Goal: Task Accomplishment & Management: Manage account settings

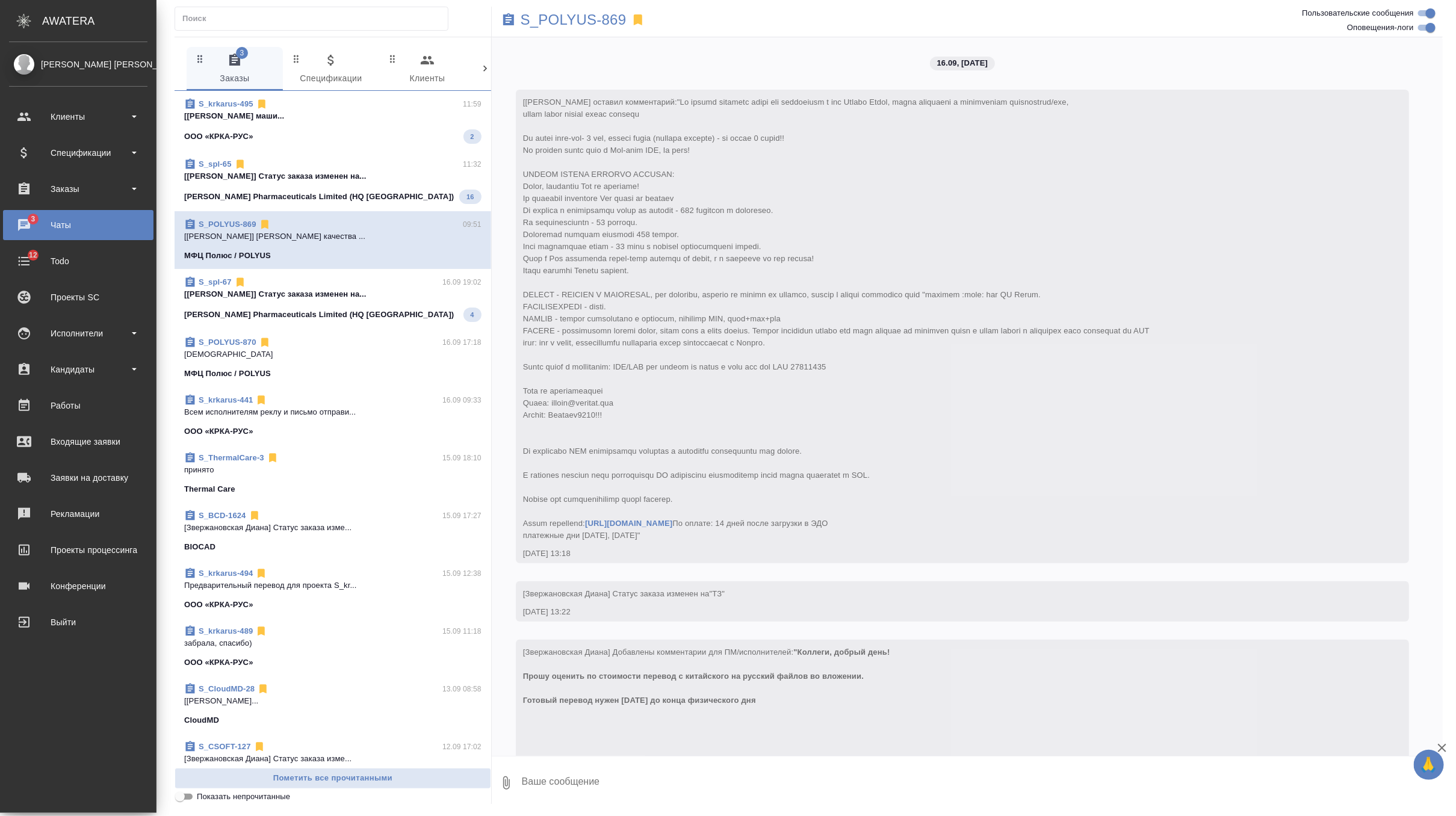
scroll to position [6052, 0]
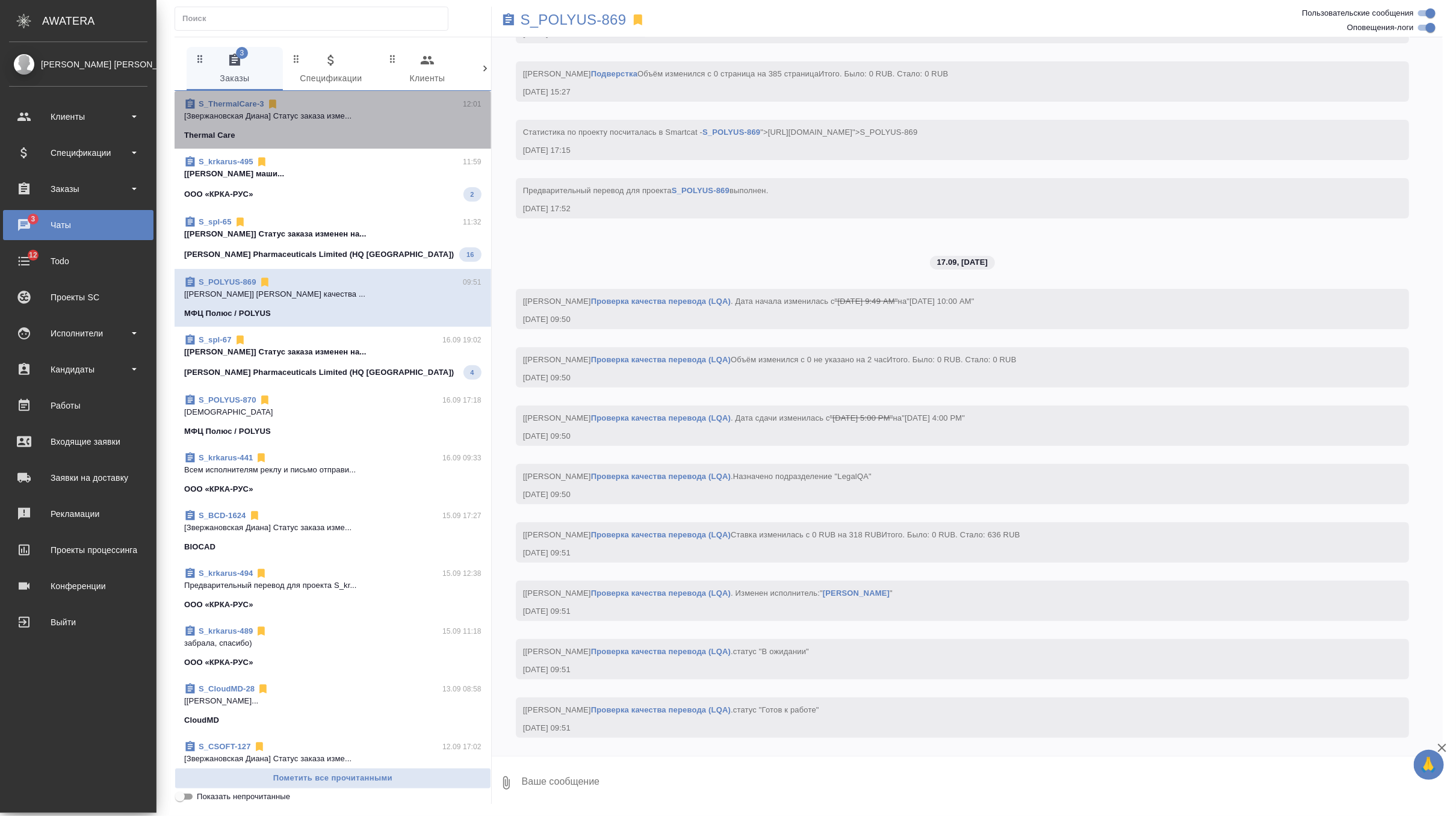
click at [392, 116] on p "[Звержановская Диана] Статус заказа изме..." at bounding box center [333, 116] width 297 height 12
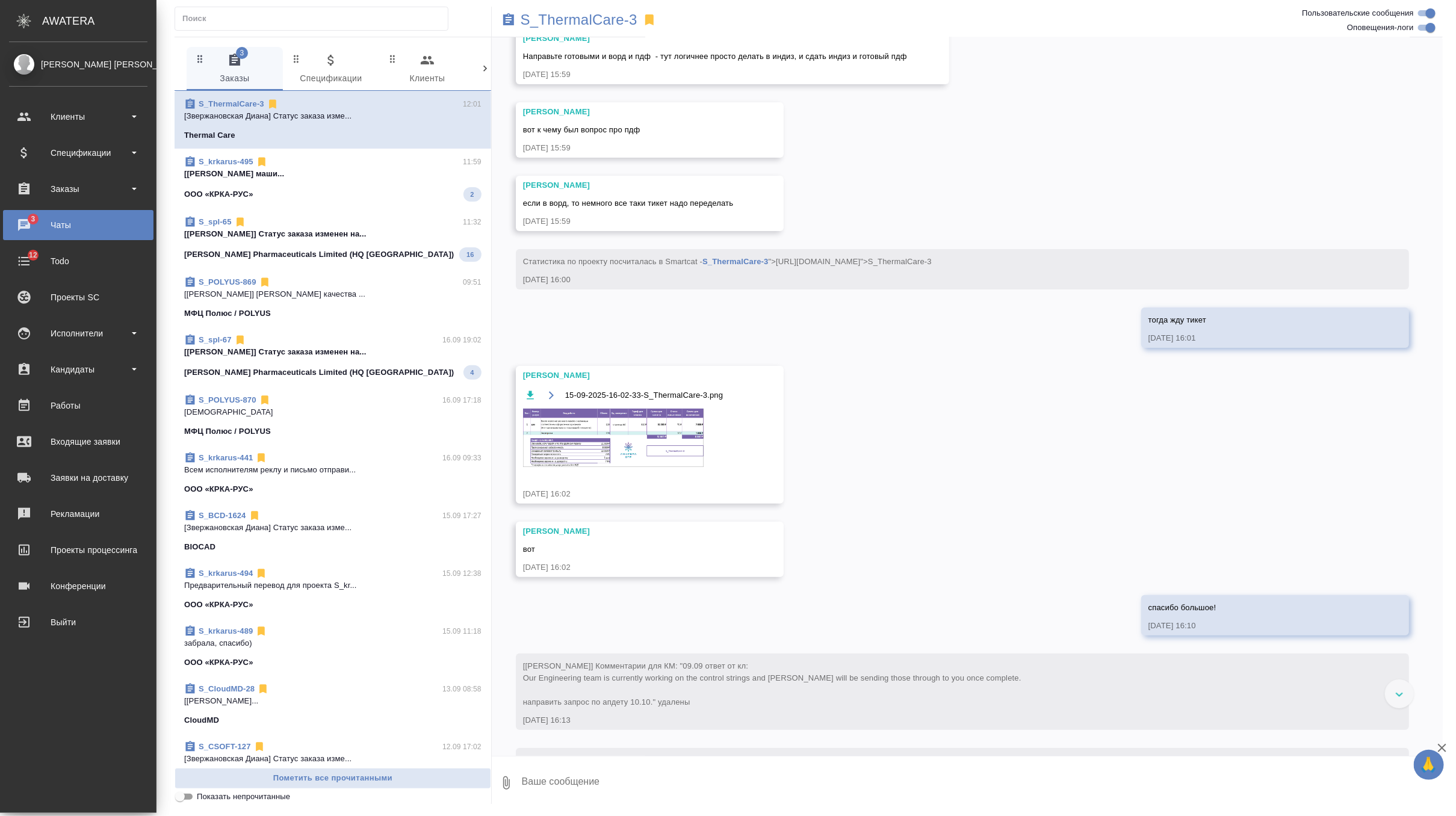
scroll to position [5720, 0]
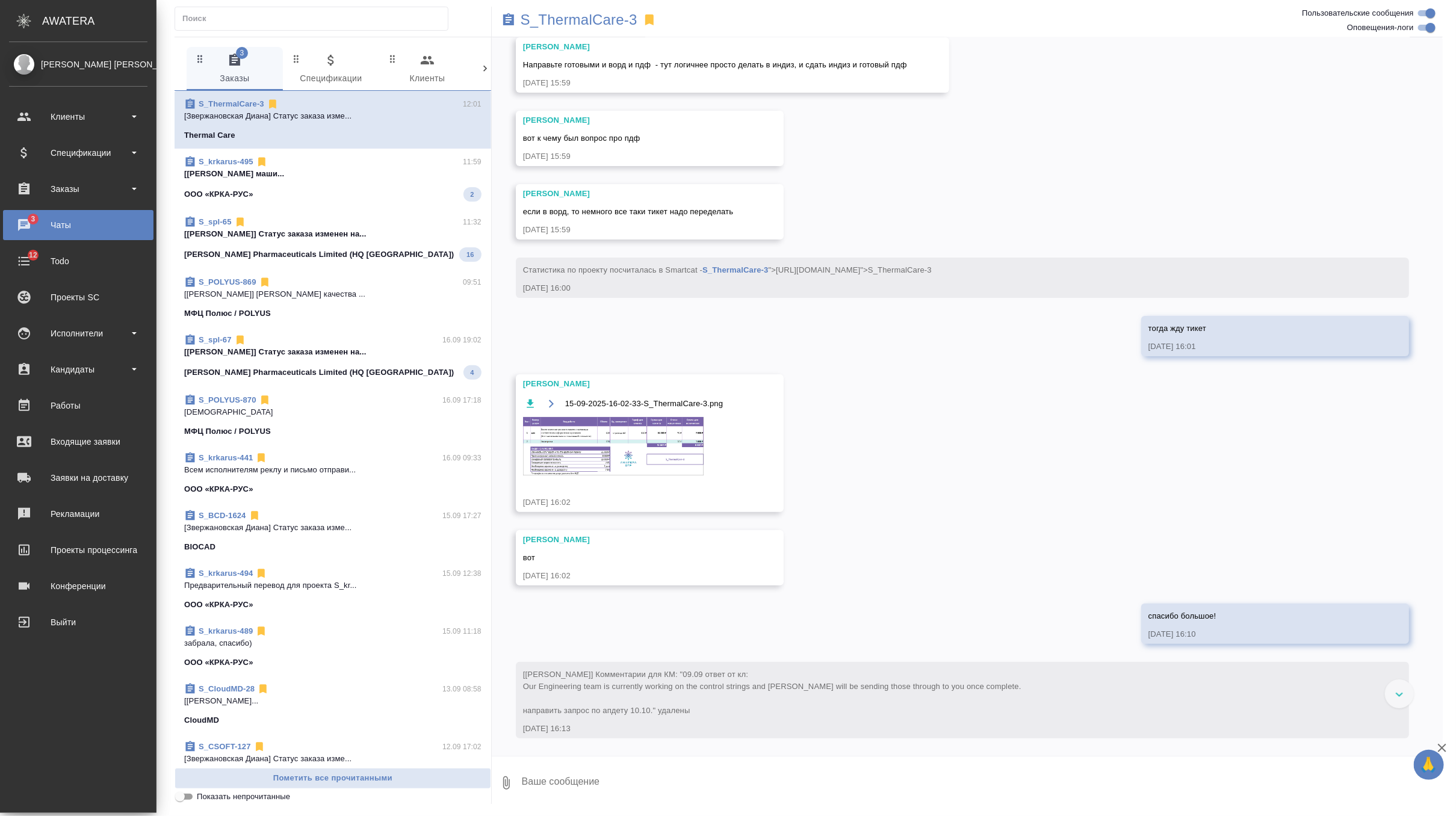
click at [638, 439] on img at bounding box center [613, 446] width 180 height 58
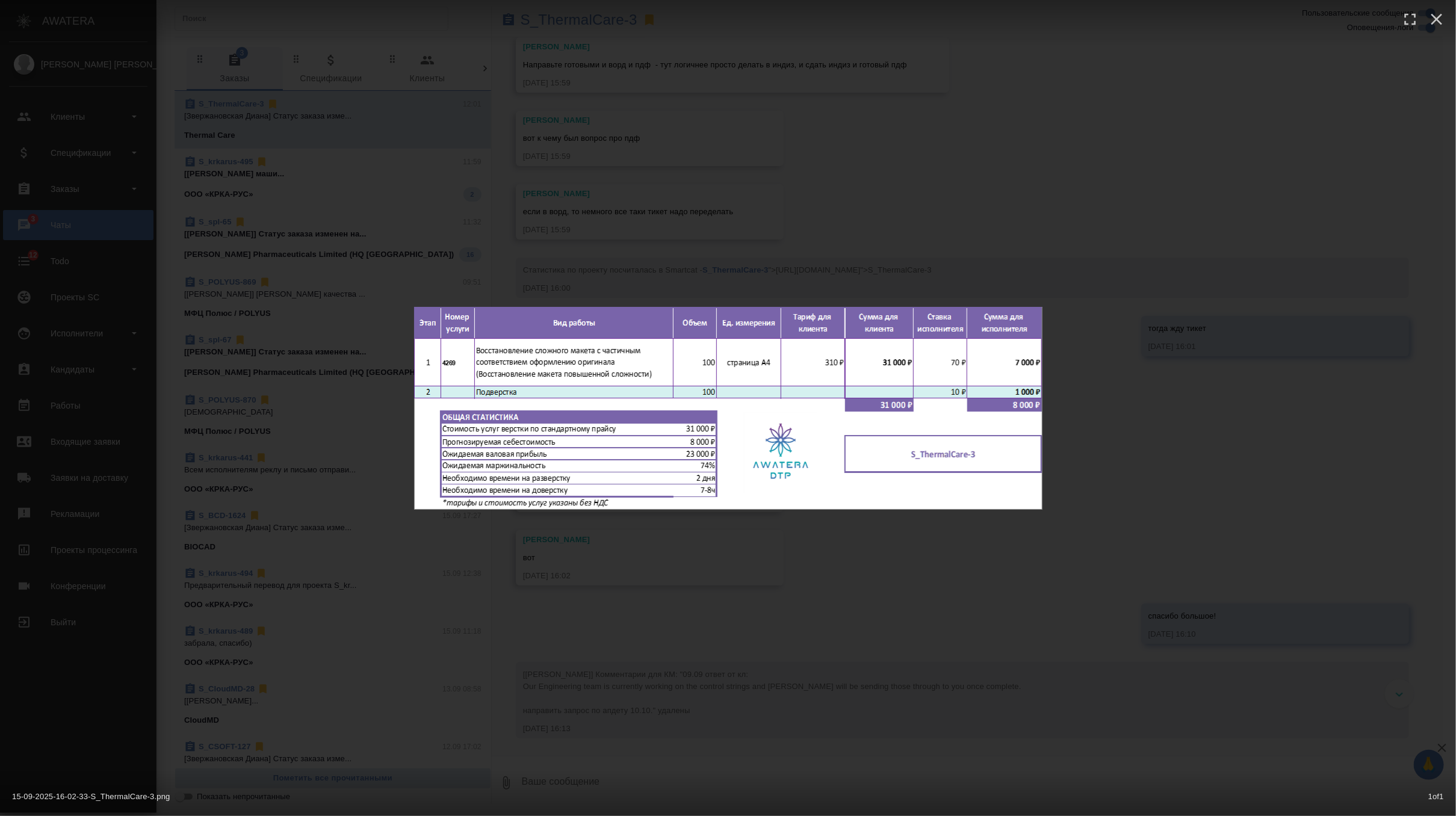
click at [764, 224] on div "15-09-2025-16-02-33-S_ThermalCare-3.png 1 of 1" at bounding box center [728, 408] width 1456 height 816
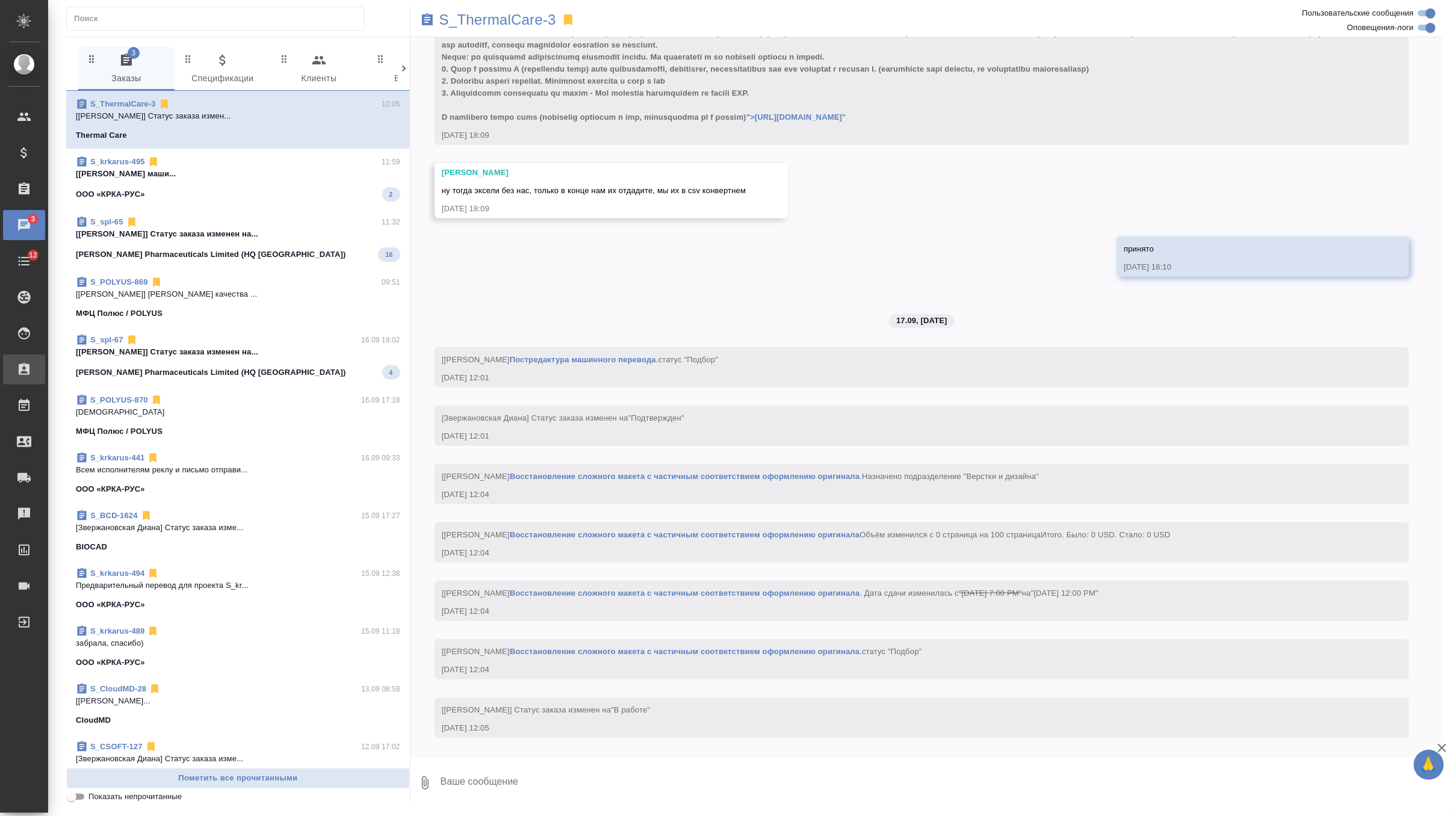
scroll to position [9130, 0]
click at [497, 20] on p "S_ThermalCare-3" at bounding box center [497, 19] width 117 height 12
click at [315, 181] on span "S_krkarus-495 11:59 [Грабко Мария] Работа Постредактура маши... ООО «КРКА-РУС» 2" at bounding box center [238, 178] width 324 height 46
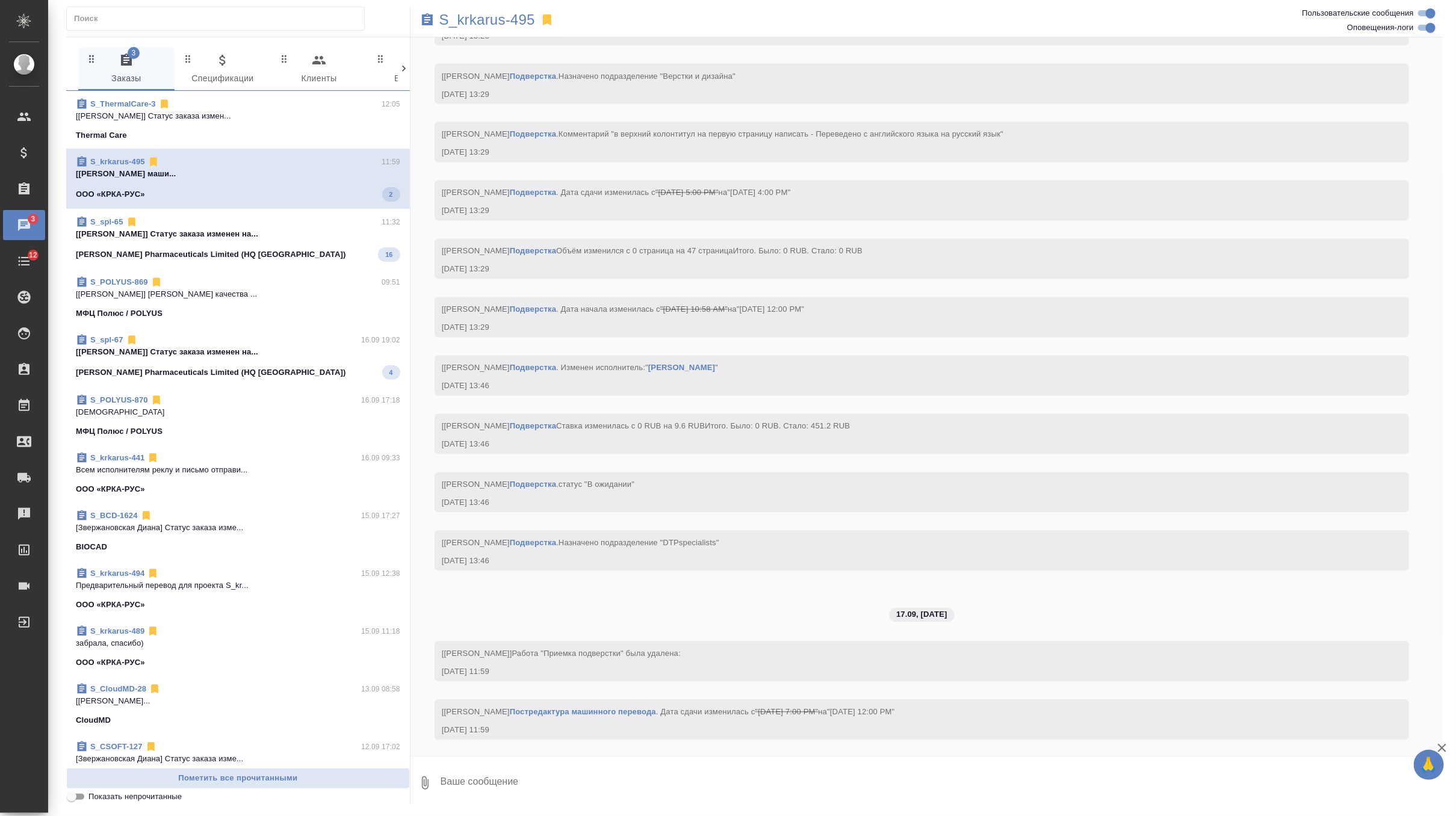
click at [302, 246] on span "S_spl-65 11:32 [Белякова Юлия] Статус заказа изменен на... Sinclair Pharmaceuti…" at bounding box center [238, 239] width 324 height 46
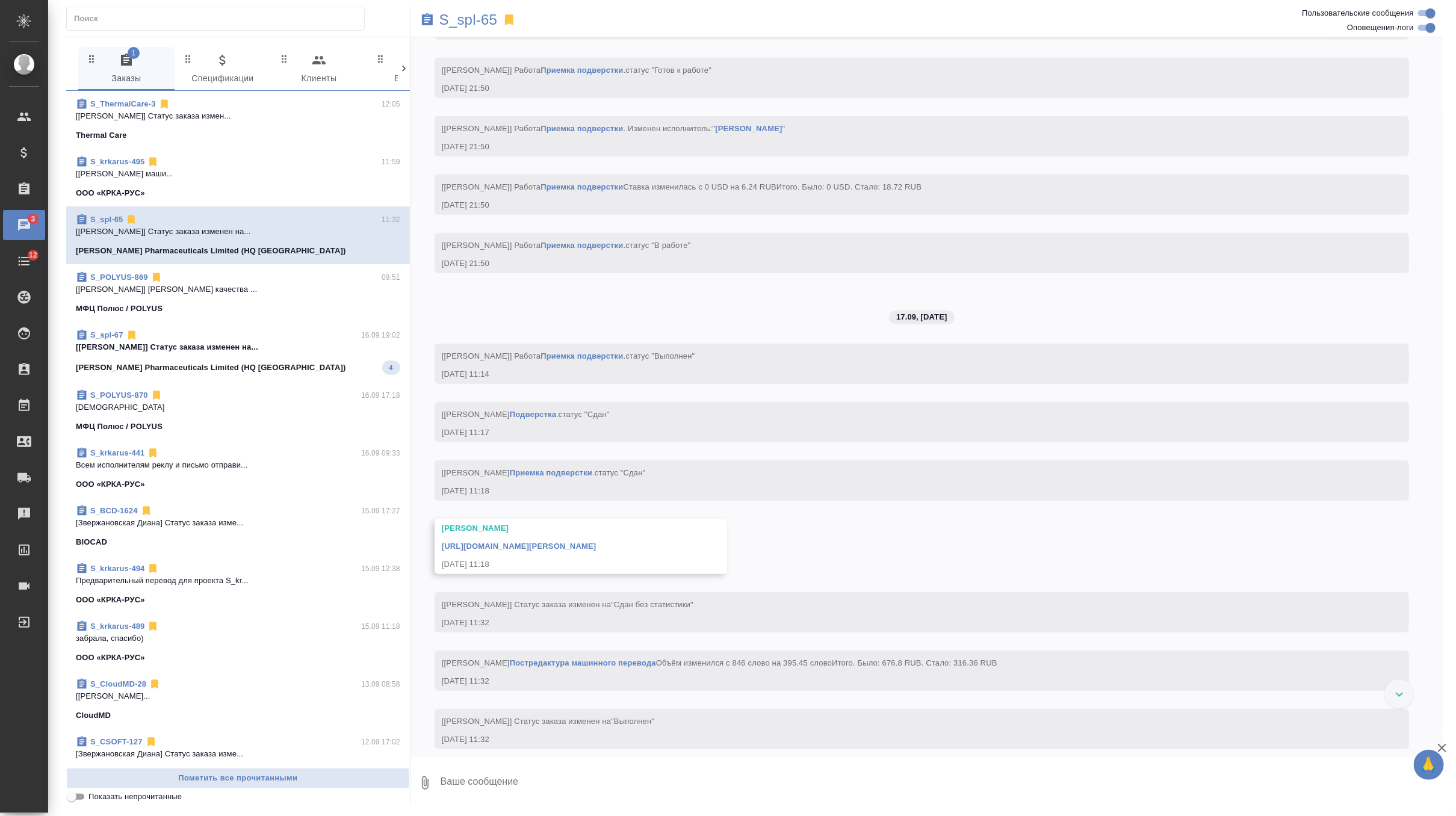
click at [282, 353] on span "S_spl-67 16.09 19:02 [Белякова Юлия] Статус заказа изменен на... Sinclair Pharm…" at bounding box center [238, 352] width 324 height 46
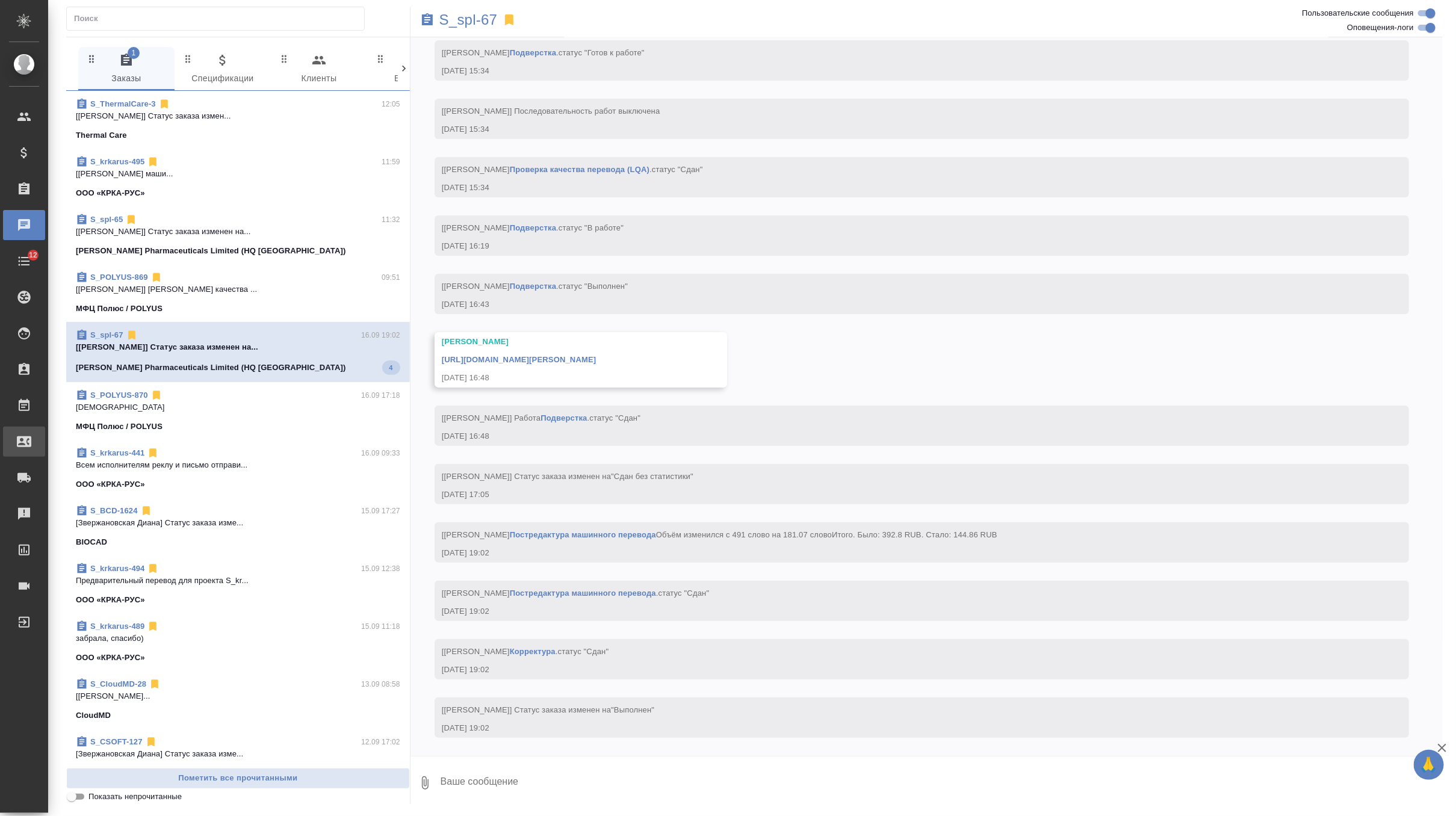
scroll to position [5926, 0]
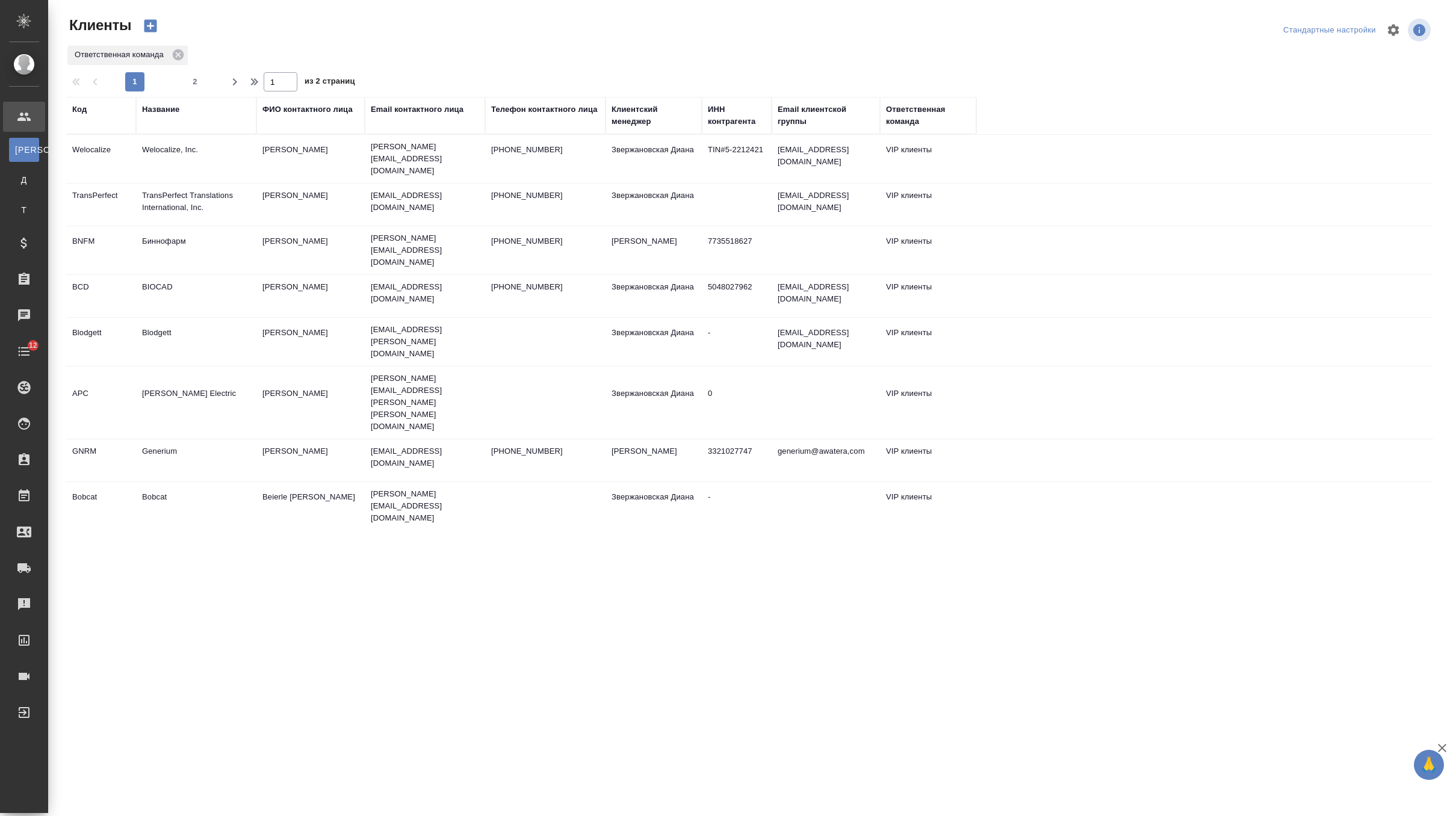
select select "RU"
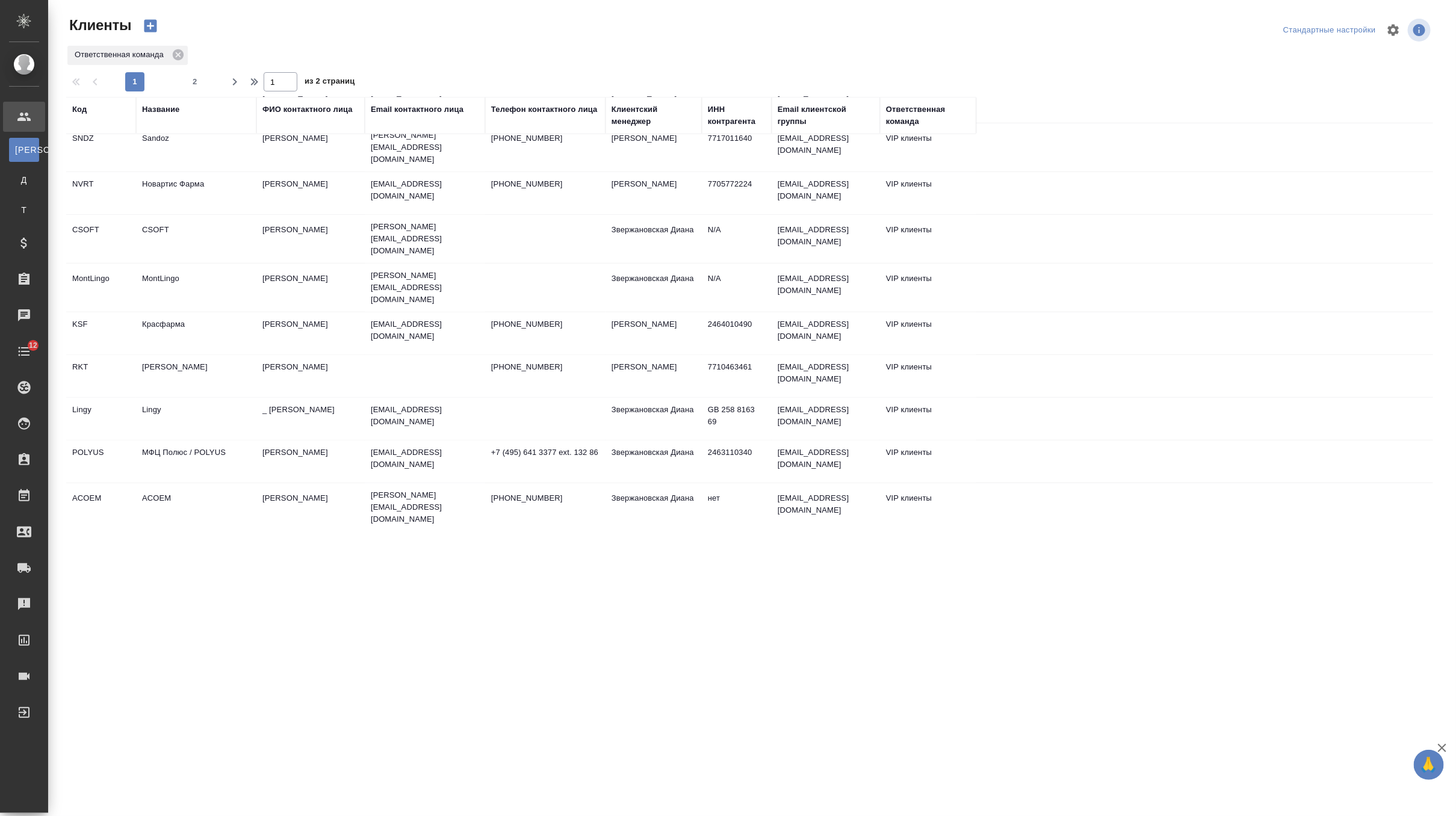
scroll to position [674, 0]
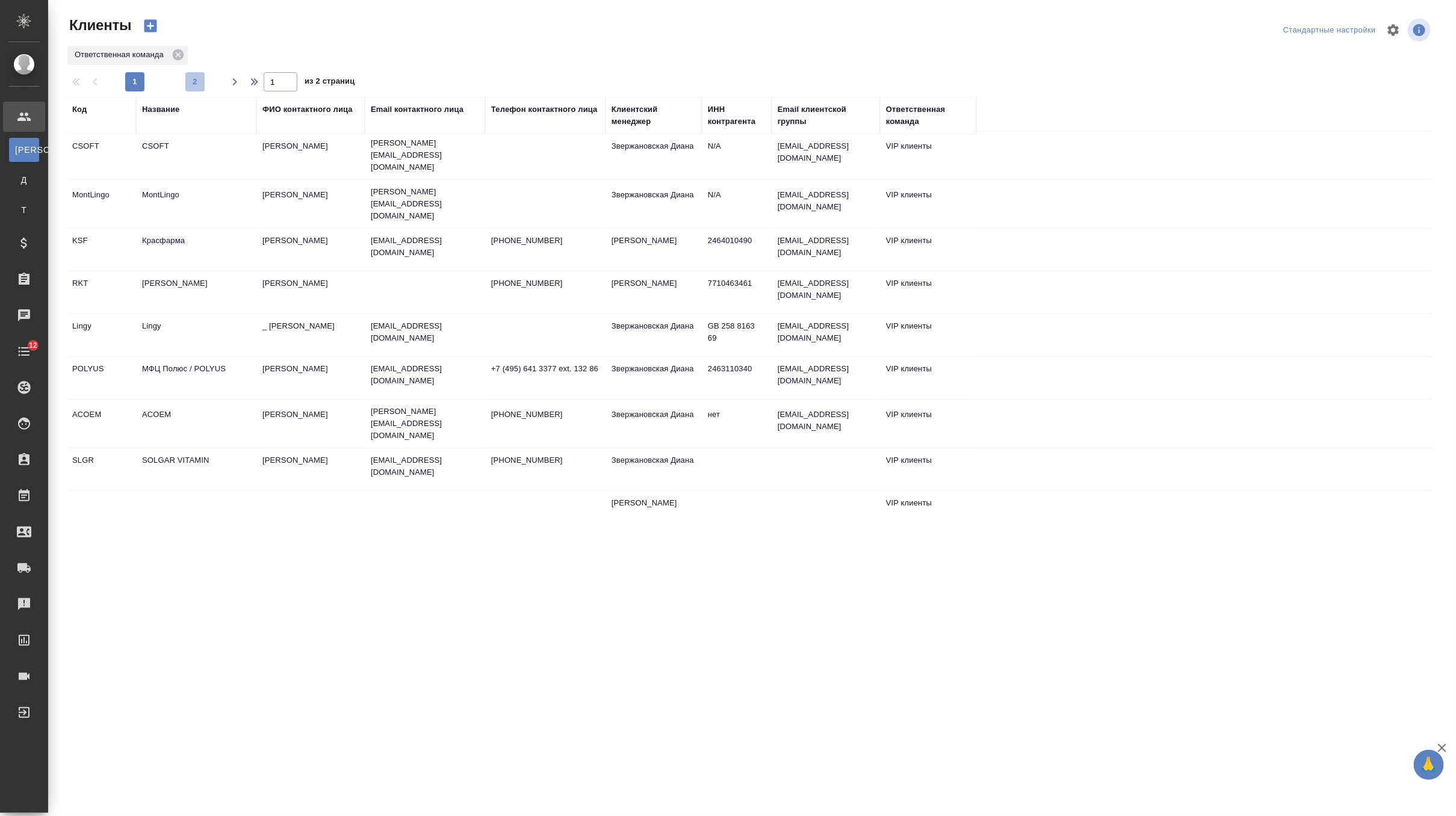
click at [192, 87] on span "2" at bounding box center [194, 81] width 19 height 12
type input "2"
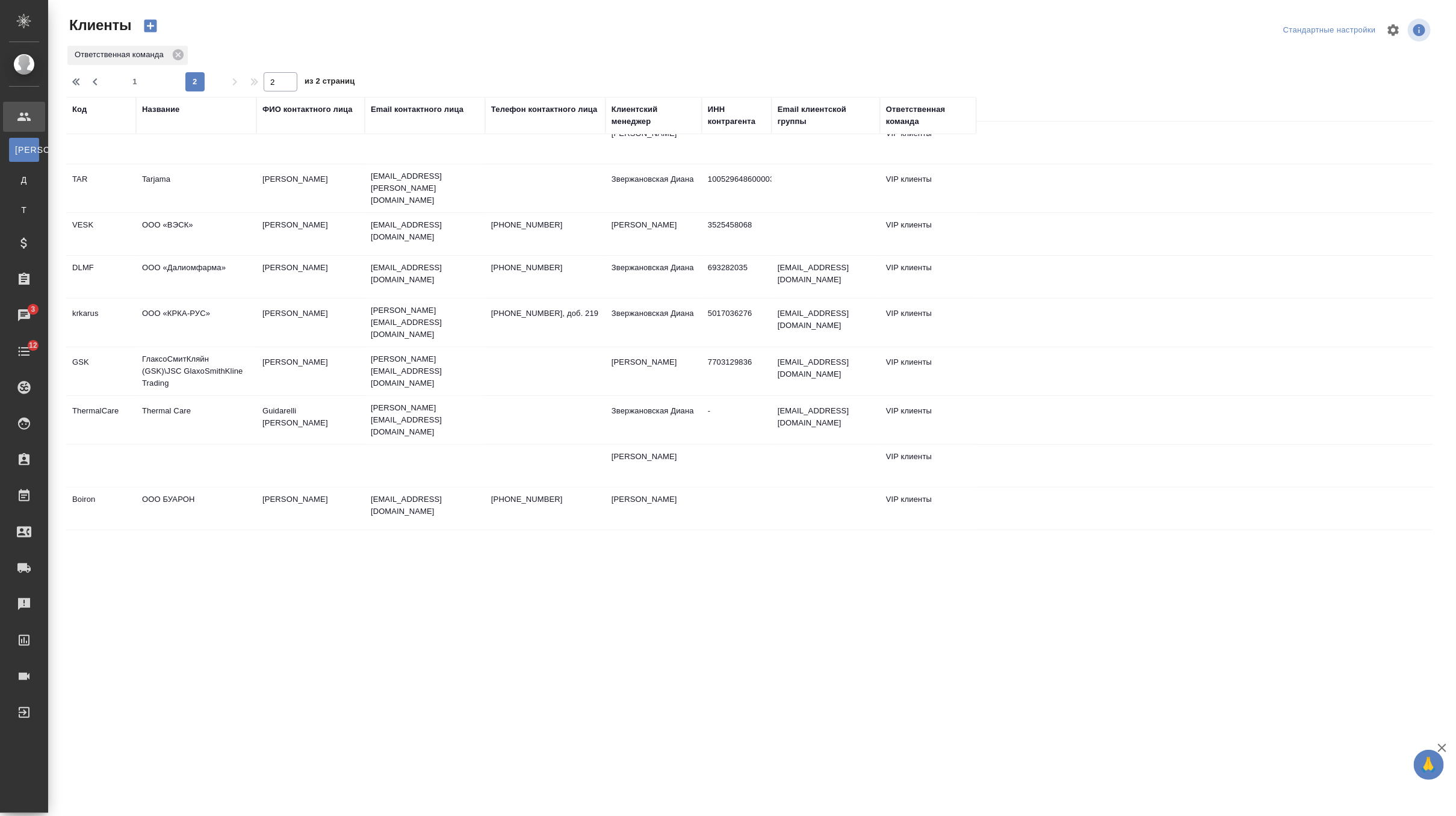
scroll to position [206, 0]
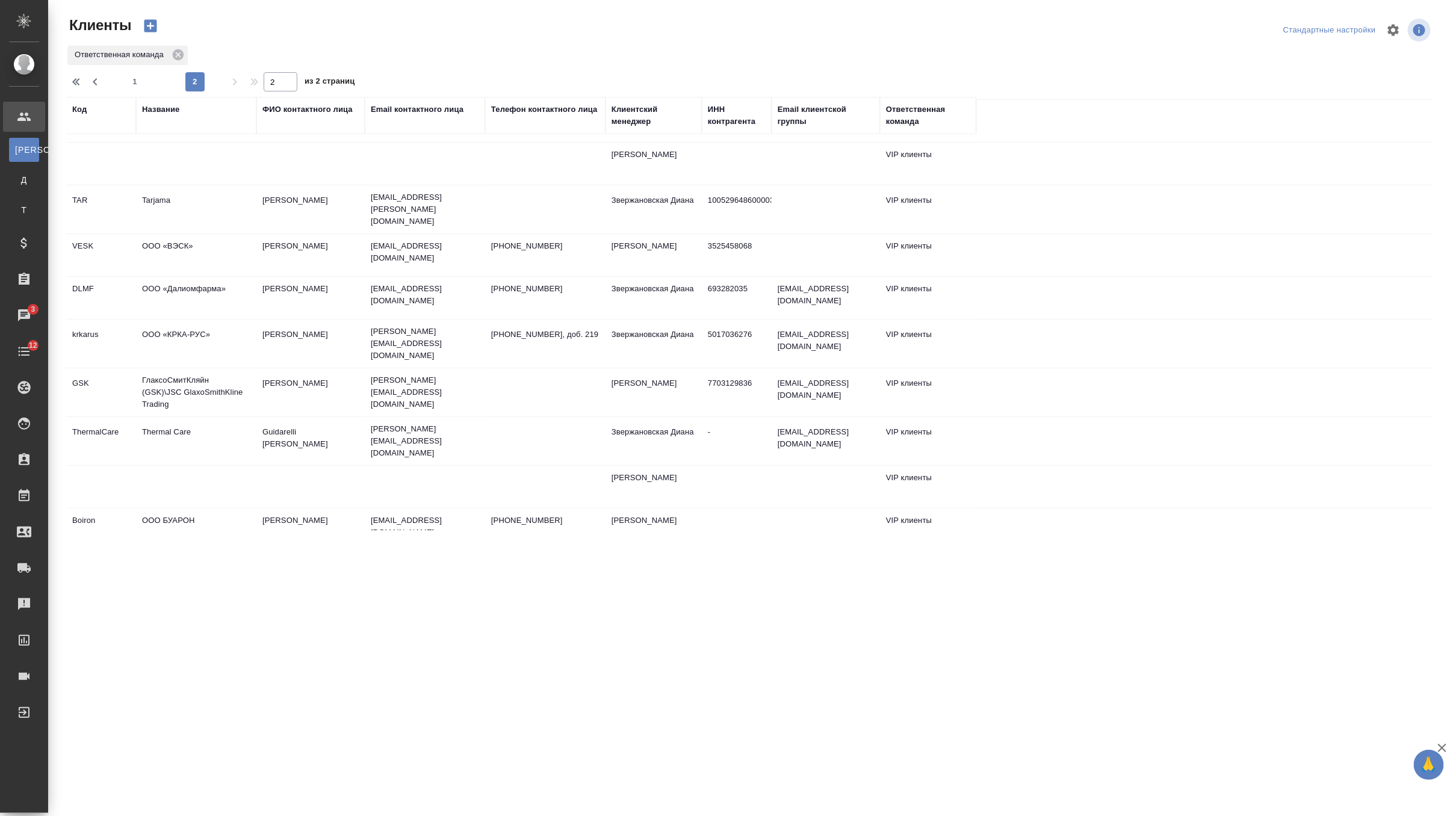
click at [222, 420] on td "Thermal Care" at bounding box center [196, 441] width 120 height 42
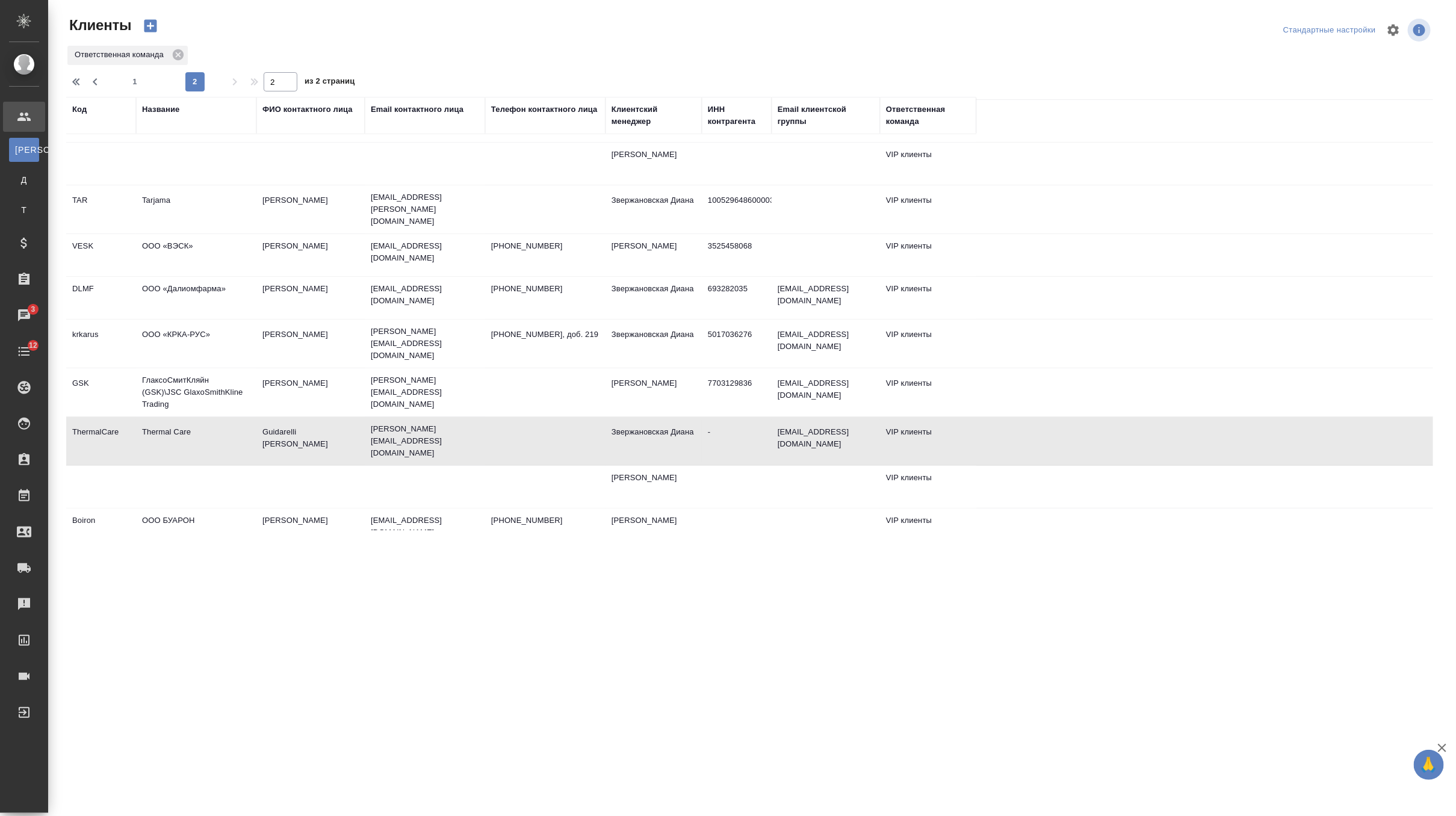
click at [222, 420] on td "Thermal Care" at bounding box center [196, 441] width 120 height 42
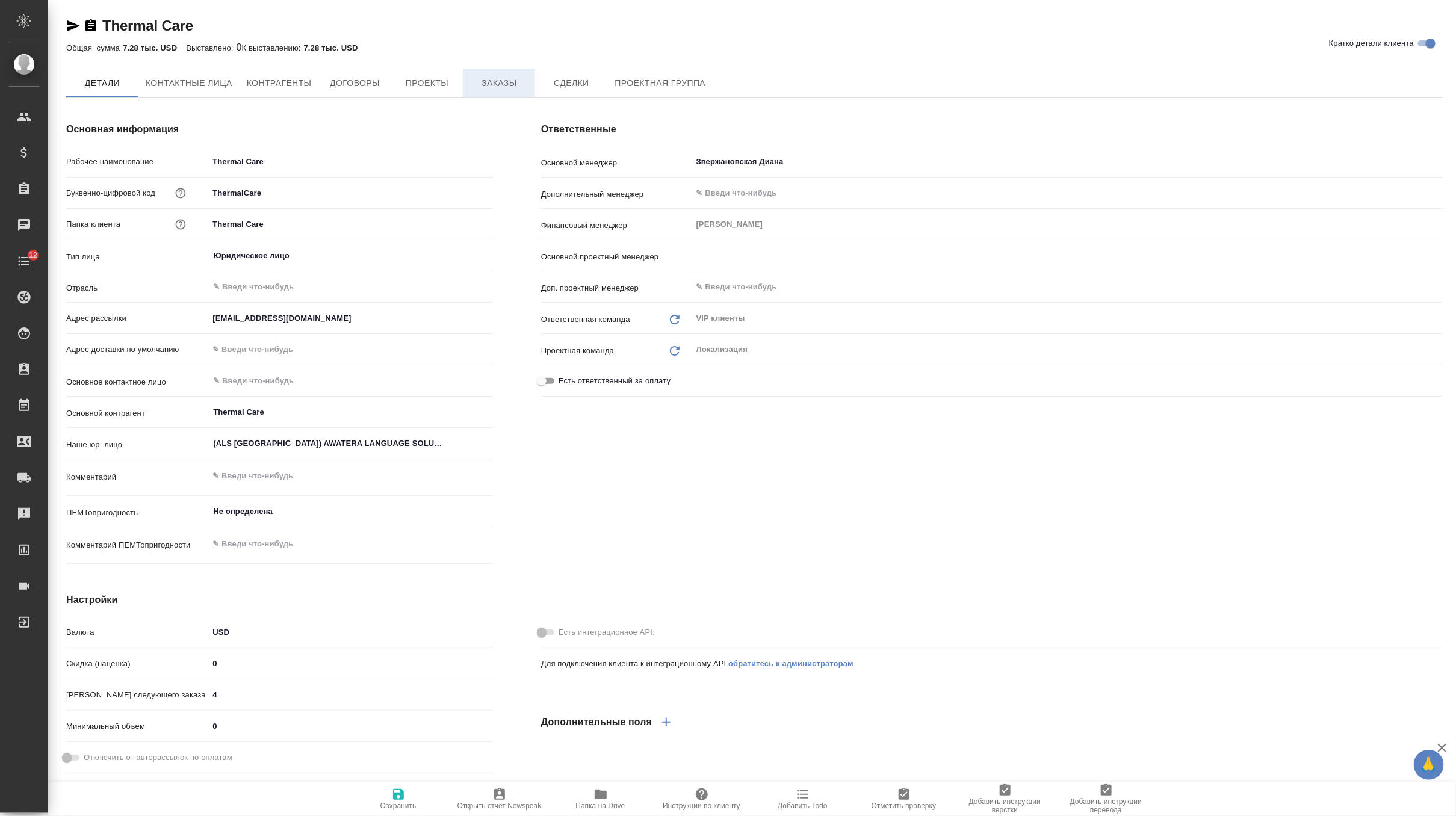
type input "[PERSON_NAME]"
click at [482, 86] on span "Заказы" at bounding box center [498, 83] width 57 height 15
type textarea "x"
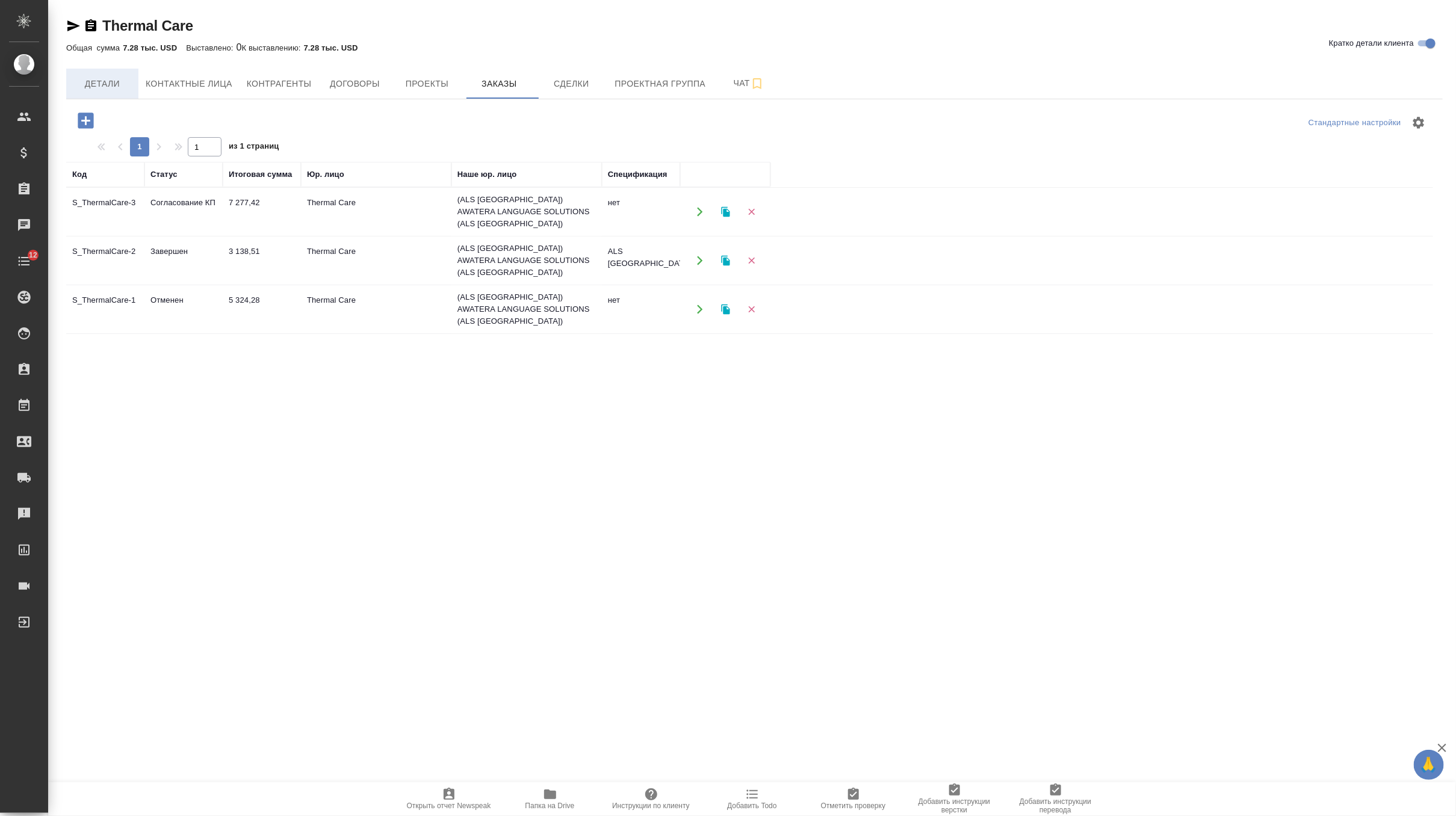
click at [95, 85] on span "Детали" at bounding box center [102, 84] width 57 height 15
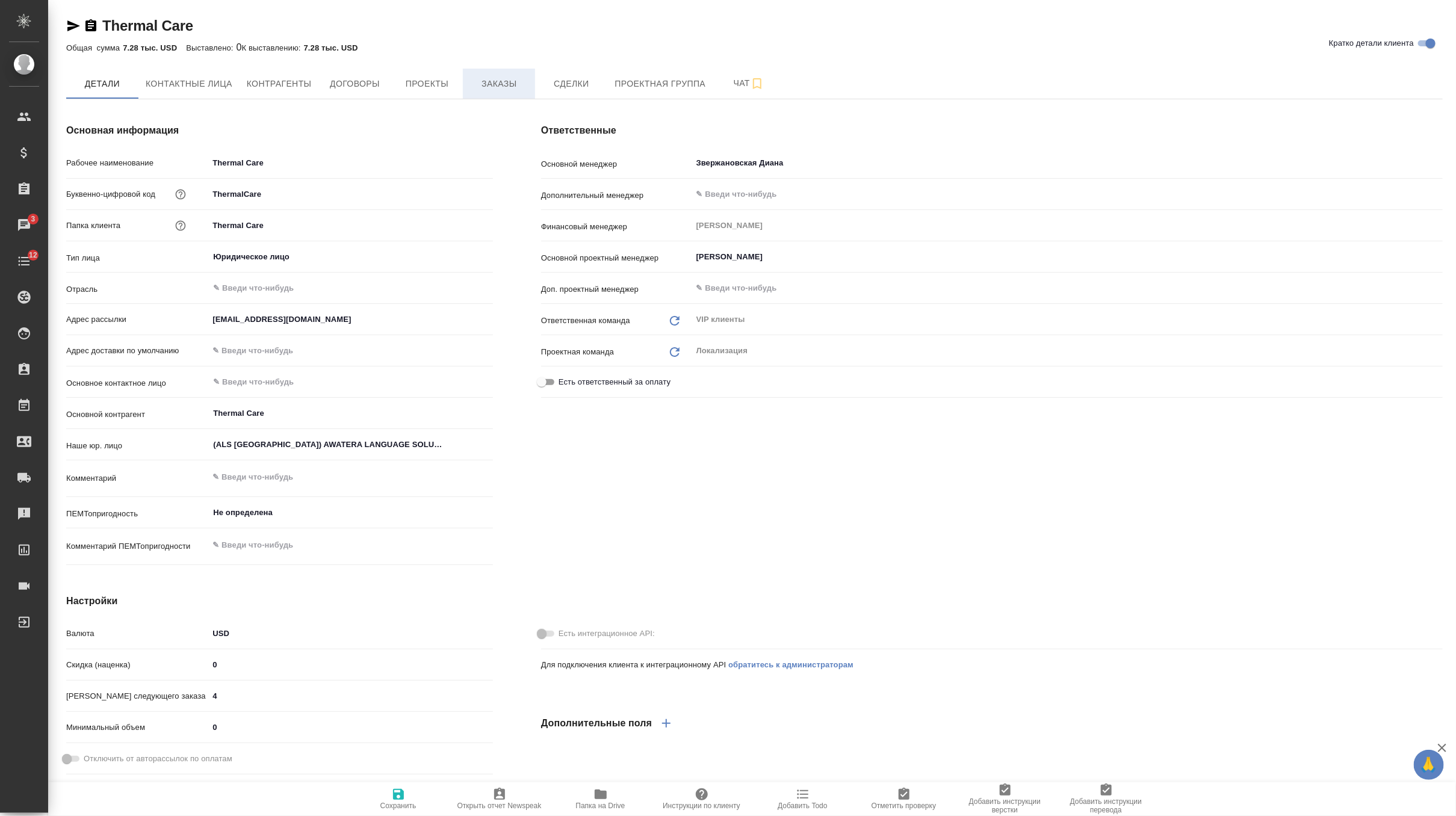
type textarea "x"
click at [523, 79] on span "Заказы" at bounding box center [498, 84] width 57 height 15
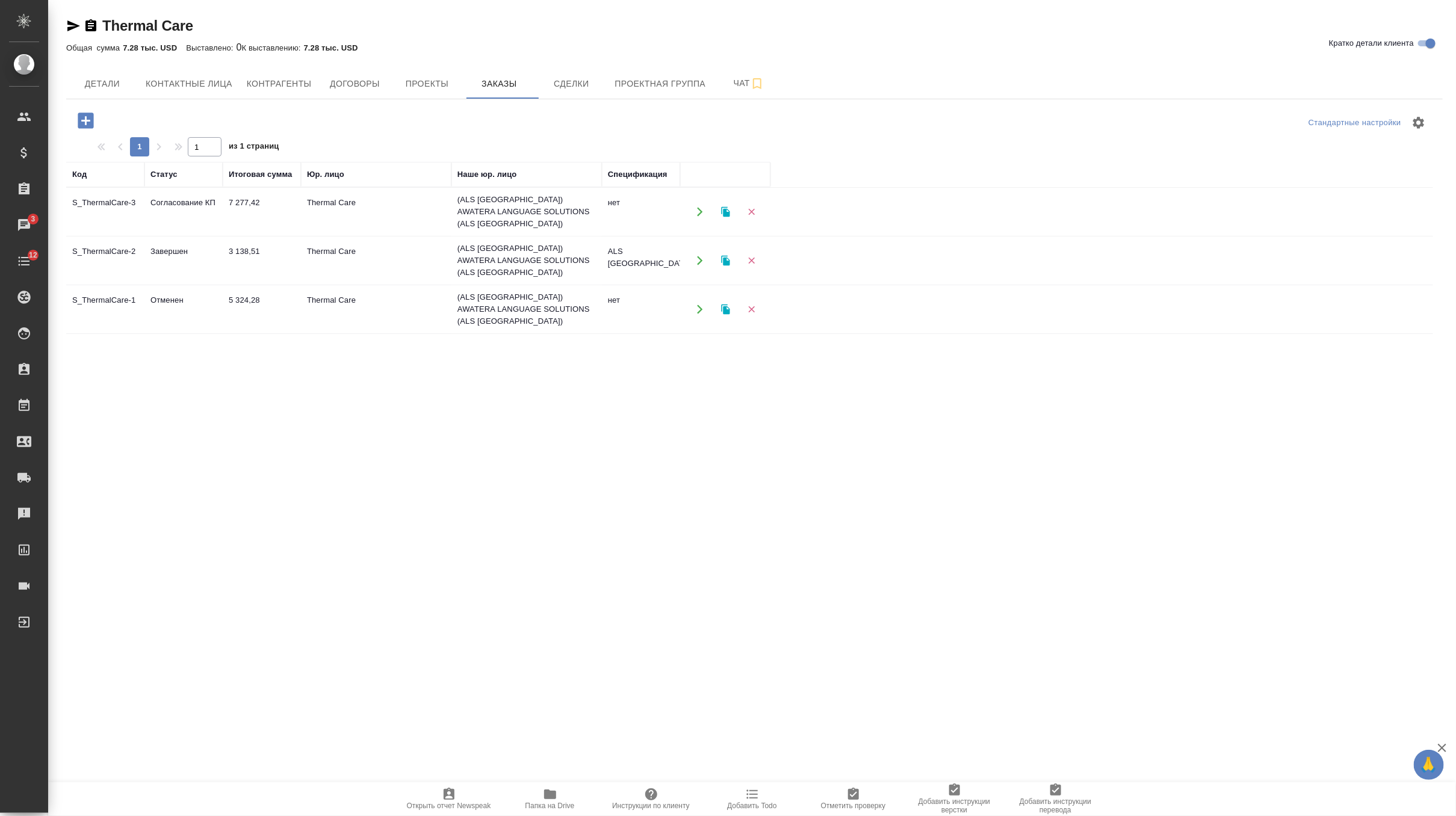
click at [357, 198] on td "Thermal Care" at bounding box center [375, 211] width 150 height 42
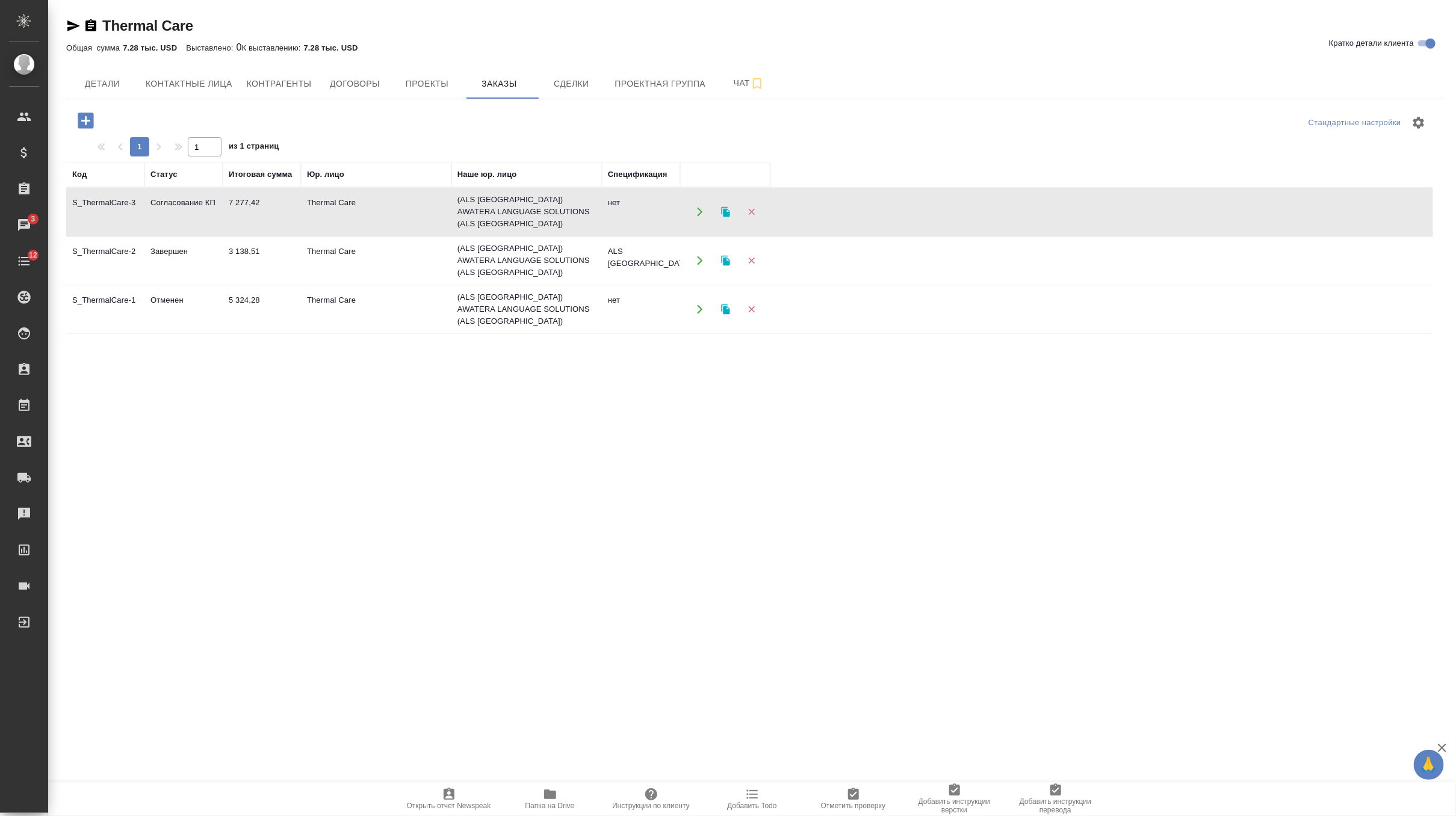
click at [357, 198] on td "Thermal Care" at bounding box center [375, 211] width 150 height 42
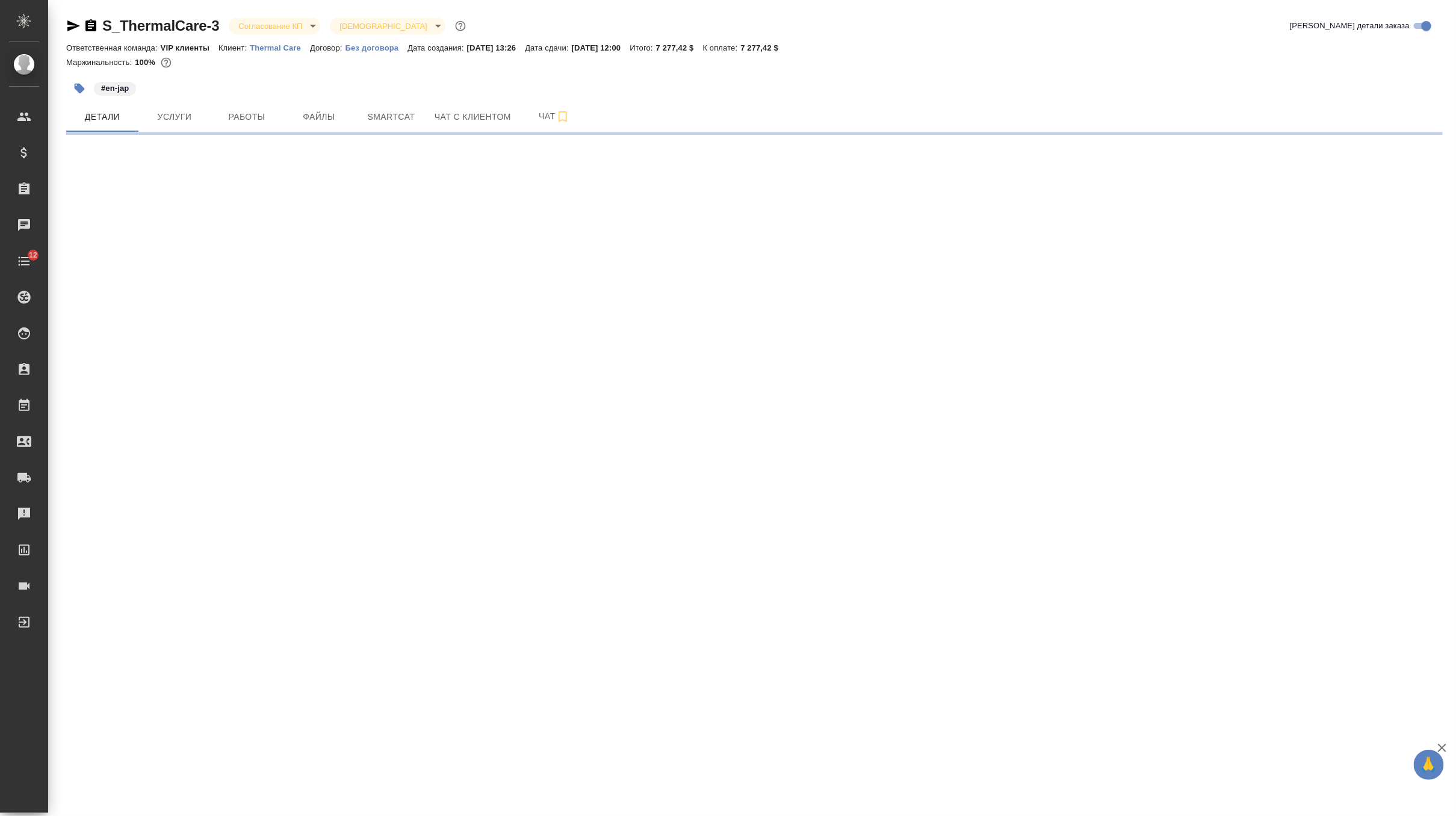
select select "RU"
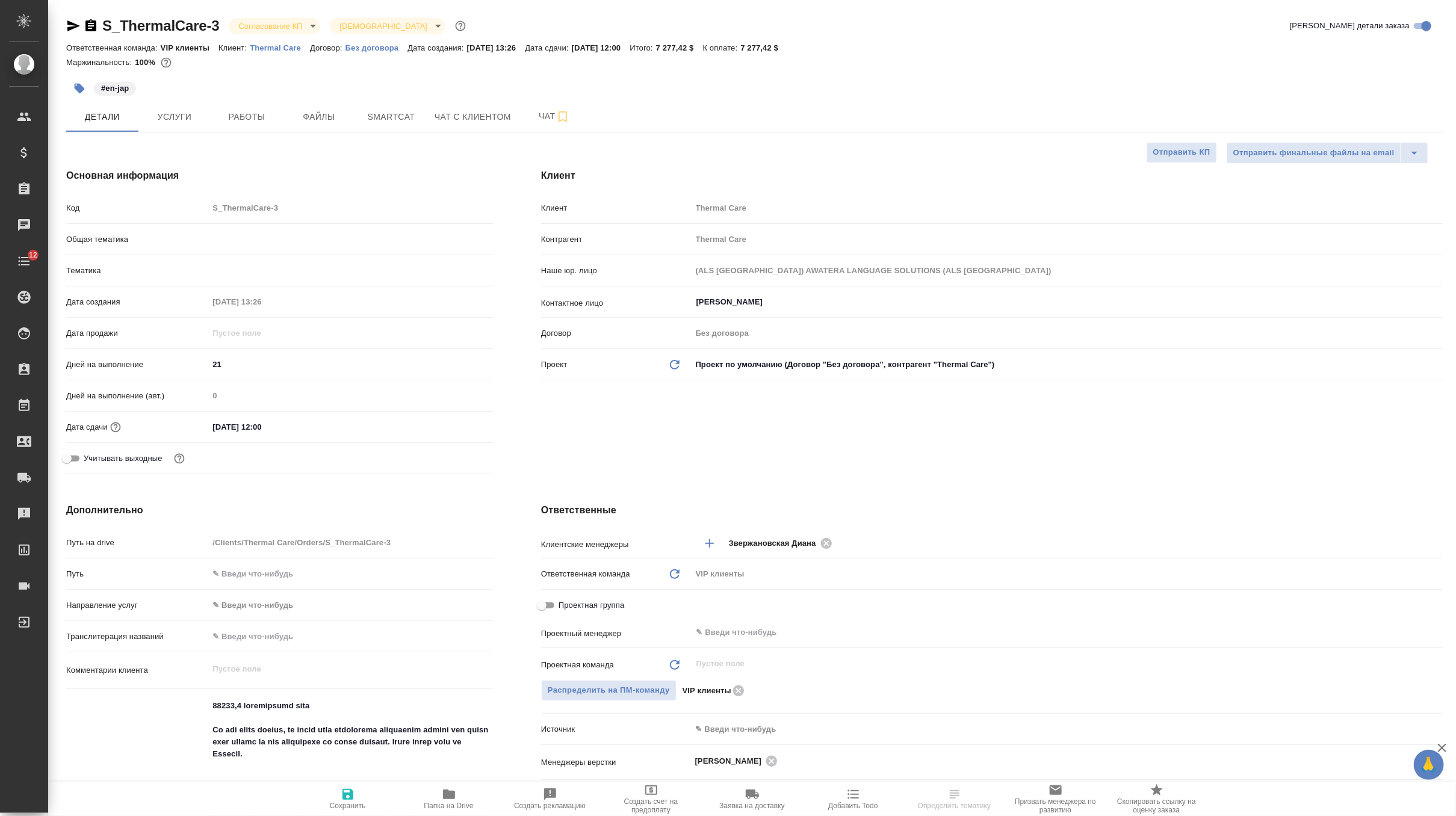
type textarea "x"
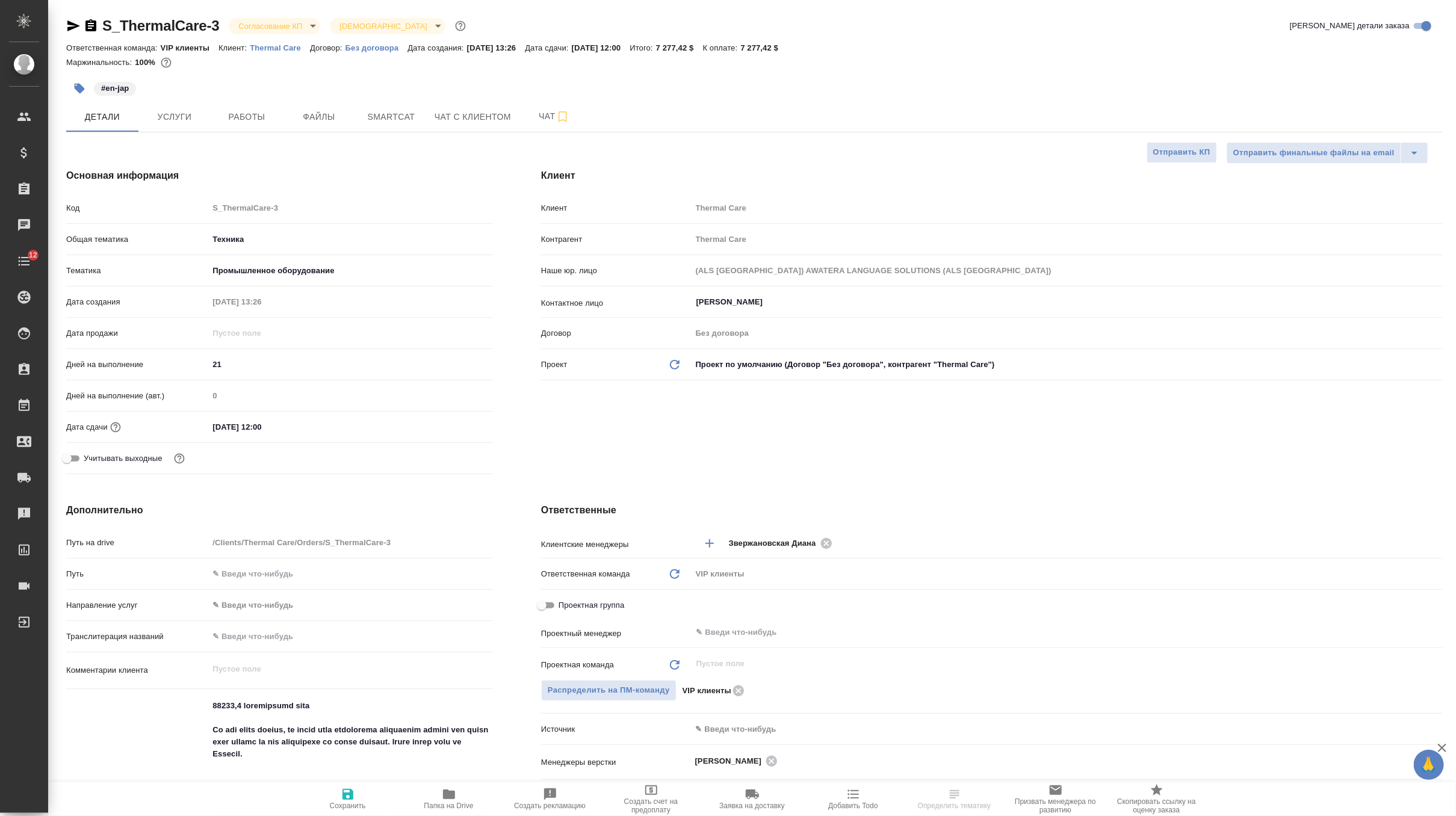
type textarea "x"
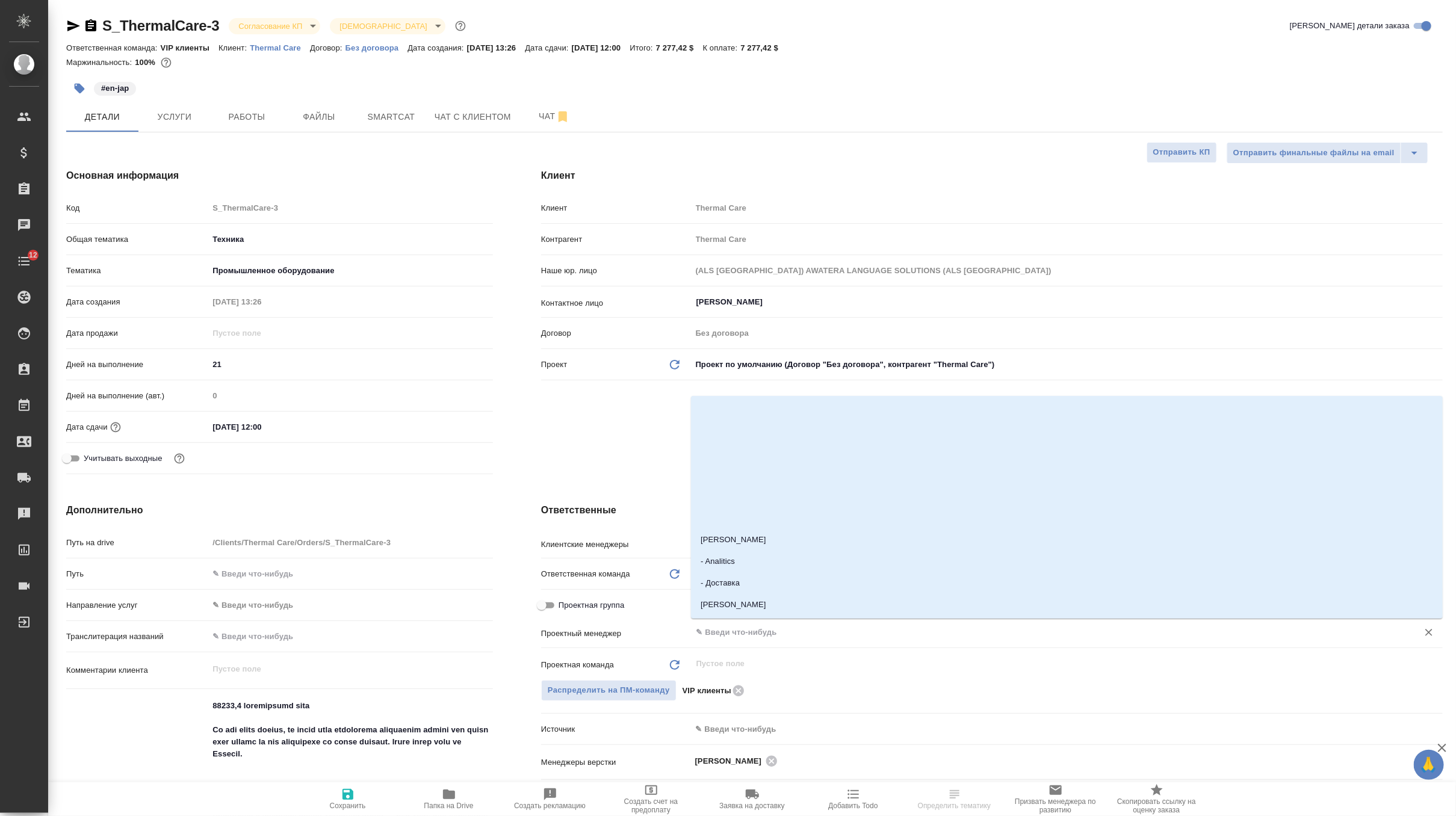
click at [720, 638] on input "text" at bounding box center [1047, 632] width 703 height 15
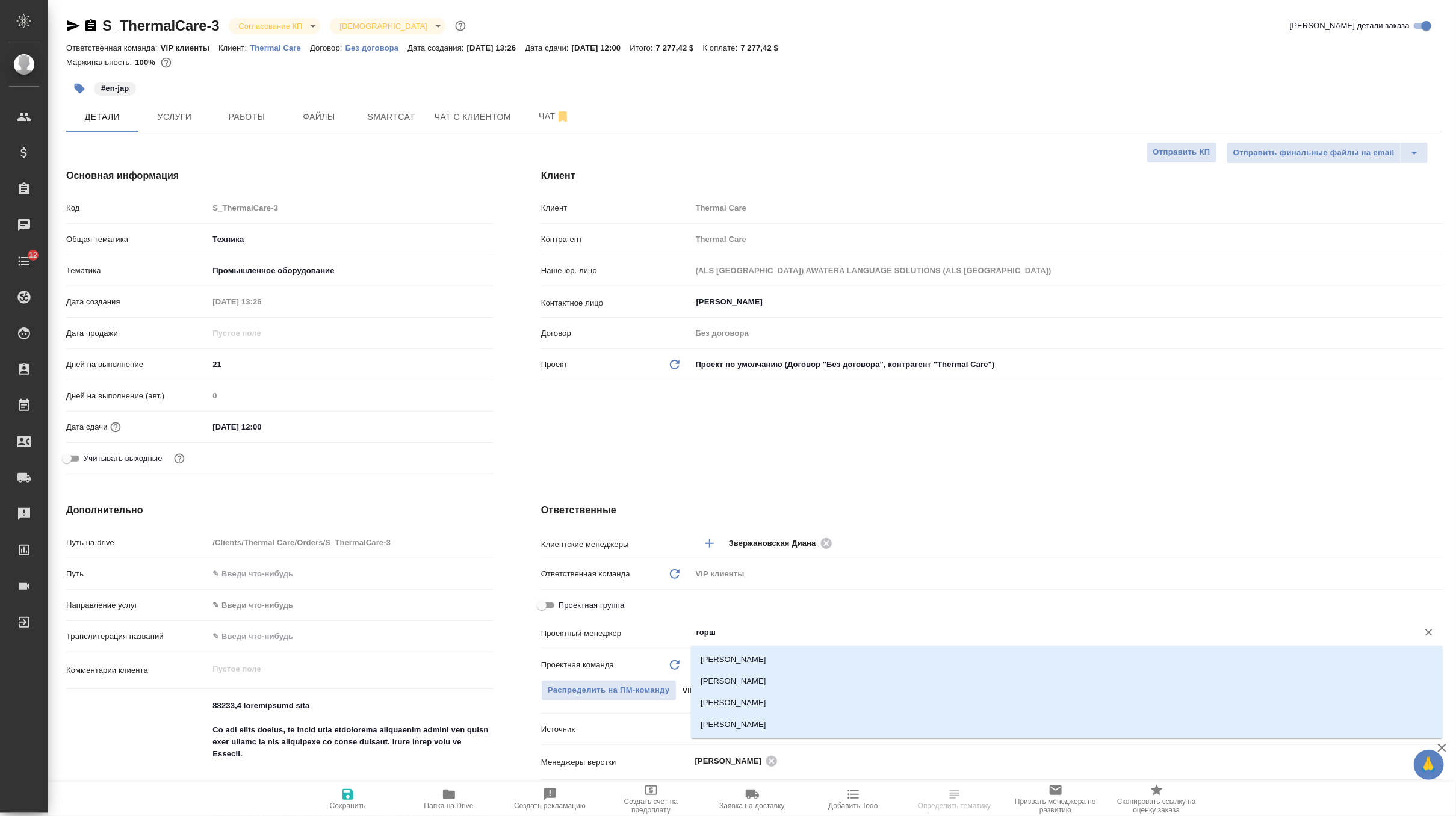
type input "горшк"
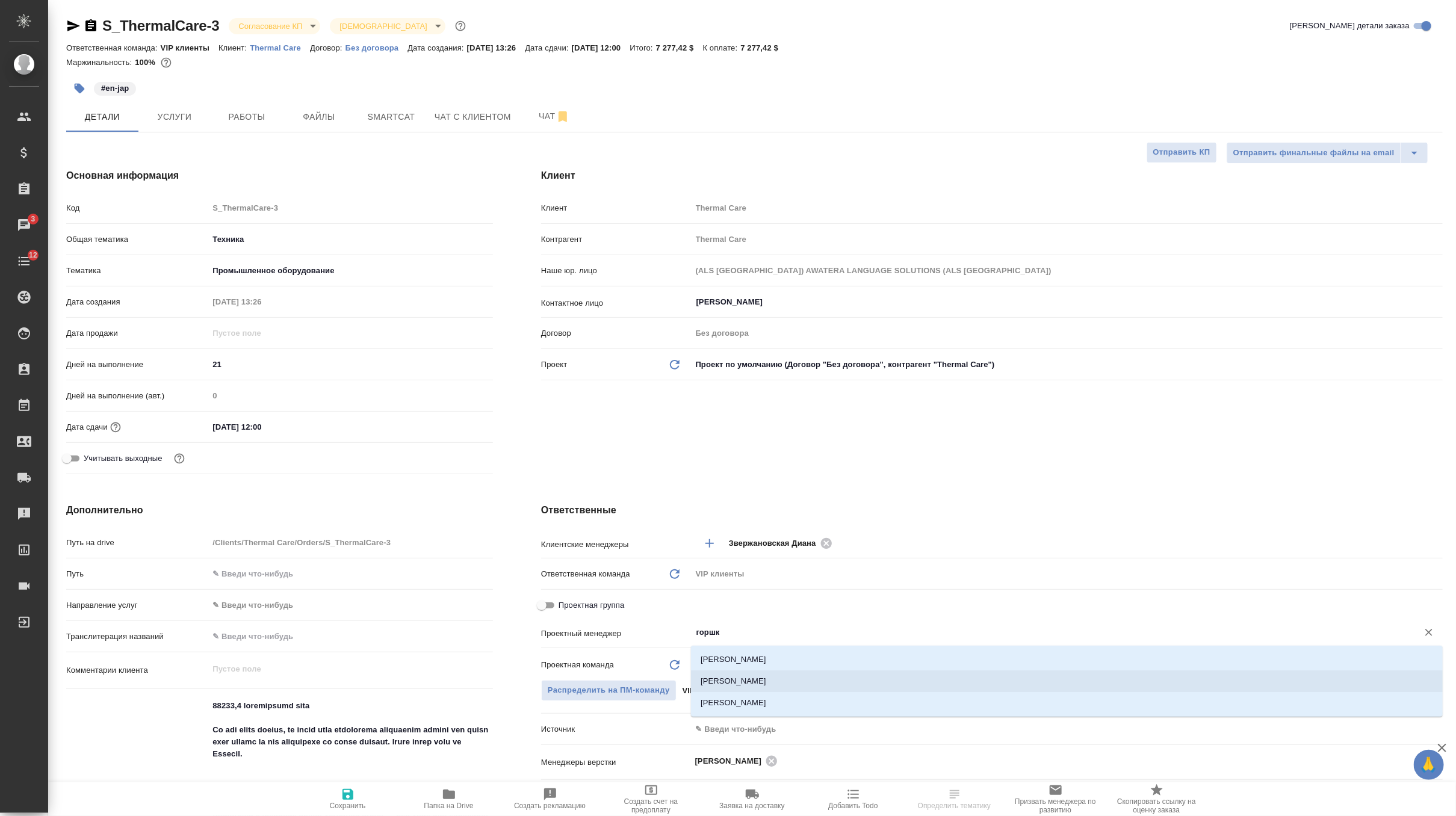
click at [739, 683] on li "Горшкова Валентина" at bounding box center [1066, 681] width 752 height 22
type textarea "x"
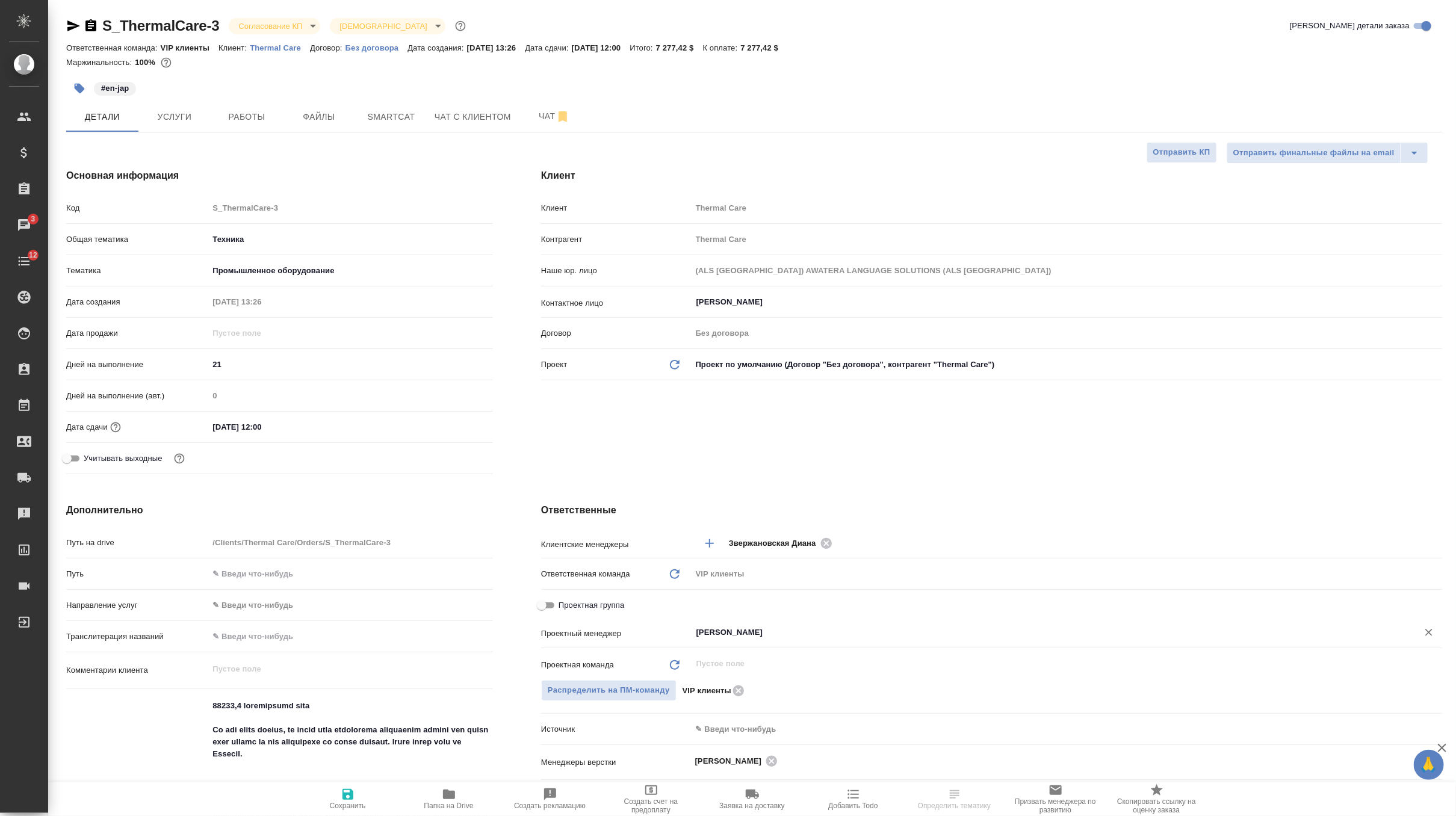
type input "Горшкова Валентина"
click at [345, 796] on icon "button" at bounding box center [348, 794] width 15 height 15
type textarea "x"
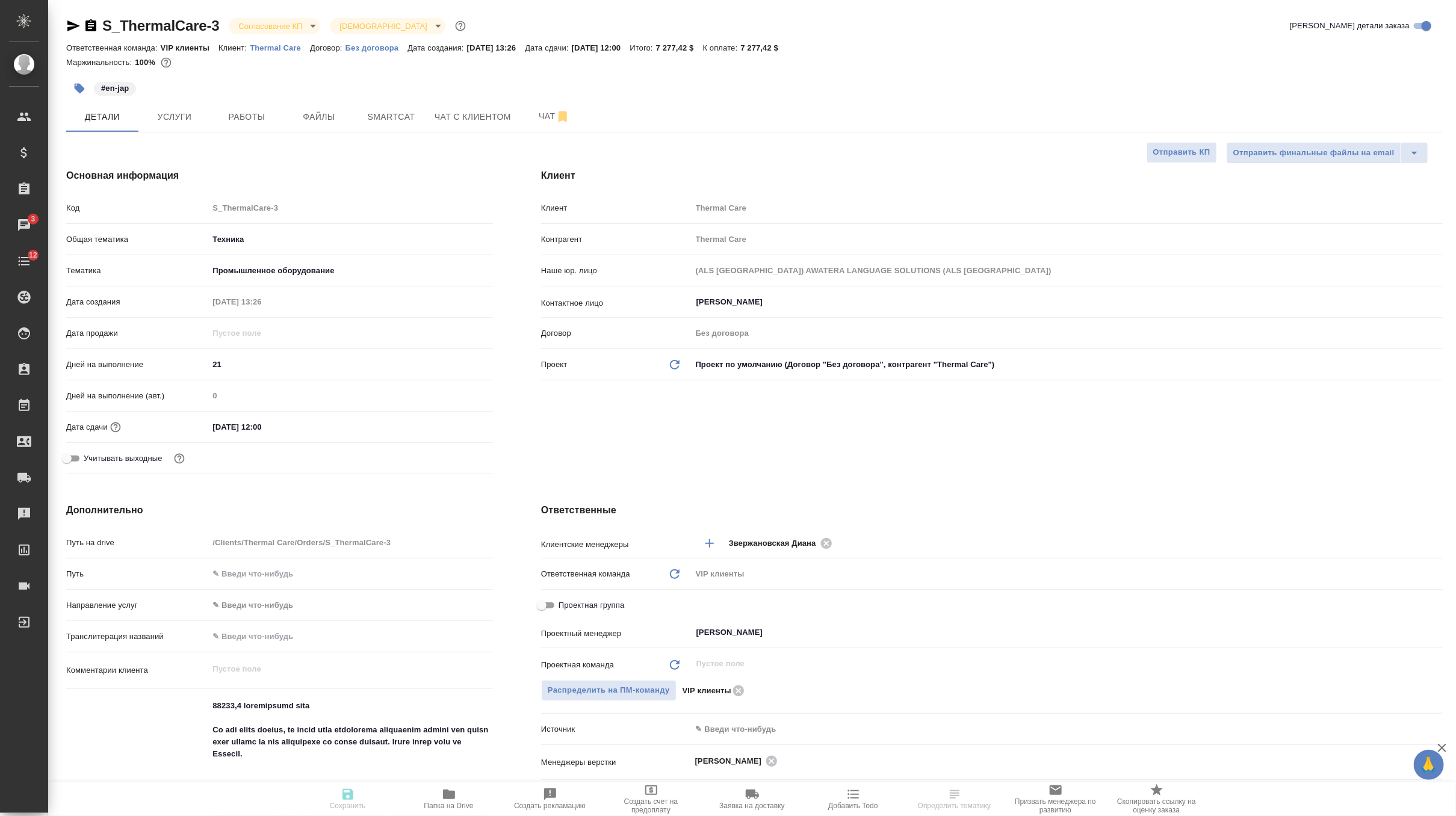
type textarea "x"
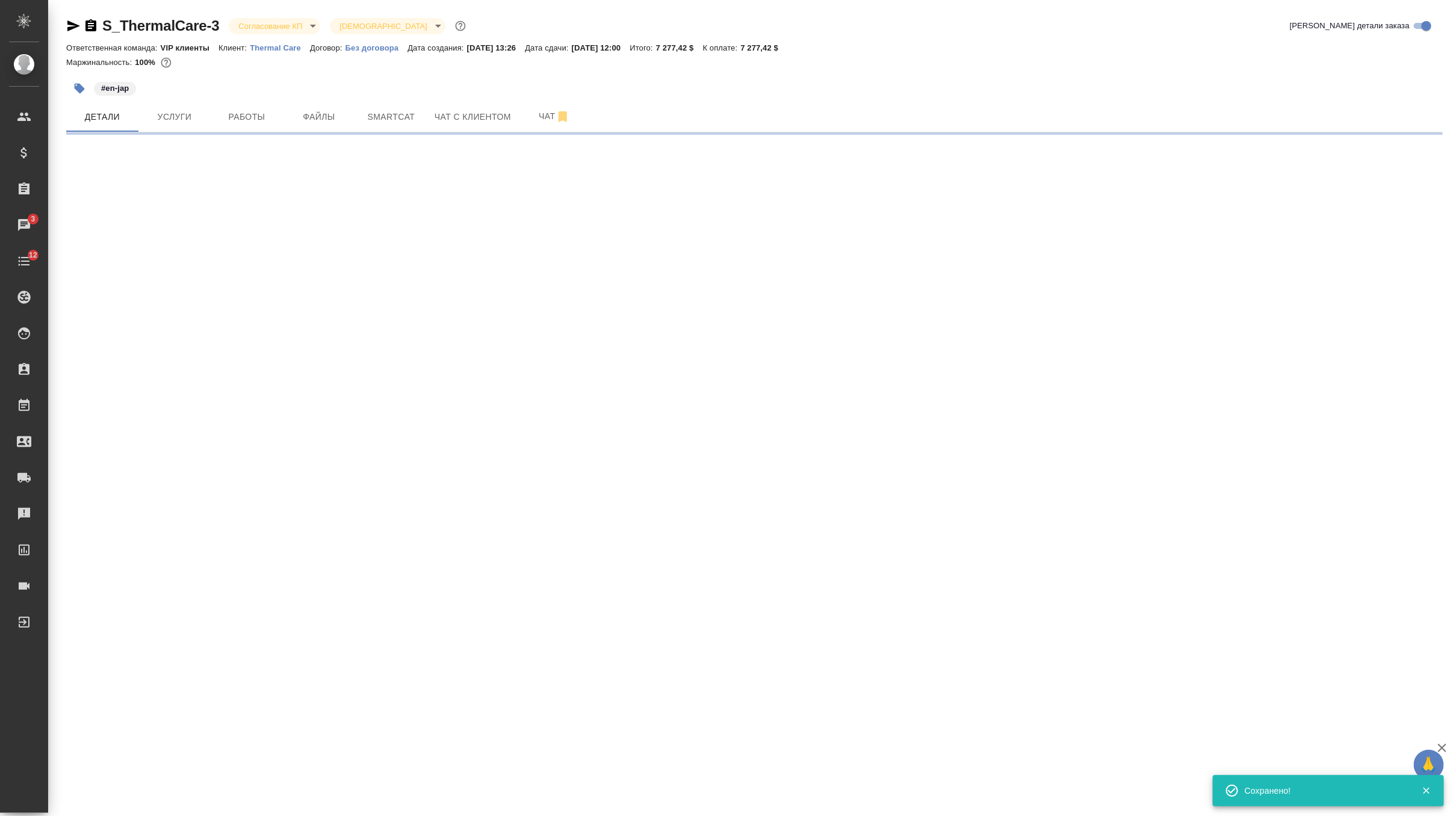
select select "RU"
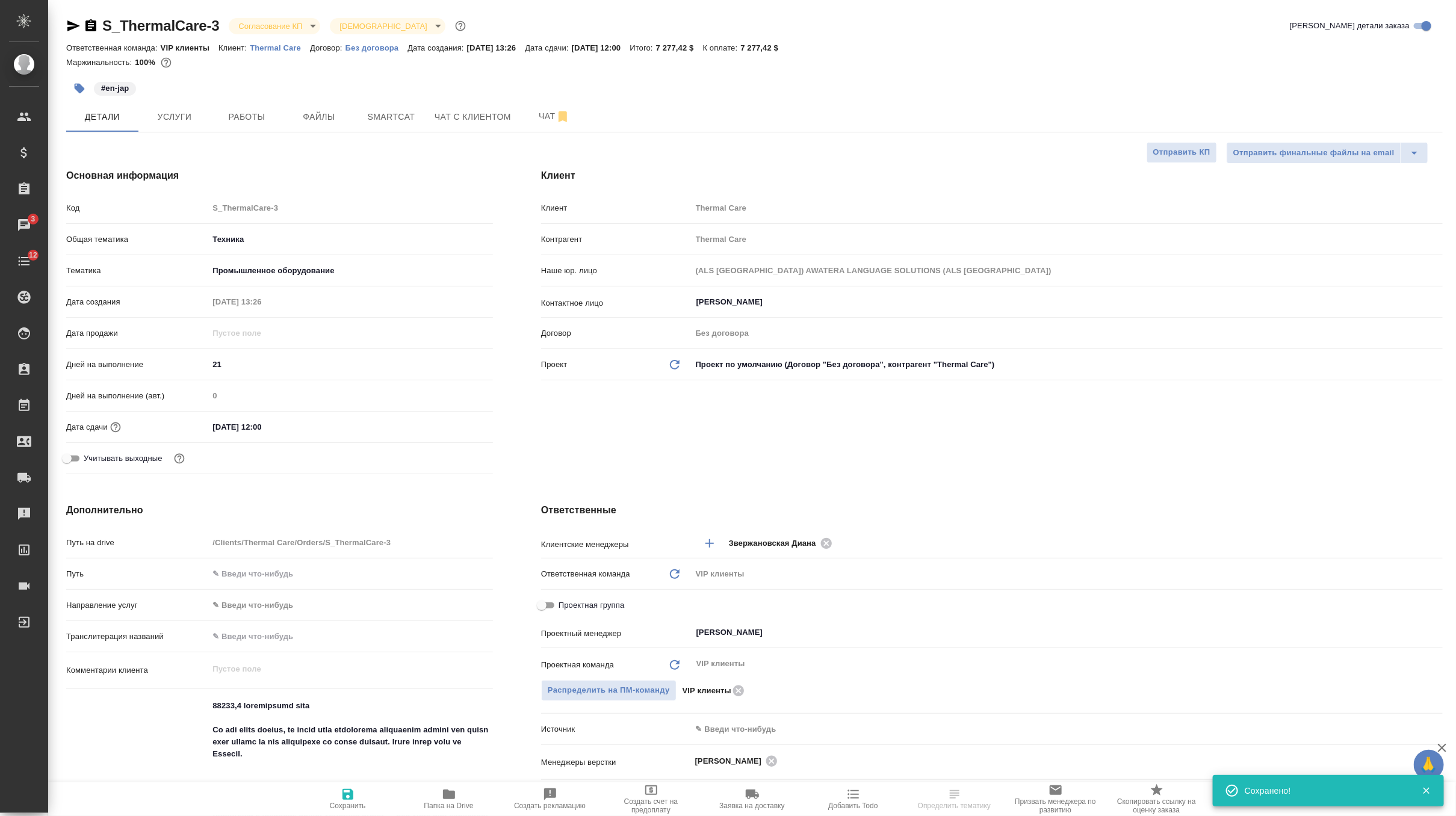
type textarea "x"
click at [302, 22] on body "🙏 .cls-1 fill:#fff; AWATERA Zverzhanovskaya Diana Клиенты Спецификации Заказы 3…" at bounding box center [728, 408] width 1456 height 816
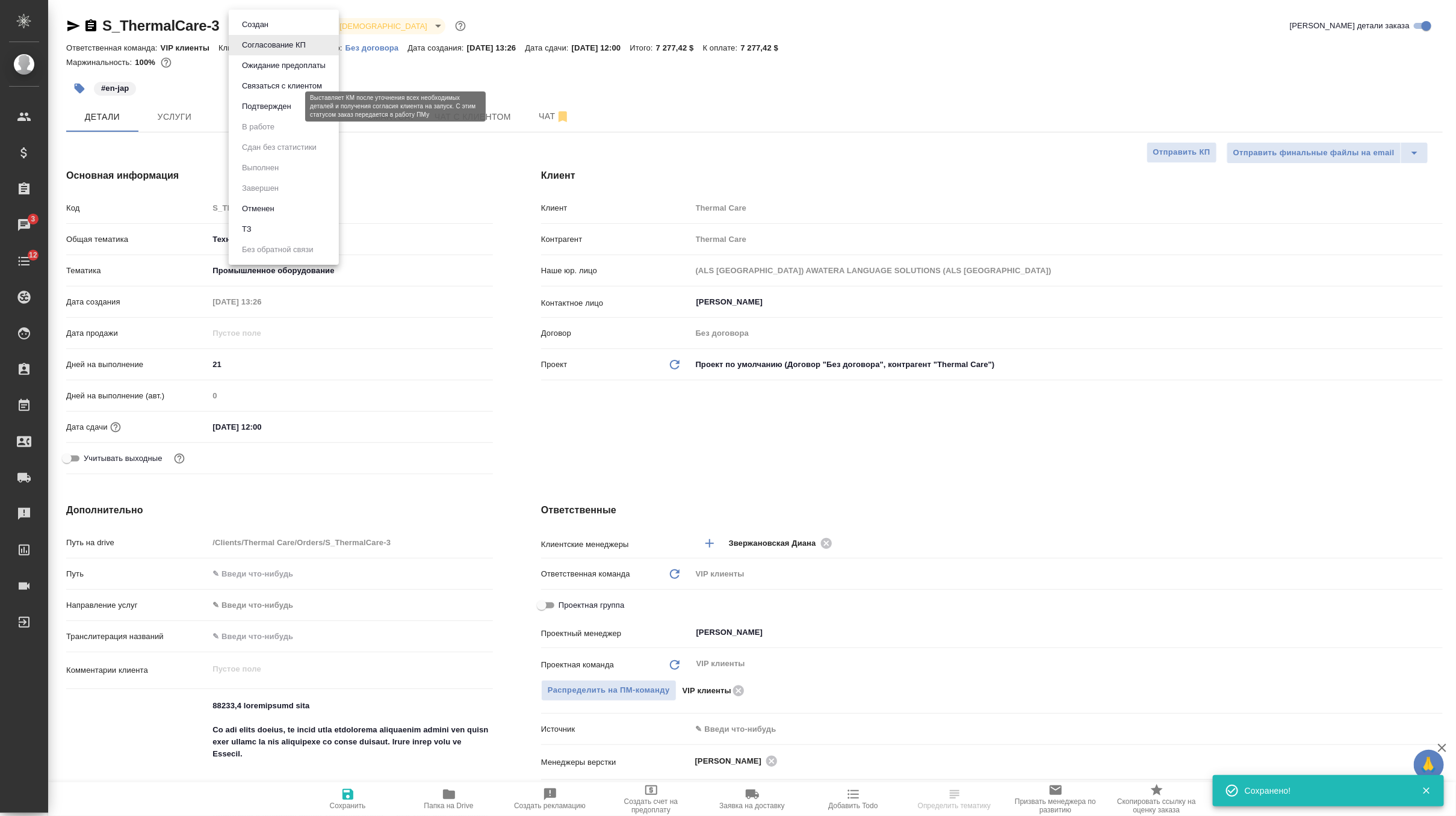
click at [292, 107] on button "Подтвержден" at bounding box center [267, 107] width 56 height 14
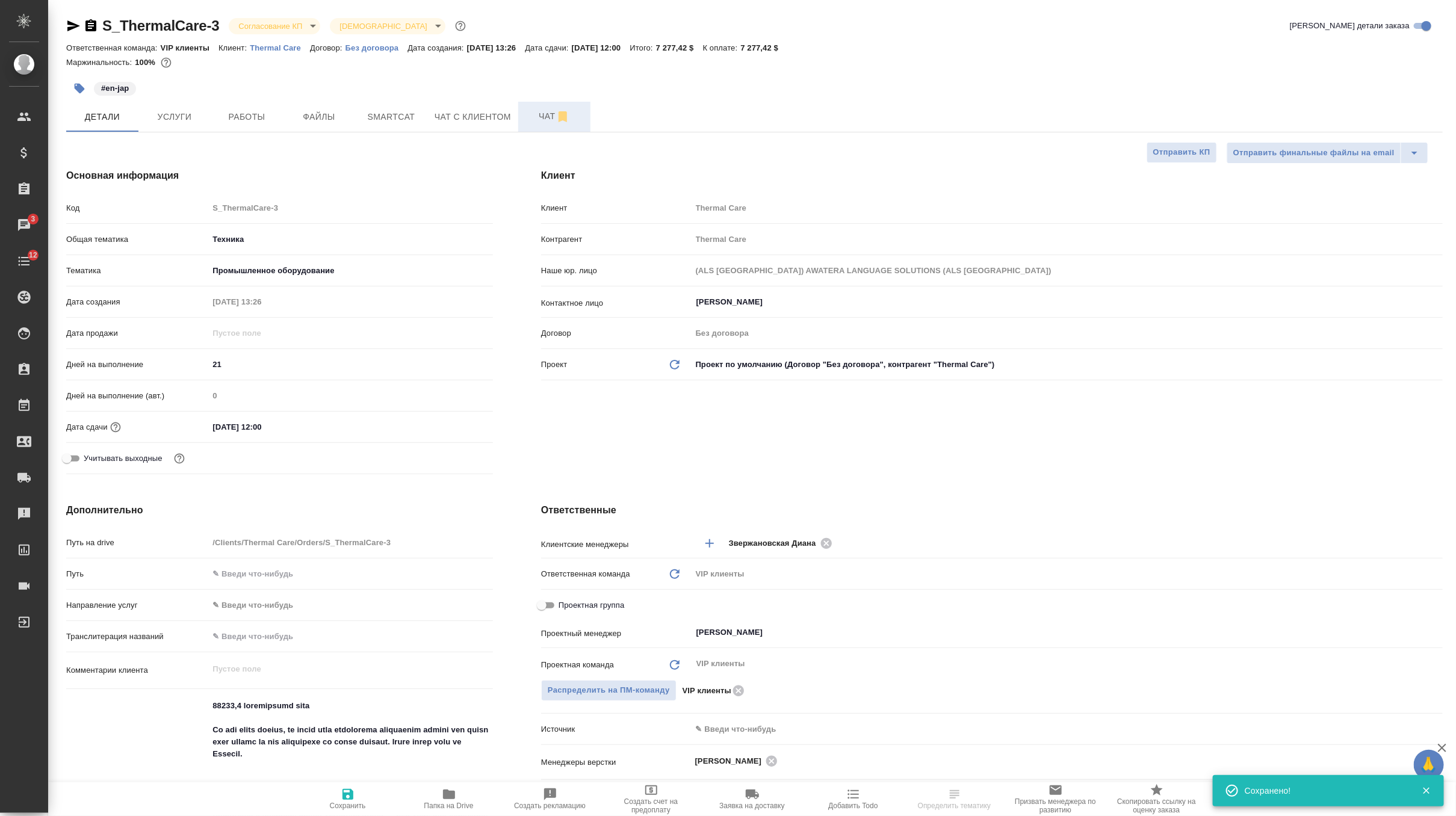
click at [546, 117] on span "Чат" at bounding box center [554, 117] width 57 height 15
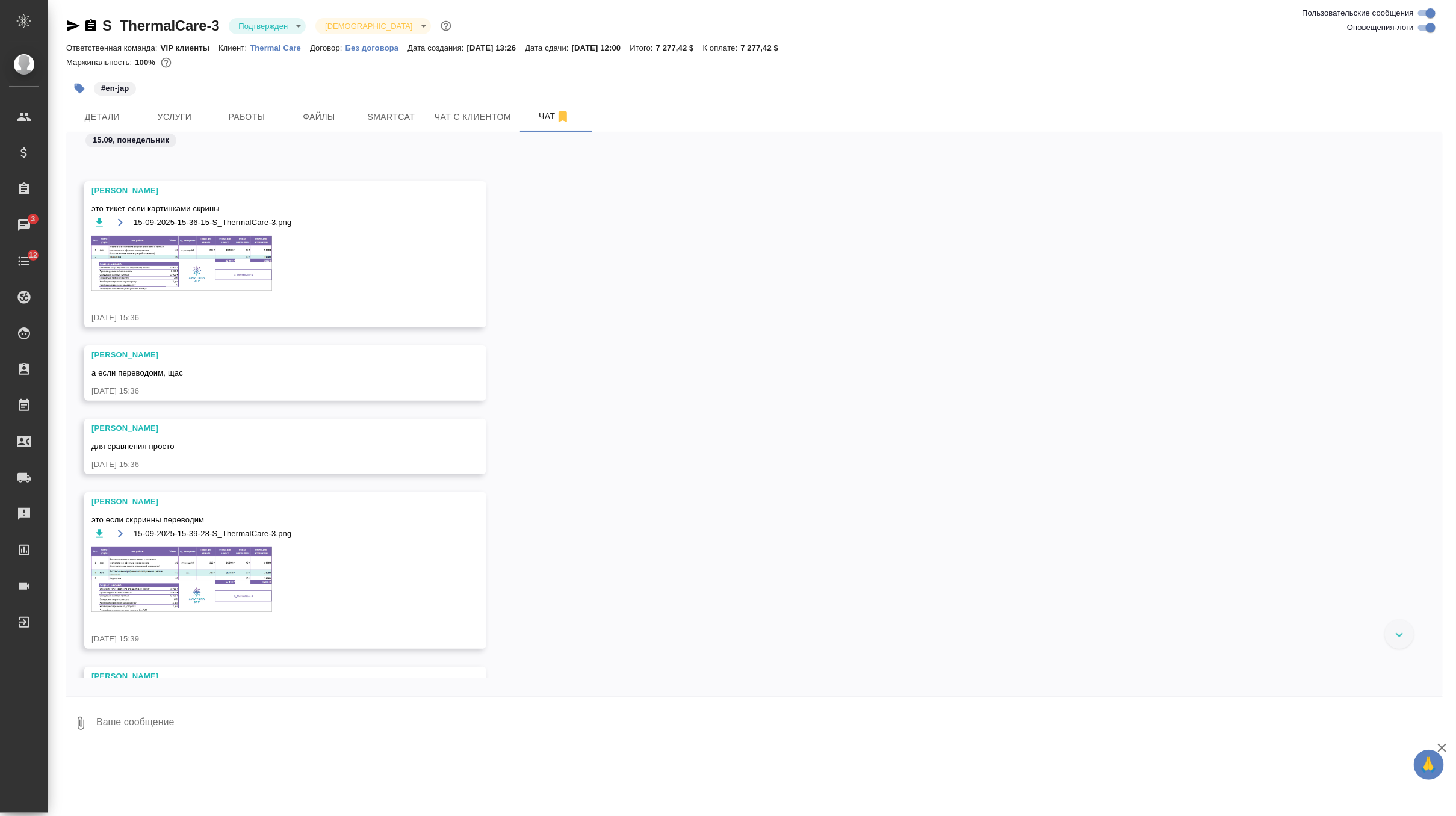
scroll to position [3313, 0]
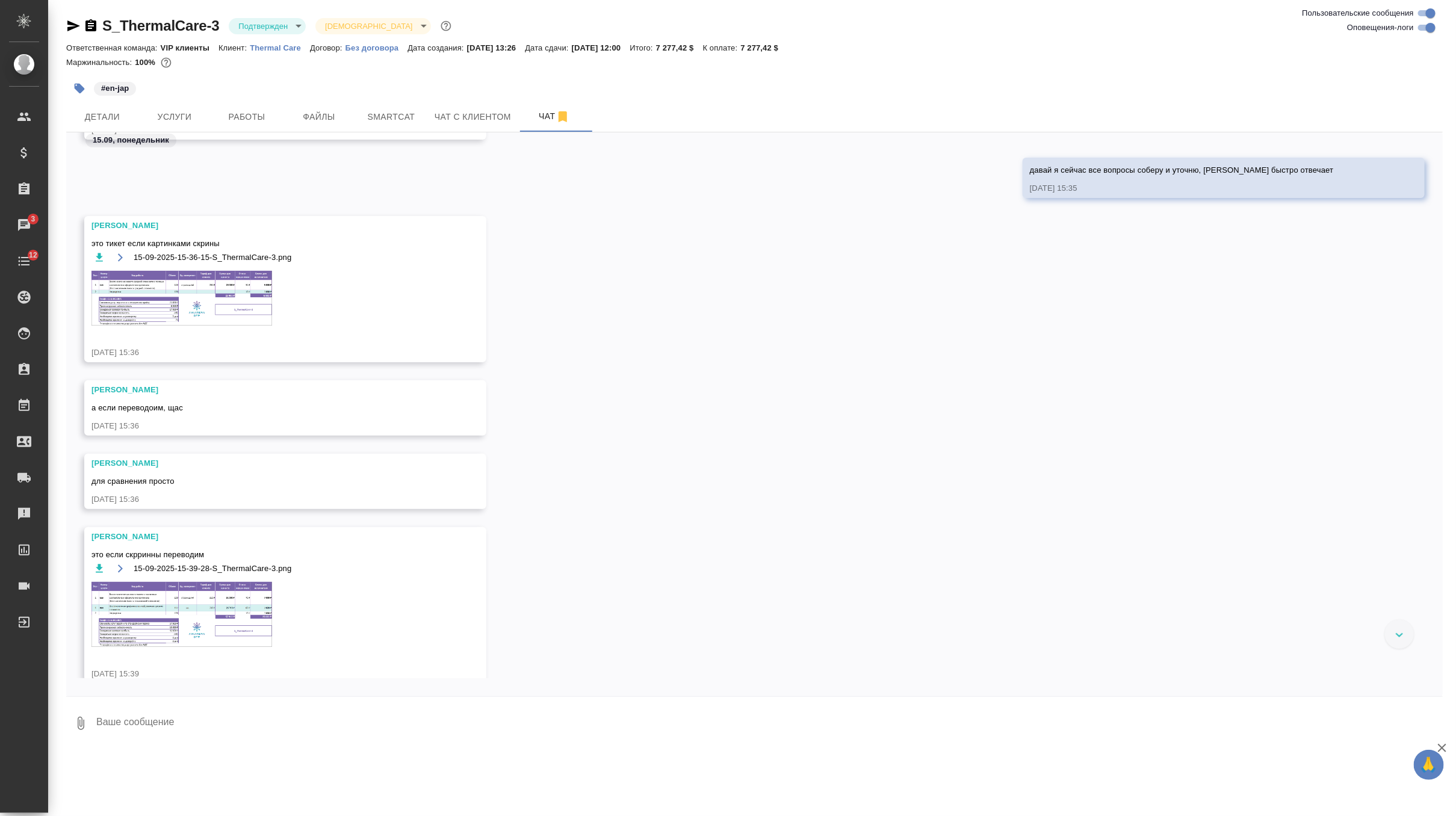
click at [231, 301] on img at bounding box center [181, 298] width 180 height 55
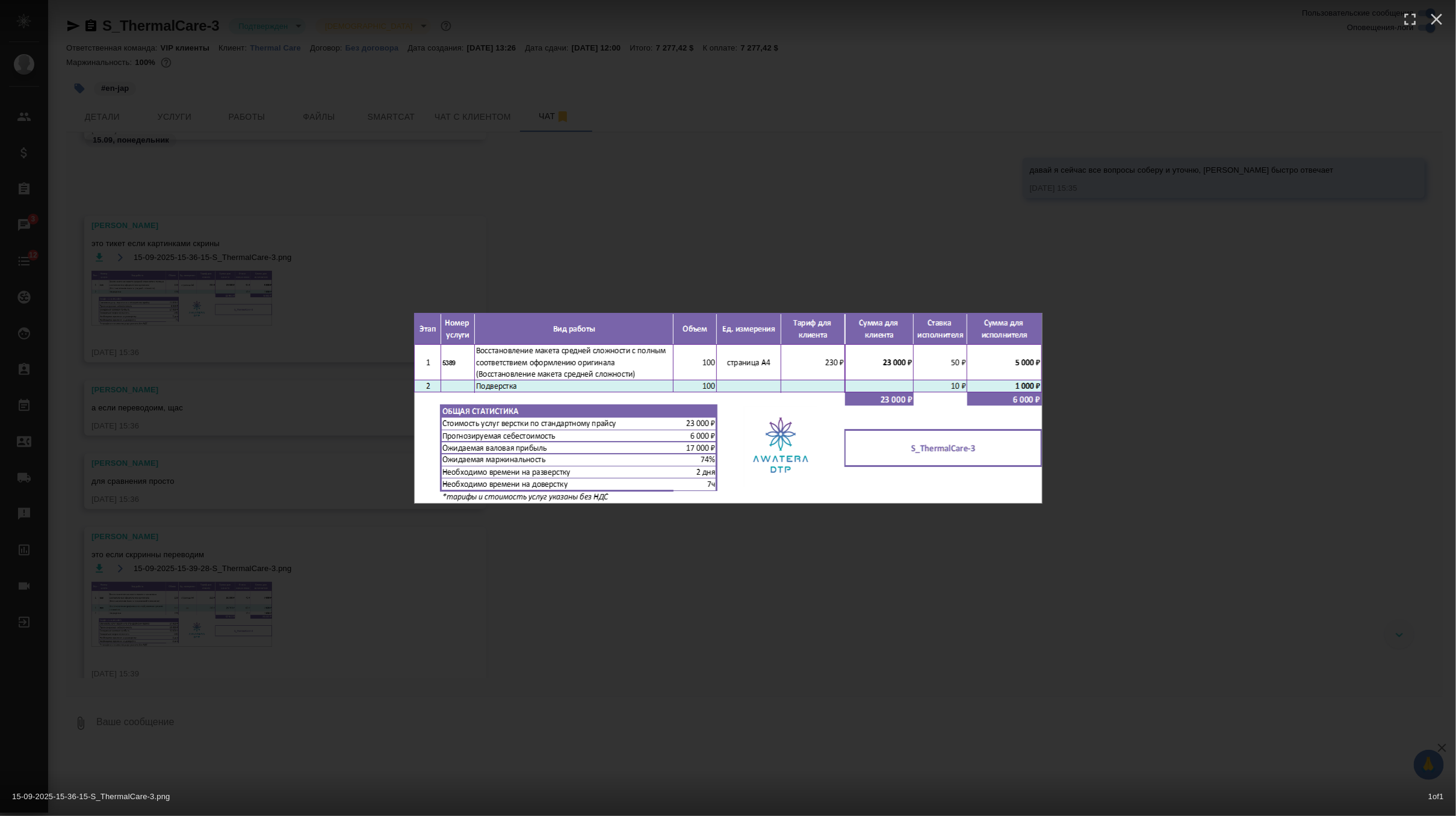
click at [677, 203] on div "15-09-2025-15-36-15-S_ThermalCare-3.png 1 of 1" at bounding box center [728, 408] width 1456 height 816
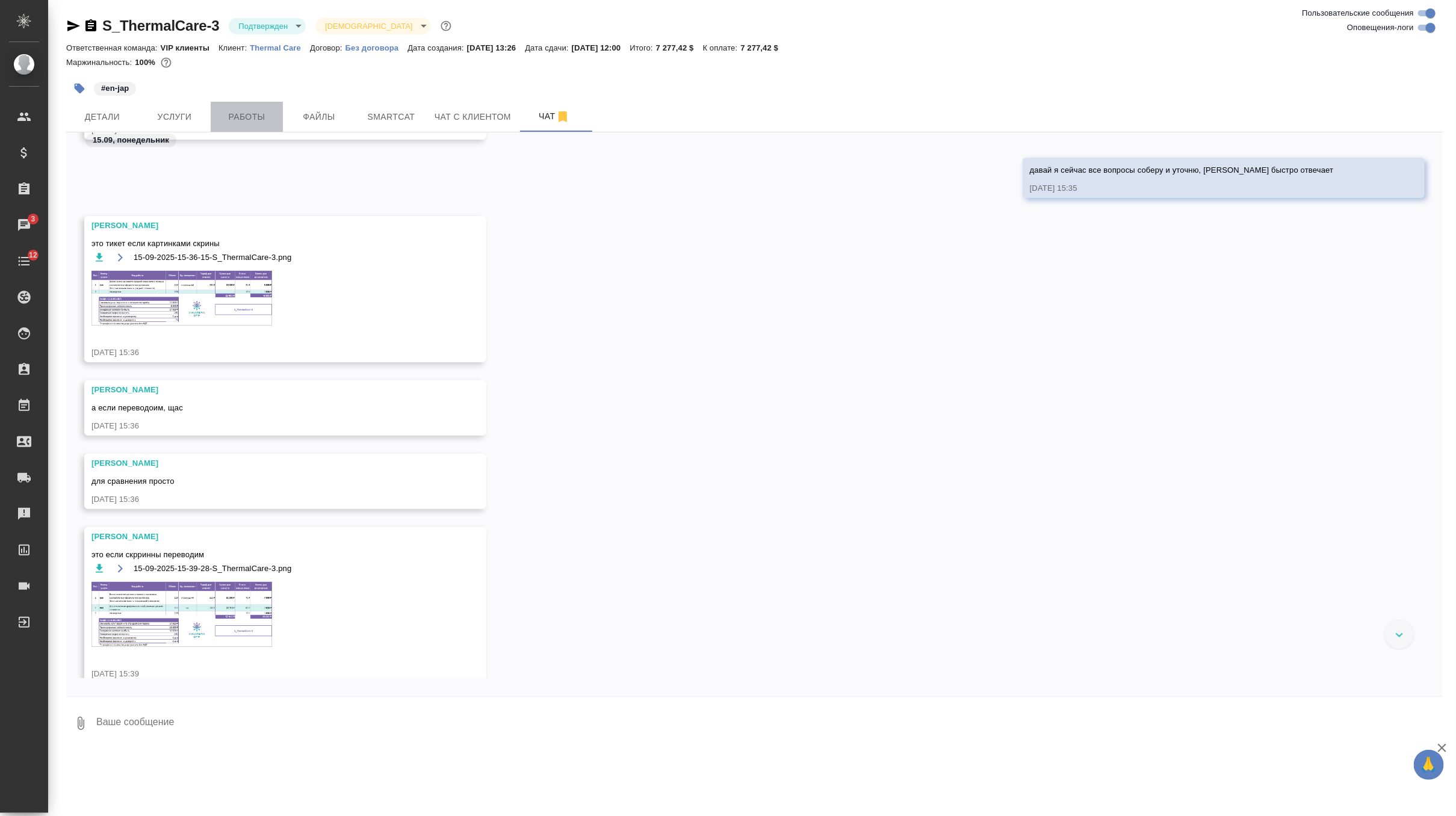
click at [252, 107] on button "Работы" at bounding box center [246, 117] width 72 height 30
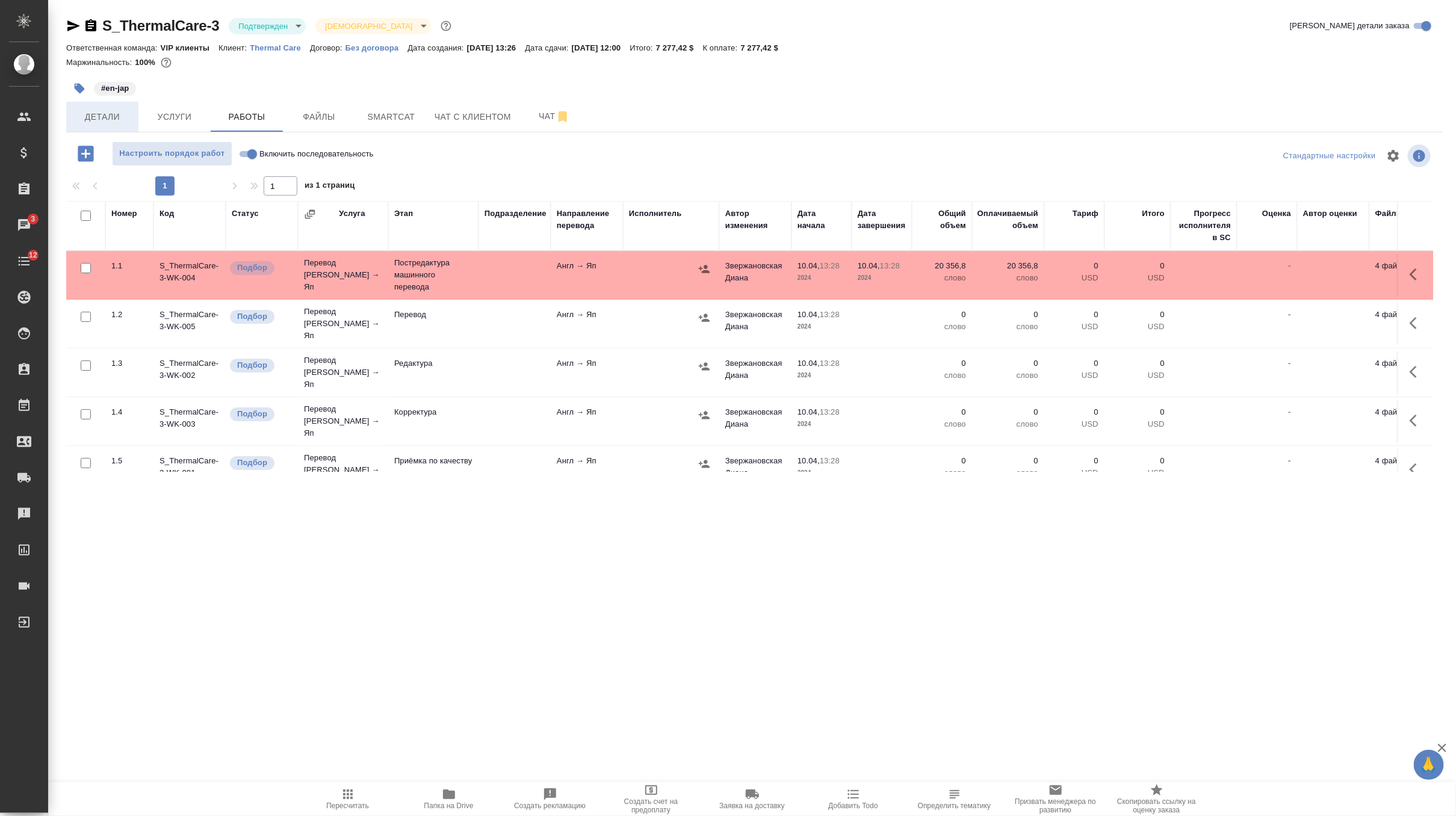
click at [106, 117] on span "Детали" at bounding box center [102, 117] width 57 height 15
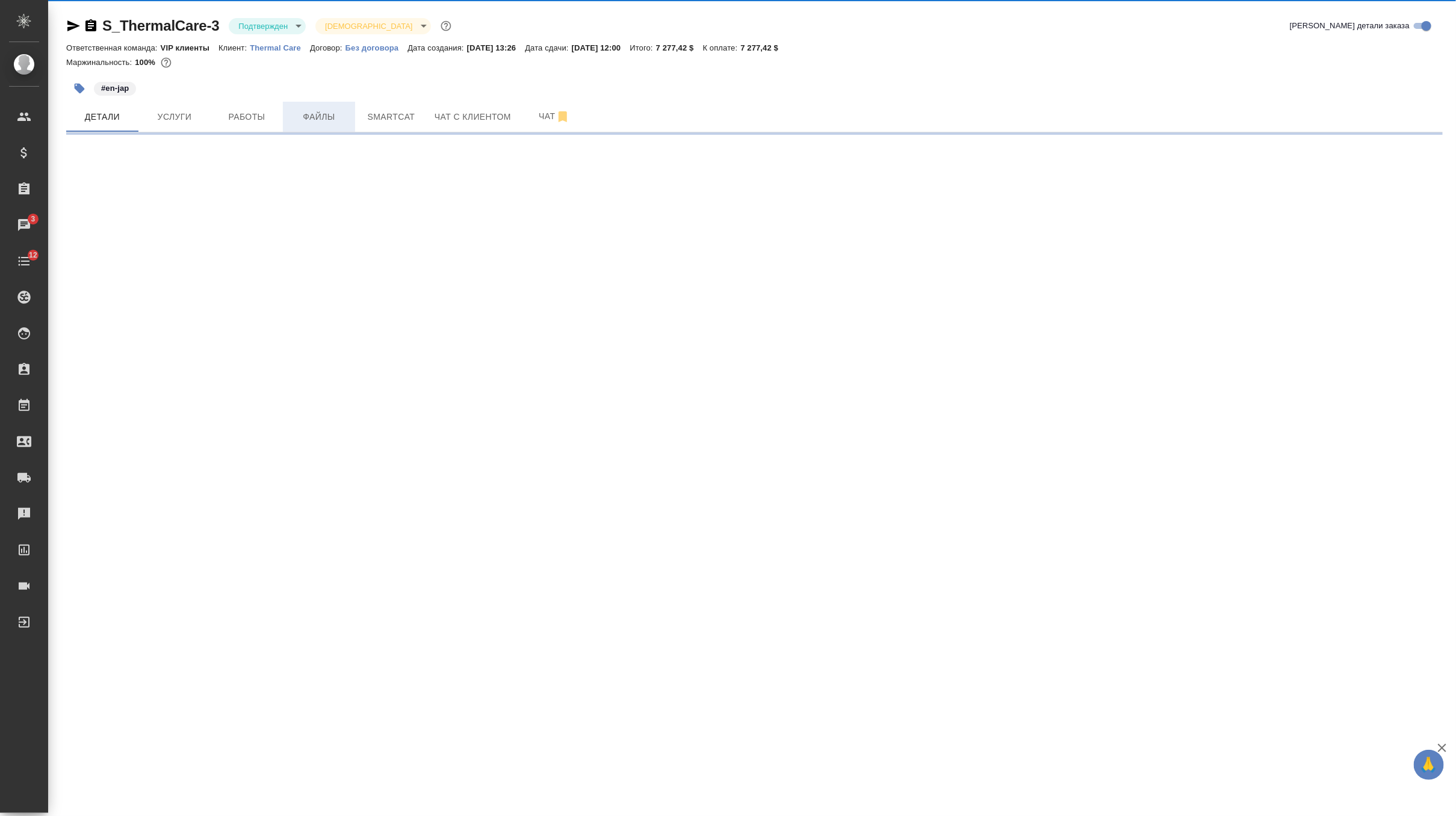
select select "RU"
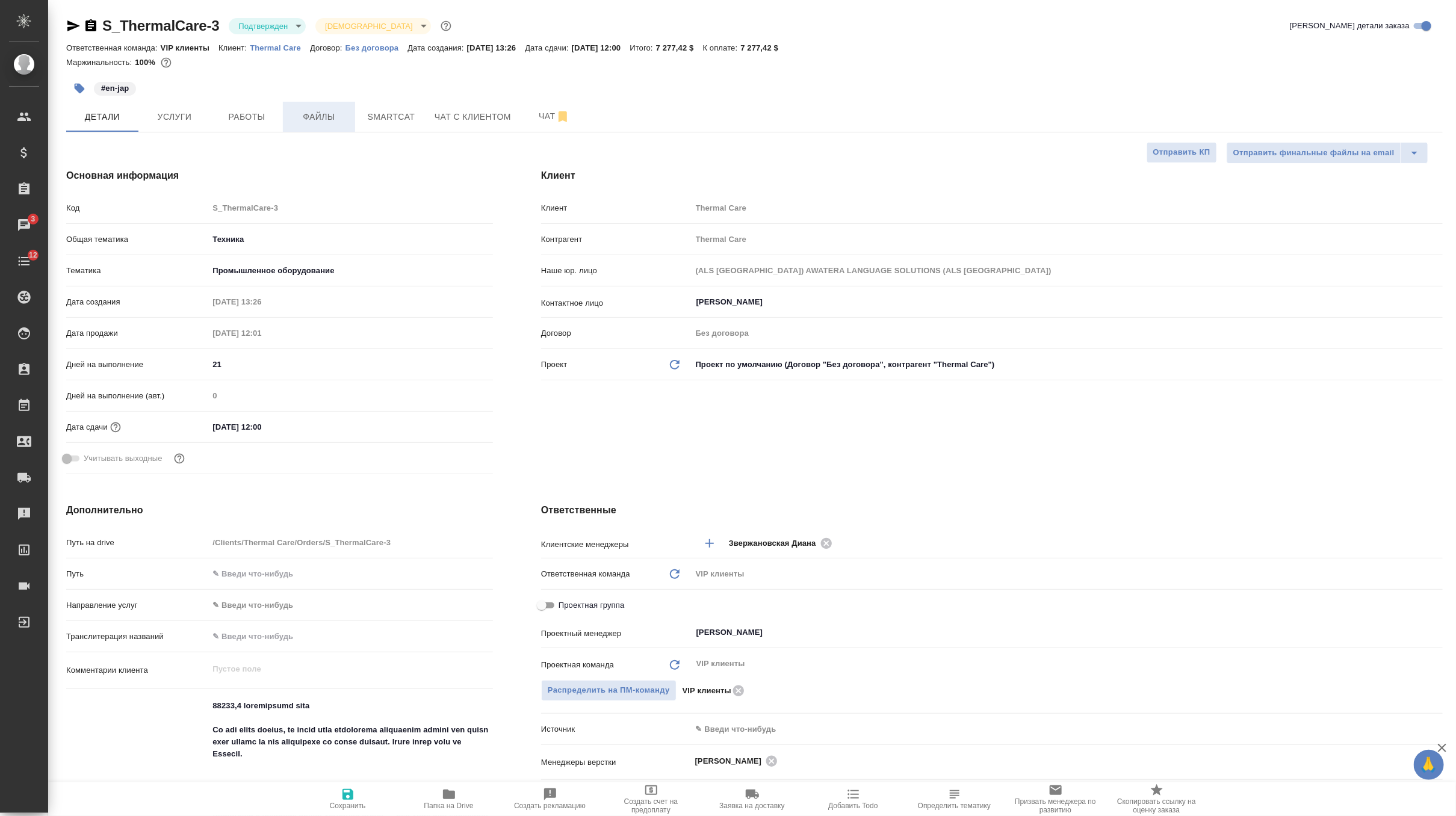
type textarea "x"
click at [287, 432] on input "15.05.2024 12:00" at bounding box center [261, 426] width 106 height 17
click at [451, 419] on icon "button" at bounding box center [458, 426] width 15 height 15
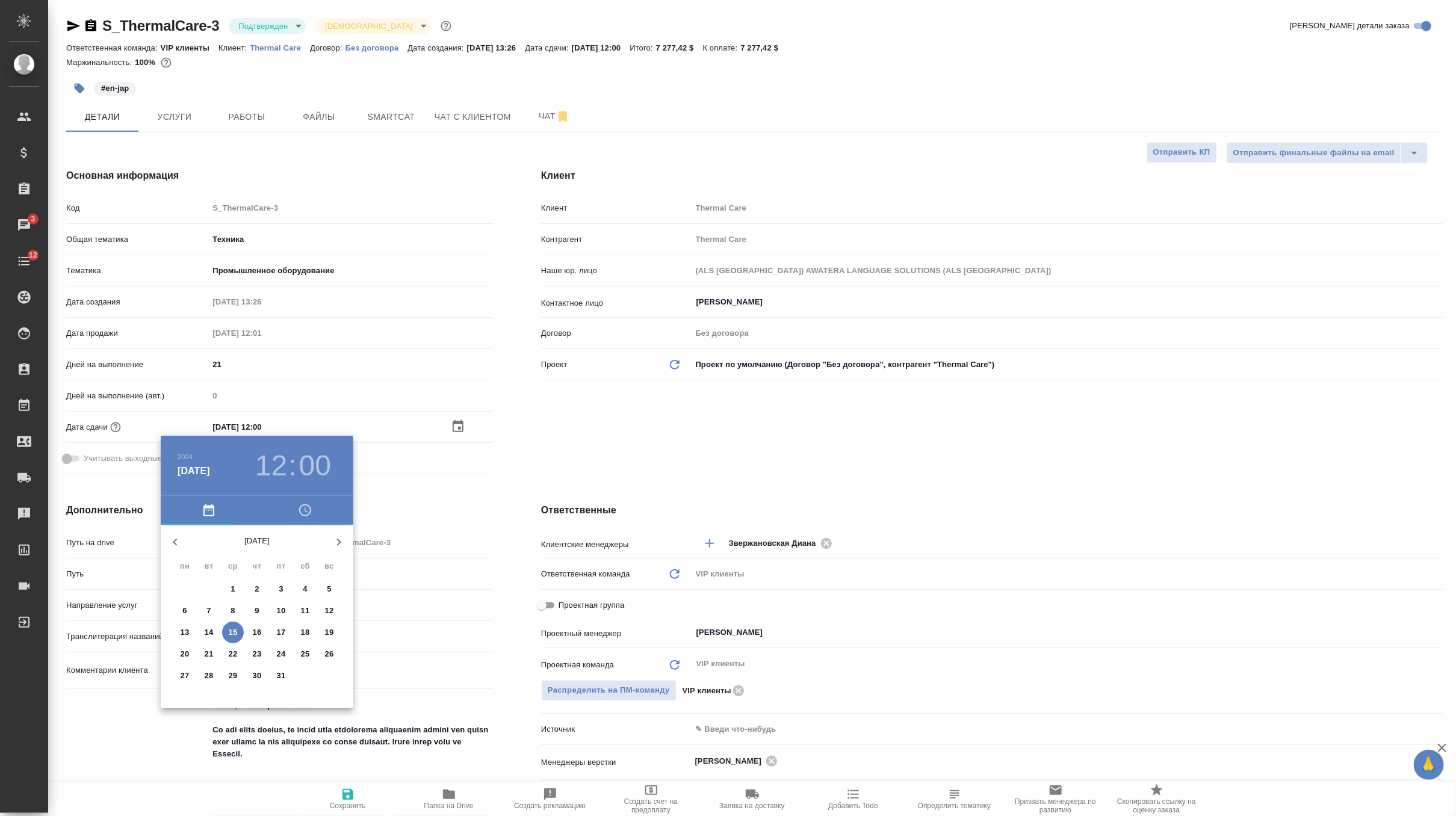
click at [327, 546] on button "button" at bounding box center [339, 542] width 29 height 29
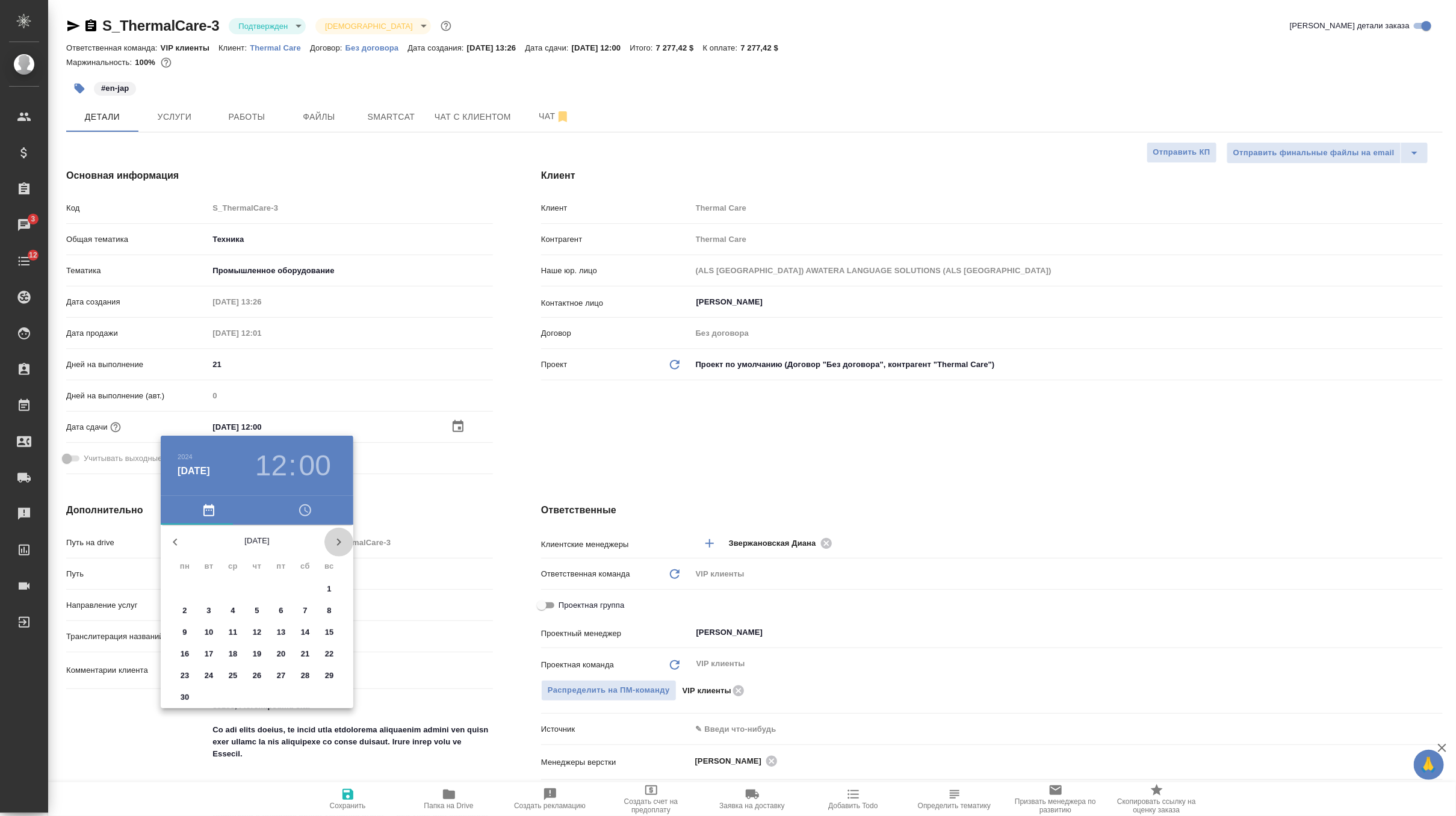
click at [327, 546] on button "button" at bounding box center [339, 542] width 29 height 29
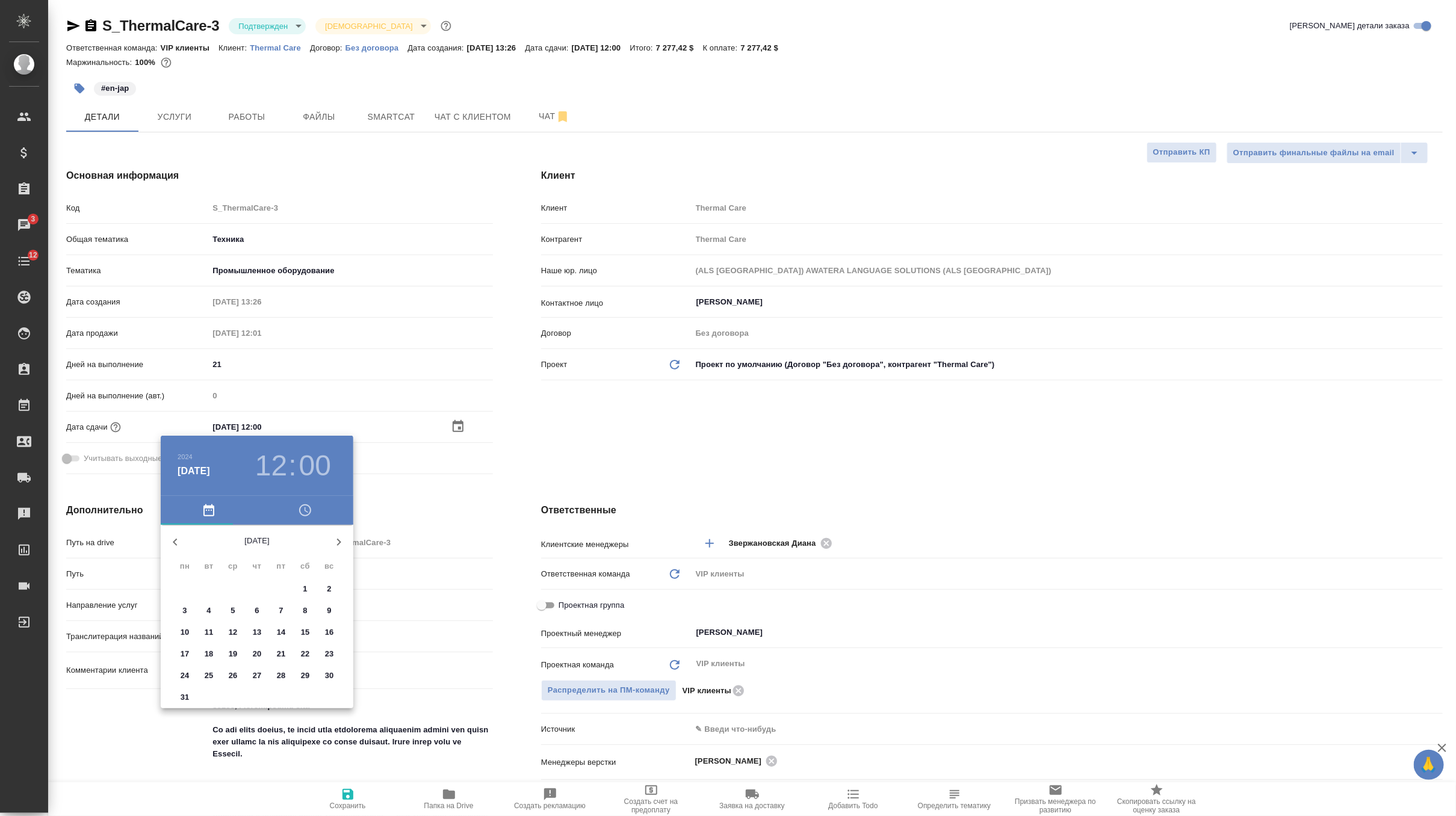
click at [327, 546] on button "button" at bounding box center [339, 542] width 29 height 29
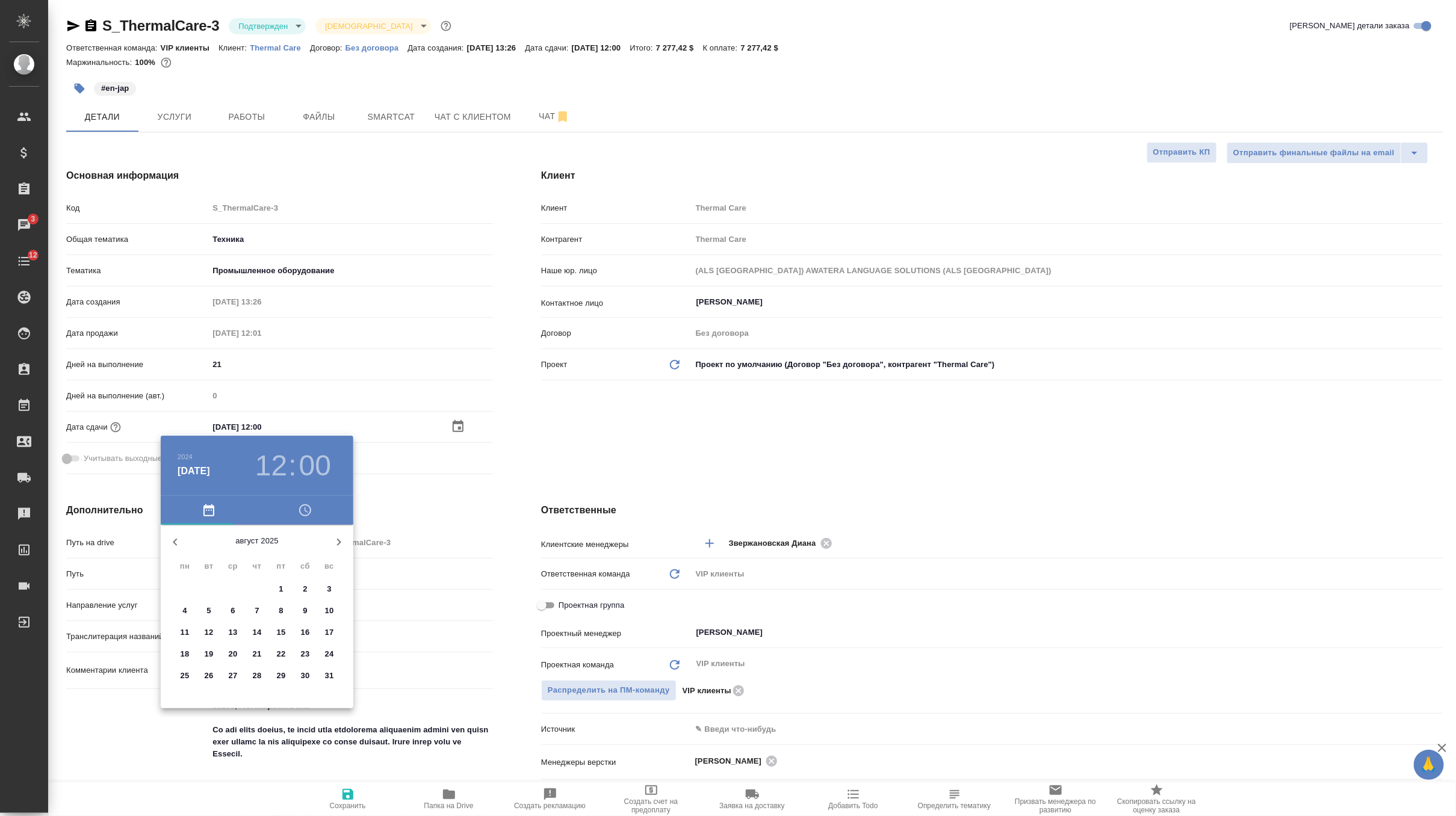
click at [327, 546] on button "button" at bounding box center [339, 542] width 29 height 29
click at [173, 547] on icon "button" at bounding box center [175, 542] width 15 height 15
click at [337, 546] on icon "button" at bounding box center [339, 542] width 15 height 15
click at [213, 608] on span "7" at bounding box center [209, 610] width 22 height 12
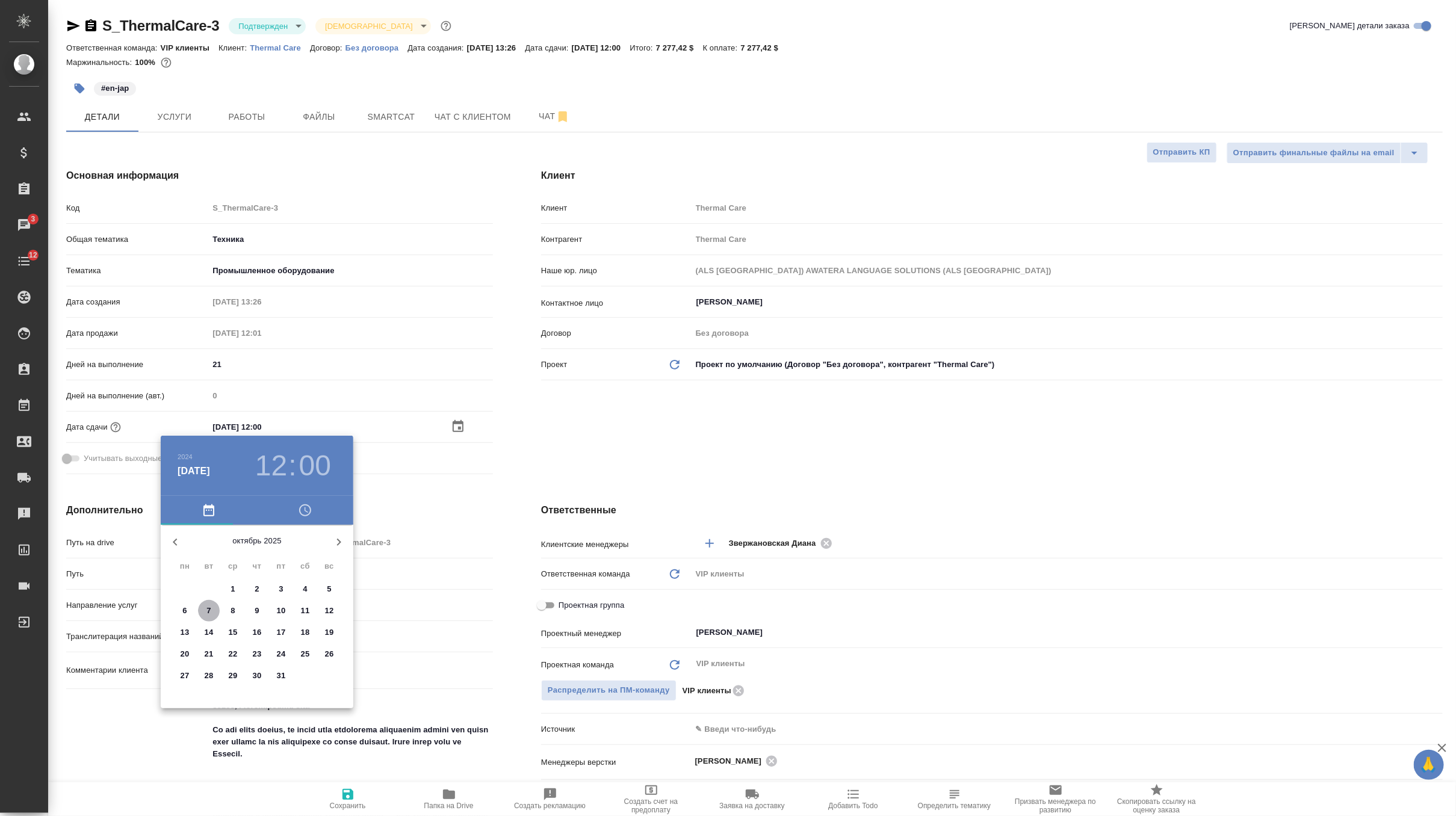
type input "07.10.2025 12:00"
type textarea "x"
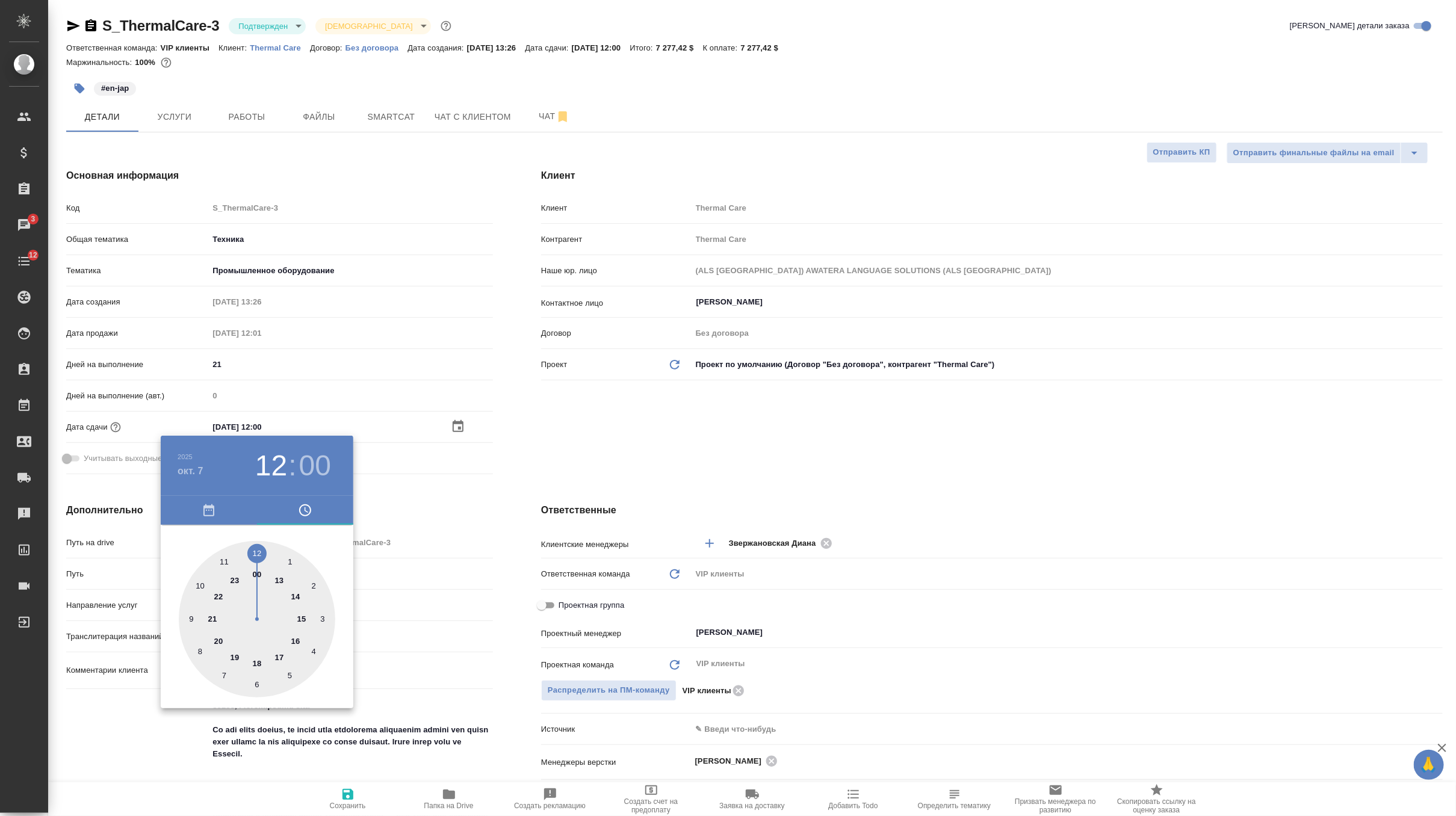
click at [276, 460] on h3 "12" at bounding box center [271, 465] width 32 height 34
click at [232, 658] on div at bounding box center [257, 619] width 157 height 157
type input "07.10.2025 19:00"
type textarea "x"
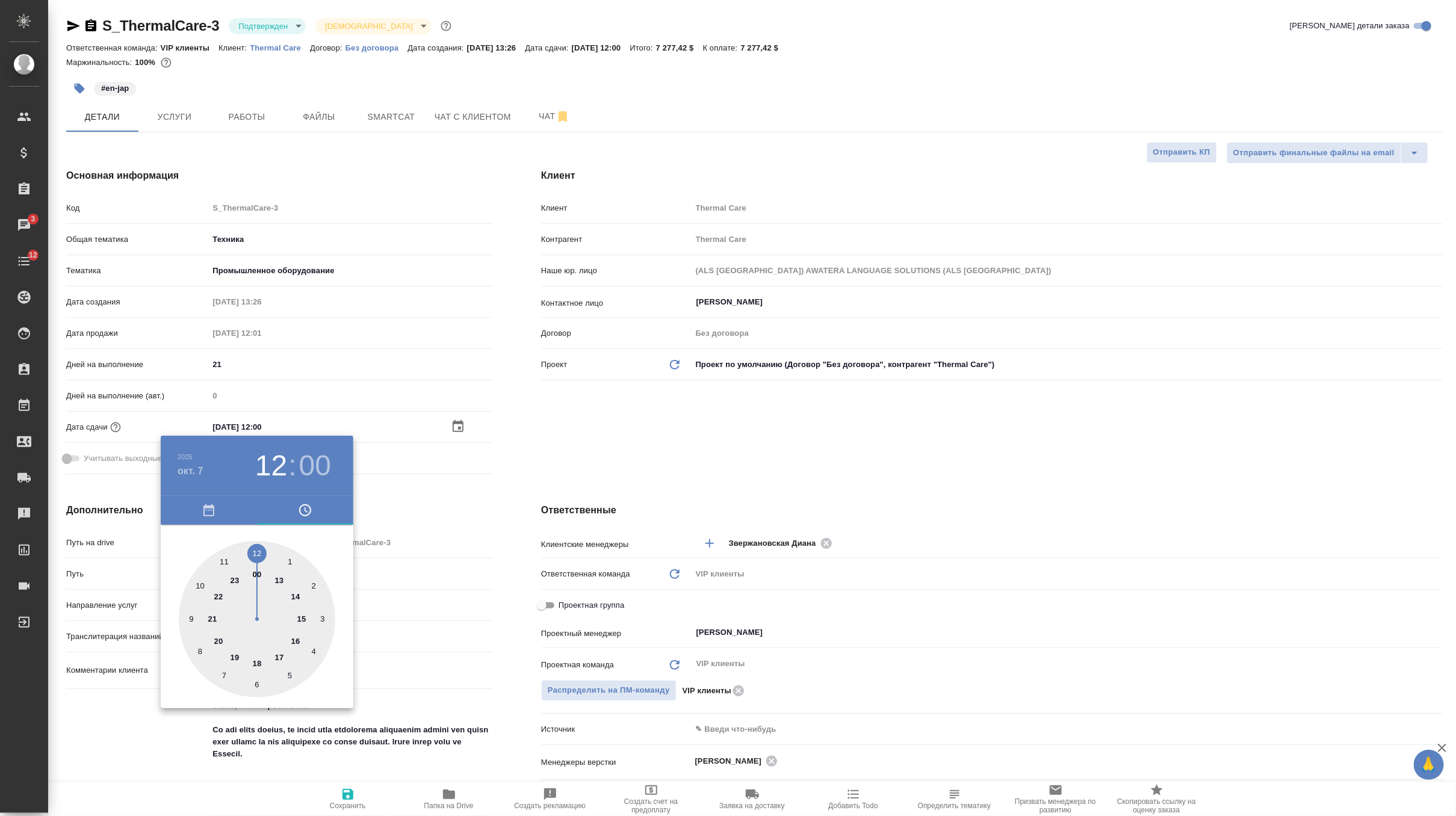
type textarea "x"
click at [411, 506] on div at bounding box center [728, 408] width 1456 height 816
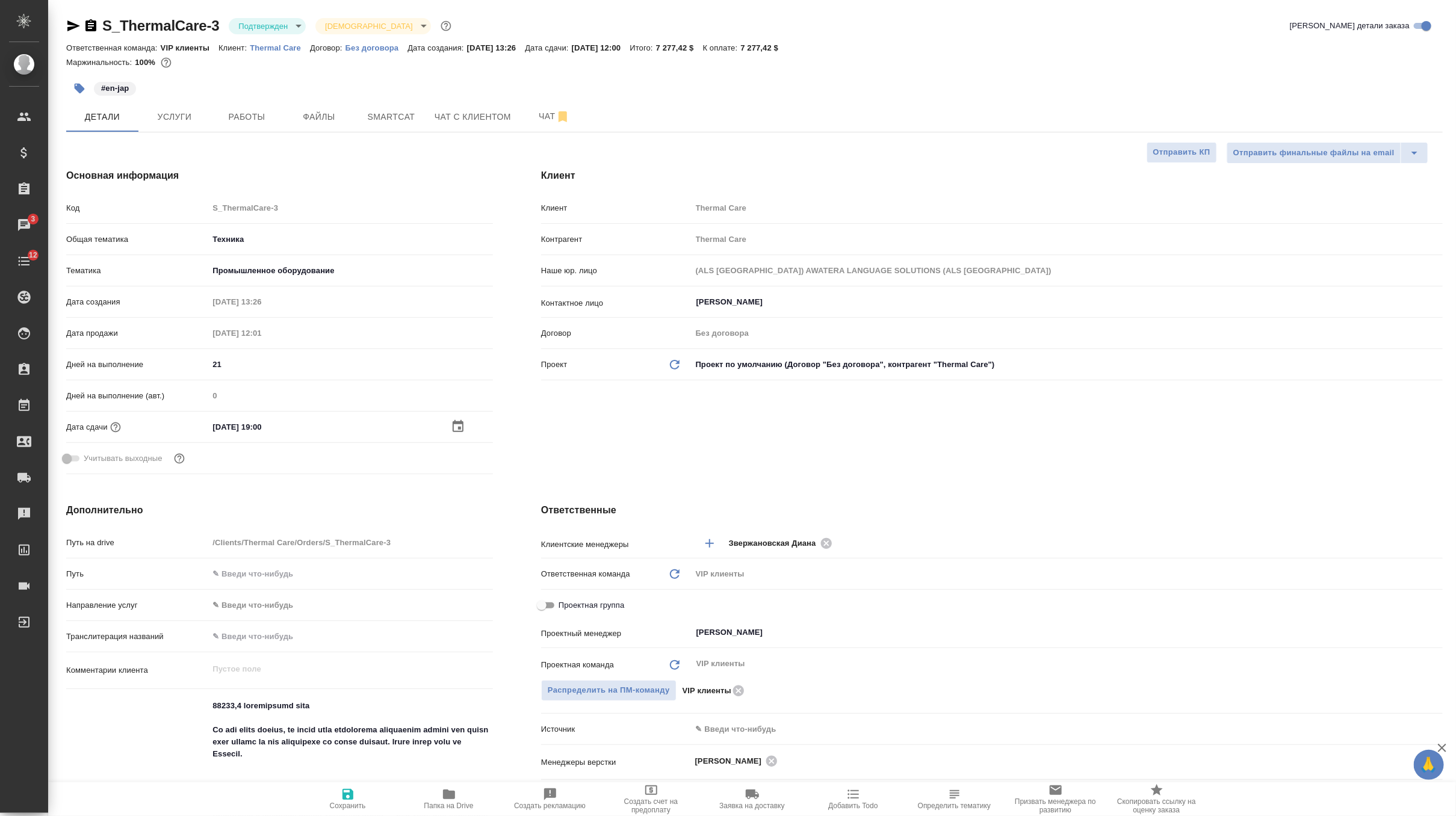
click at [348, 801] on span "Сохранить" at bounding box center [348, 805] width 36 height 8
type textarea "x"
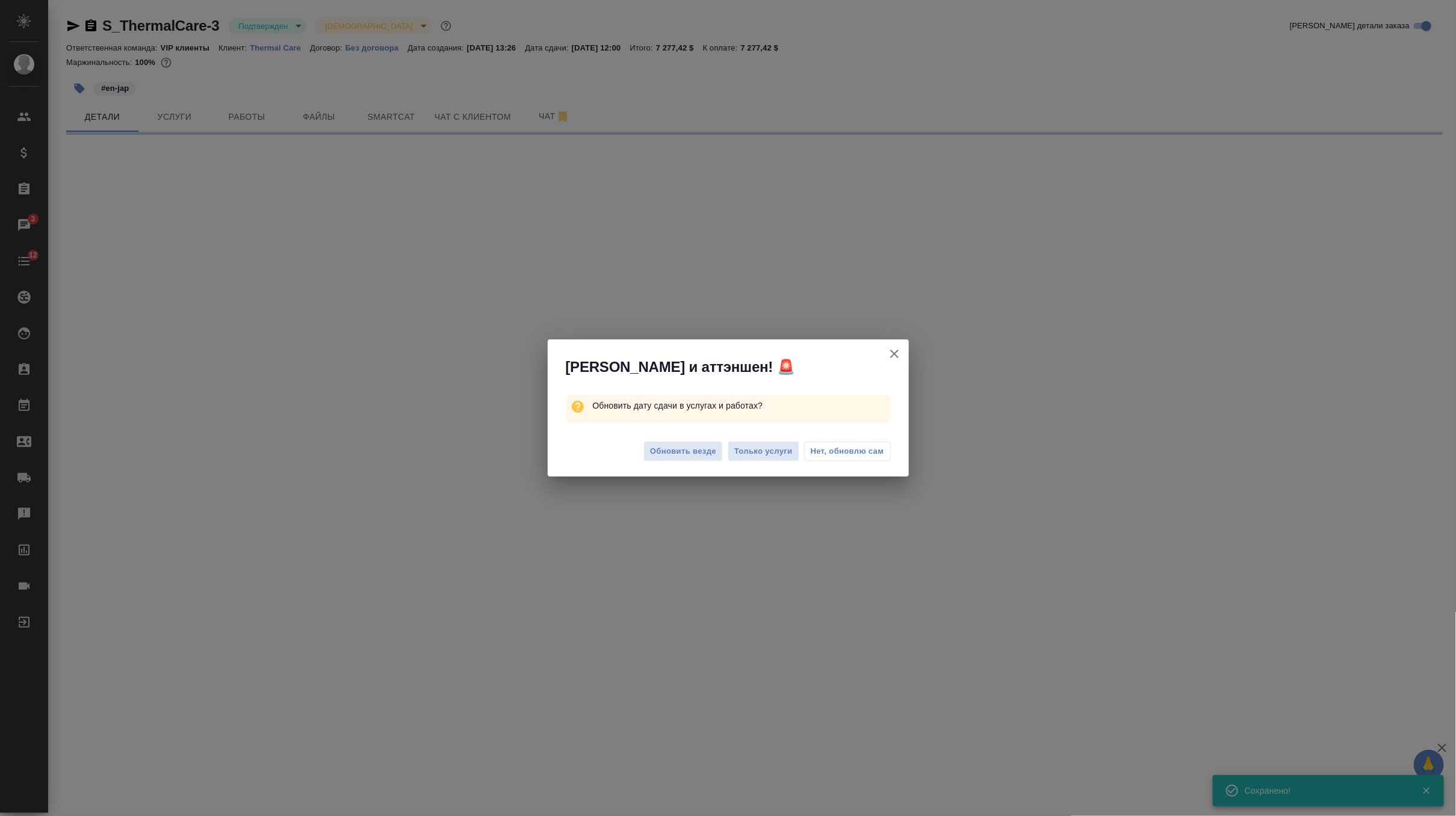
select select "RU"
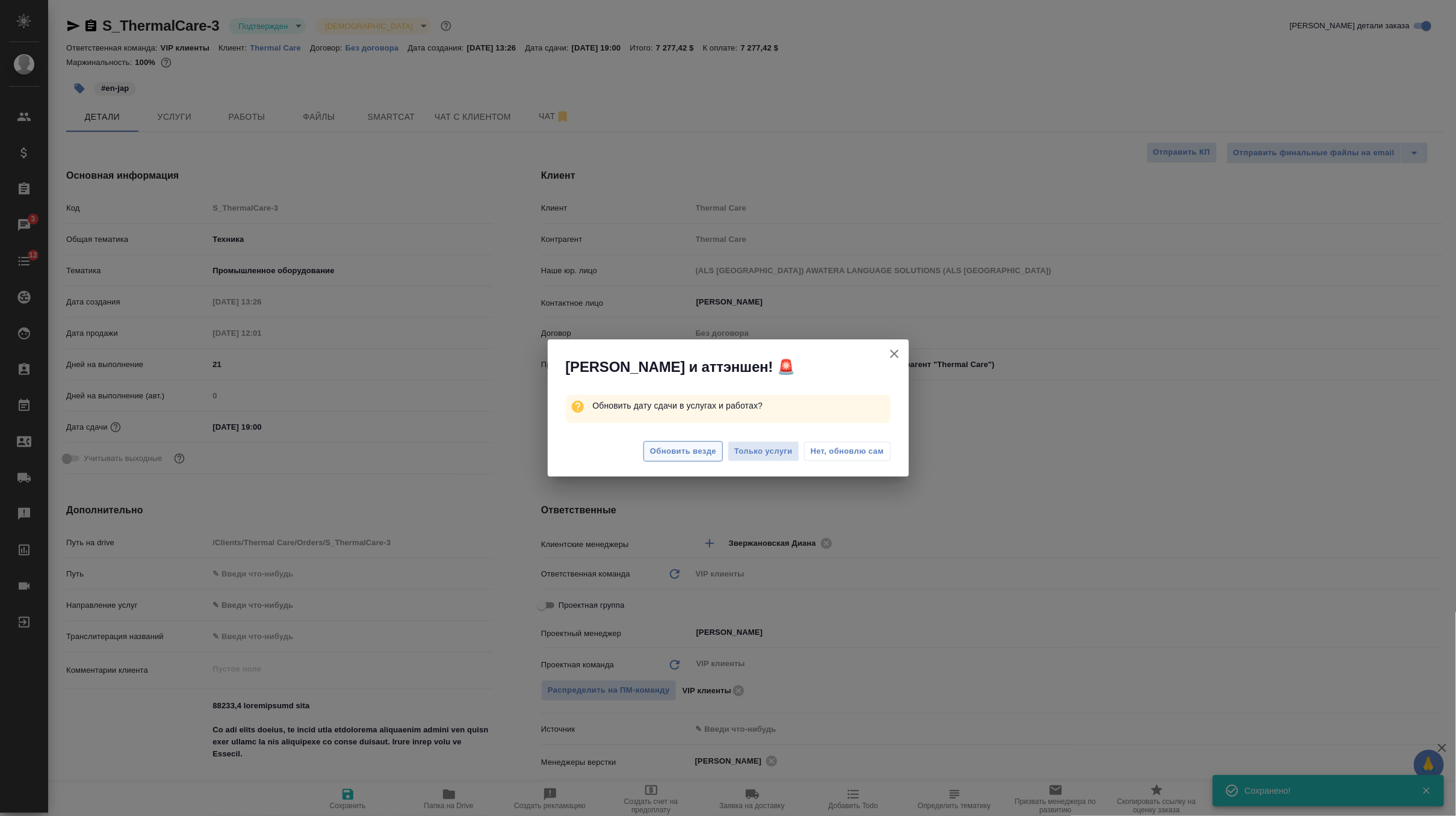
click at [700, 449] on span "Обновить везде" at bounding box center [682, 451] width 67 height 14
type textarea "x"
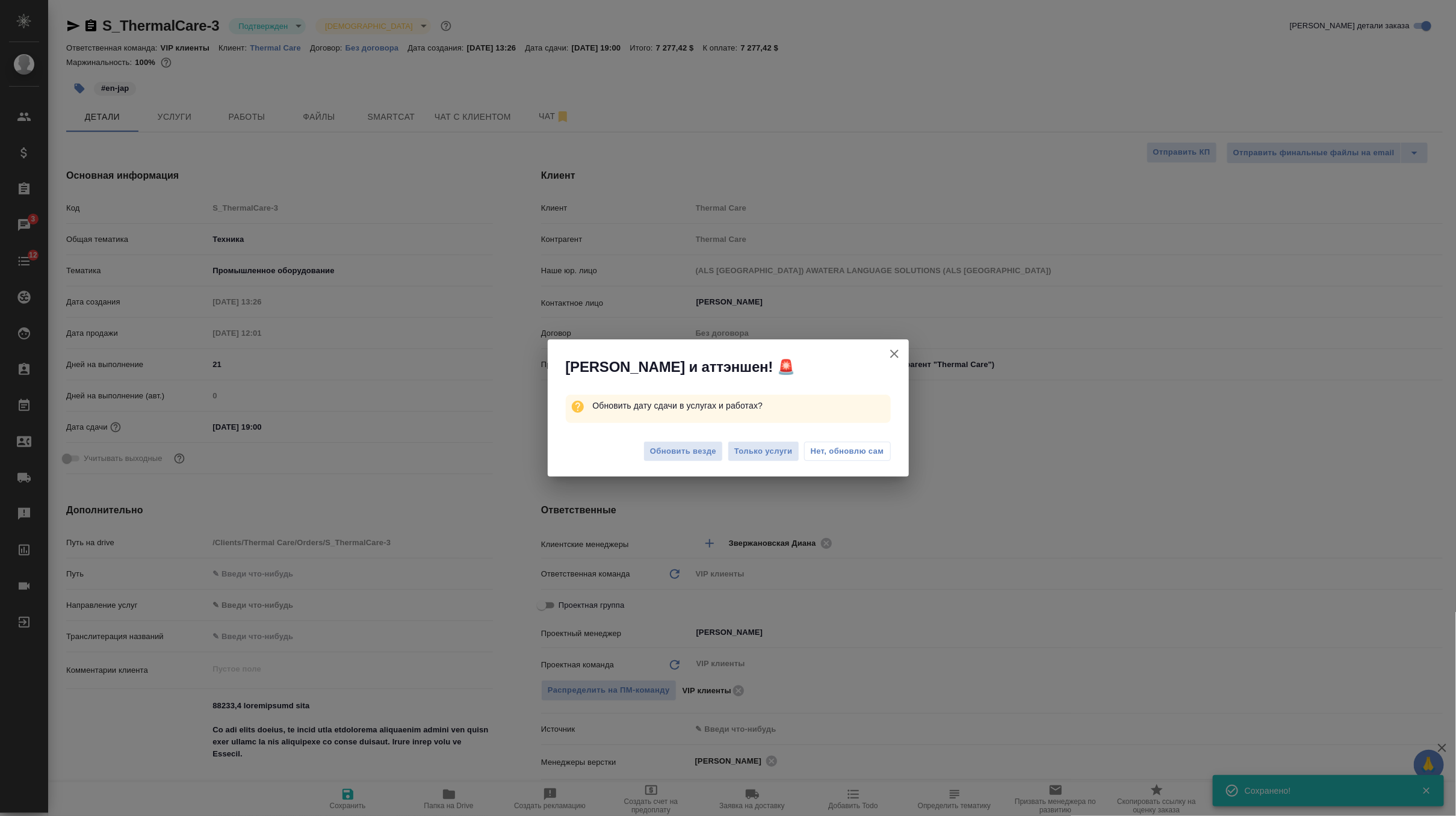
type textarea "x"
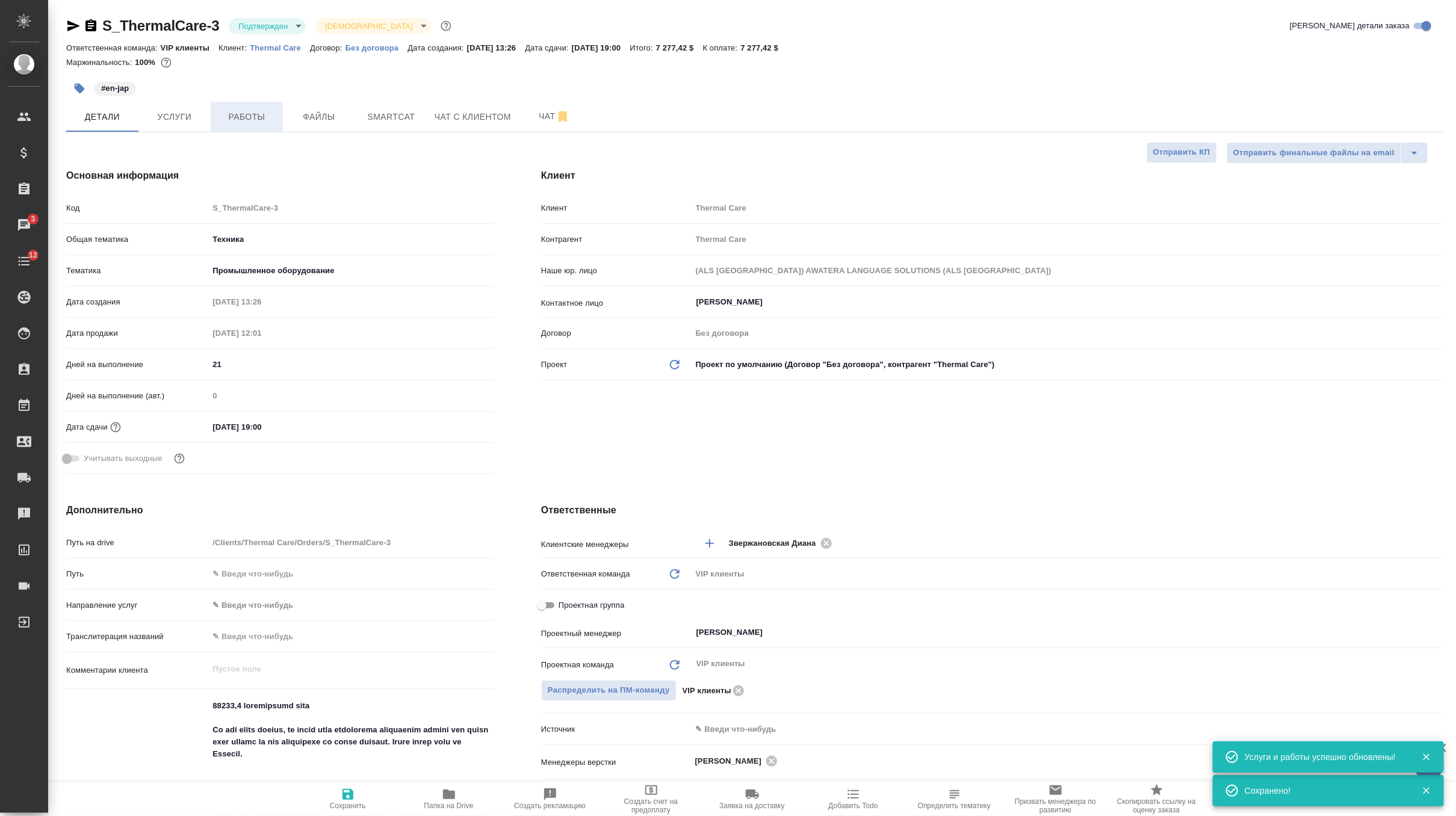
click at [250, 117] on span "Работы" at bounding box center [246, 117] width 57 height 15
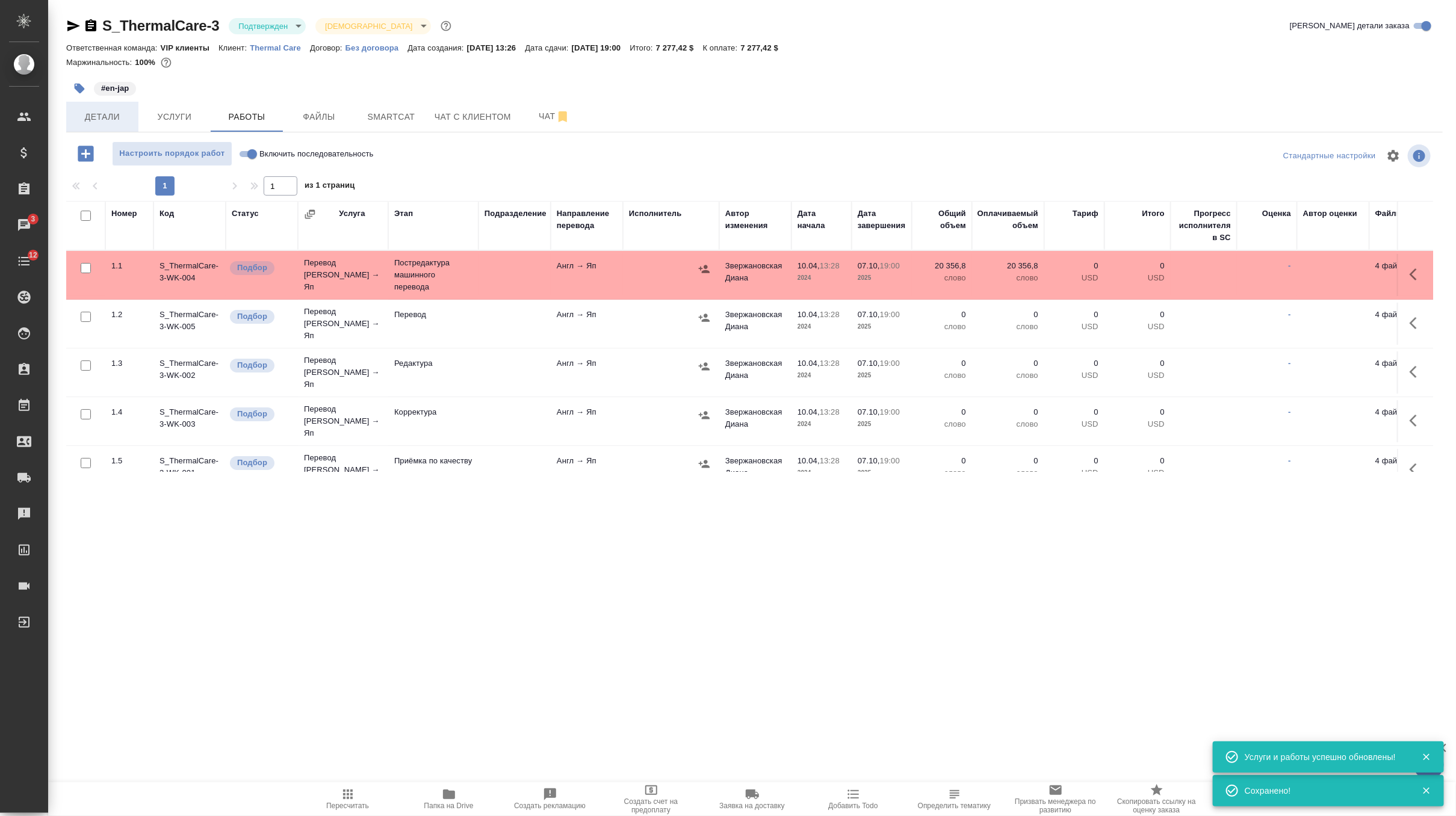
click at [93, 113] on span "Детали" at bounding box center [102, 117] width 57 height 15
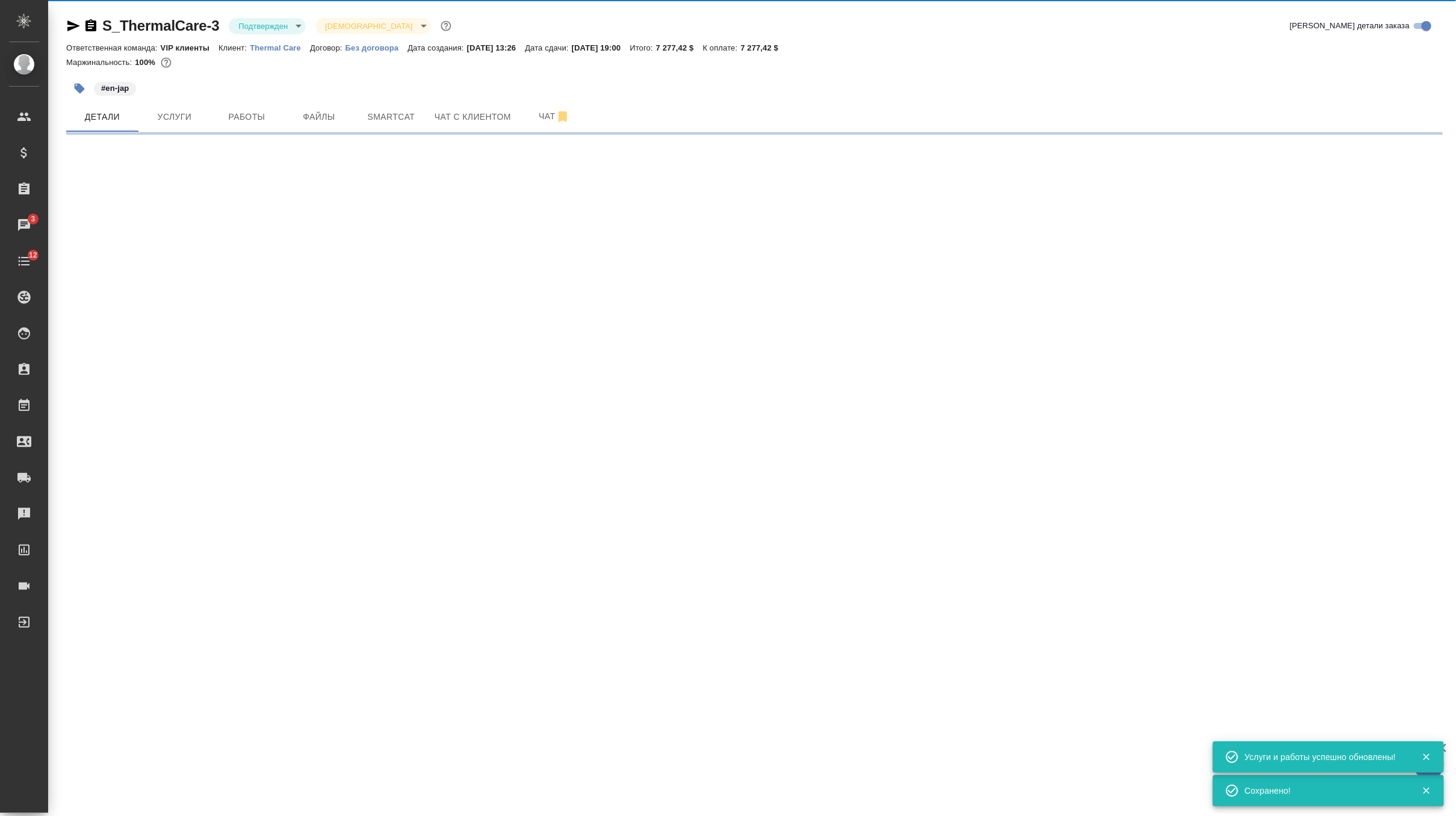
select select "RU"
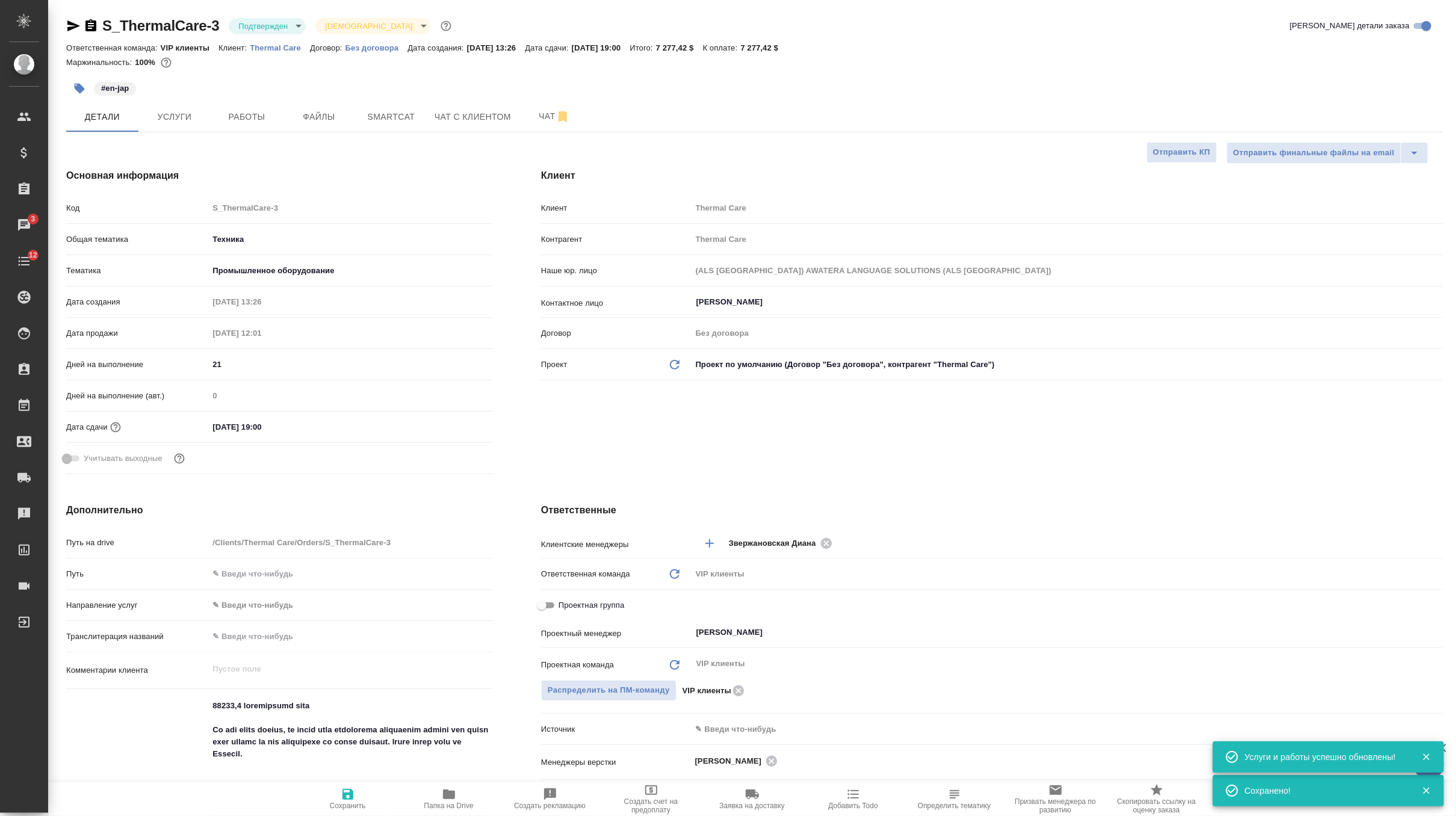
type textarea "x"
drag, startPoint x: 233, startPoint y: 364, endPoint x: 165, endPoint y: 364, distance: 68.0
click at [165, 364] on div "Дней на выполнение 21" at bounding box center [280, 363] width 426 height 21
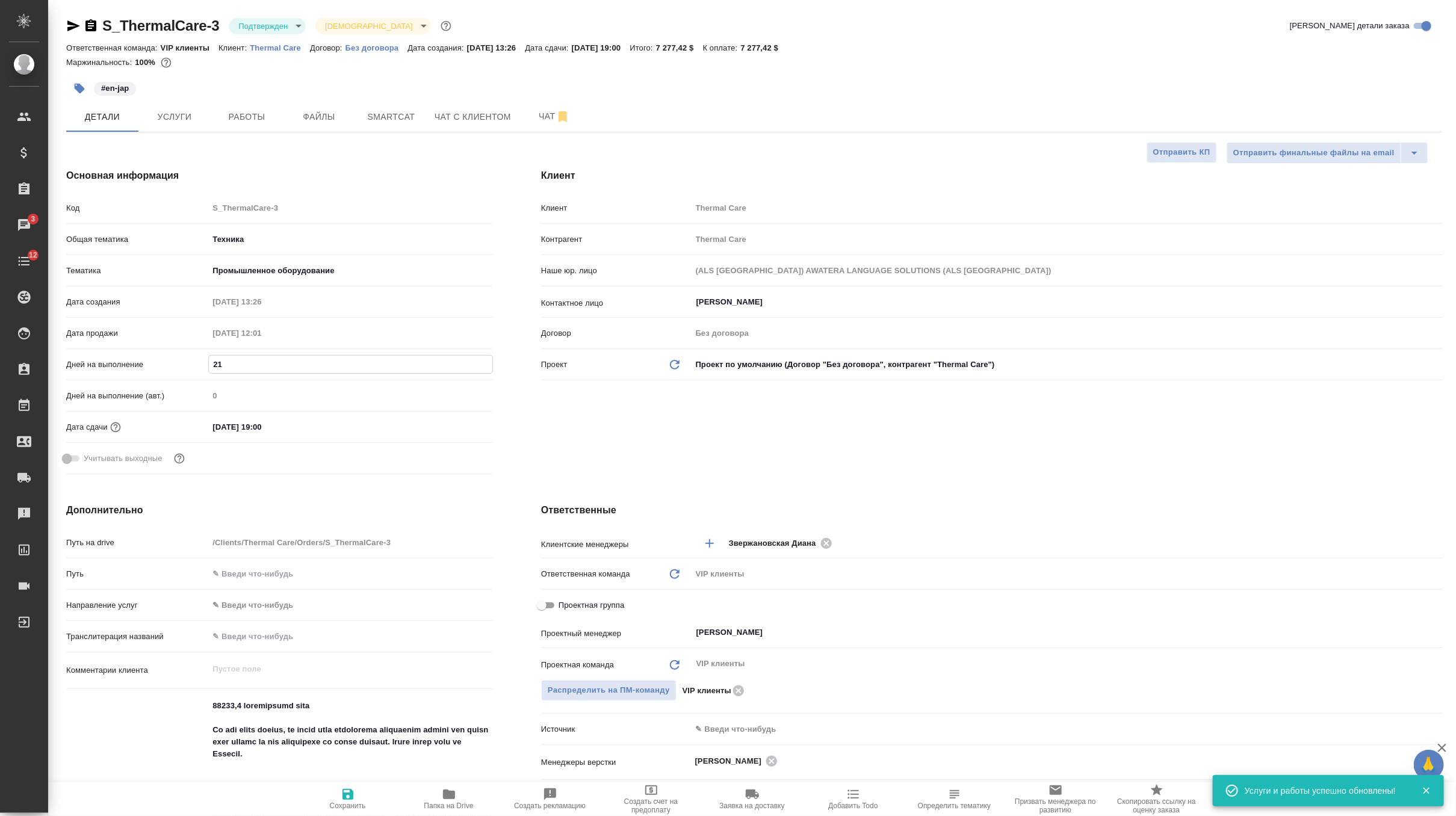
type input "1"
type textarea "x"
type input "15"
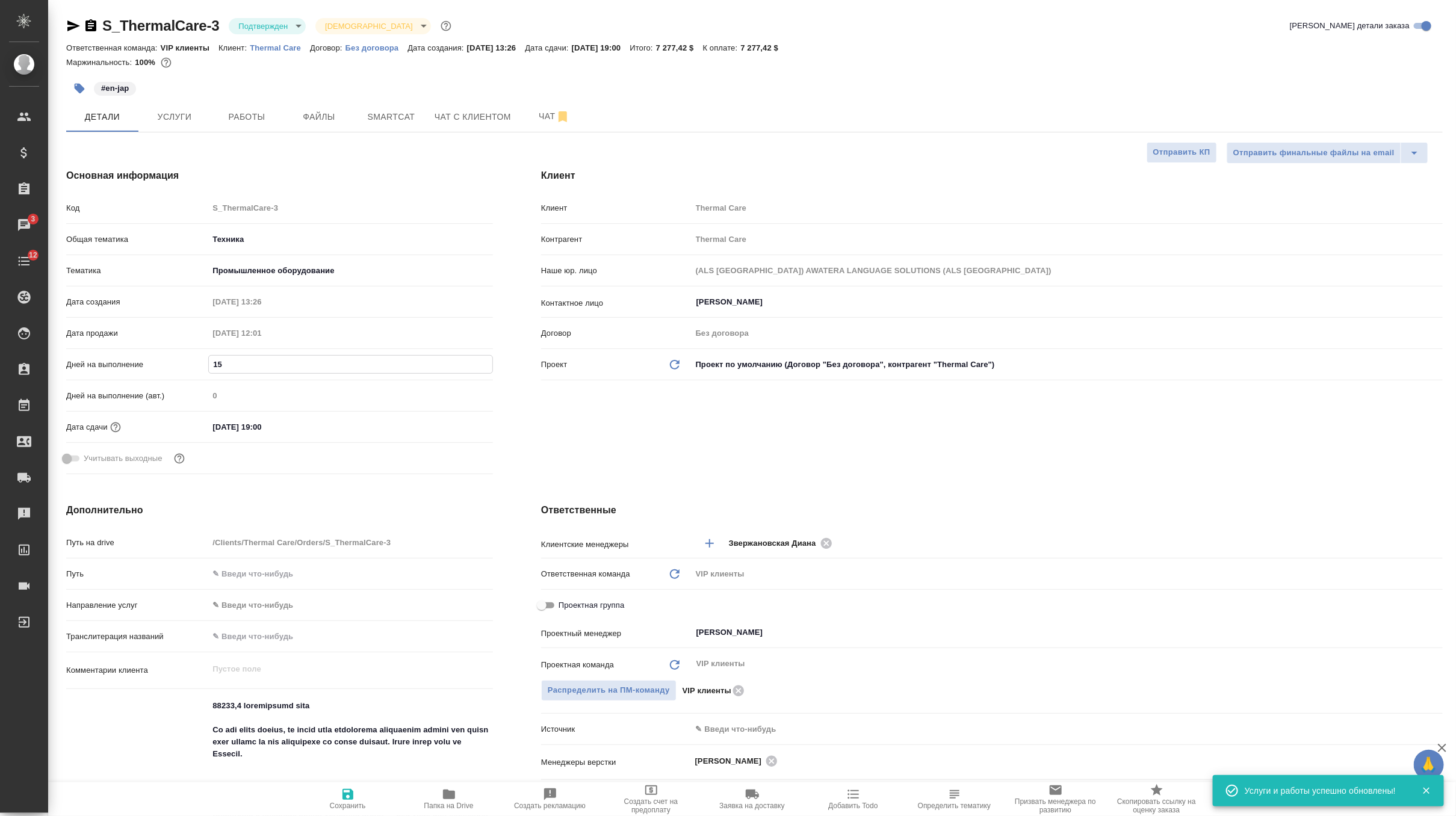
type textarea "x"
type input "15"
click at [345, 805] on span "Сохранить" at bounding box center [348, 805] width 36 height 8
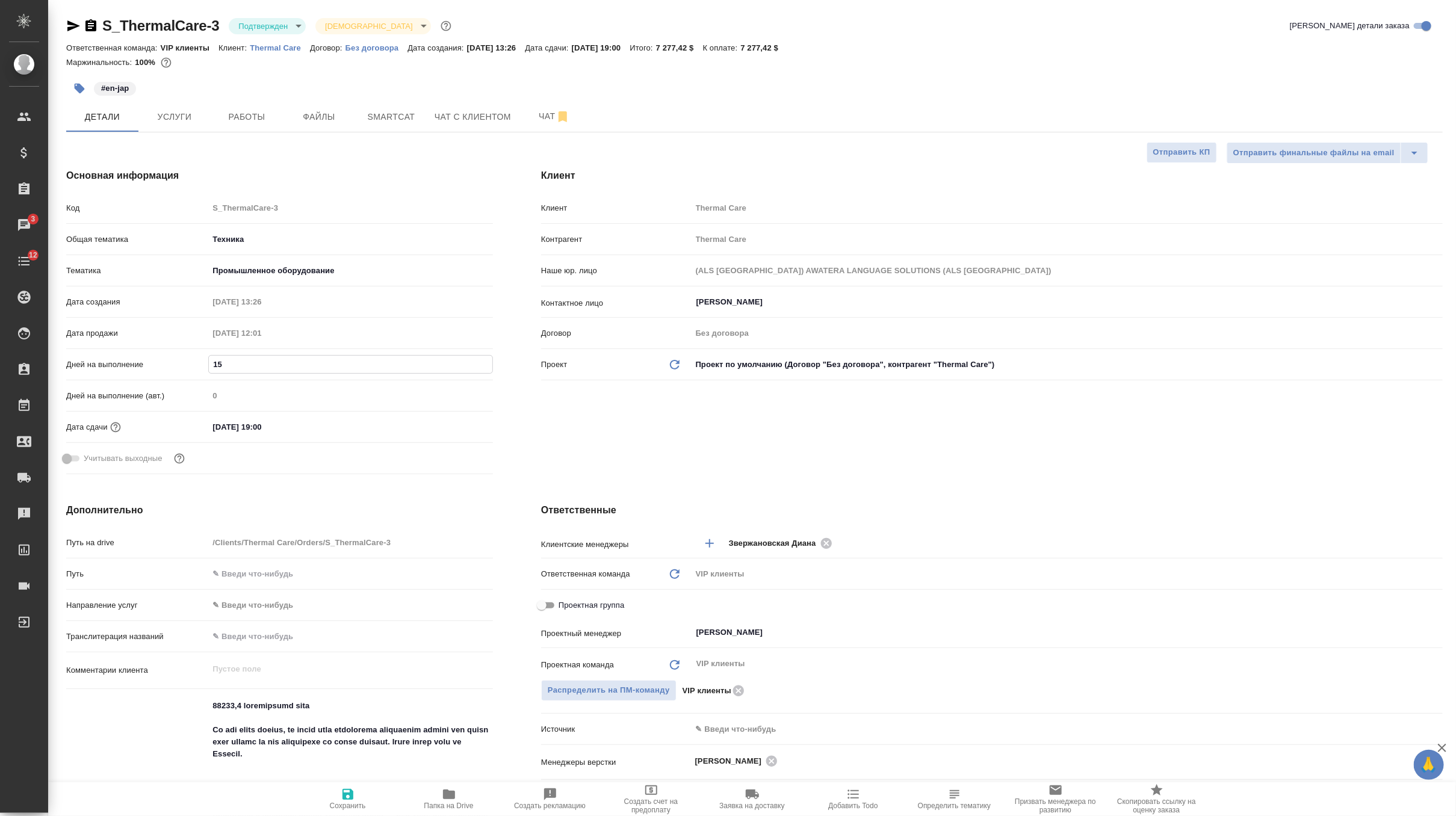
type textarea "x"
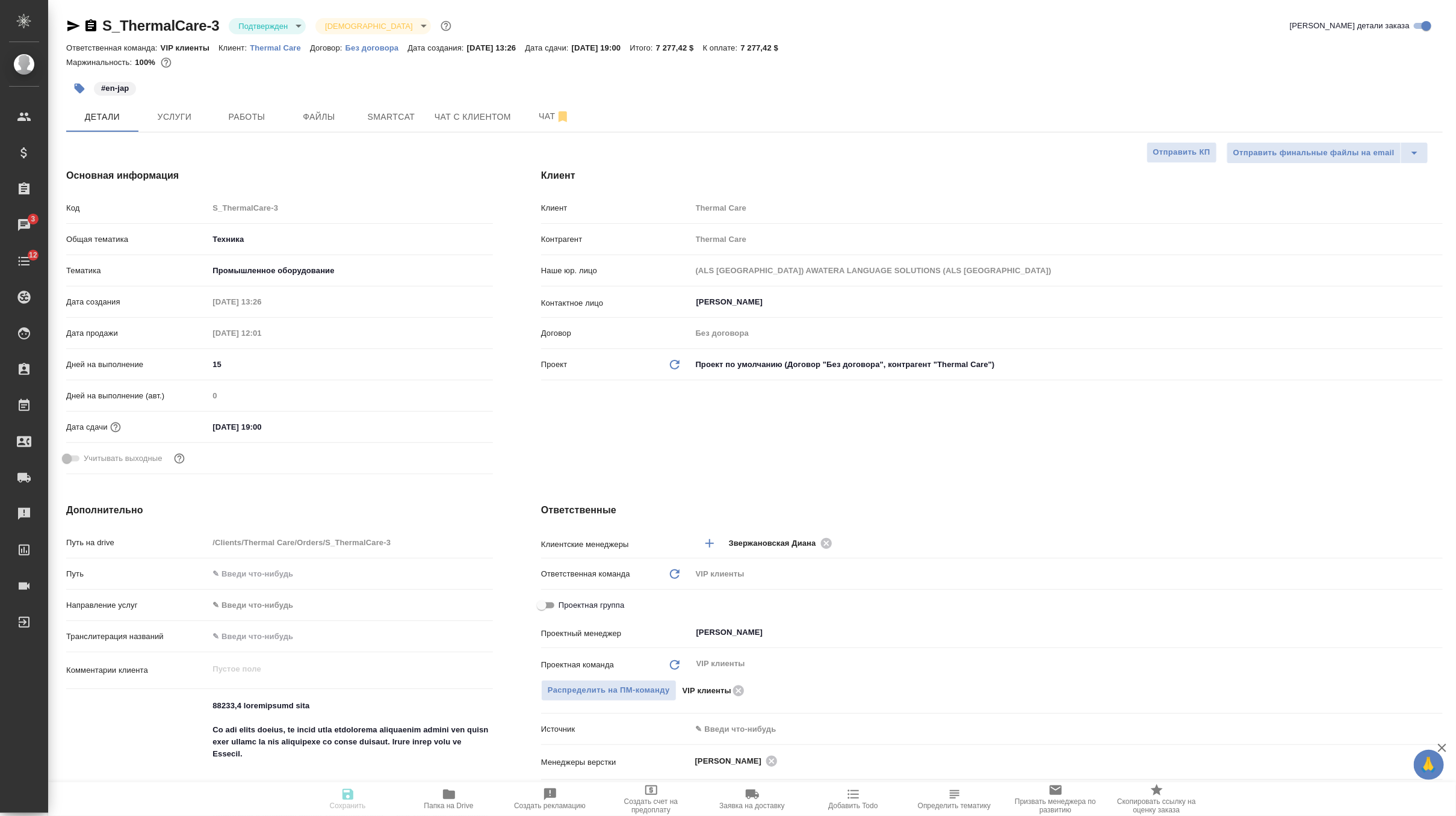
type textarea "x"
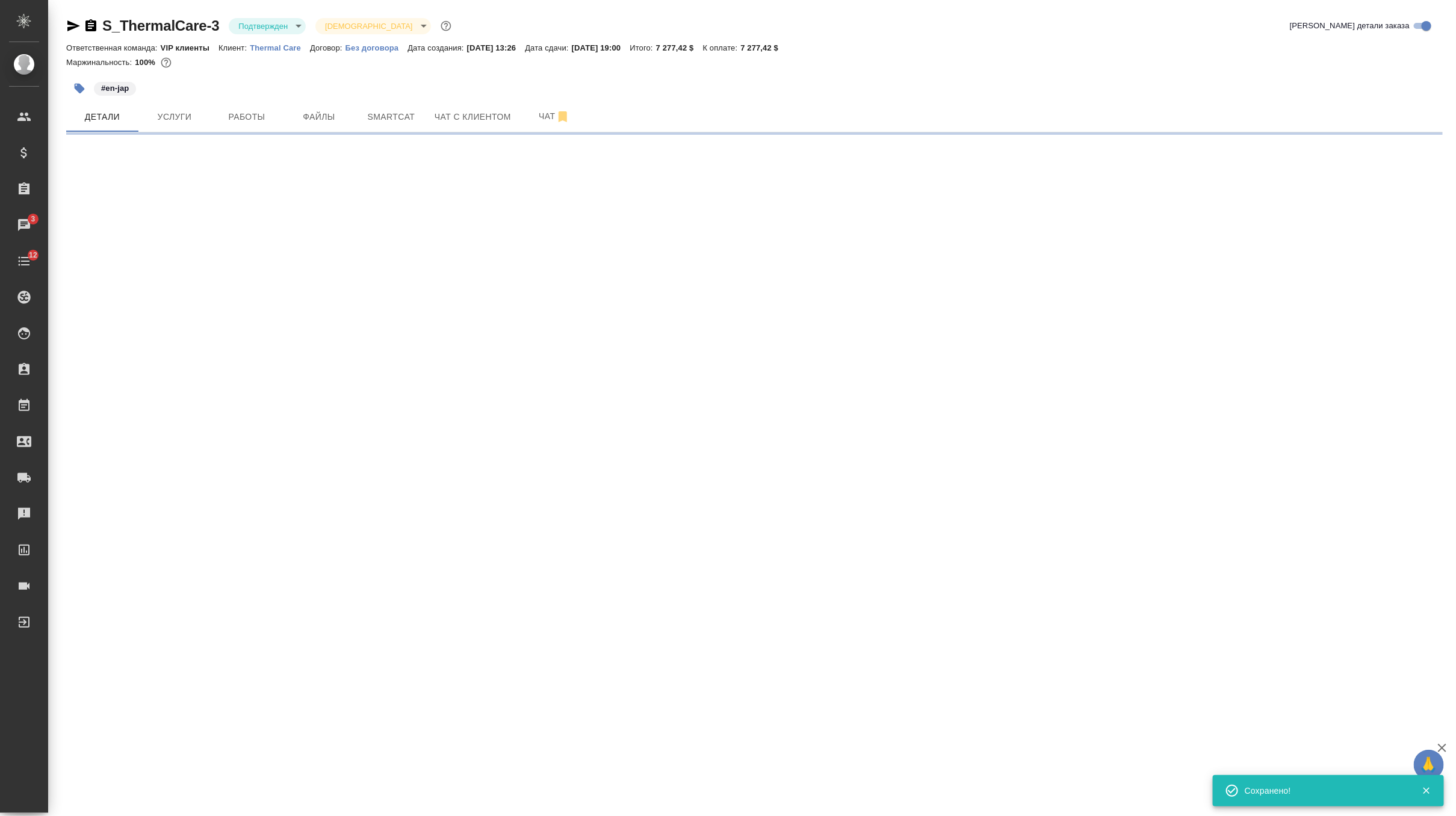
select select "RU"
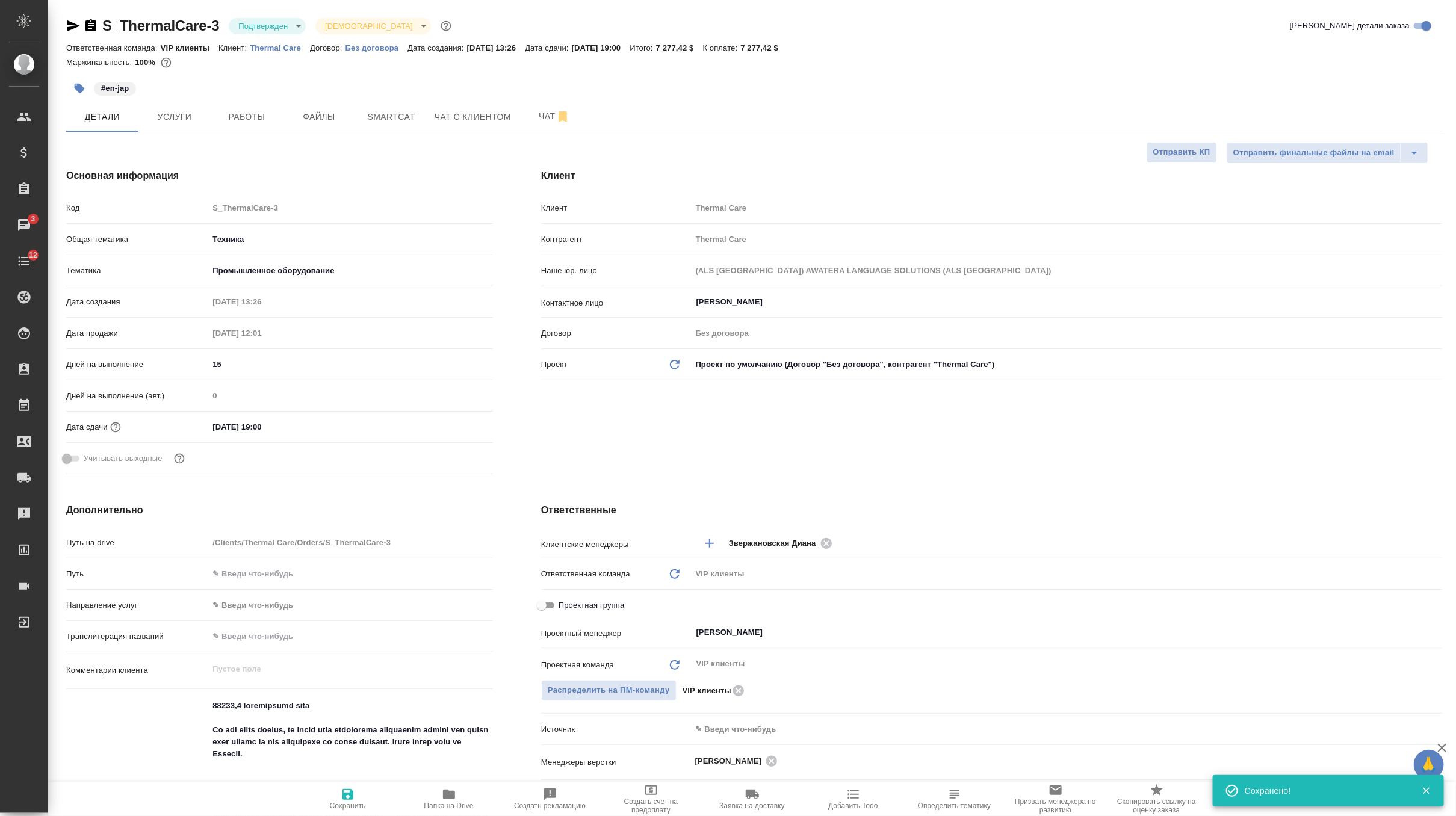
type textarea "x"
click at [187, 107] on button "Услуги" at bounding box center [174, 117] width 72 height 30
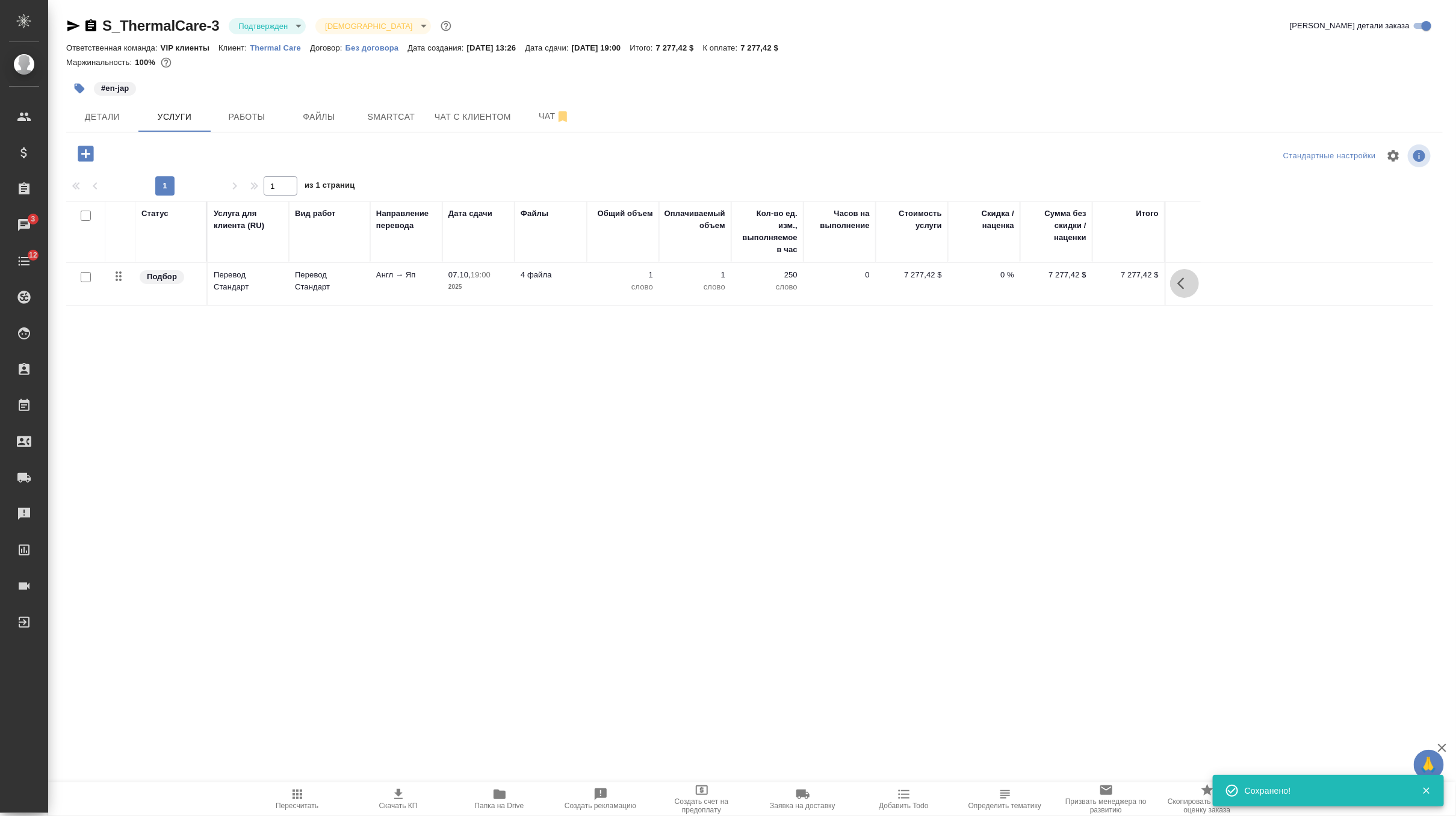
click at [1192, 282] on button "button" at bounding box center [1184, 283] width 29 height 29
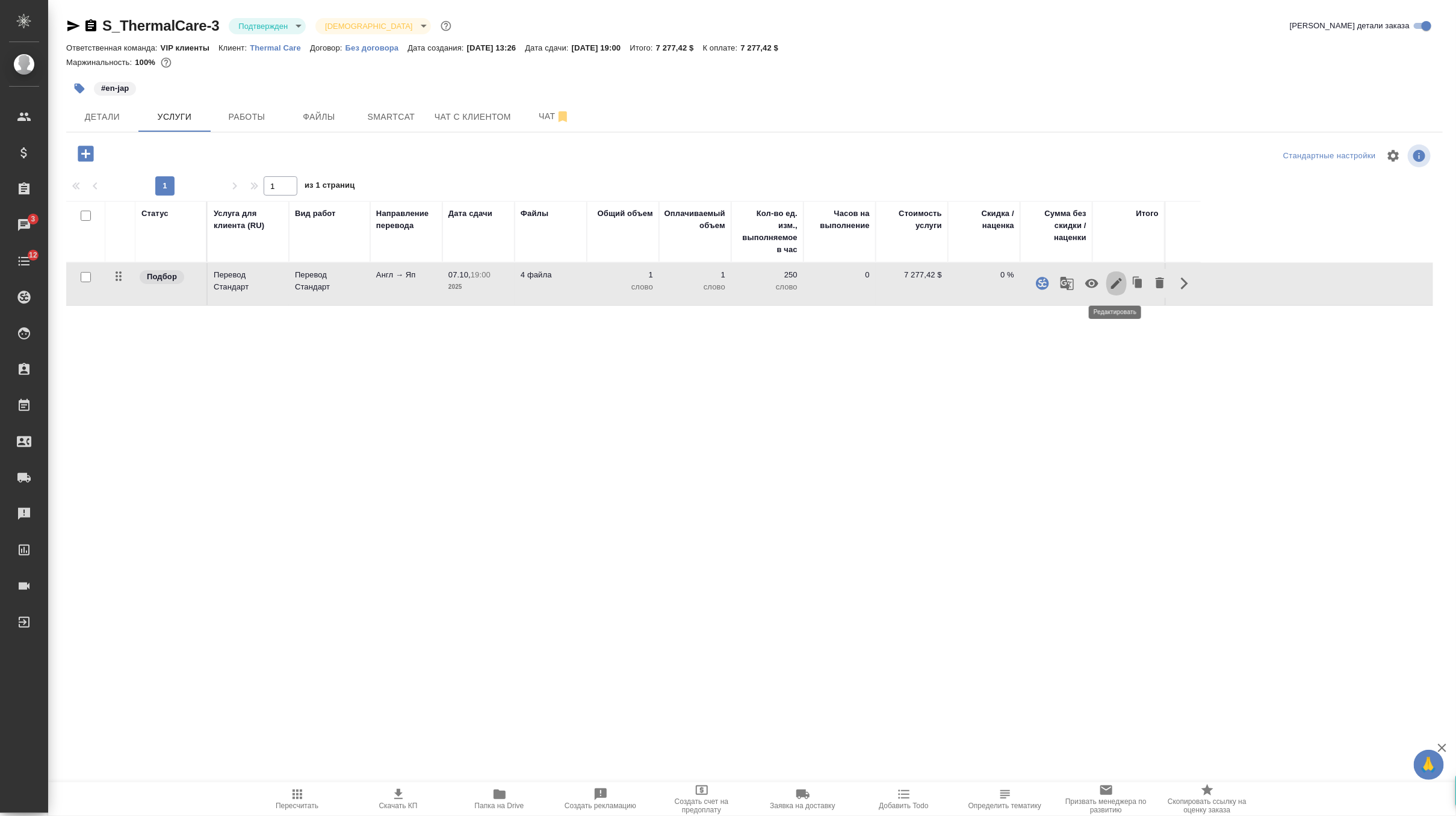
click at [1118, 286] on icon "button" at bounding box center [1117, 283] width 15 height 15
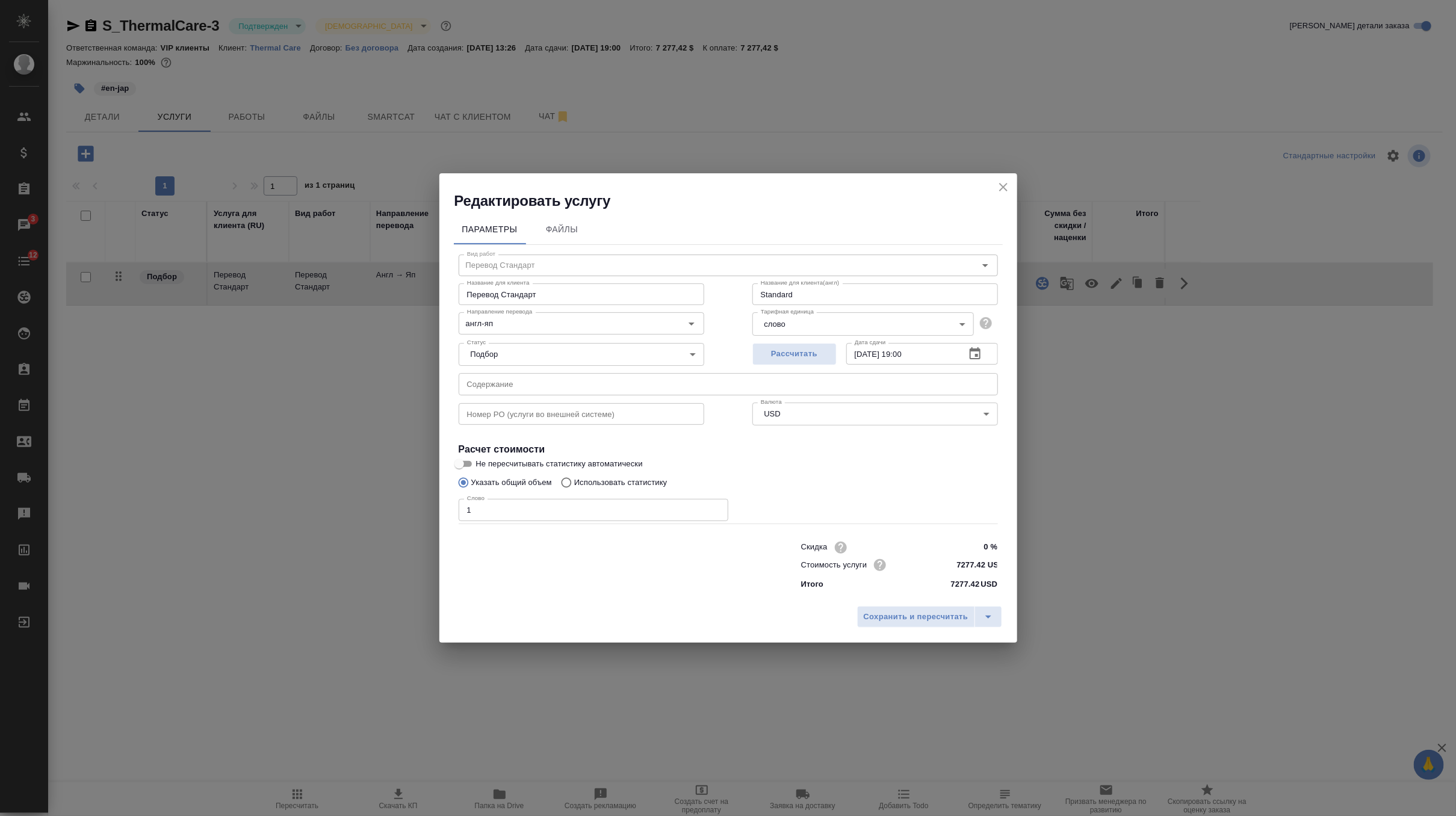
click at [1005, 188] on icon "close" at bounding box center [1003, 187] width 8 height 8
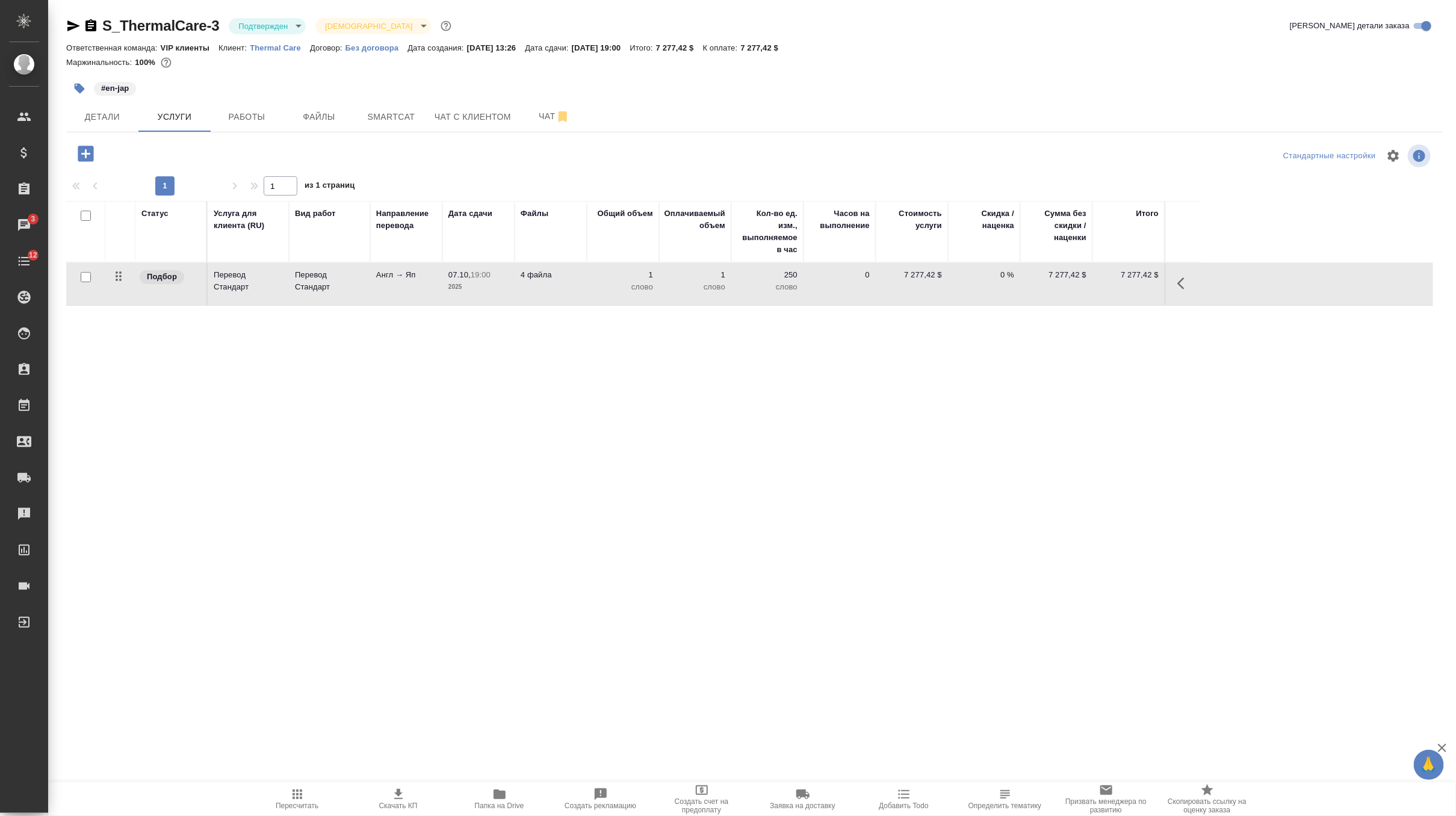
click at [86, 149] on icon "button" at bounding box center [86, 153] width 21 height 21
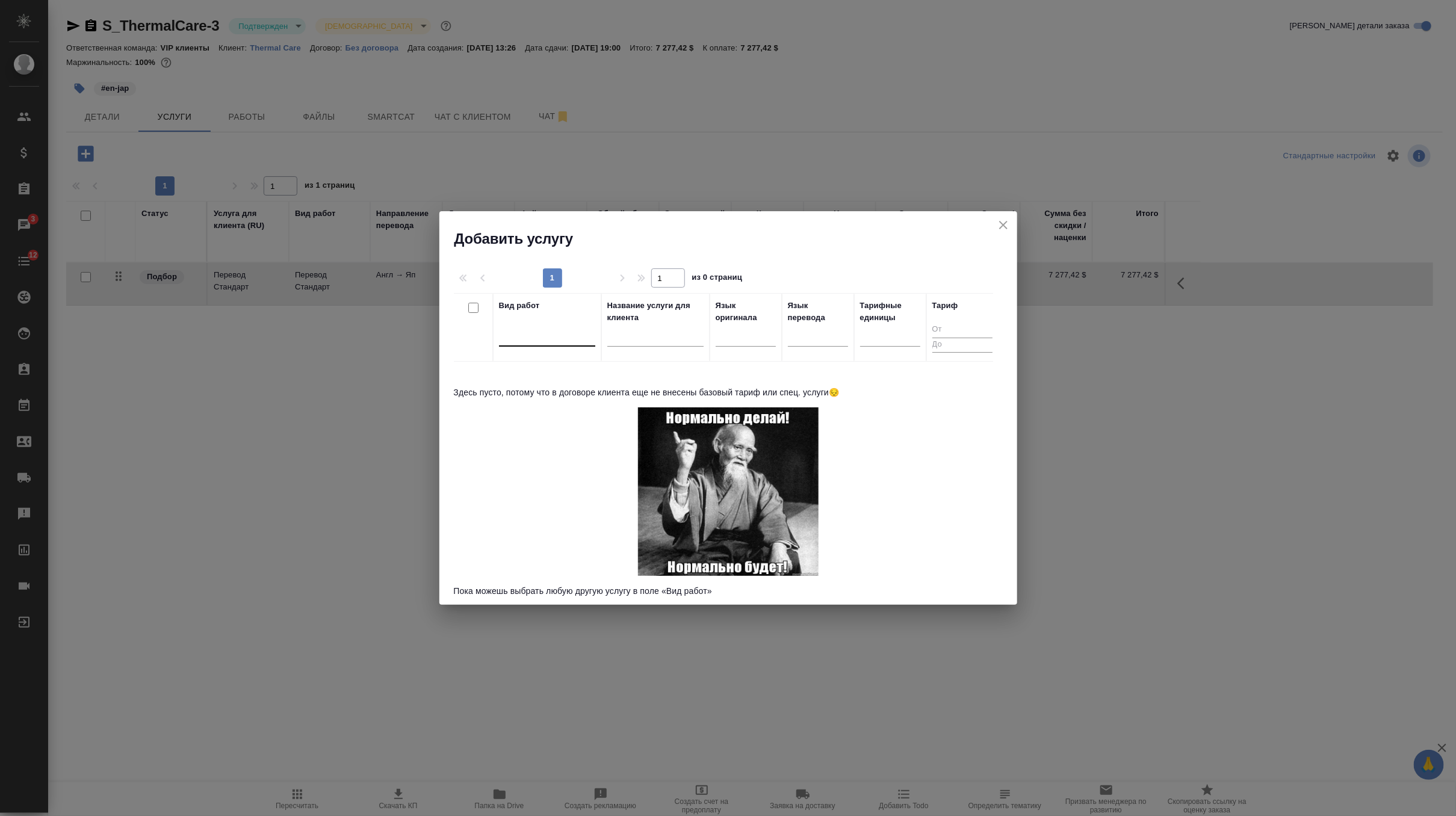
click at [542, 334] on div at bounding box center [548, 333] width 97 height 17
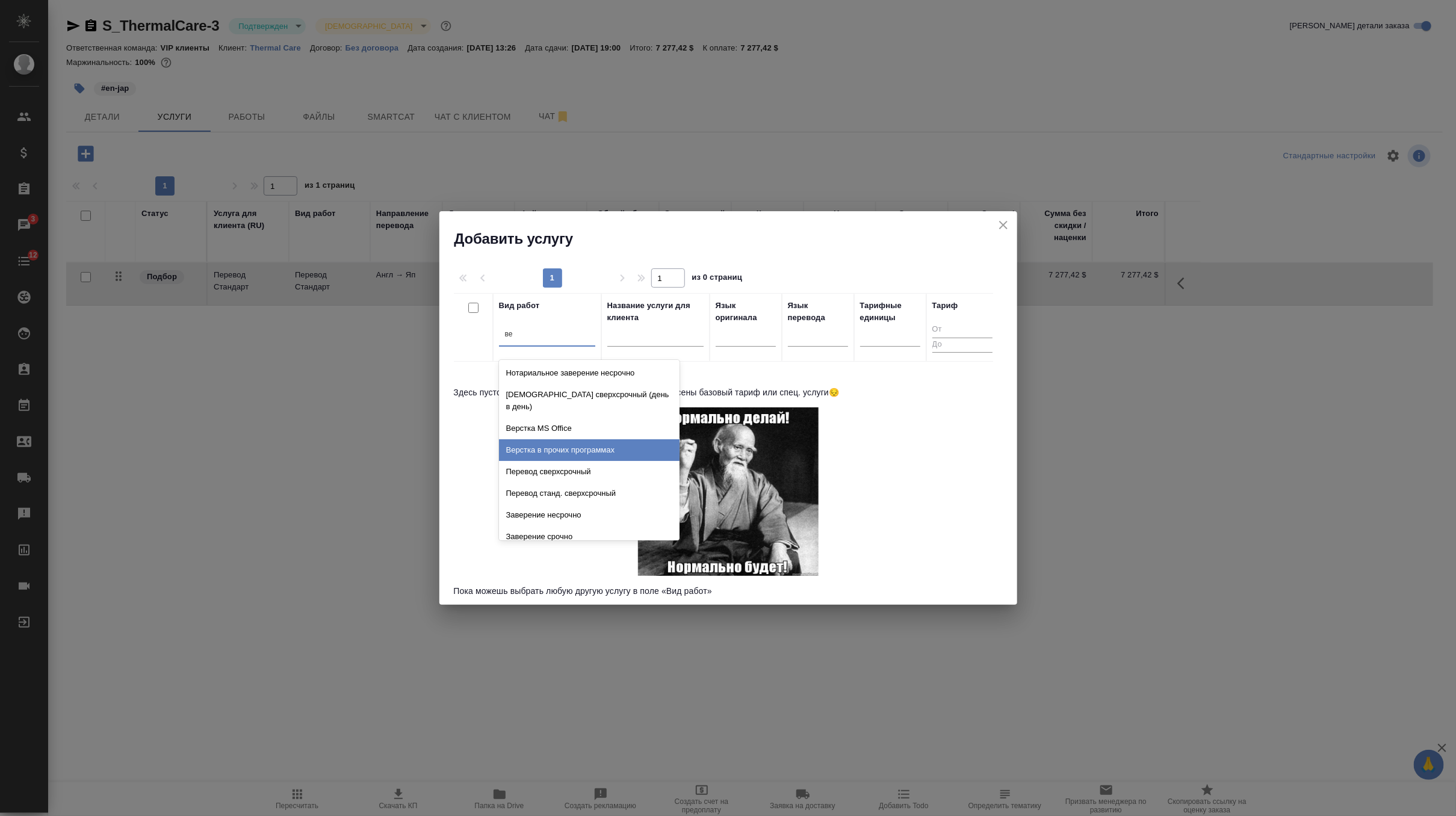
type input "в"
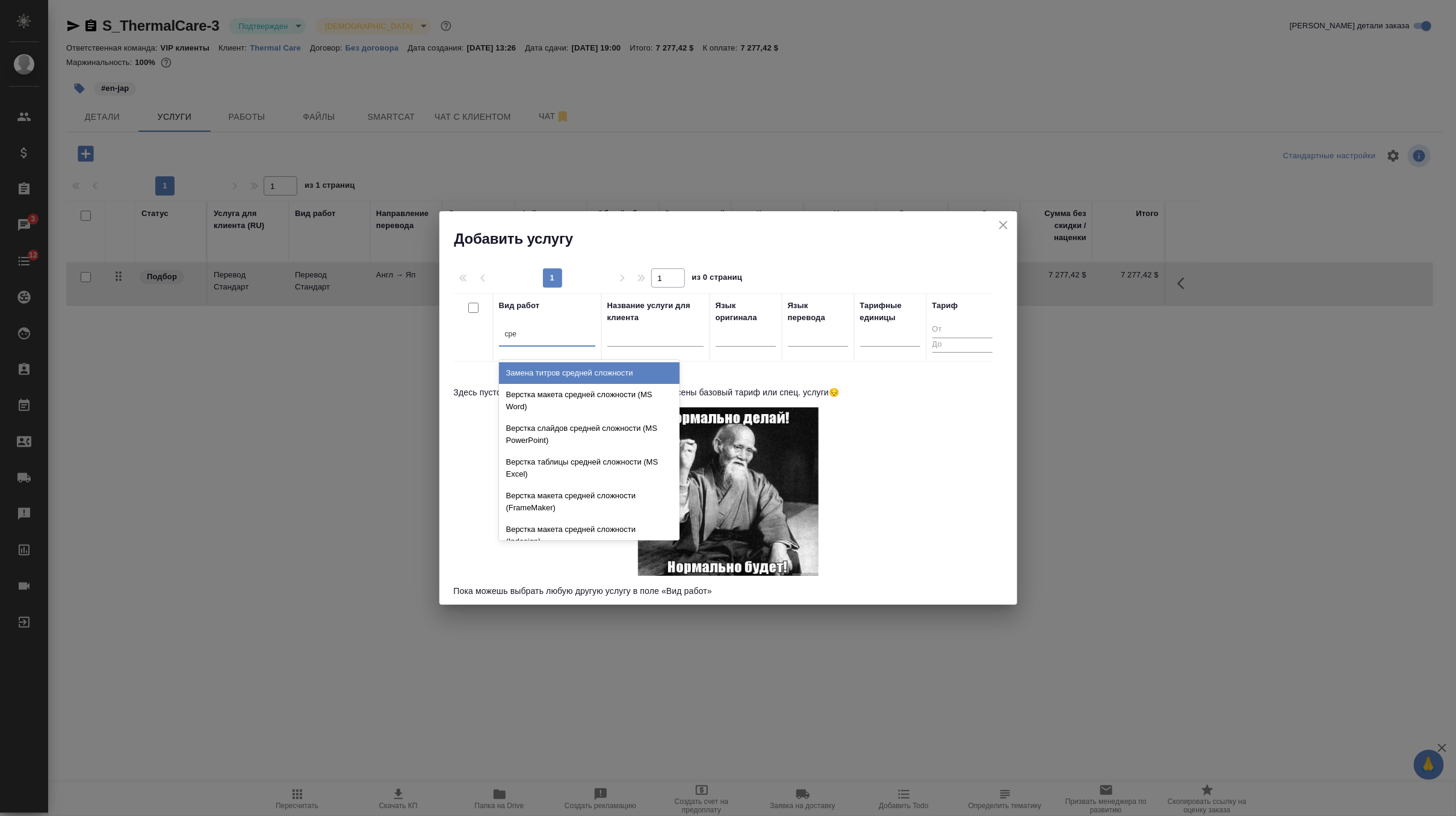
type input "сре"
type input "сложного"
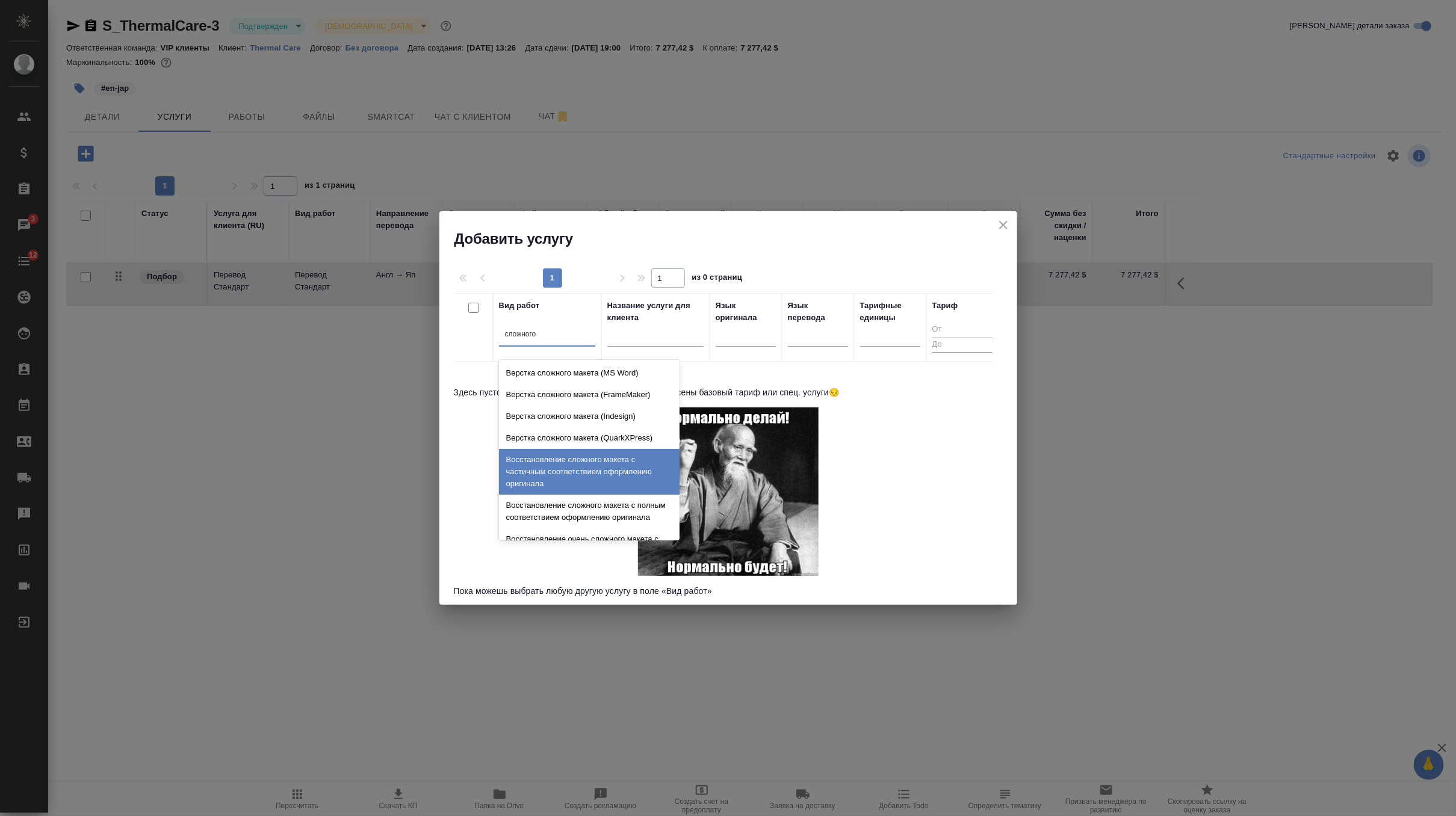
click at [588, 477] on div "Восстановление сложного макета с частичным соответствием оформлению оригинала" at bounding box center [590, 472] width 180 height 46
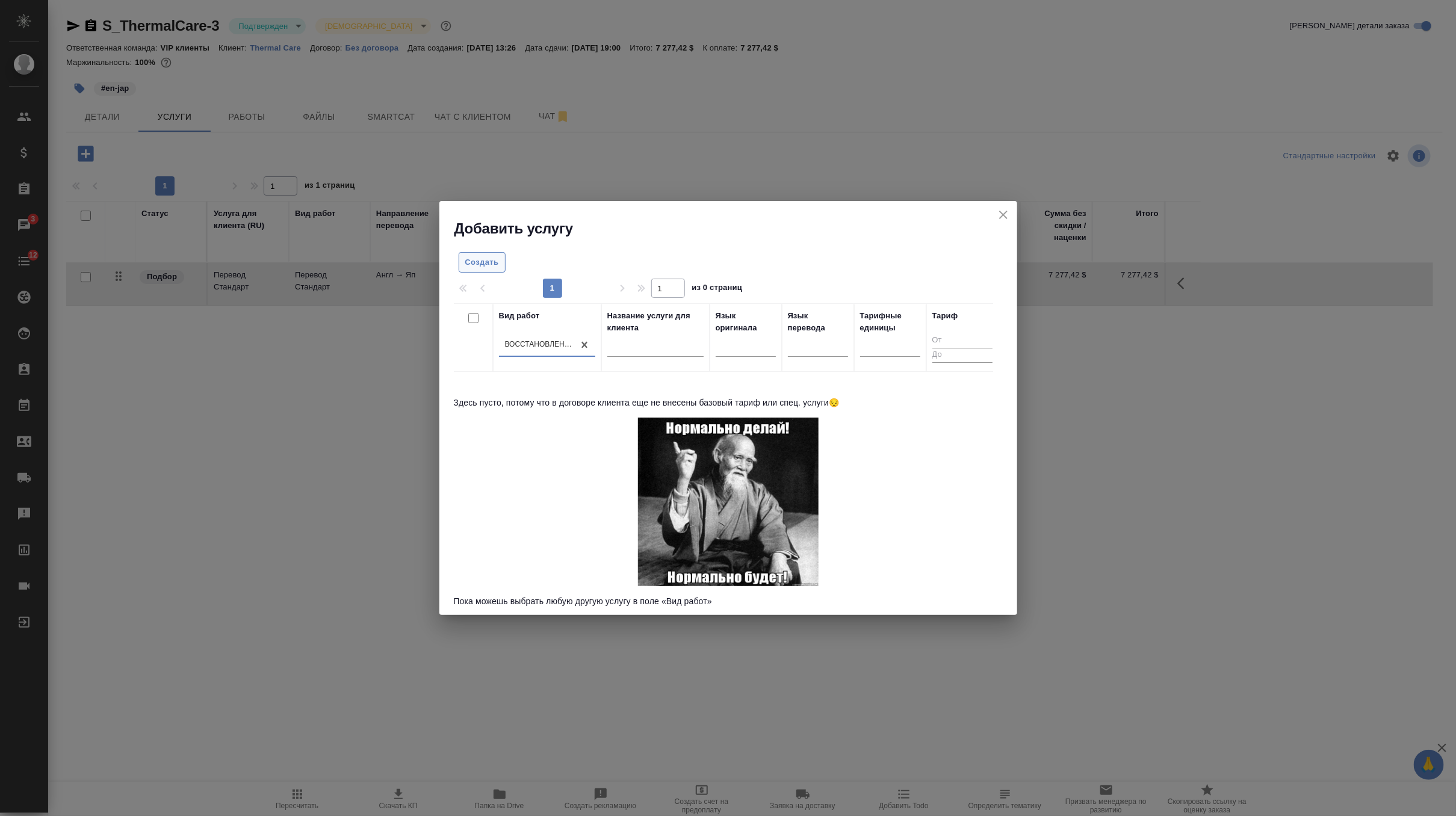
click at [483, 265] on span "Создать" at bounding box center [482, 262] width 34 height 14
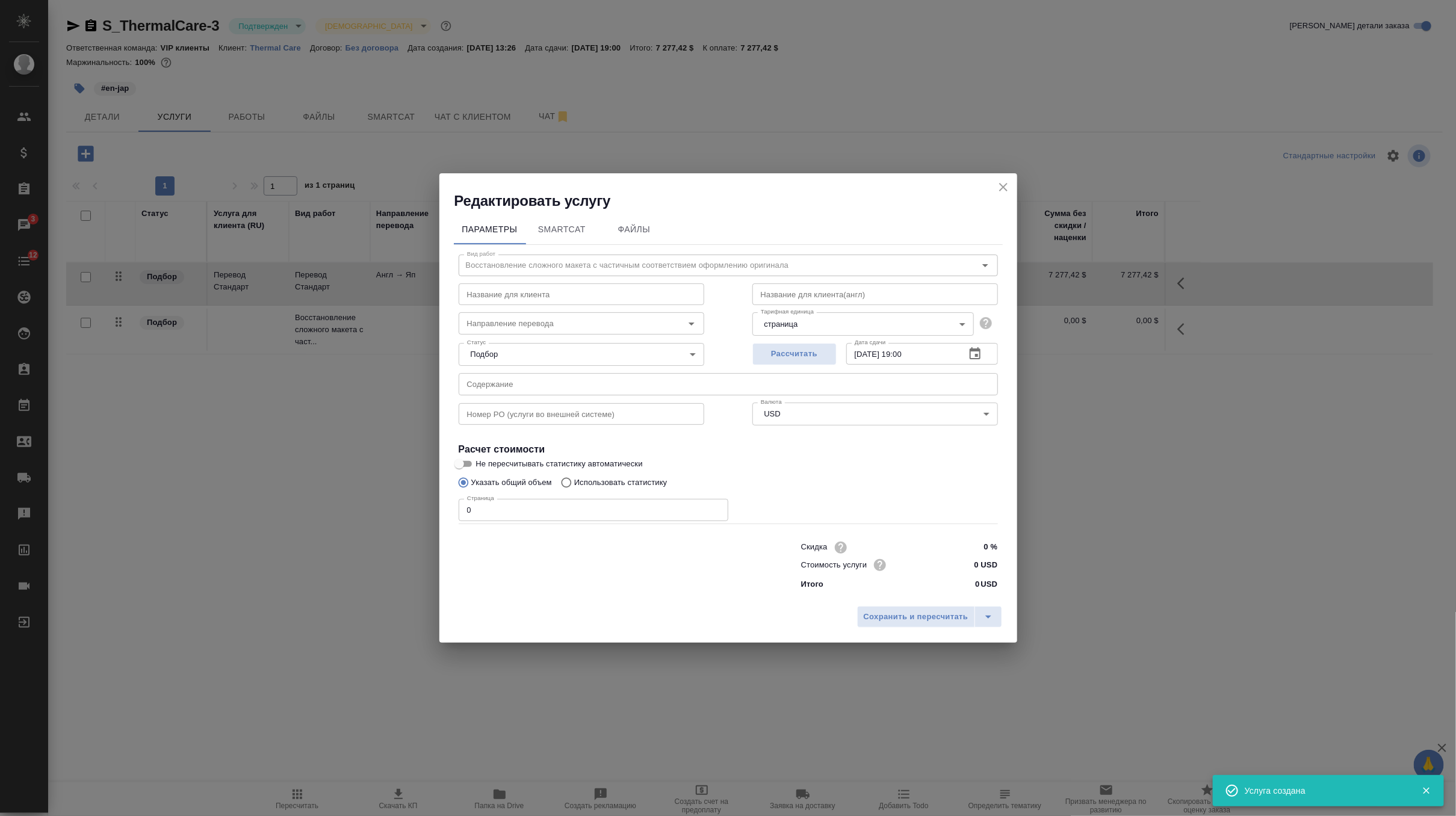
click at [484, 515] on input "0" at bounding box center [593, 510] width 270 height 22
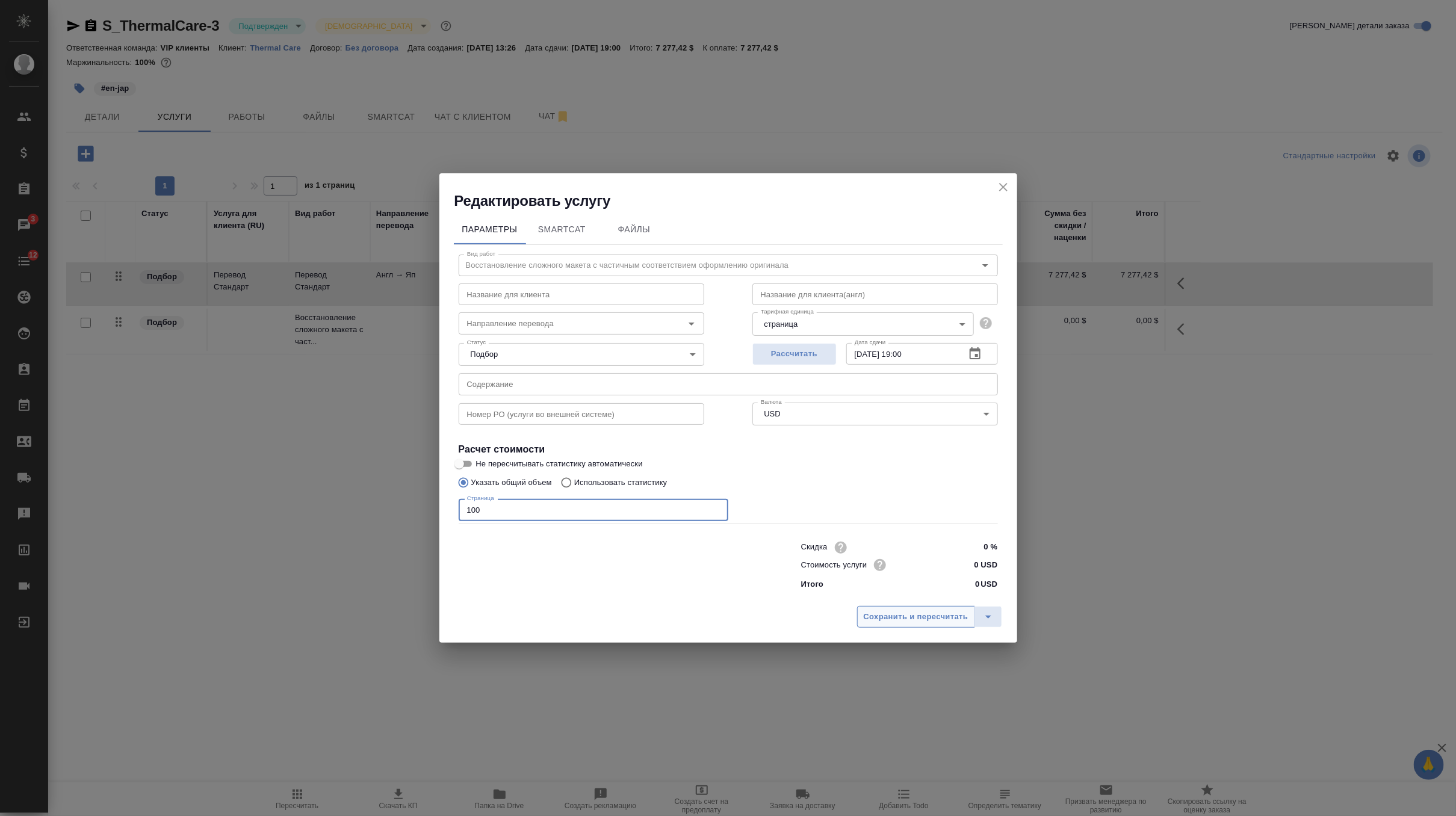
type input "100"
click at [923, 624] on button "Сохранить и пересчитать" at bounding box center [916, 617] width 118 height 22
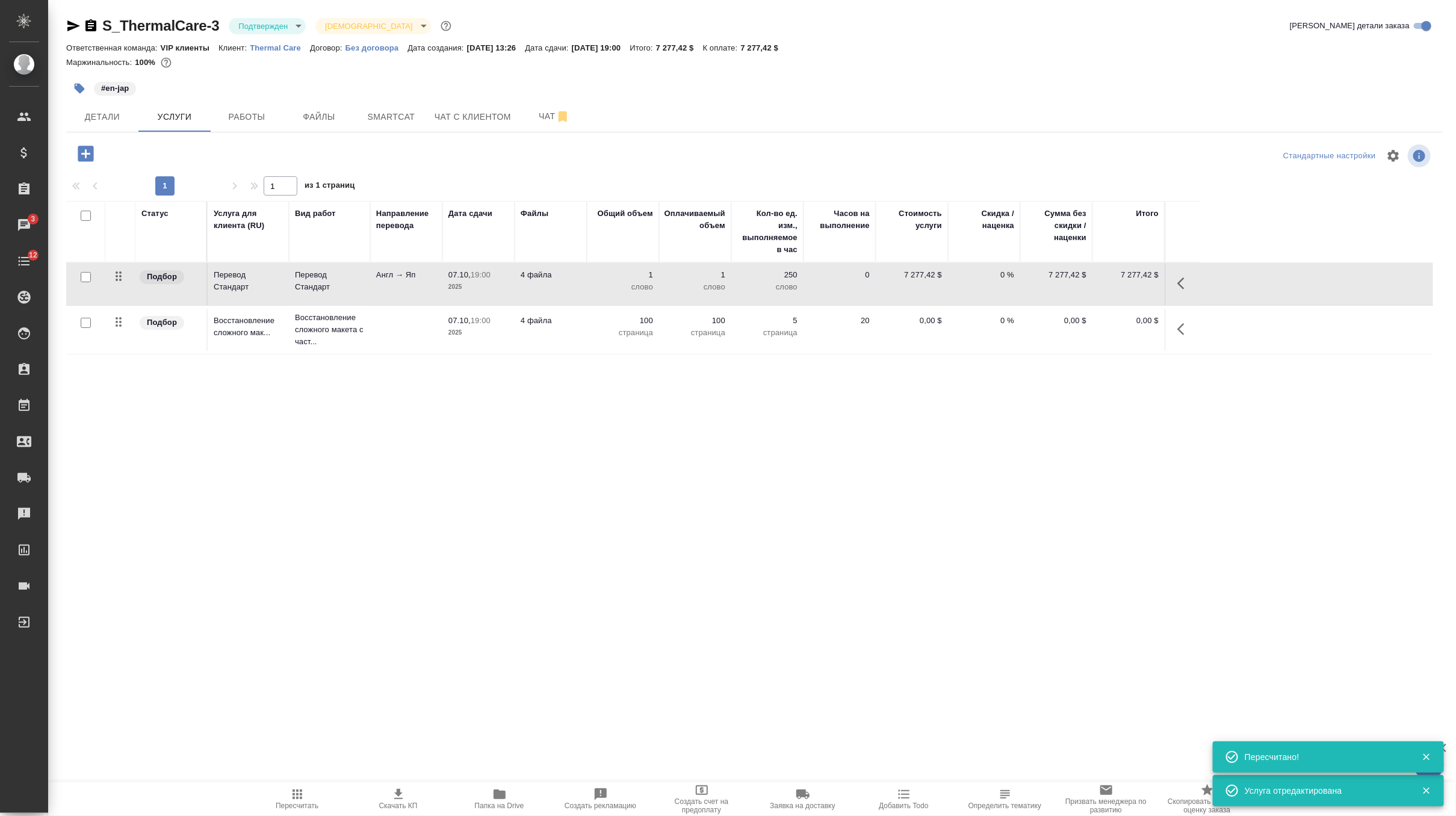
click at [1184, 332] on icon "button" at bounding box center [1184, 329] width 15 height 15
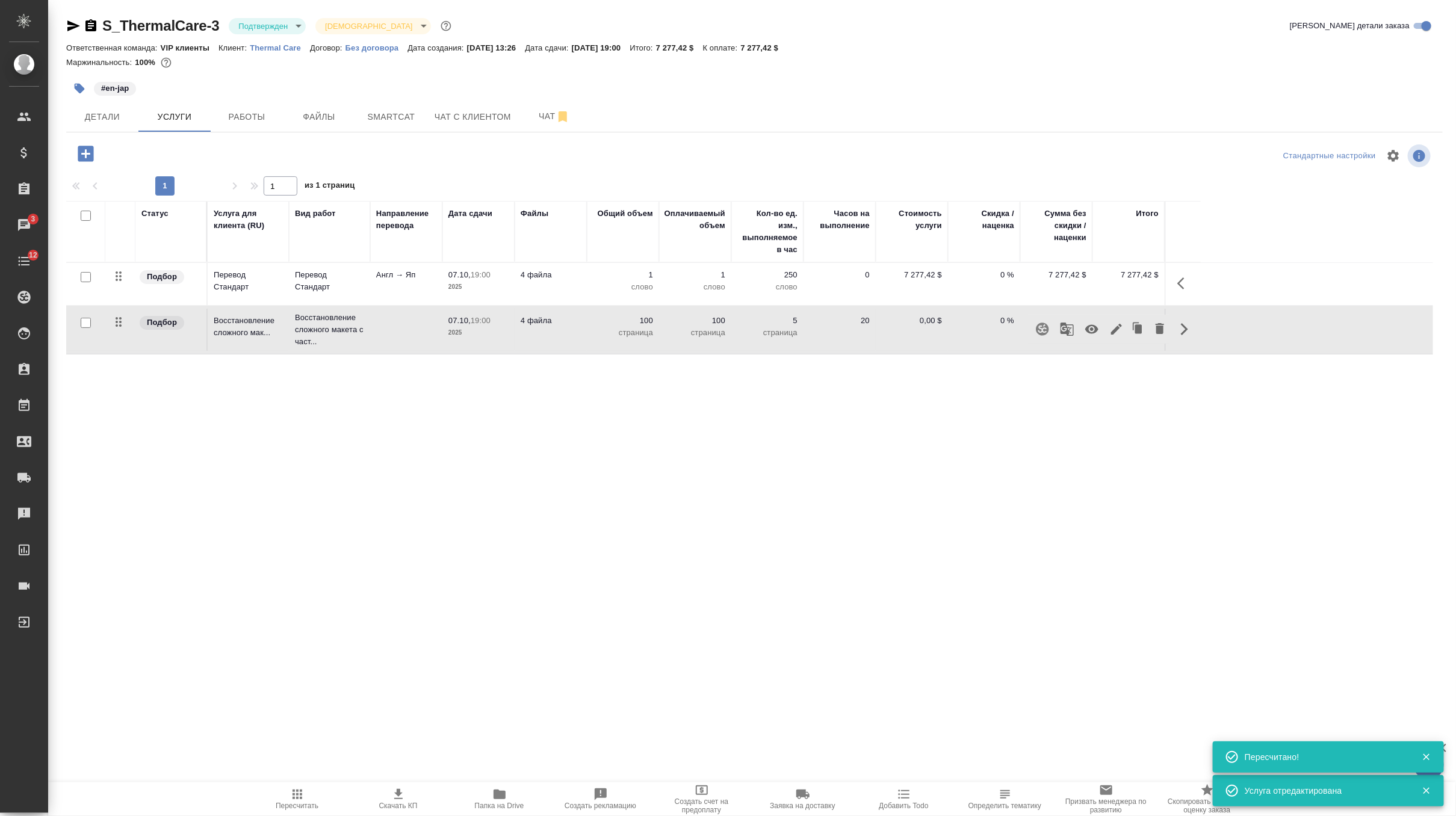
click at [1089, 331] on icon "button" at bounding box center [1092, 330] width 14 height 9
click at [540, 125] on button "Чат" at bounding box center [554, 117] width 72 height 30
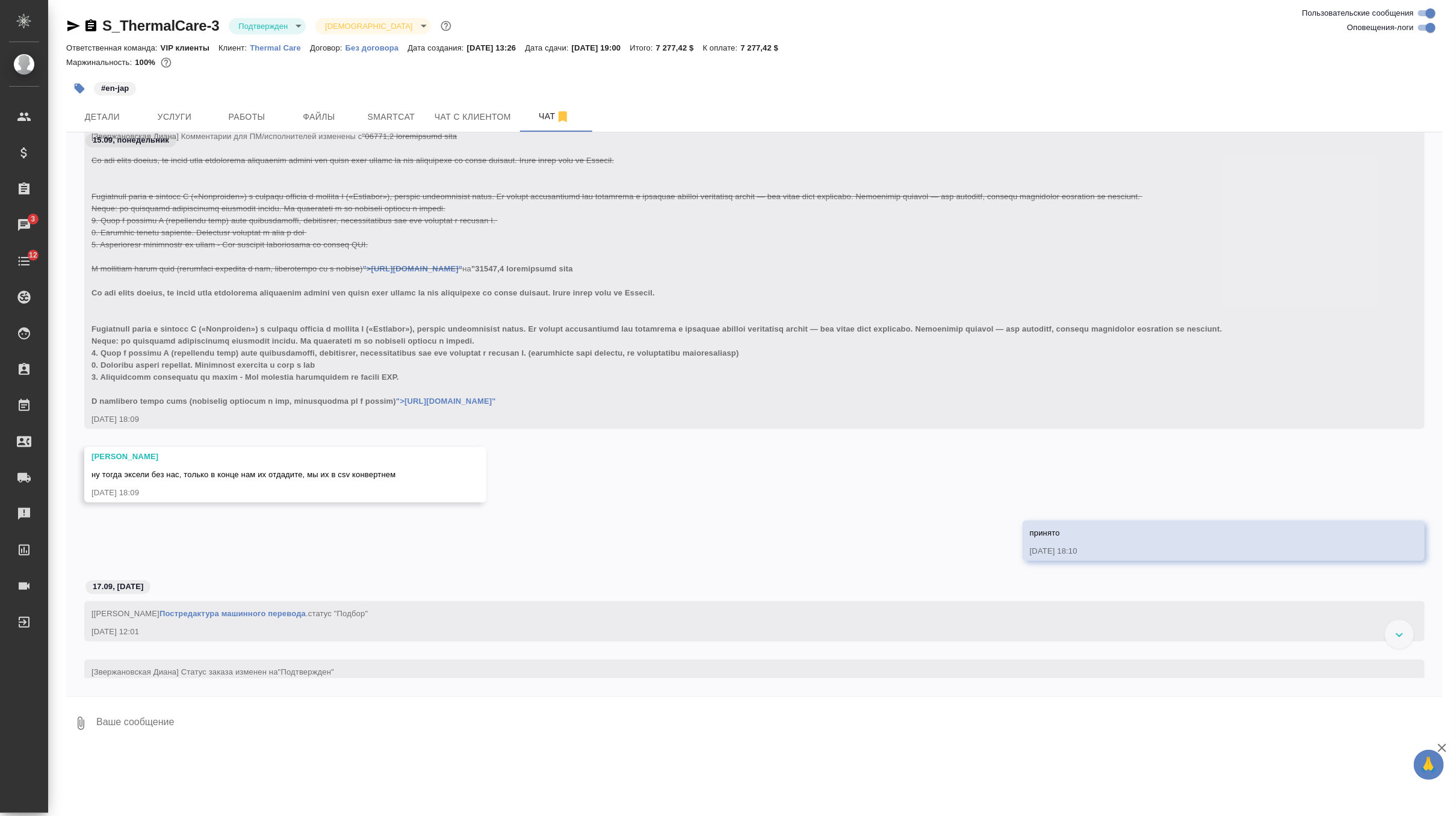
scroll to position [5748, 0]
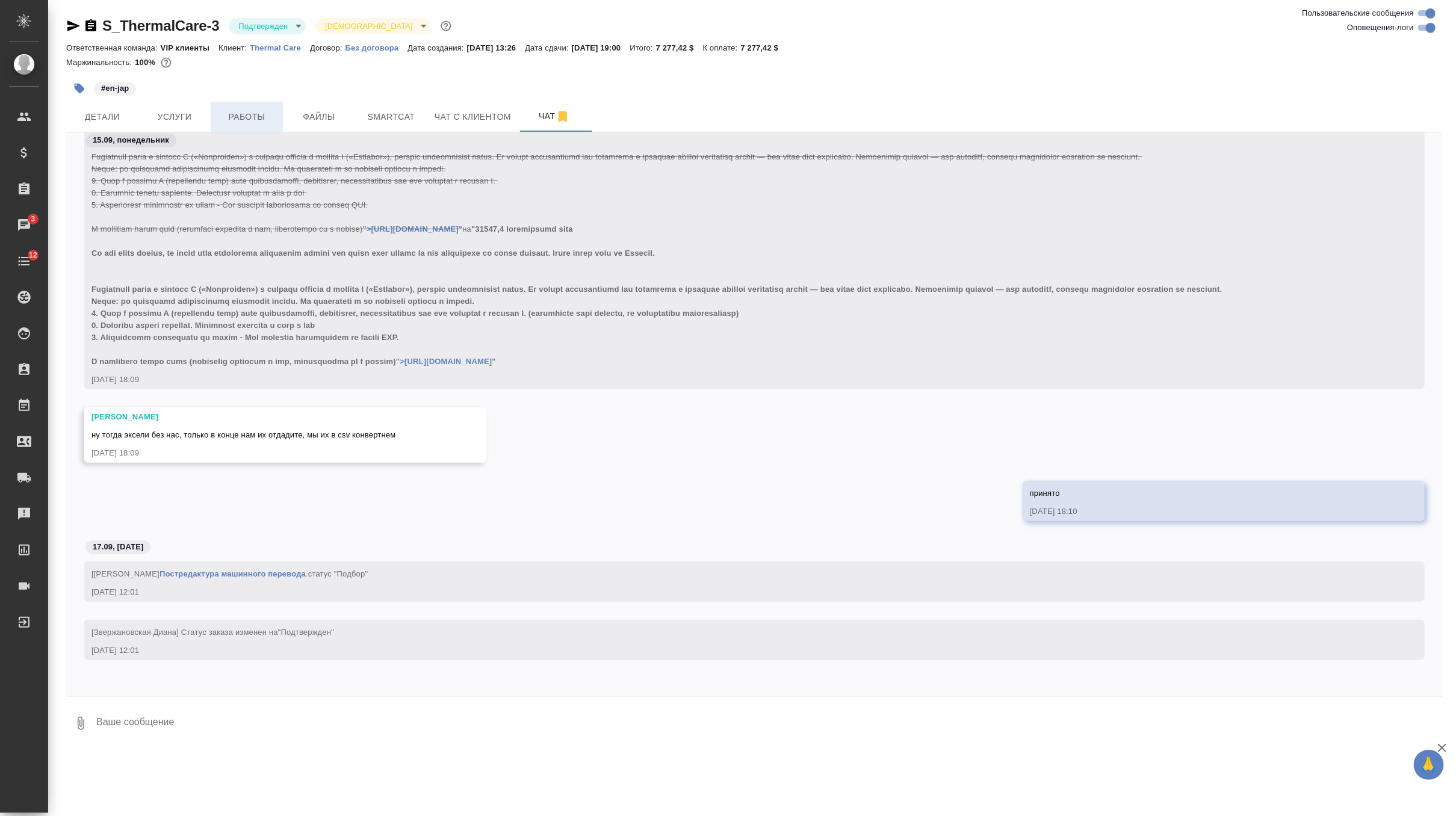
click at [246, 117] on span "Работы" at bounding box center [246, 117] width 57 height 15
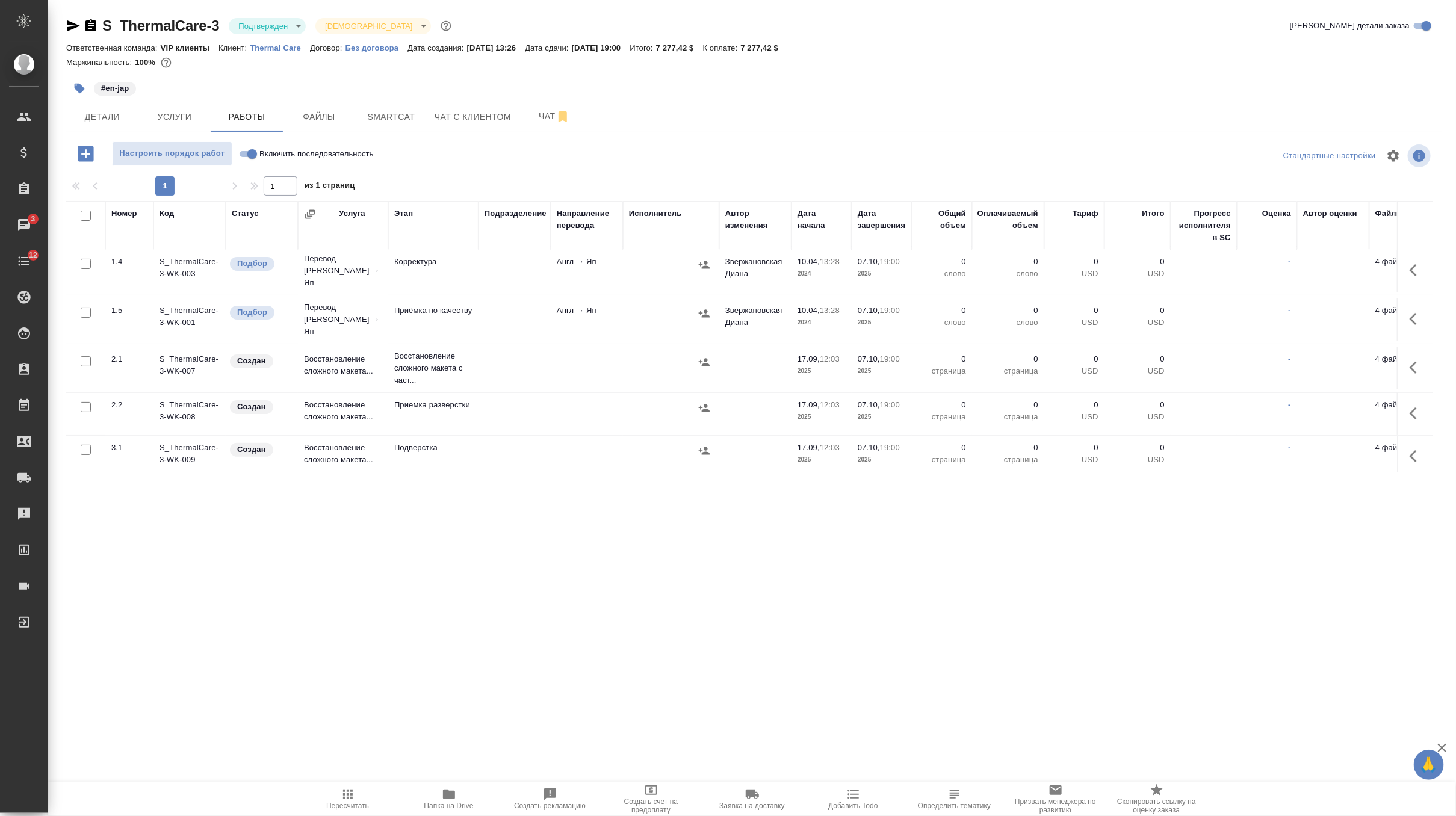
scroll to position [171, 0]
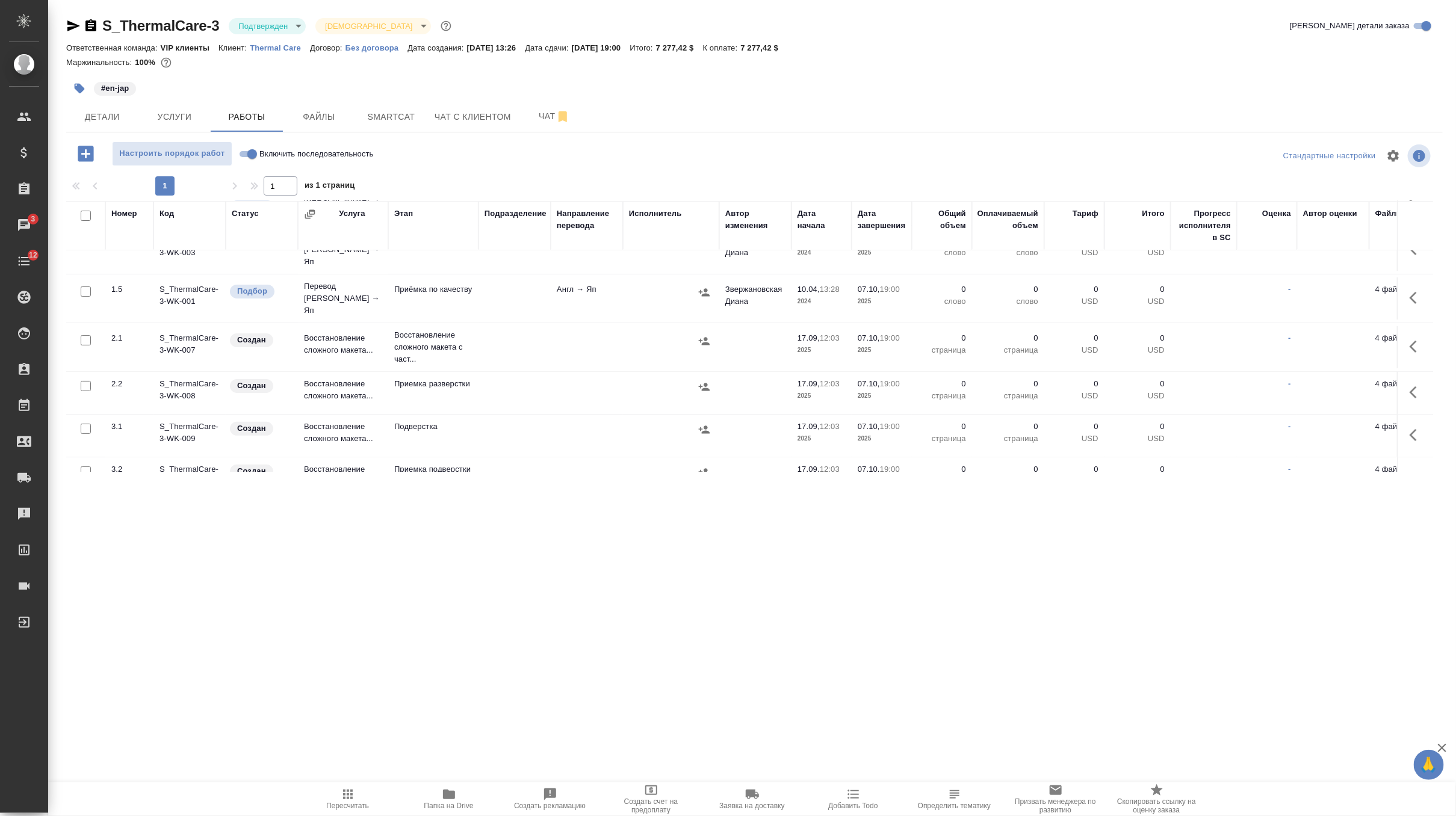
click at [1405, 332] on button "button" at bounding box center [1417, 347] width 29 height 29
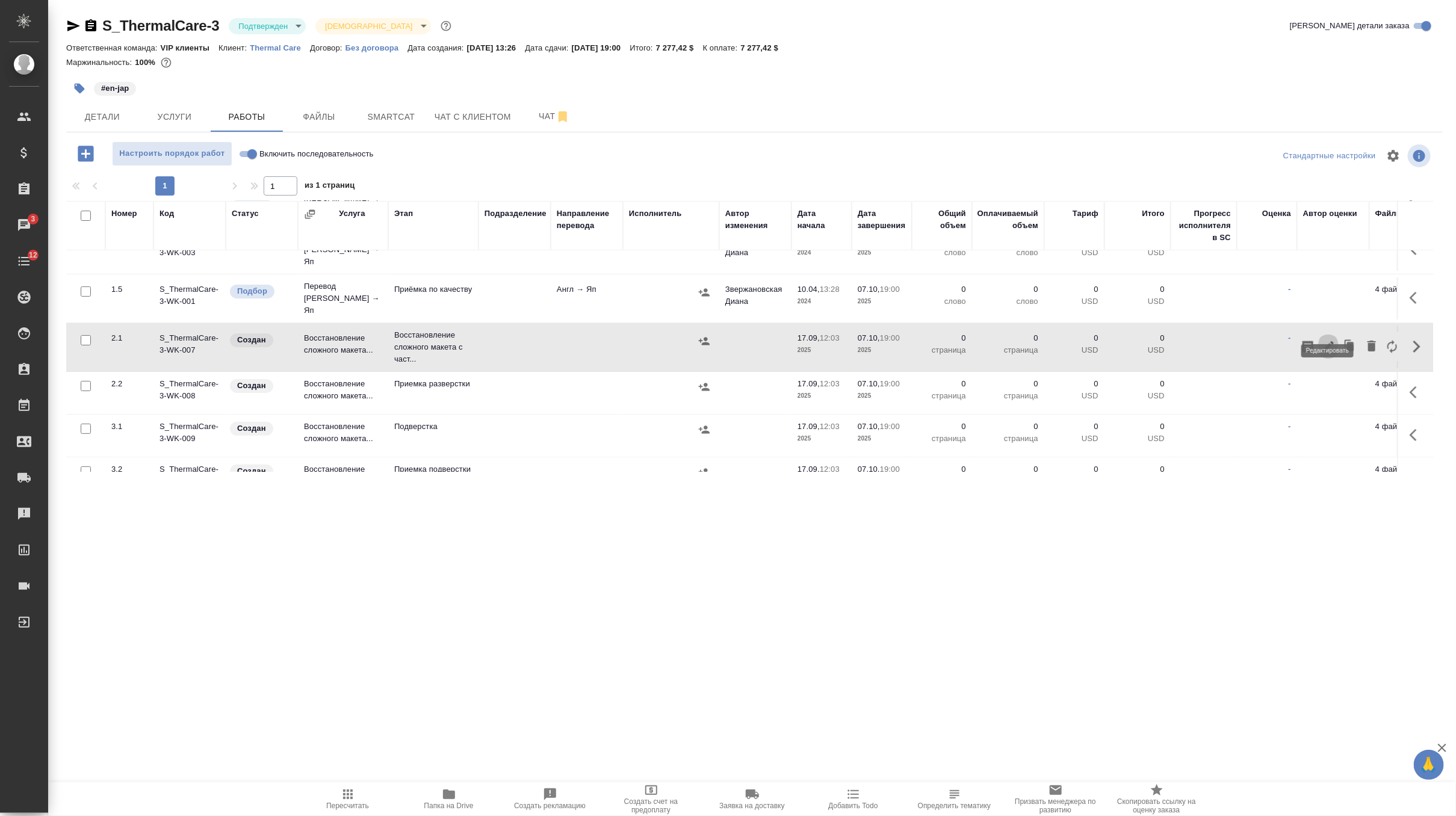
click at [1328, 342] on icon "button" at bounding box center [1328, 347] width 11 height 11
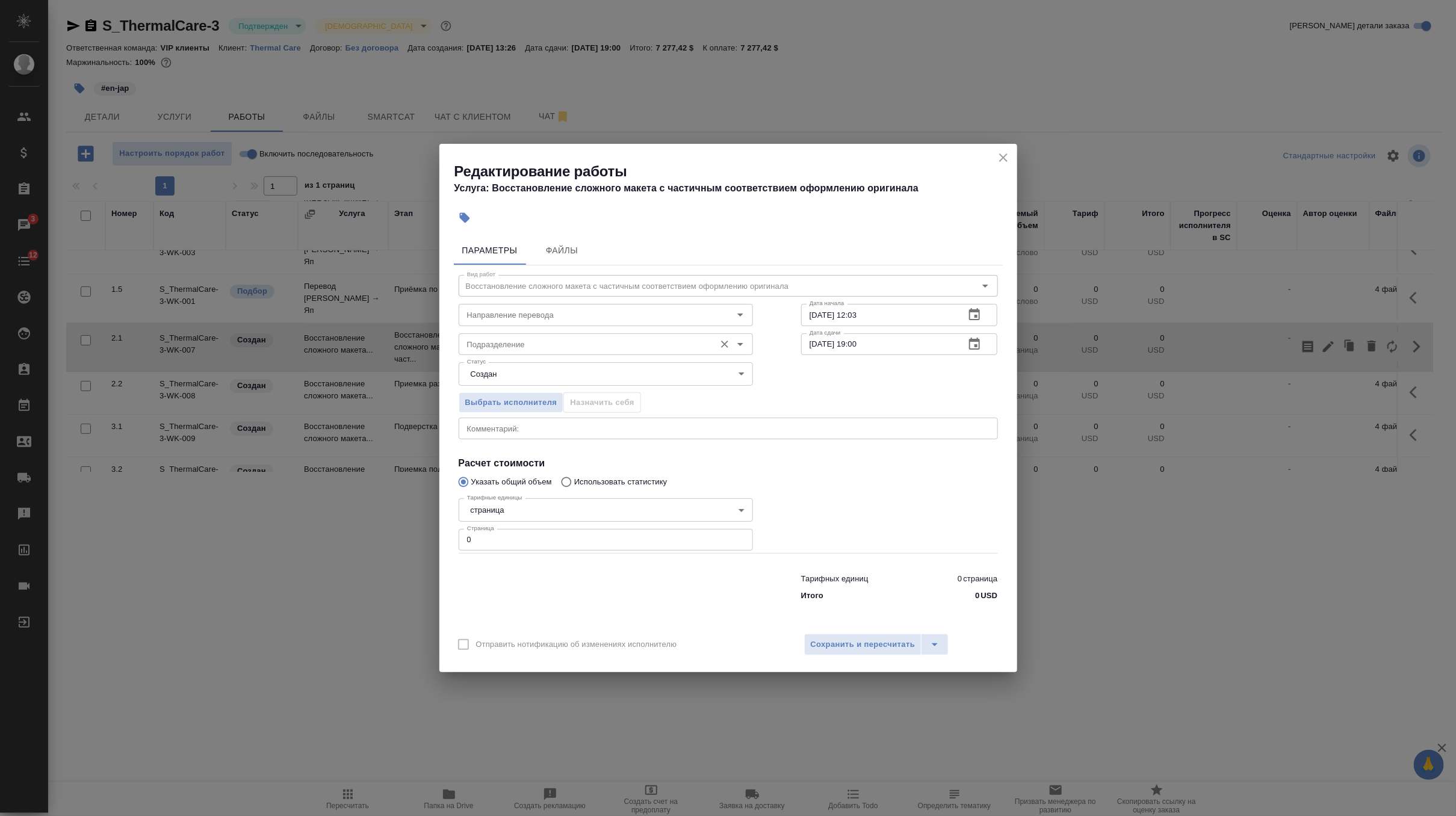
click at [618, 350] on input "Подразделение" at bounding box center [585, 344] width 247 height 15
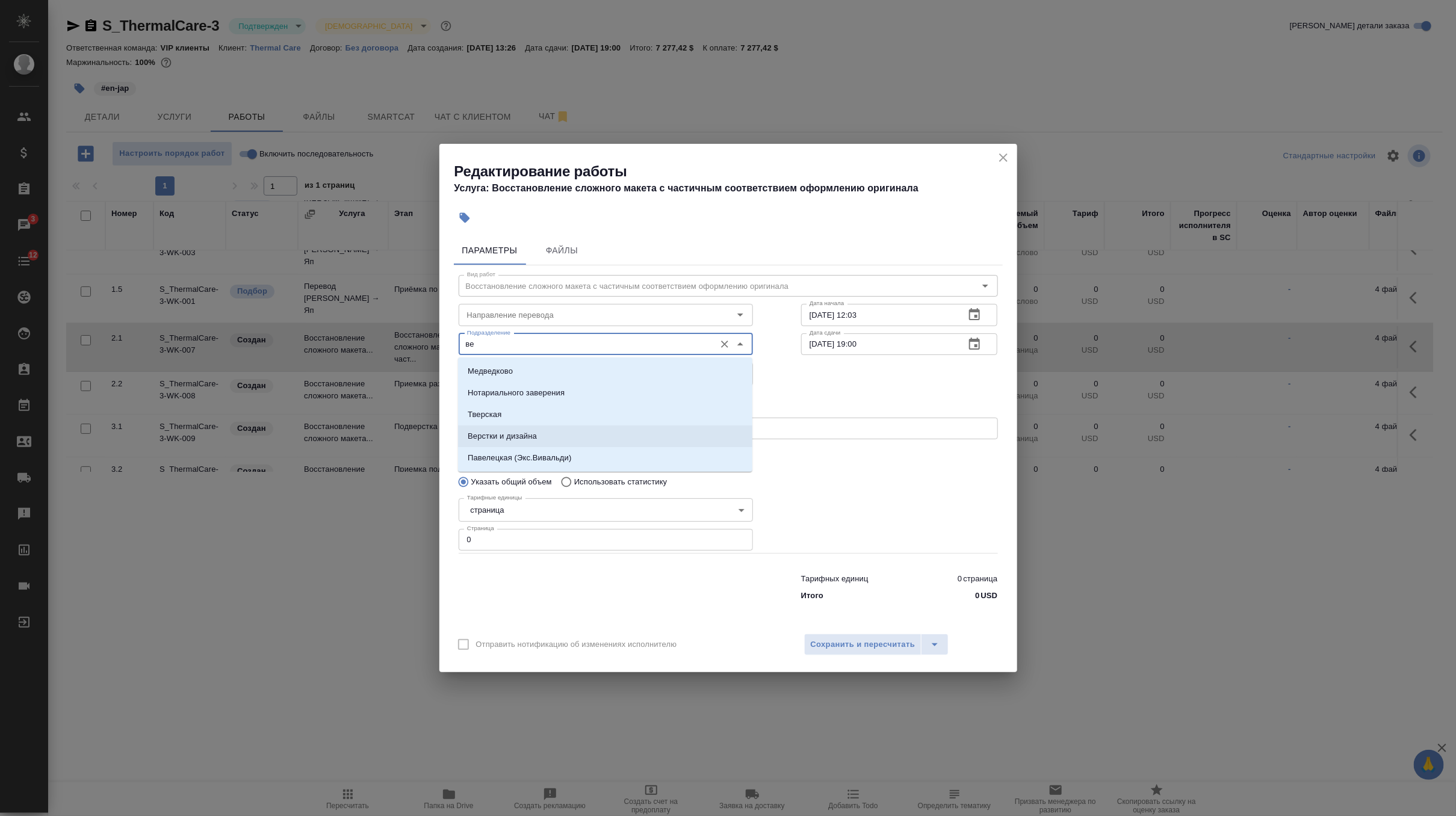
click at [584, 436] on li "Верстки и дизайна" at bounding box center [605, 436] width 294 height 22
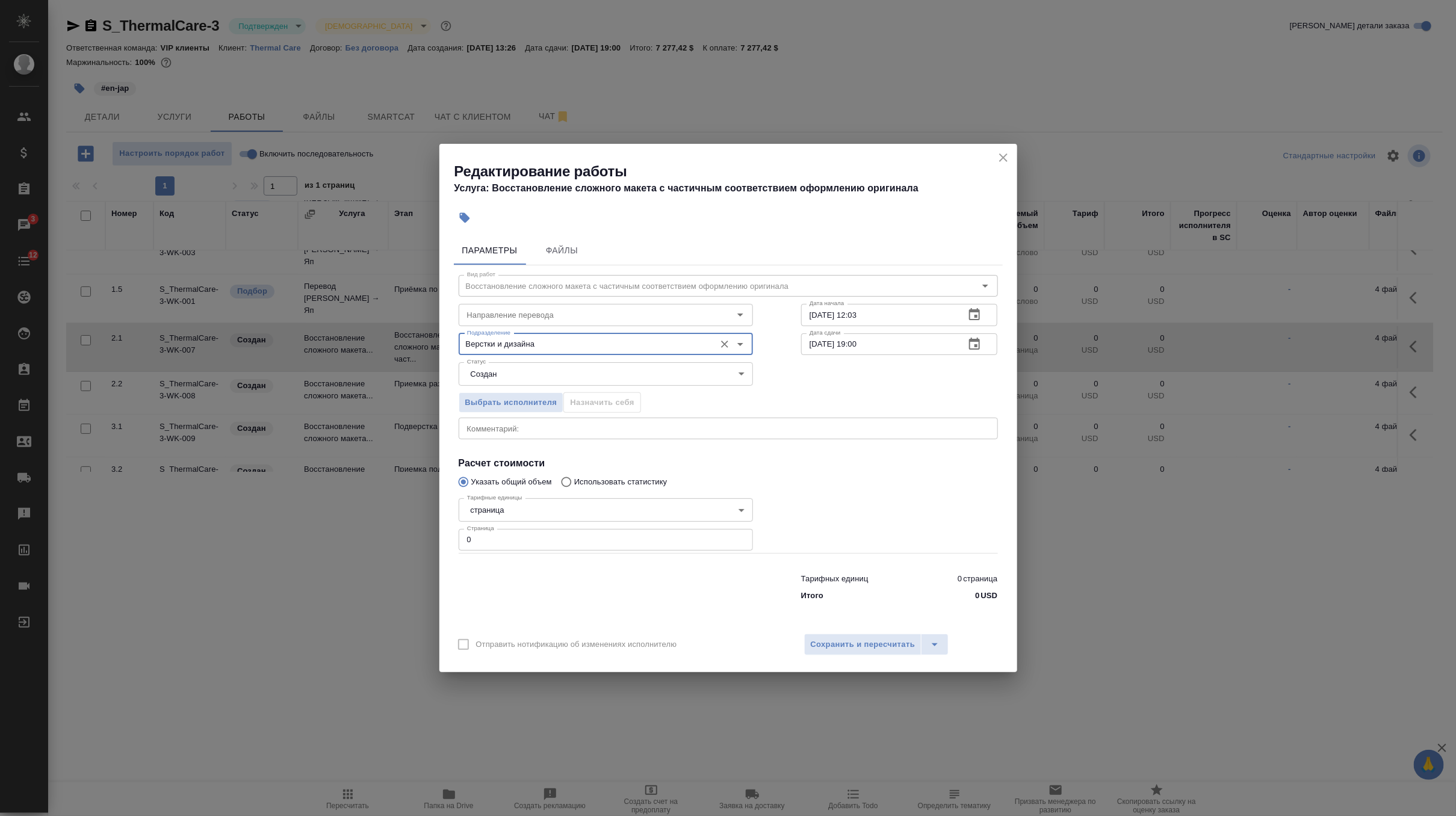
type input "Верстки и дизайна"
click at [583, 371] on body "🙏 .cls-1 fill:#fff; AWATERA Zverzhanovskaya Diana Клиенты Спецификации Заказы 3…" at bounding box center [728, 408] width 1456 height 816
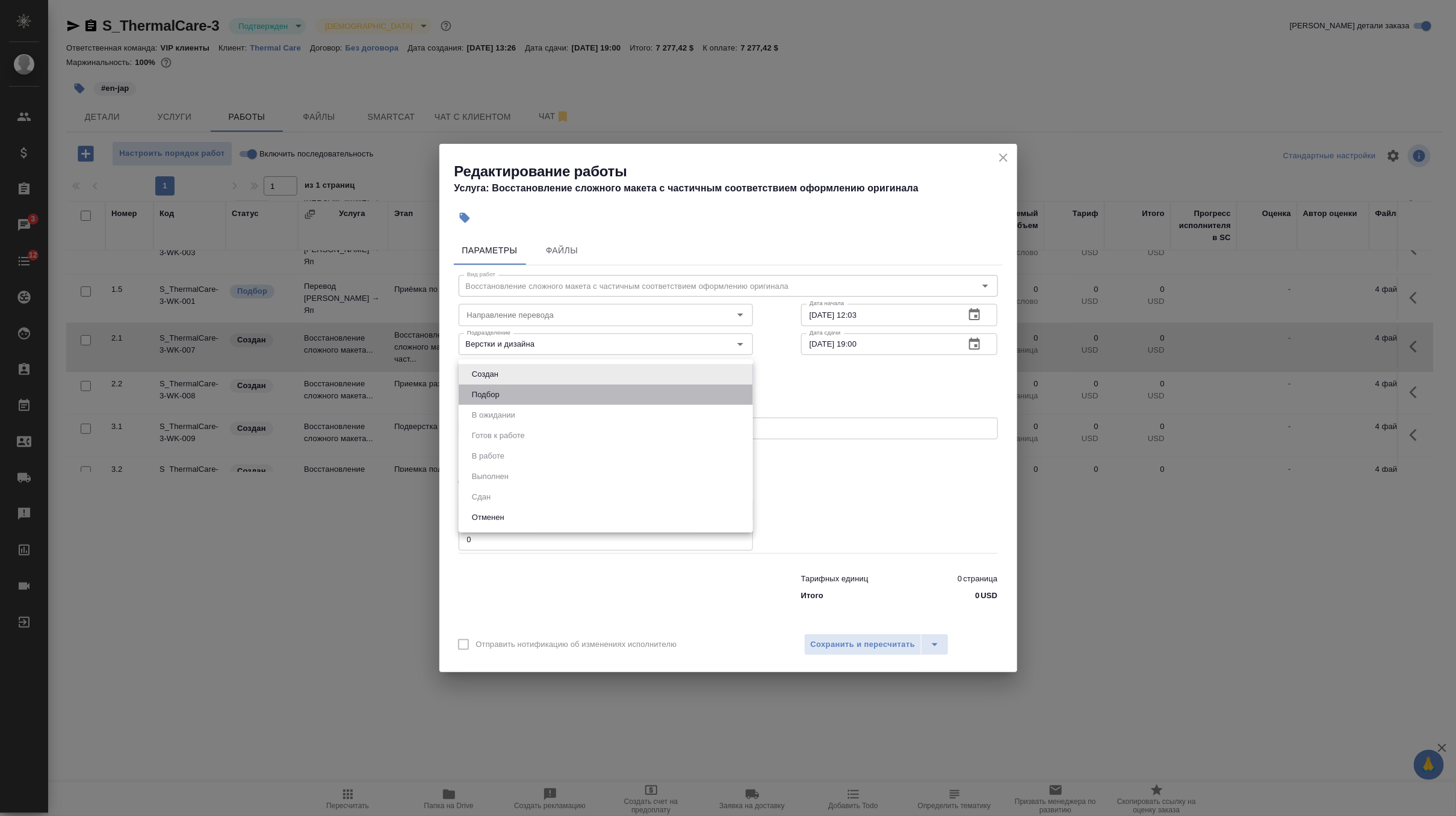
click at [563, 394] on li "Подбор" at bounding box center [605, 394] width 294 height 20
type input "recruiting"
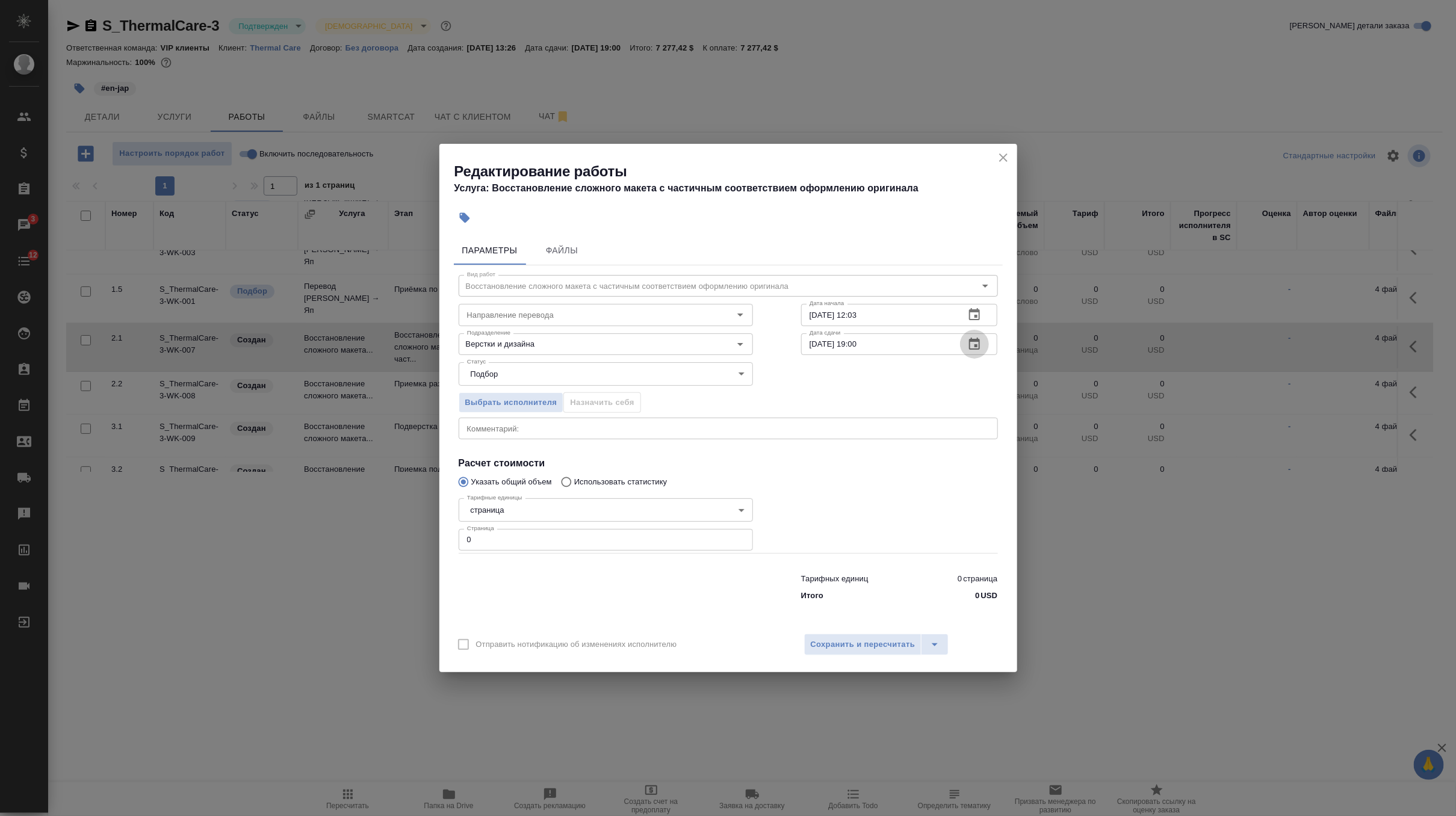
click at [987, 342] on button "button" at bounding box center [975, 344] width 29 height 29
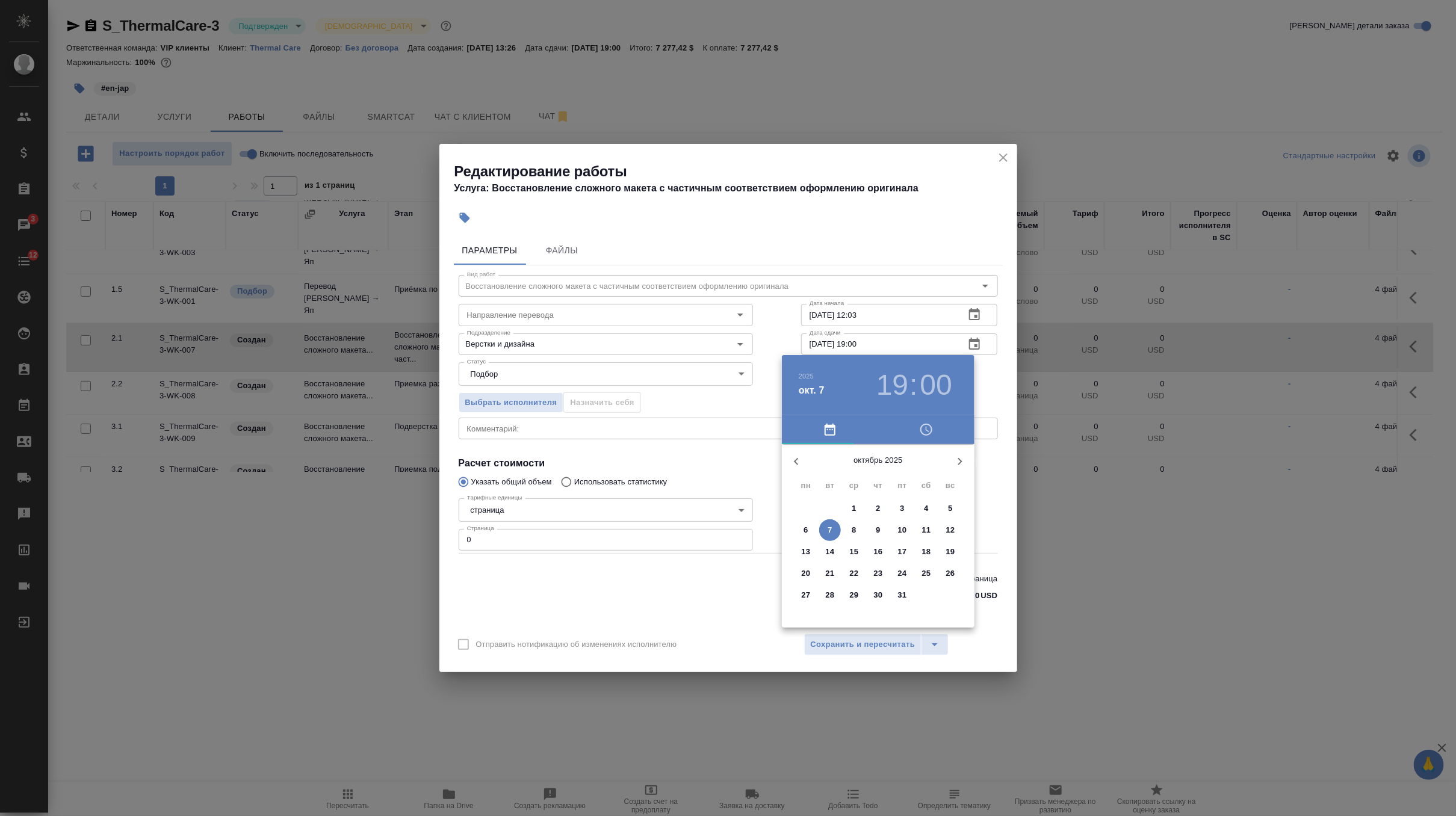
click at [796, 462] on icon "button" at bounding box center [796, 462] width 15 height 15
click at [898, 550] on p "19" at bounding box center [903, 551] width 9 height 12
click at [877, 474] on div at bounding box center [878, 538] width 157 height 157
type input "19.09.2025 12:00"
click at [587, 533] on div at bounding box center [728, 408] width 1456 height 816
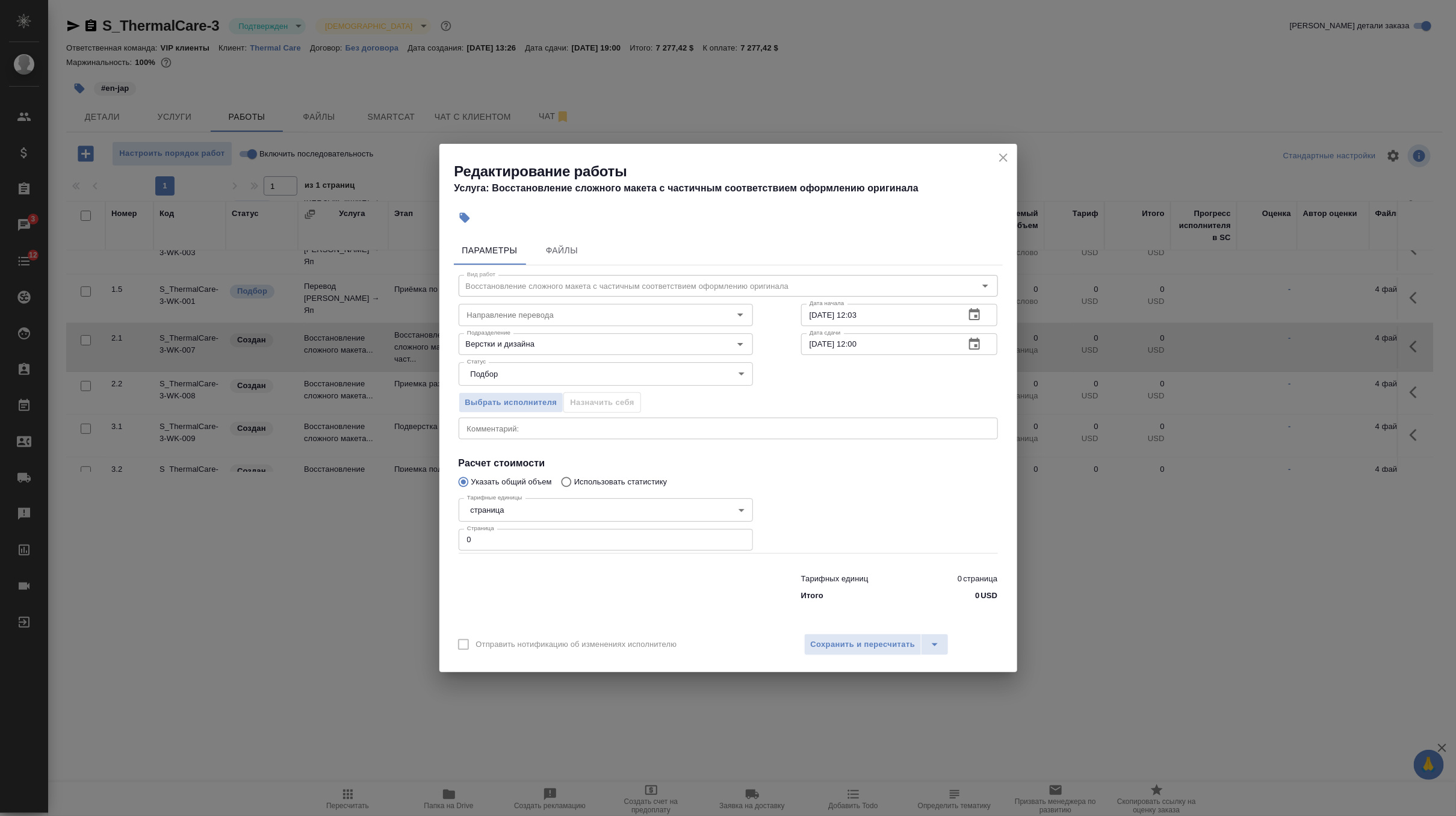
click at [586, 546] on input "0" at bounding box center [605, 540] width 294 height 22
type input "100"
click at [860, 639] on span "Сохранить и пересчитать" at bounding box center [863, 644] width 105 height 14
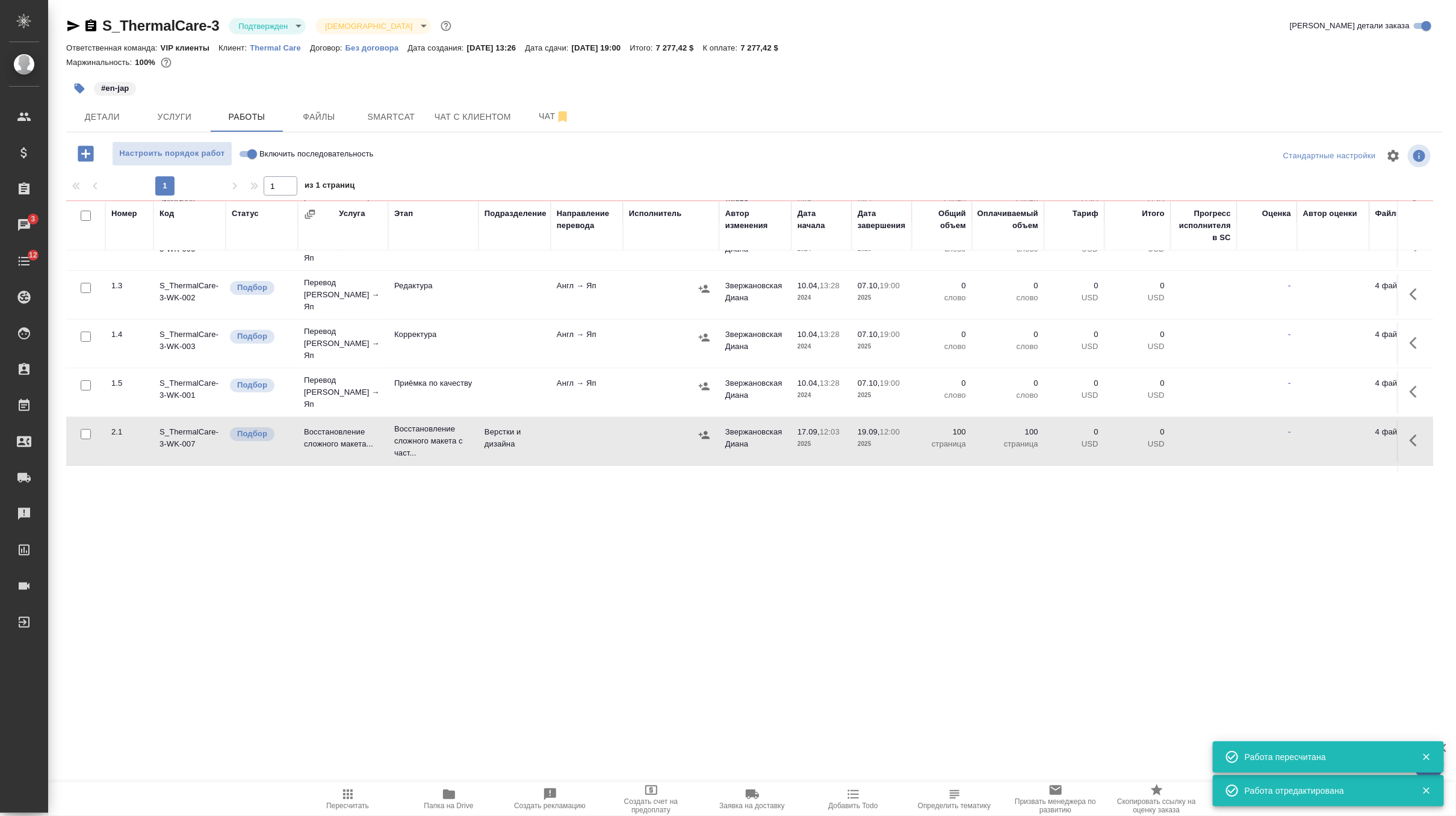
scroll to position [0, 0]
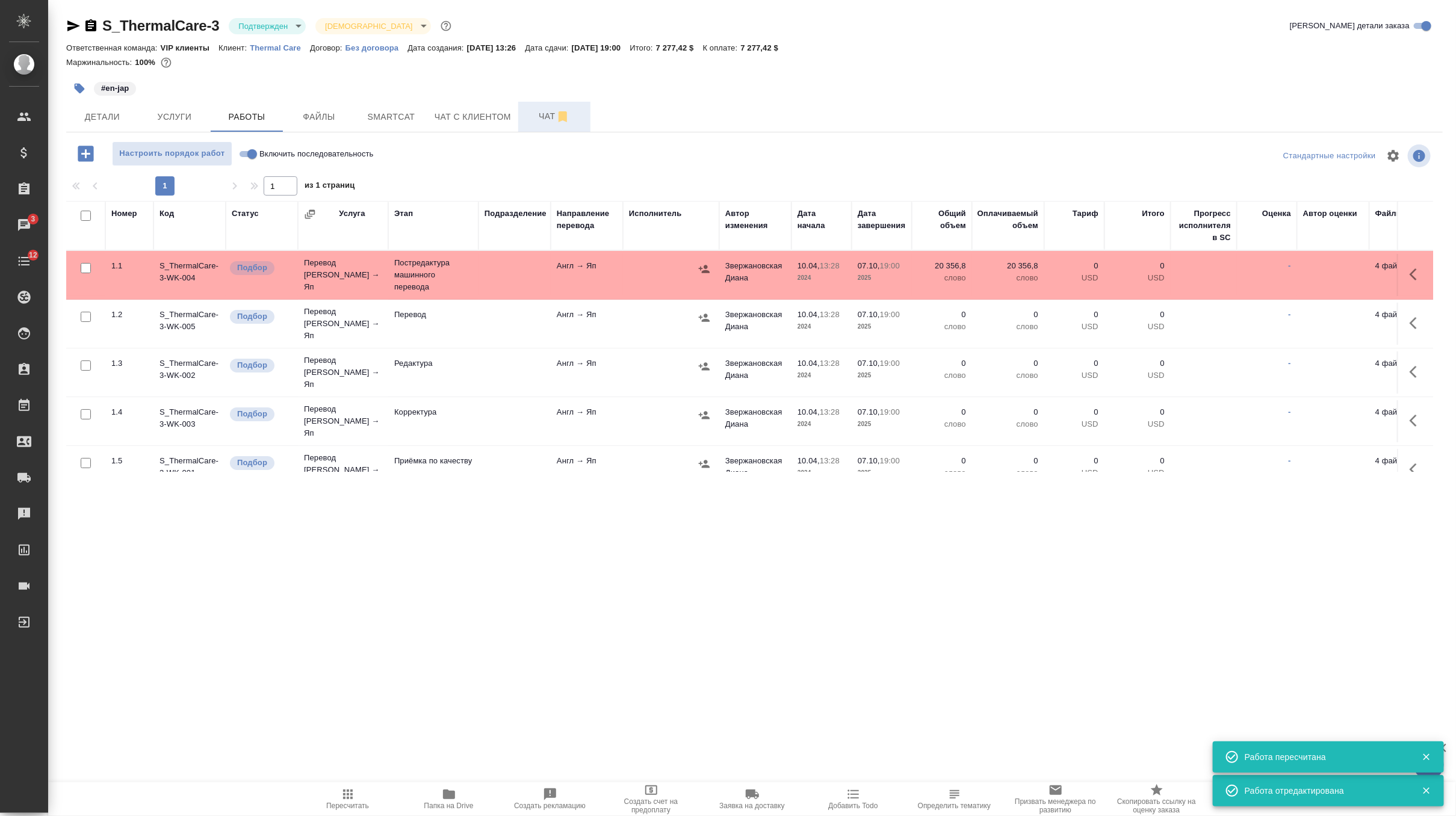
click at [548, 123] on span "Чат" at bounding box center [554, 117] width 57 height 15
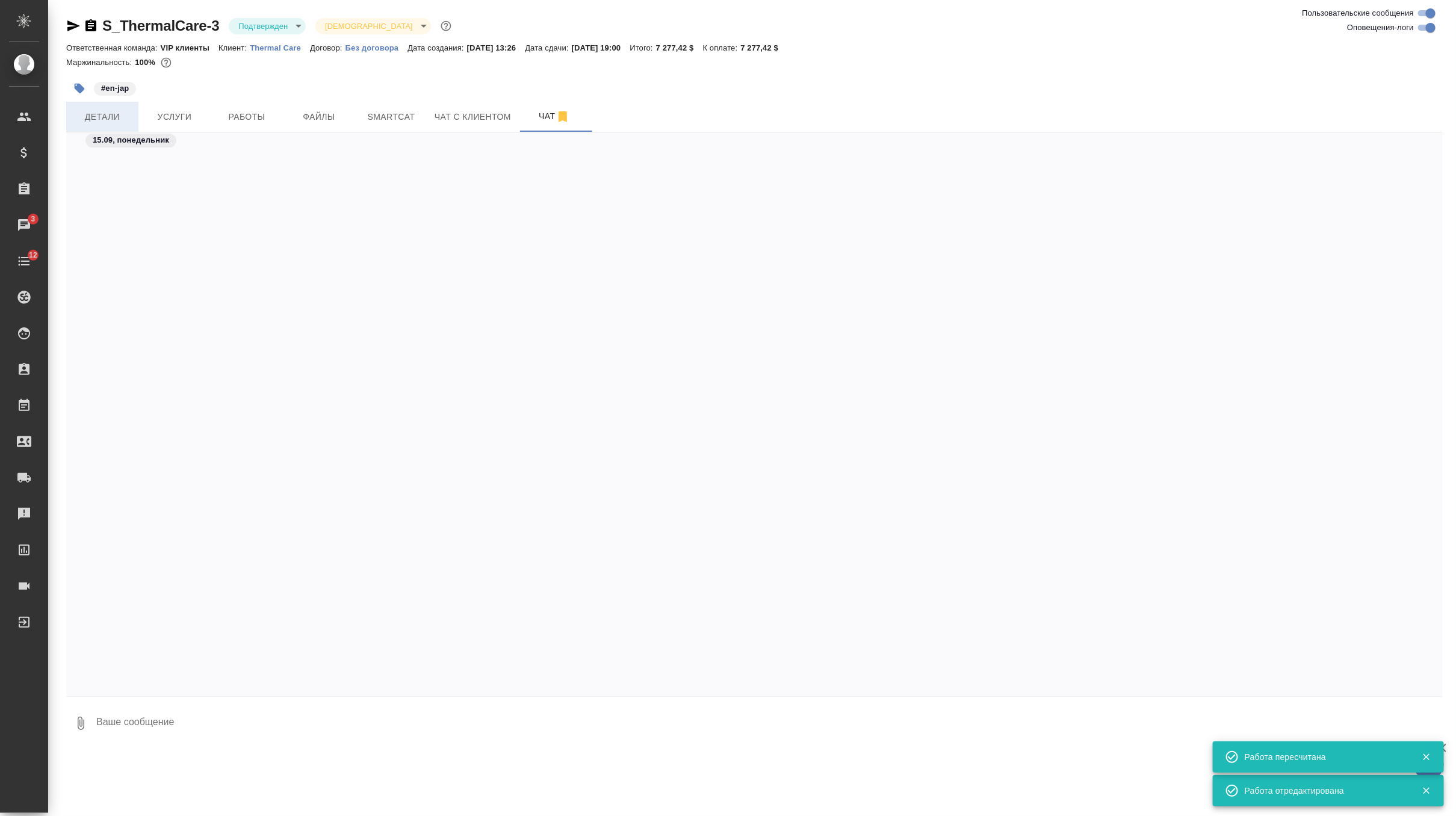
scroll to position [5956, 0]
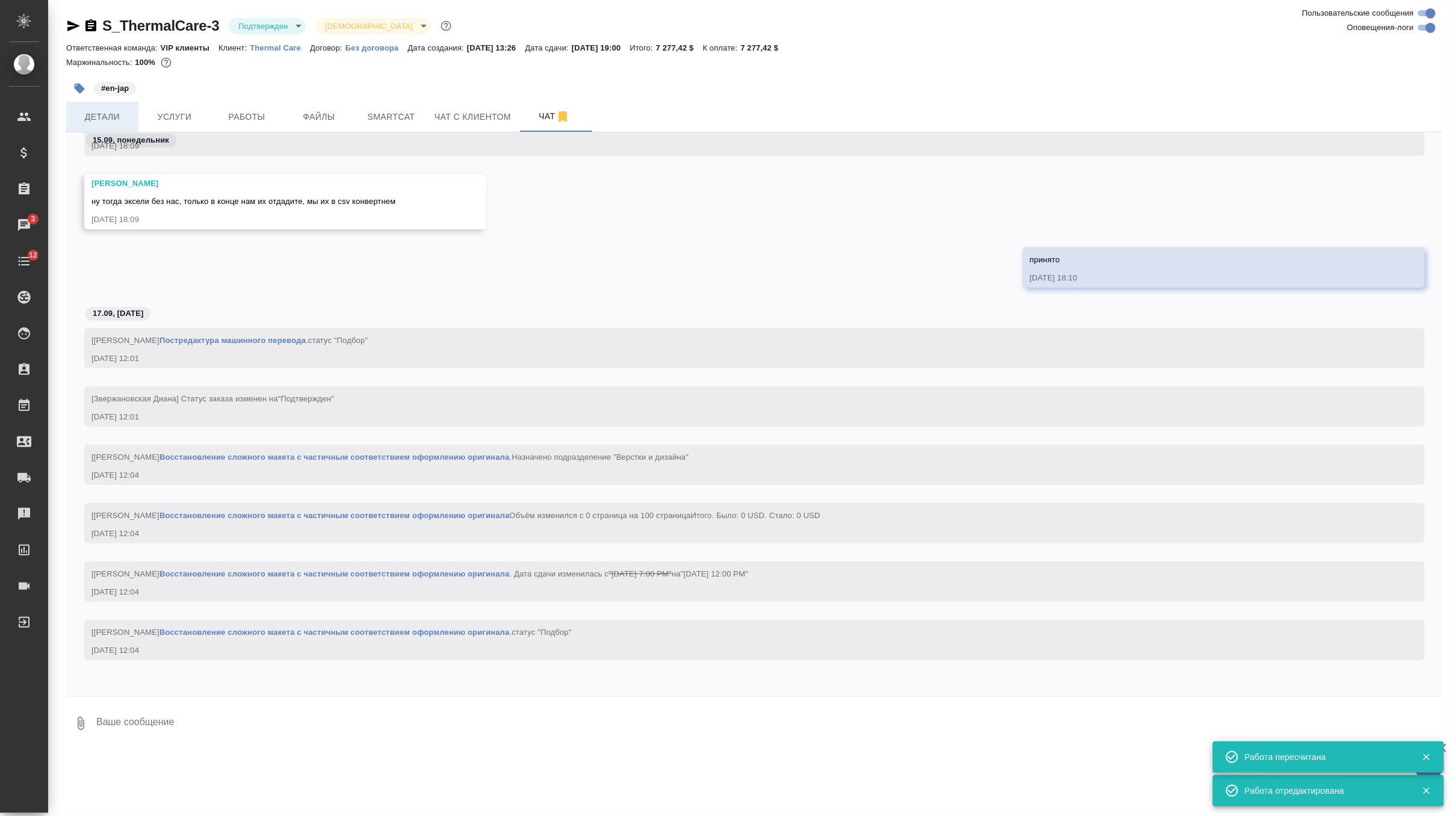
click at [110, 118] on span "Детали" at bounding box center [102, 117] width 57 height 15
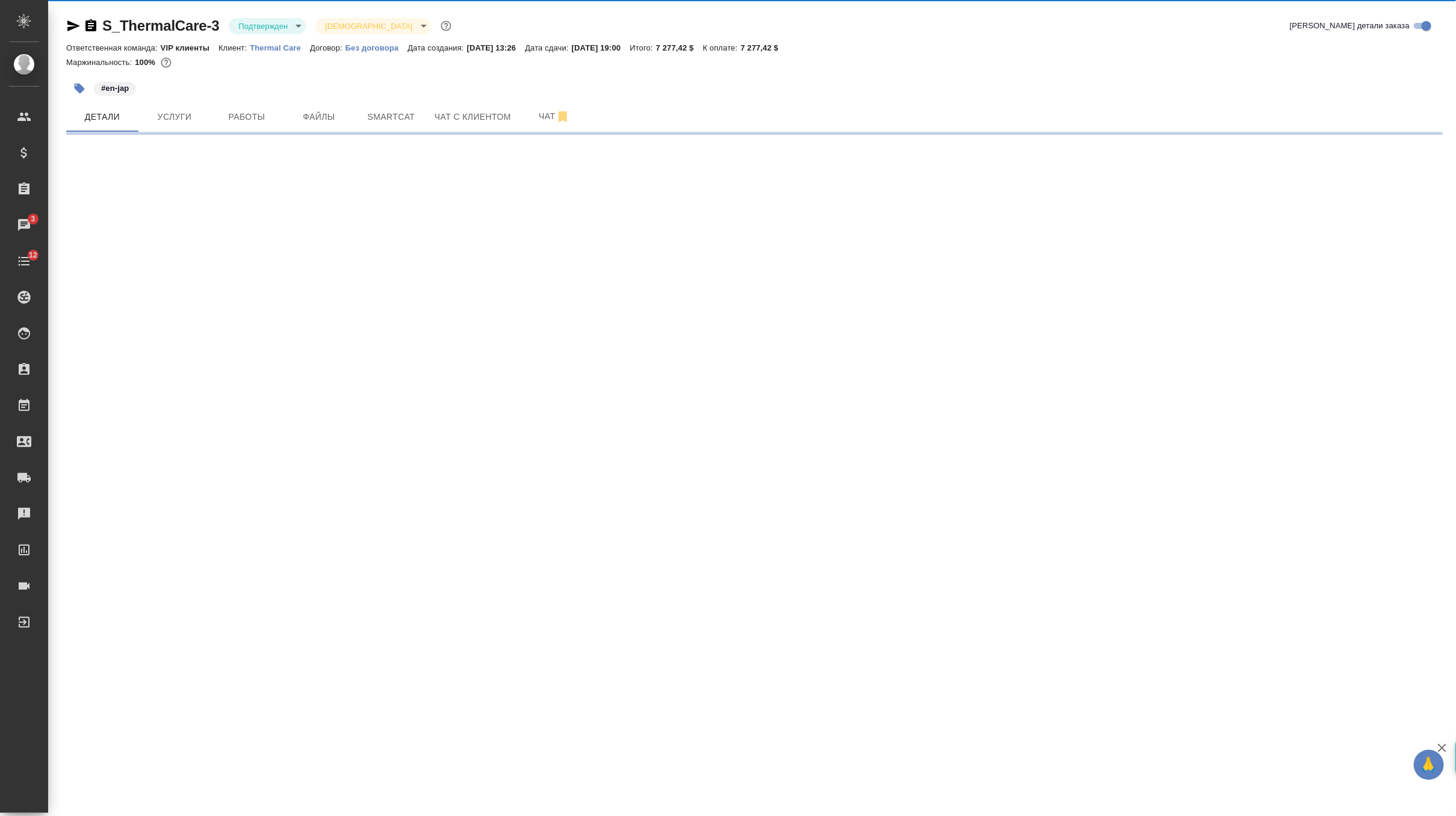
select select "RU"
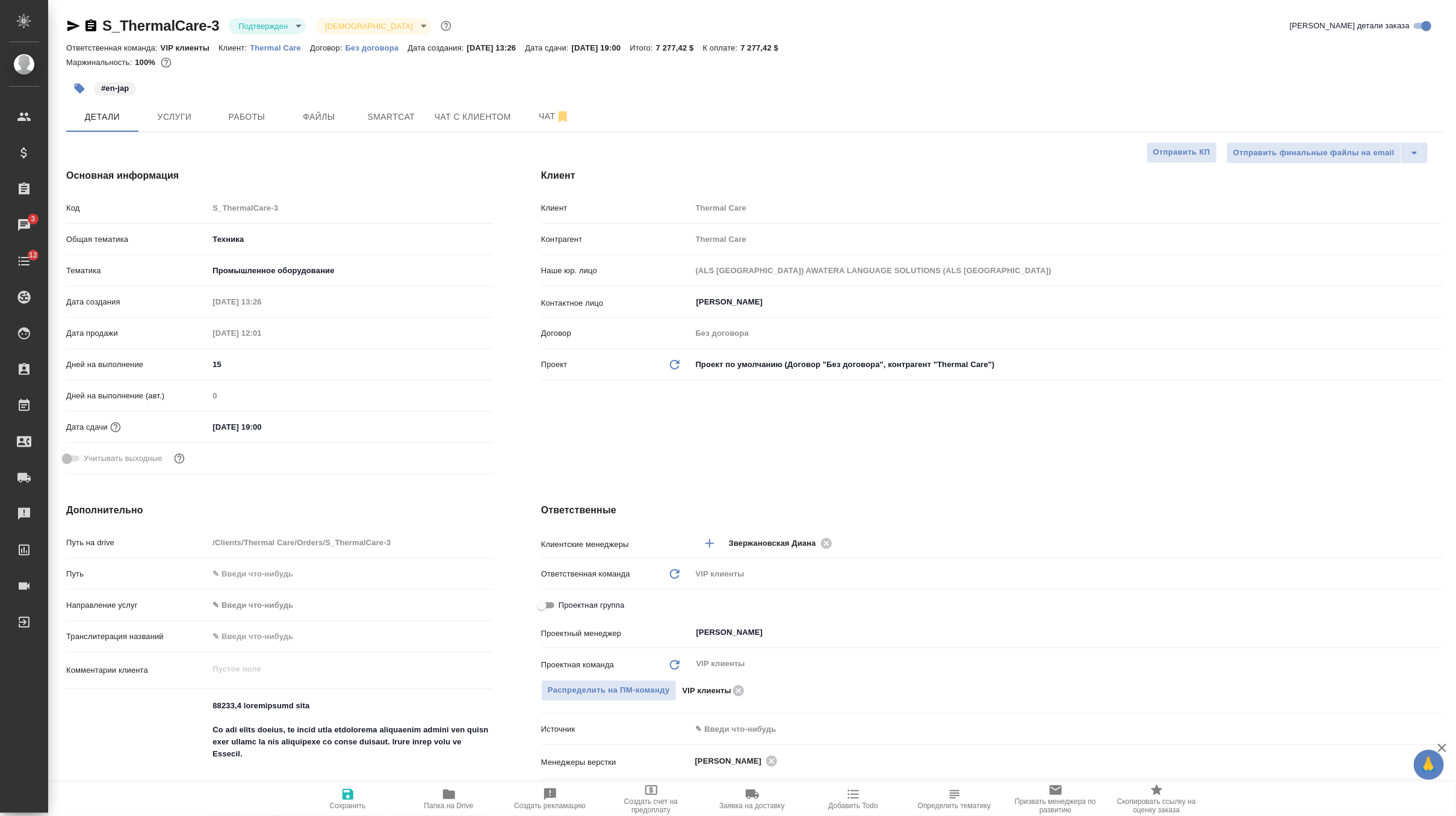
type textarea "x"
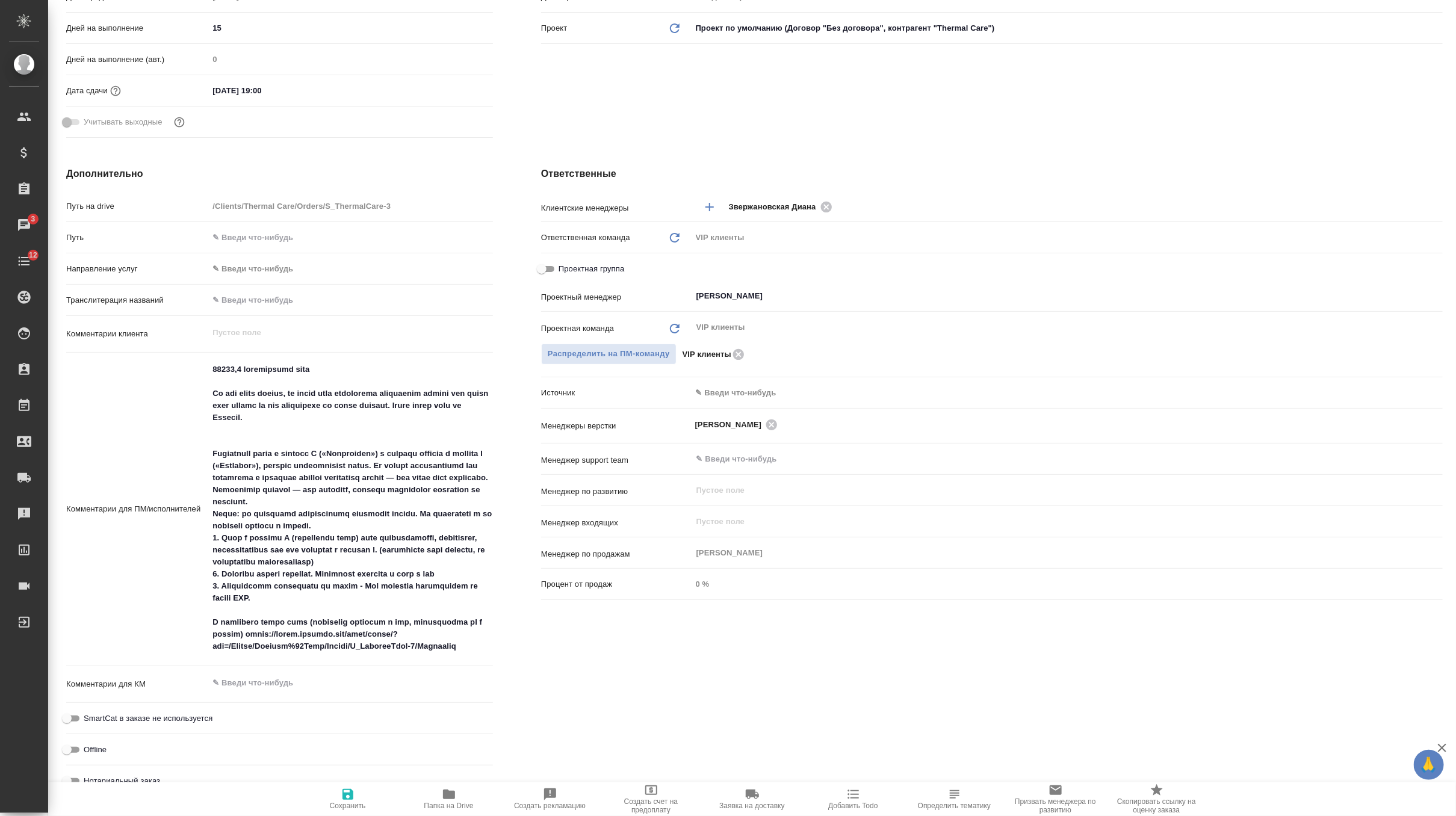
scroll to position [349, 0]
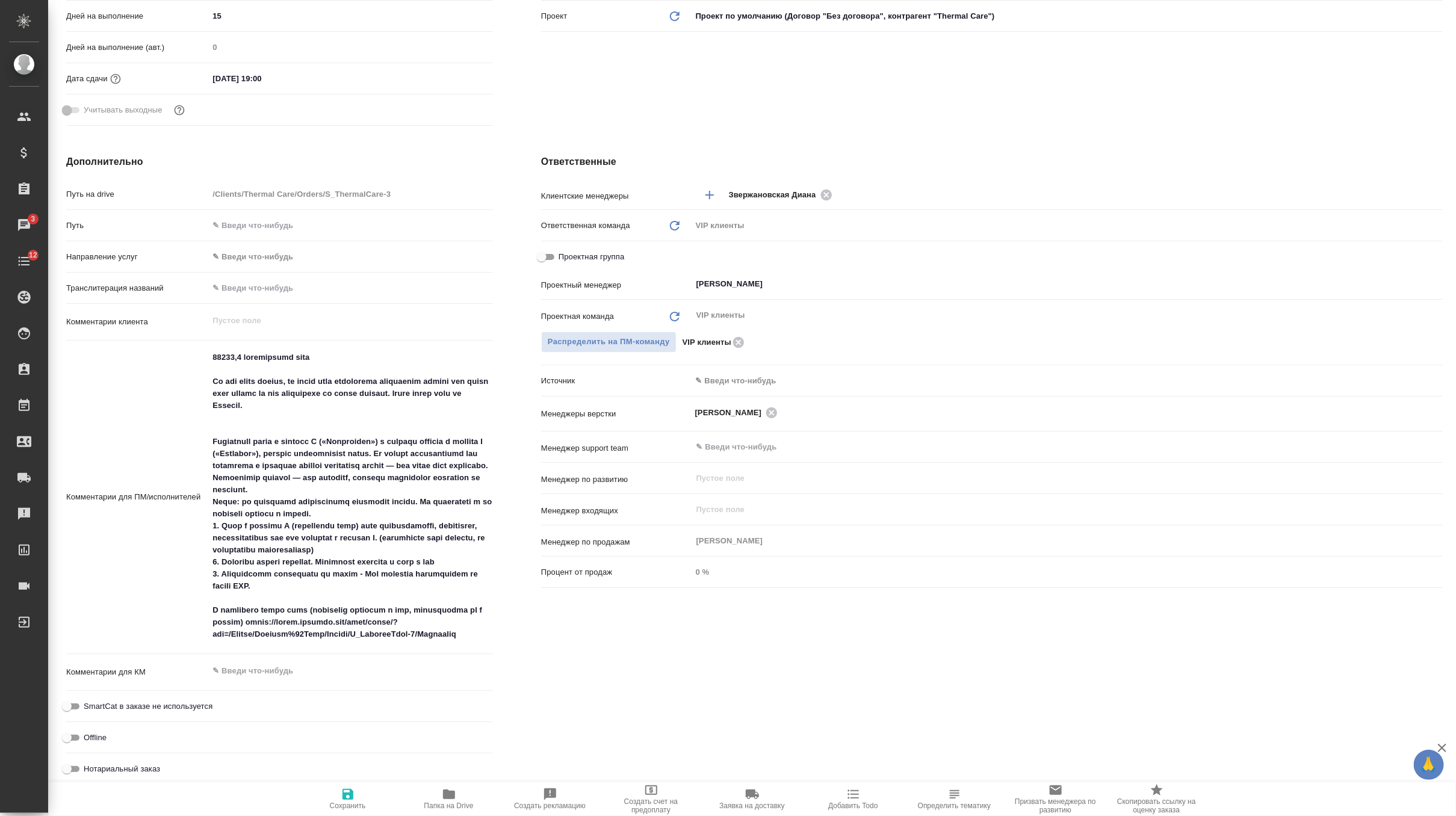
type textarea "x"
drag, startPoint x: 248, startPoint y: 407, endPoint x: 194, endPoint y: 382, distance: 59.5
click at [194, 382] on div "Комментарии для ПМ/исполнителей x" at bounding box center [280, 497] width 426 height 304
type textarea "24745,9 эффективных слов Переведите текст в столбце C («Английский») и введите …"
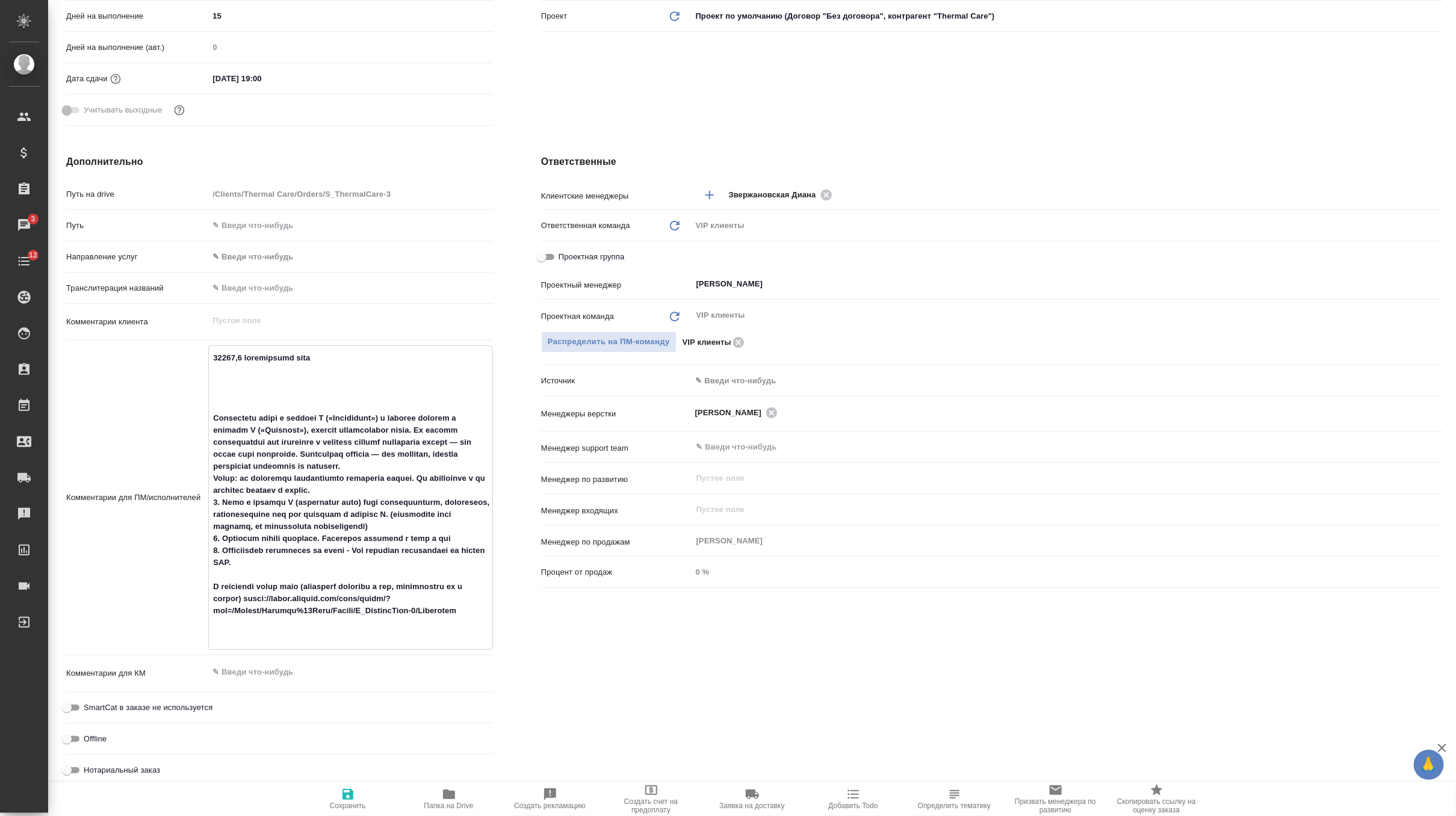
type textarea "x"
type textarea "24745,9 эффективных слов Переведите текст в столбце C («Английский») и введите …"
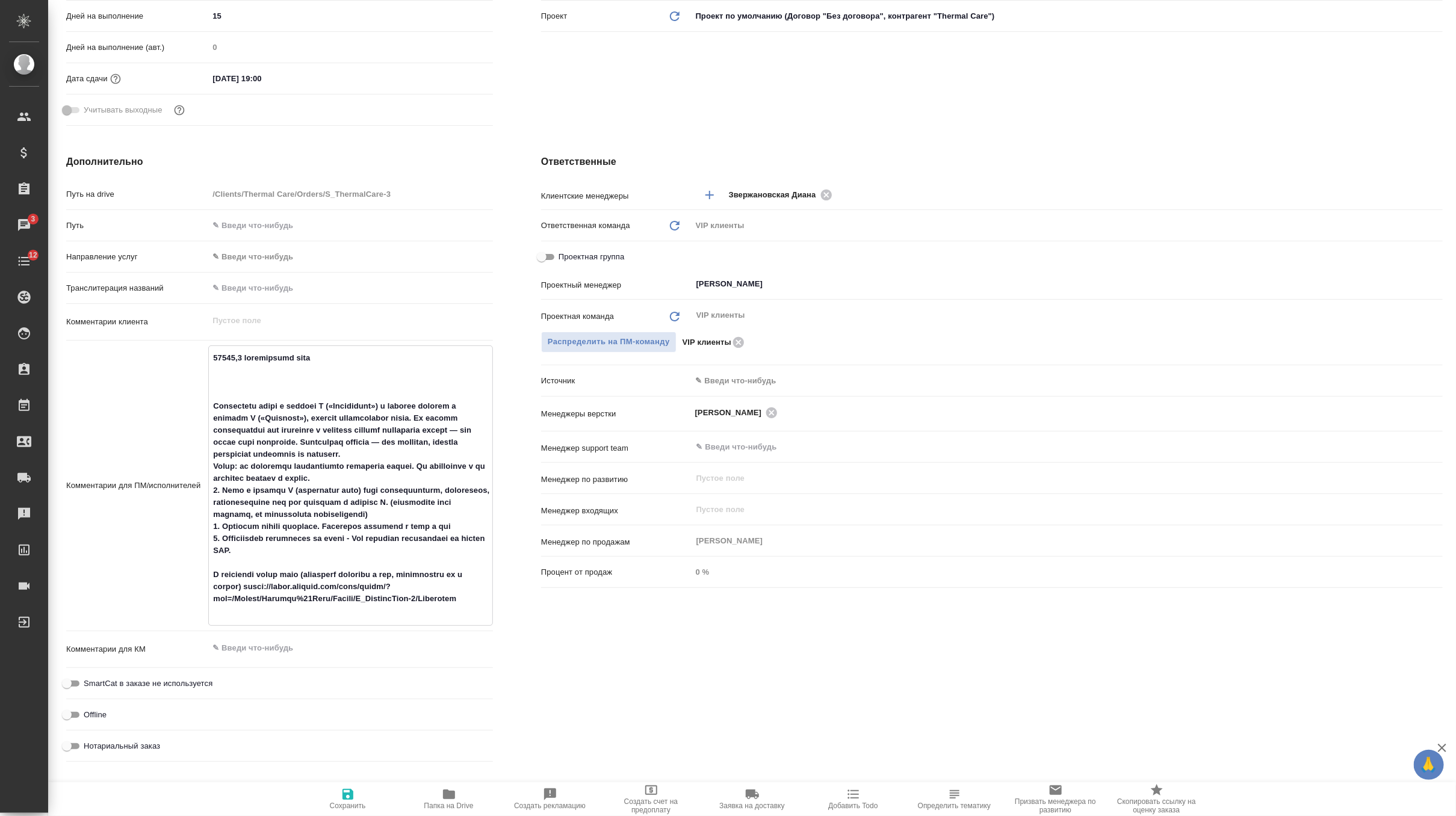
type textarea "x"
type textarea "24745,9 эффективных слов Переведите текст в столбце C («Английский») и введите …"
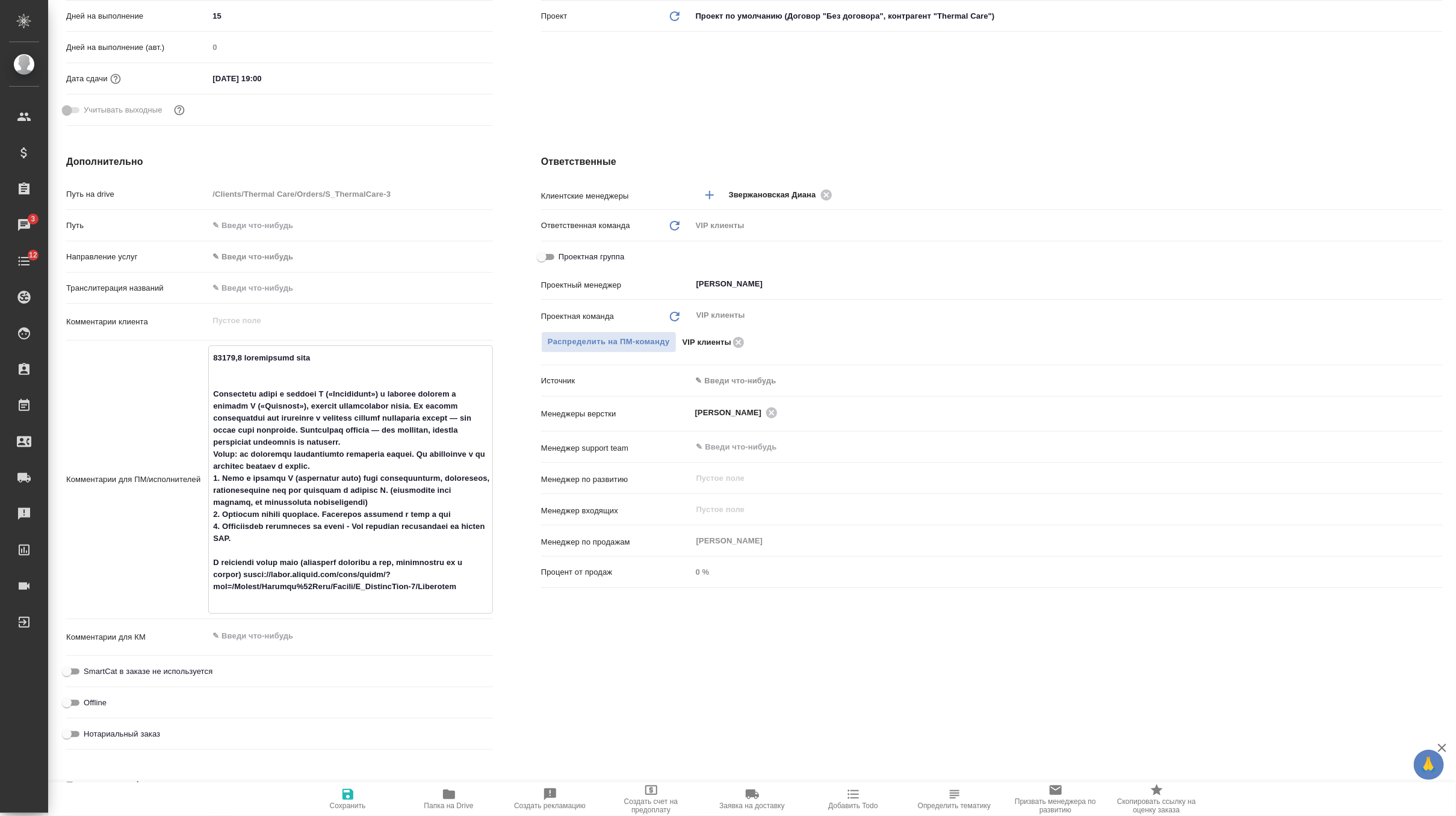
type textarea "x"
type textarea "24745,9 эффективных слов Переведите текст в столбце C («Английский») и введите …"
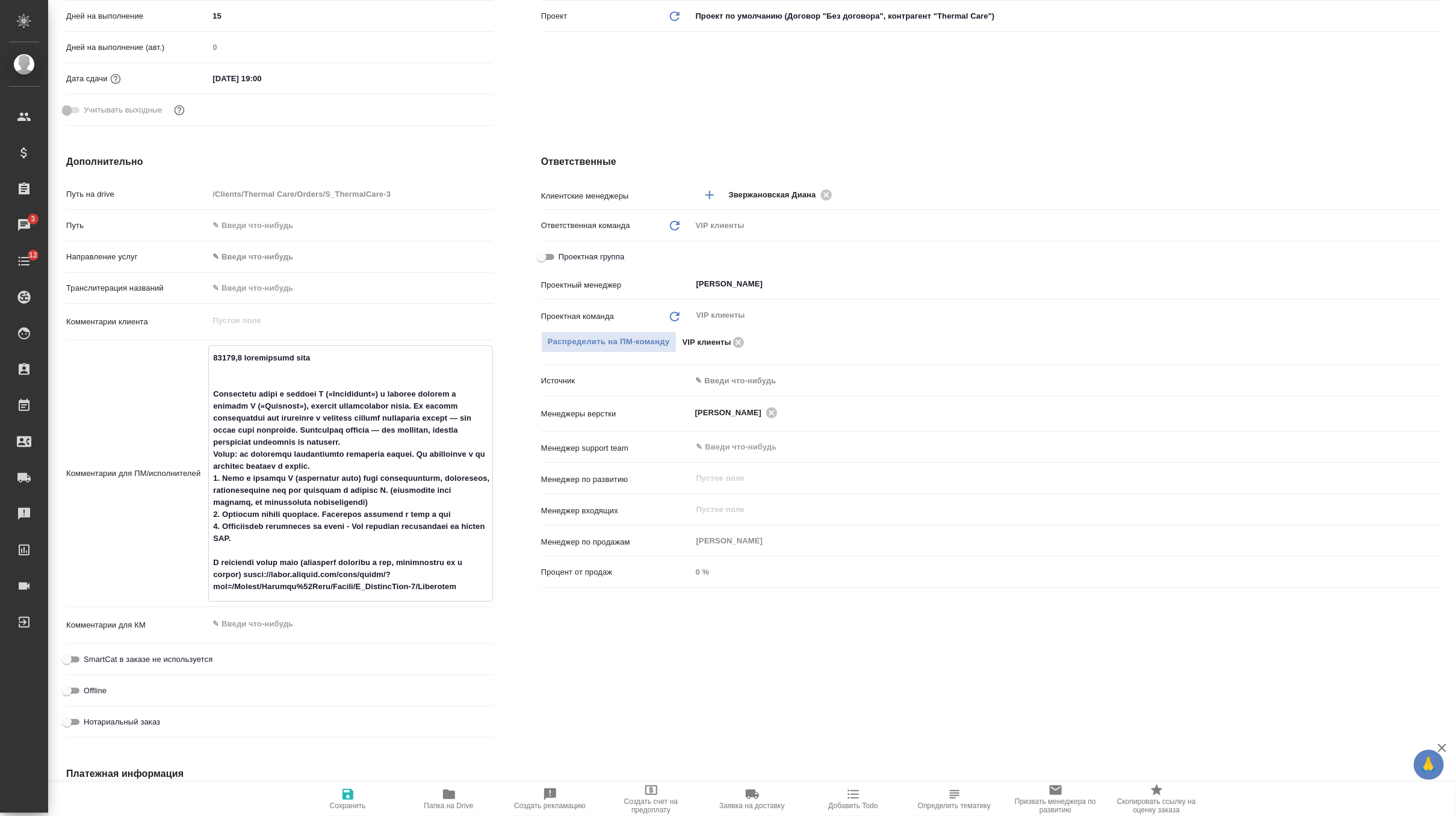
type textarea "x"
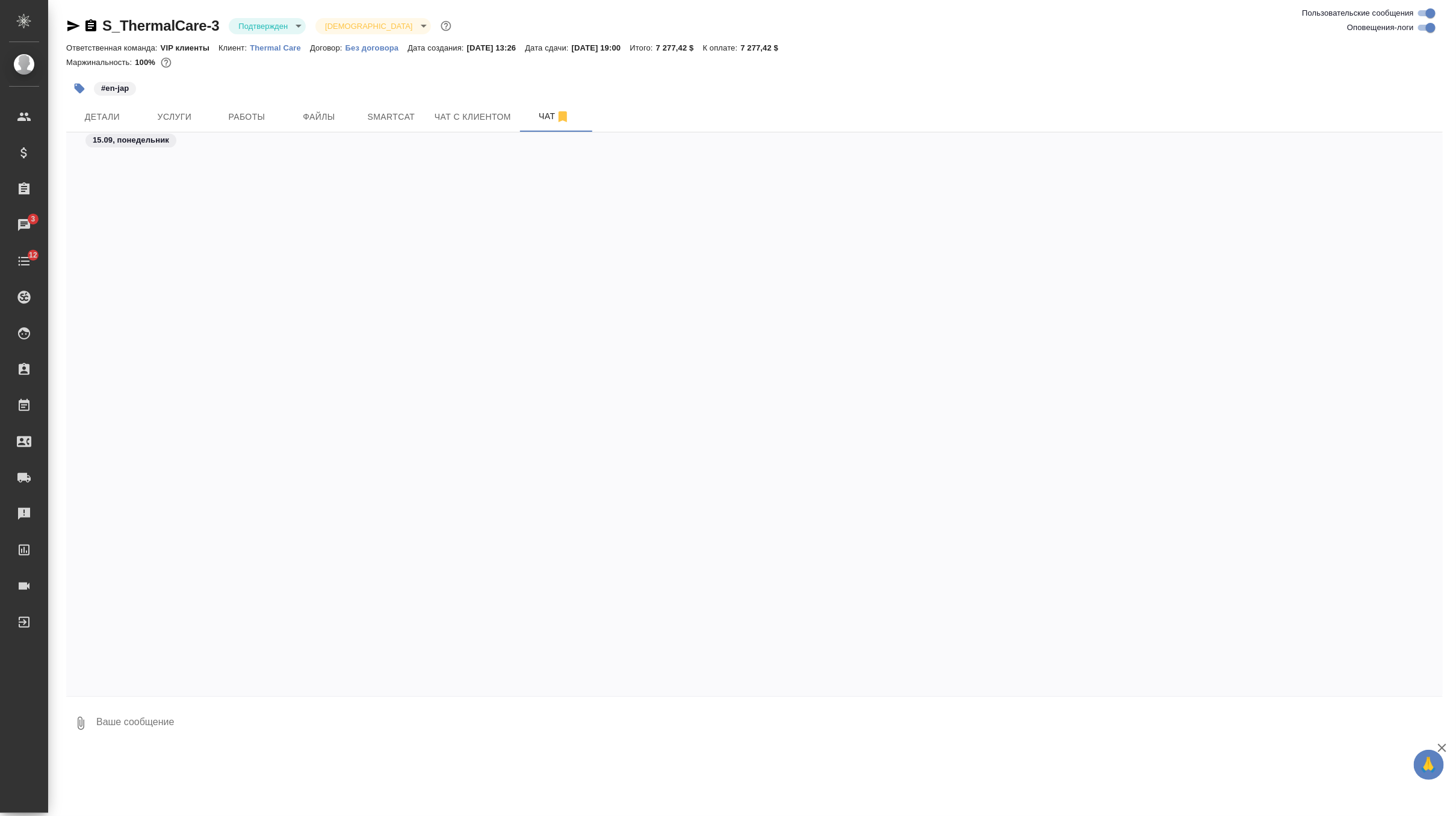
scroll to position [5956, 0]
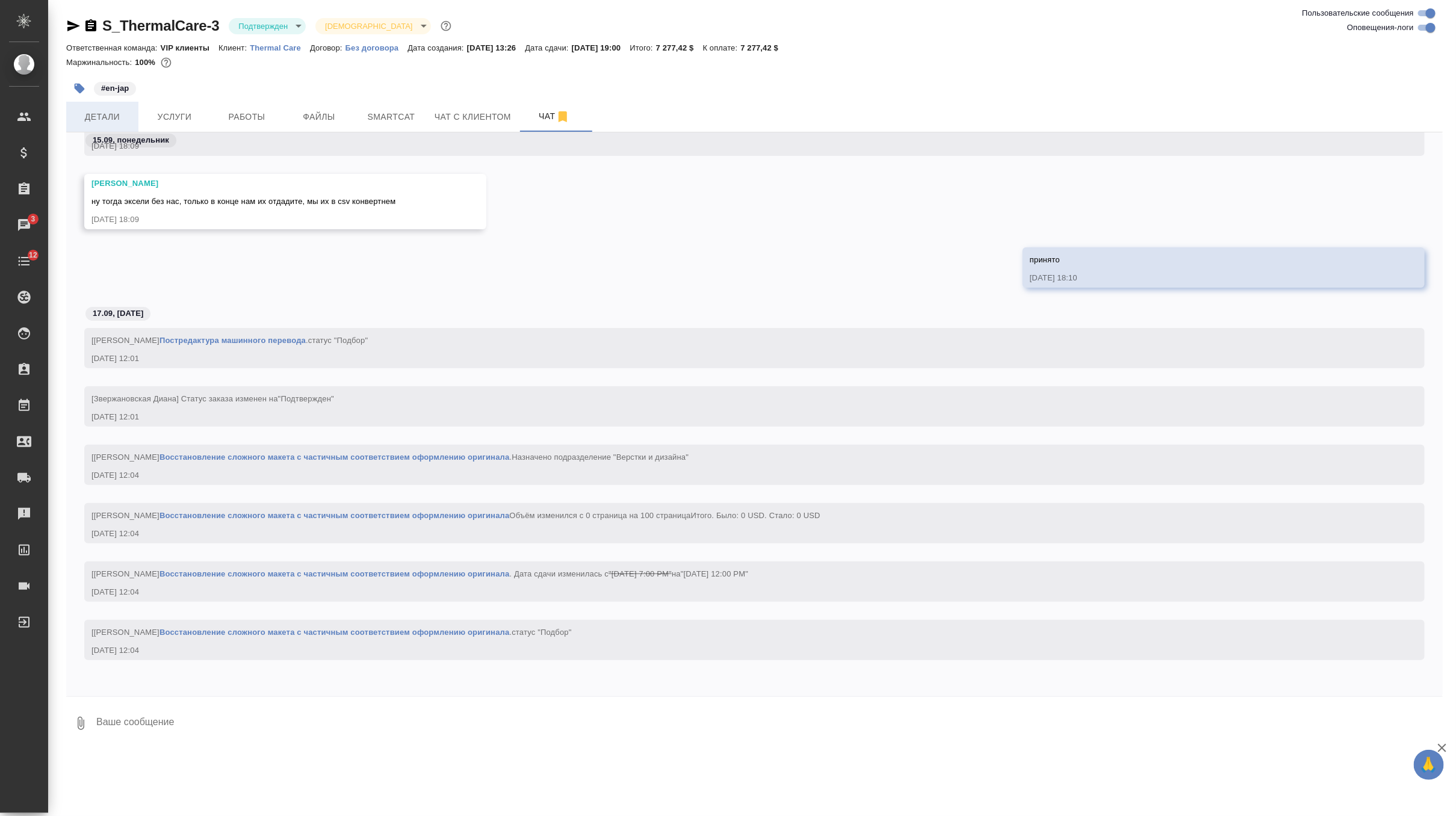
click at [99, 102] on button "Детали" at bounding box center [102, 117] width 72 height 30
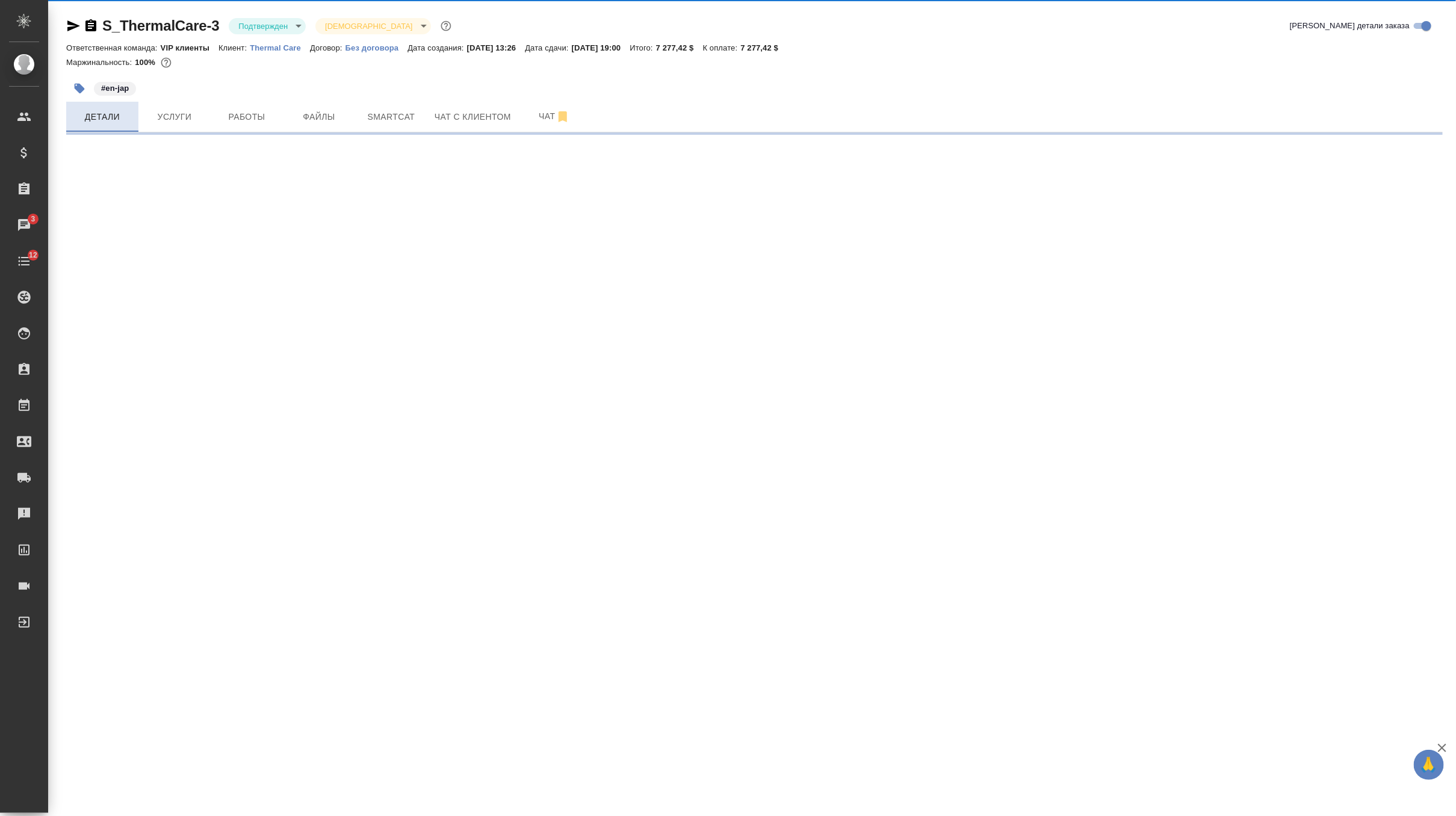
select select "RU"
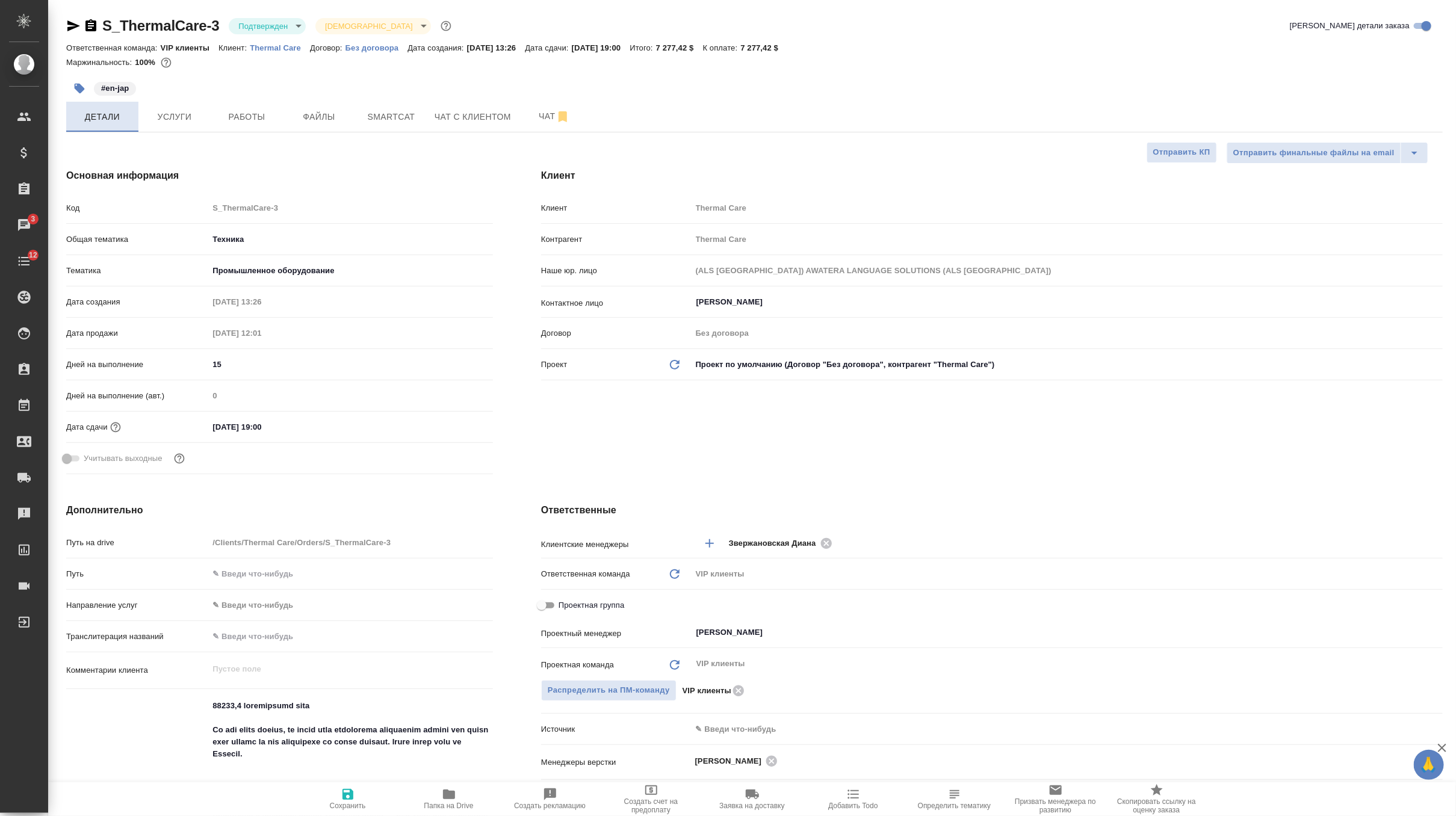
type textarea "x"
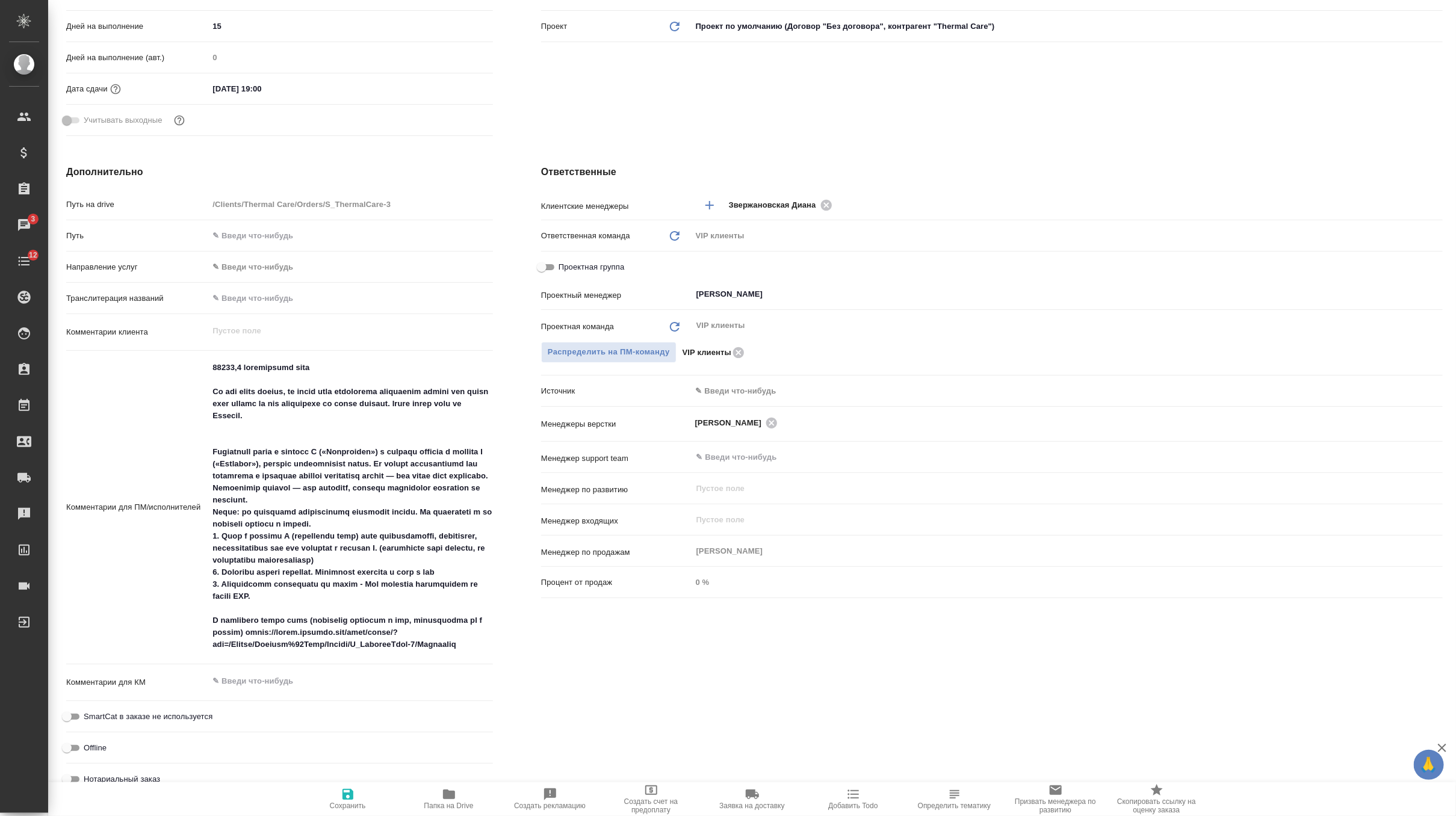
scroll to position [343, 0]
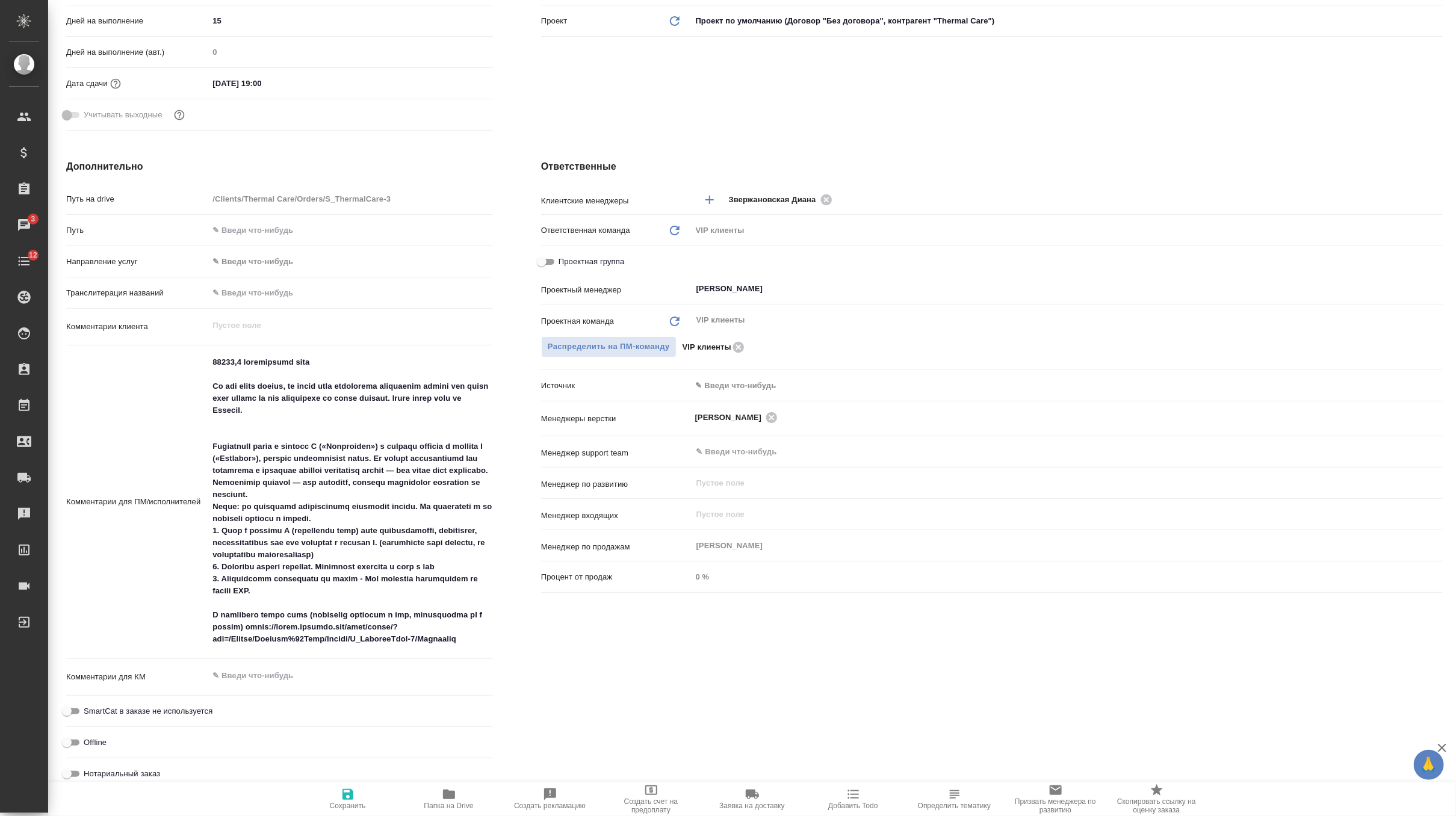
click at [350, 802] on span "Сохранить" at bounding box center [348, 805] width 36 height 8
type textarea "x"
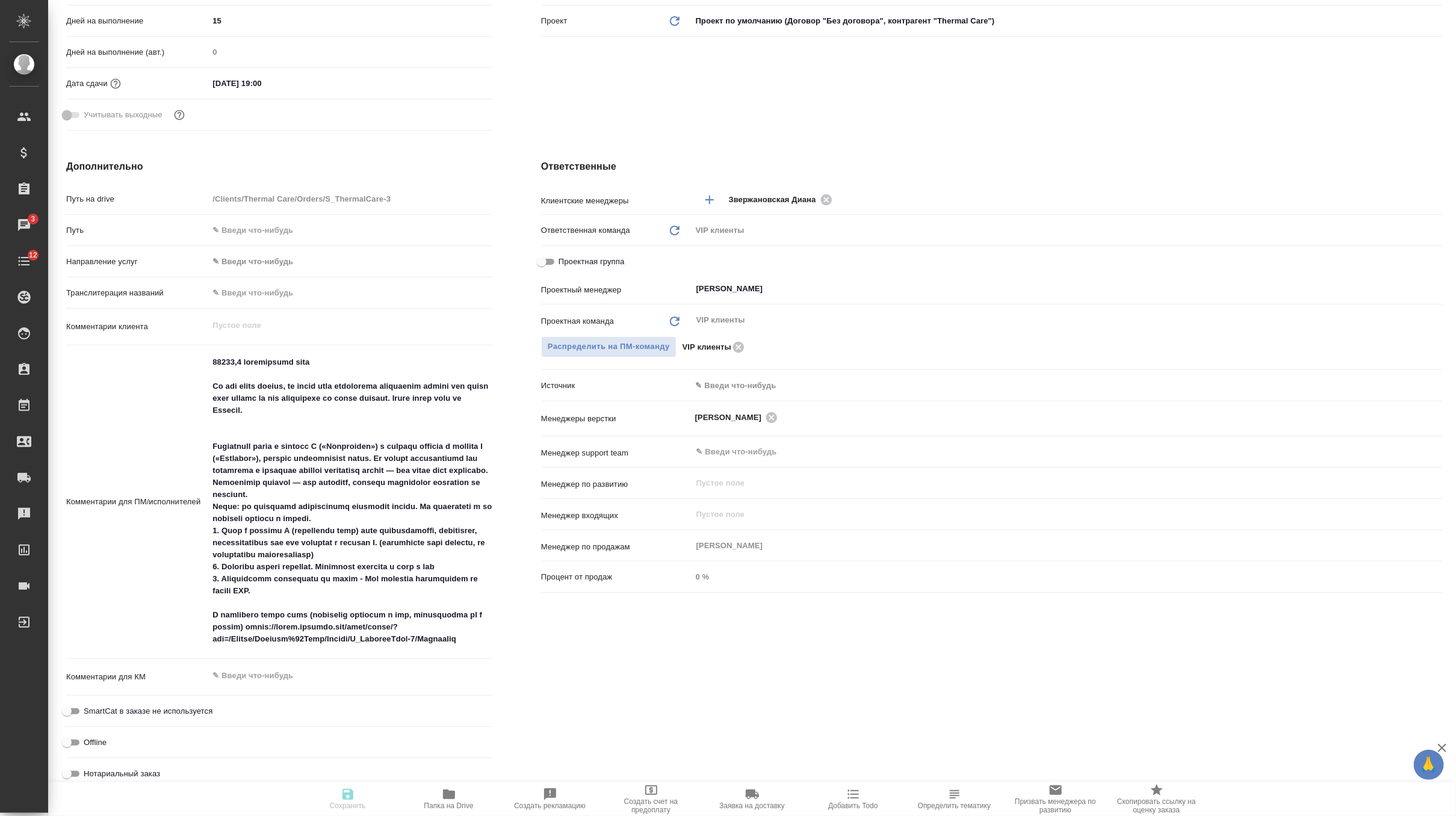
type textarea "x"
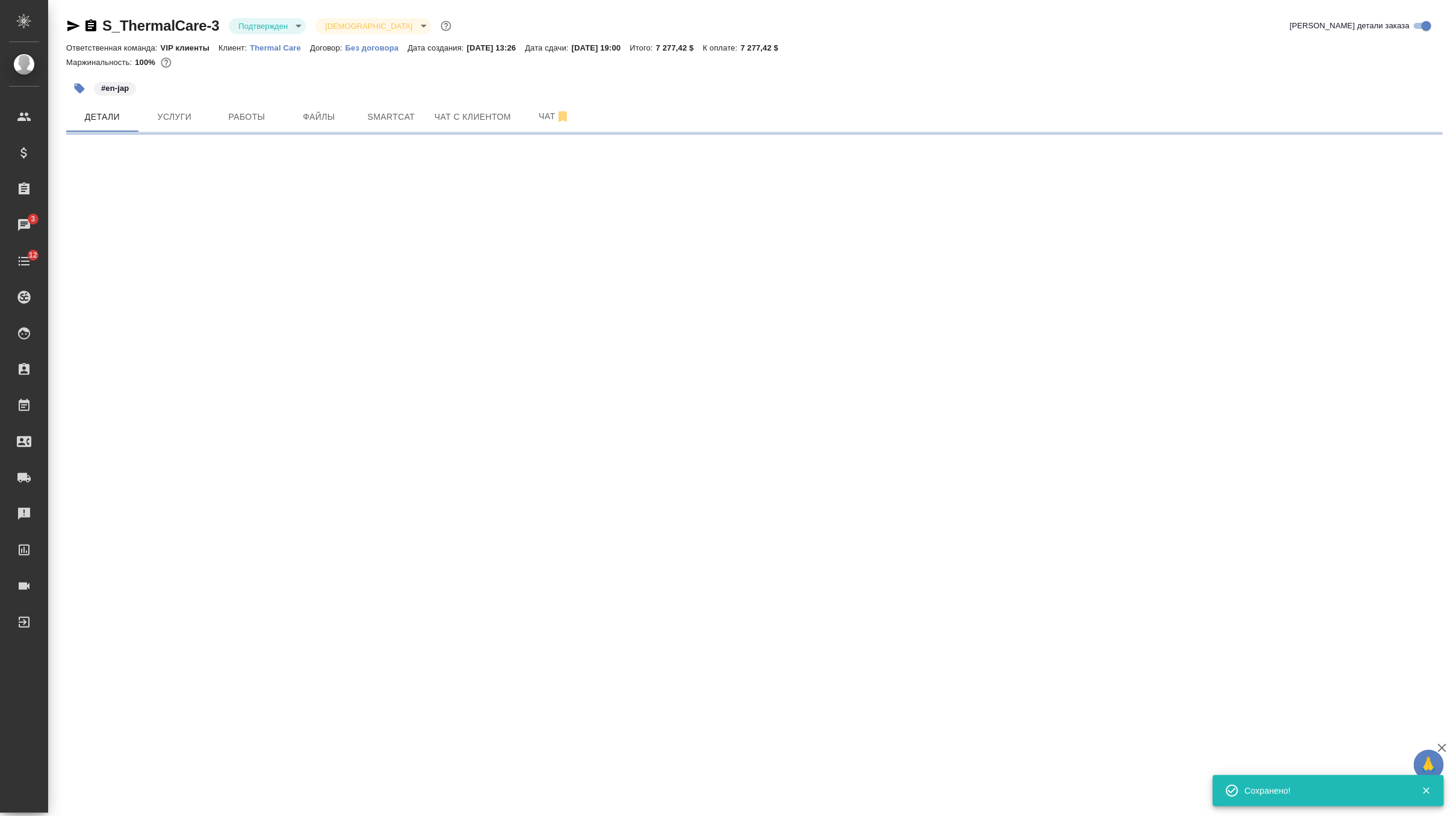
scroll to position [0, 0]
select select "RU"
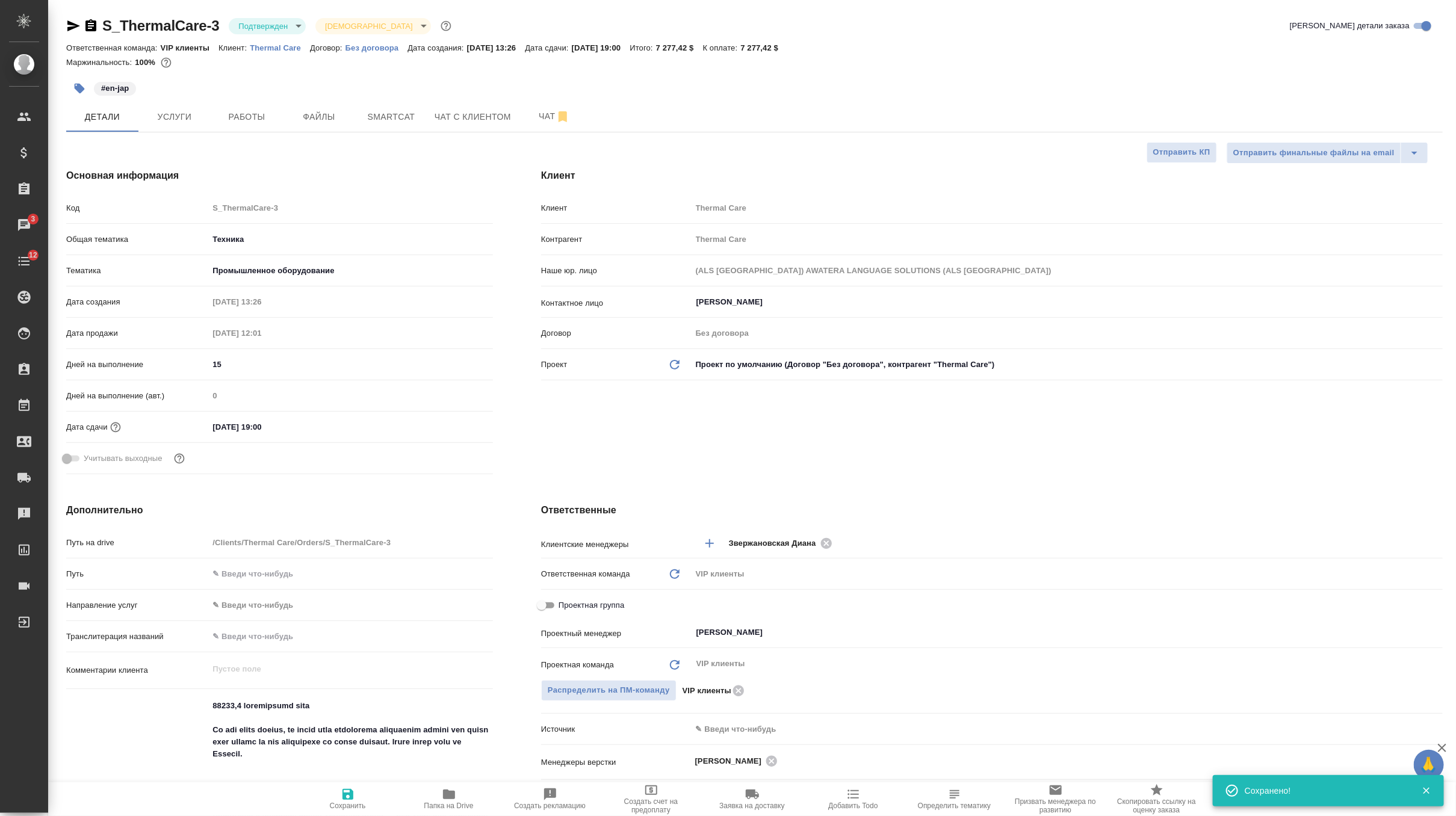
type textarea "x"
click at [539, 117] on span "Чат" at bounding box center [554, 117] width 57 height 15
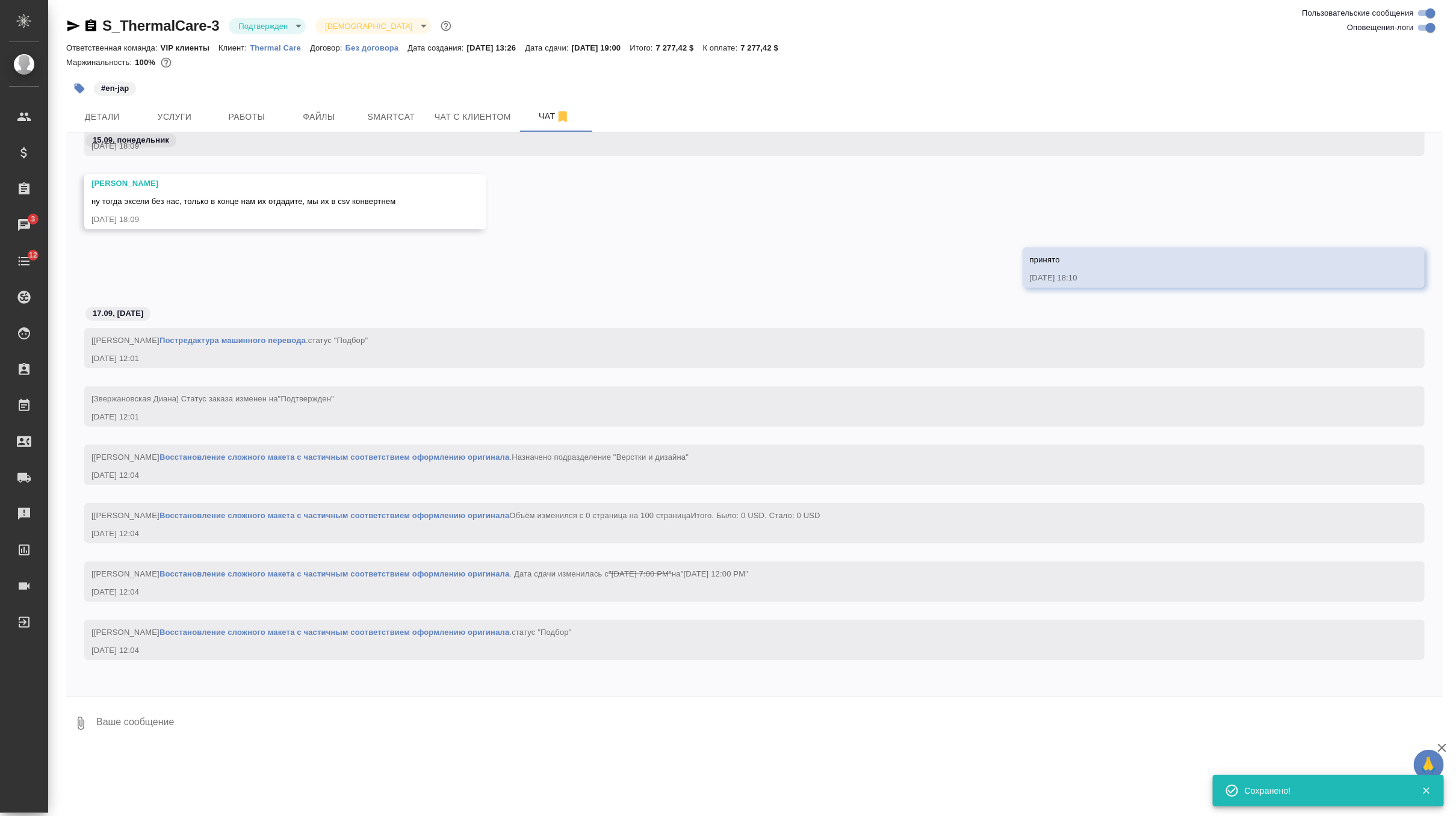
scroll to position [5955, 0]
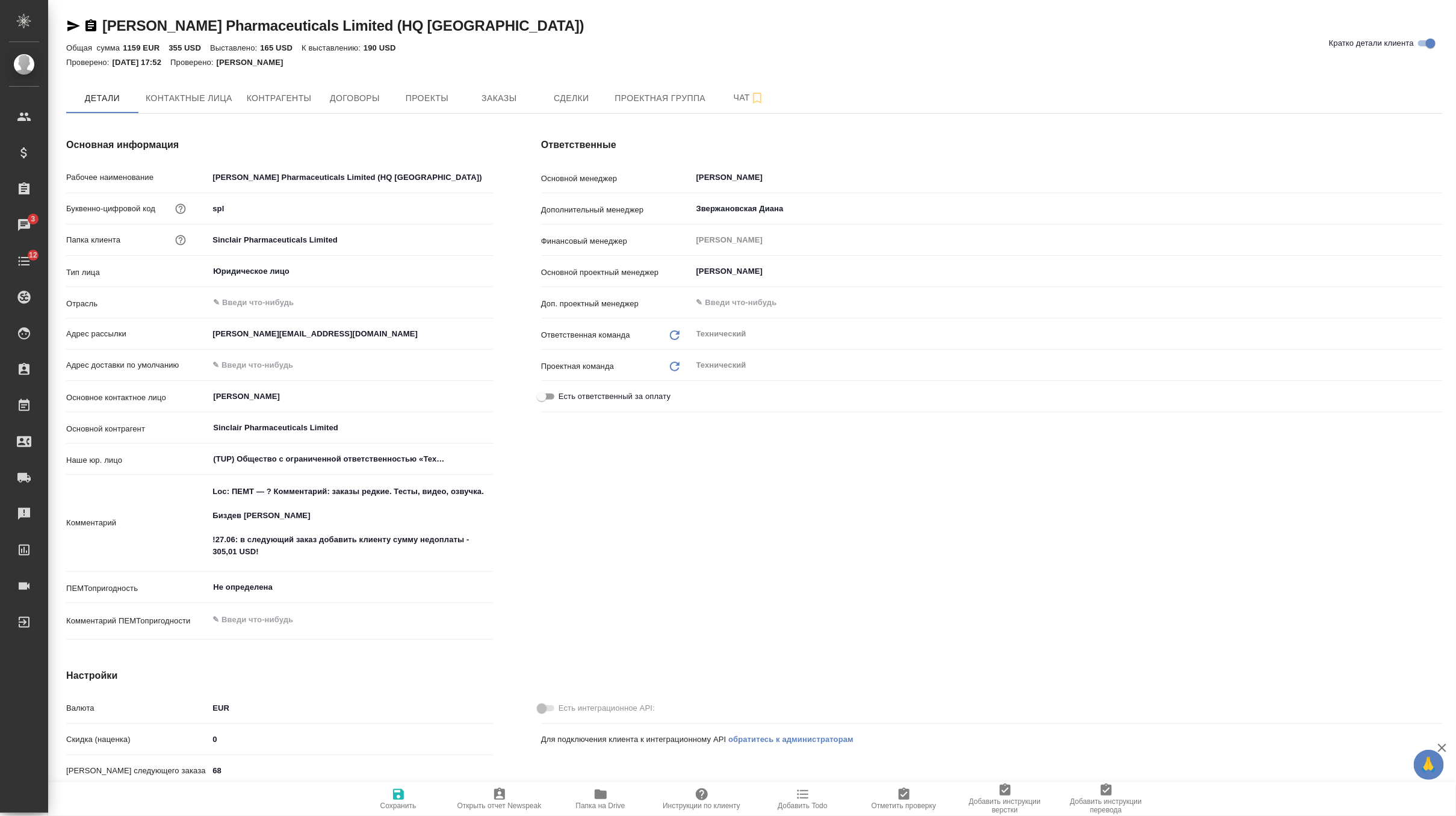
click at [599, 796] on icon "button" at bounding box center [600, 794] width 12 height 10
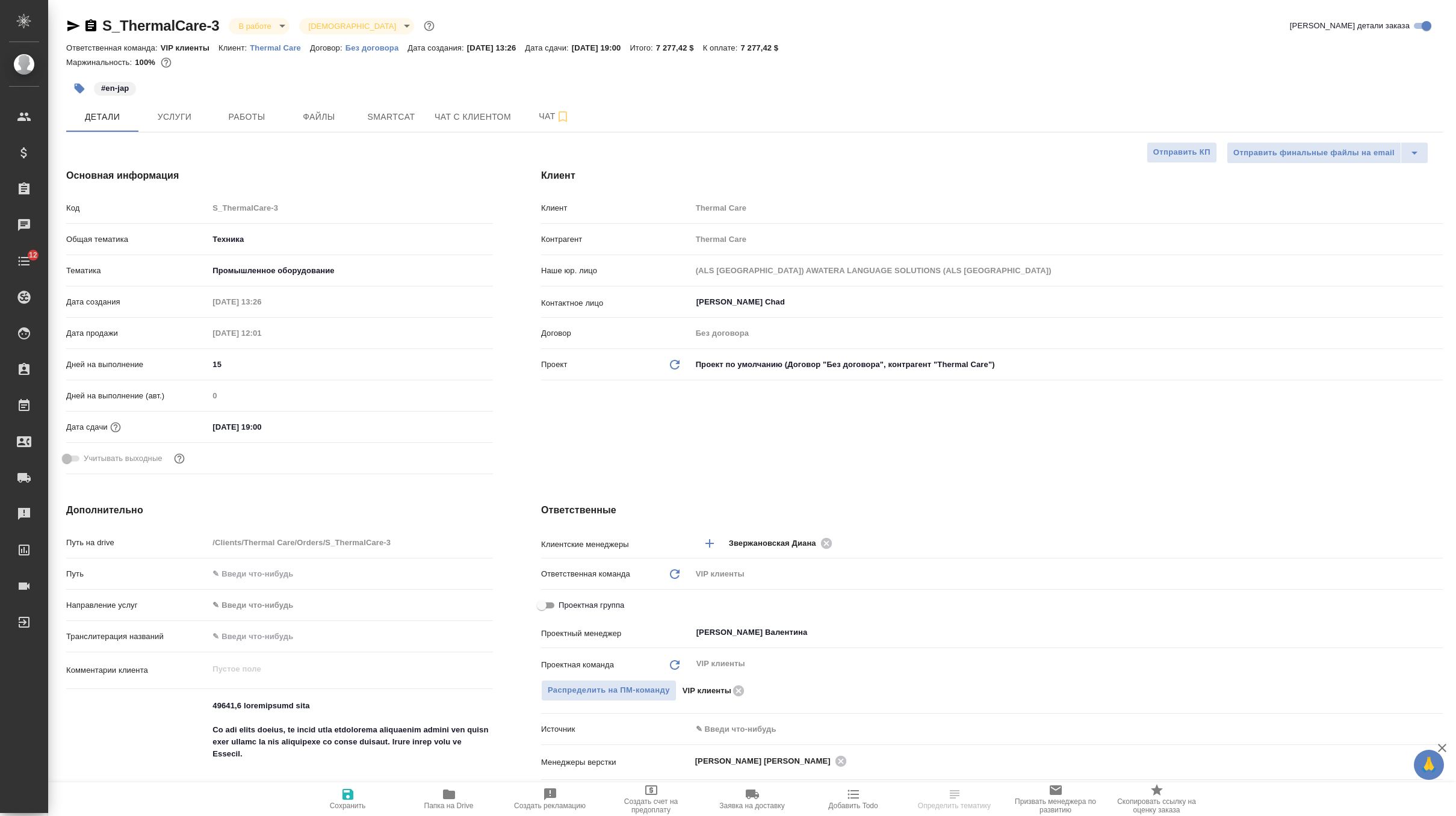
select select "RU"
drag, startPoint x: 781, startPoint y: 50, endPoint x: 872, endPoint y: 52, distance: 91.0
click at [872, 52] on div "Ответственная команда: VIP клиенты Клиент: Thermal Care Договор: Без договора Д…" at bounding box center [754, 47] width 1377 height 15
copy p "7 277,42 $"
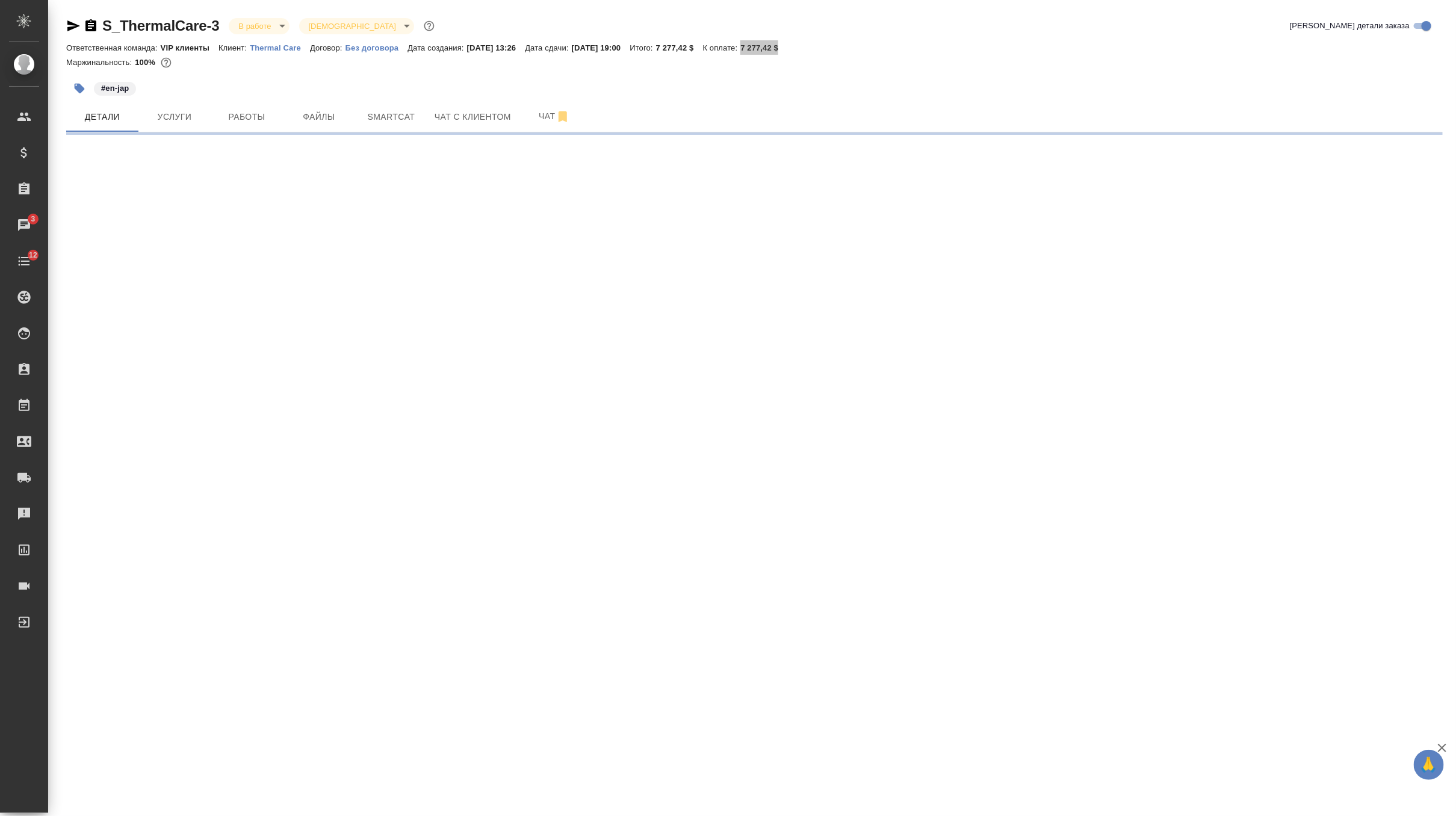
select select "RU"
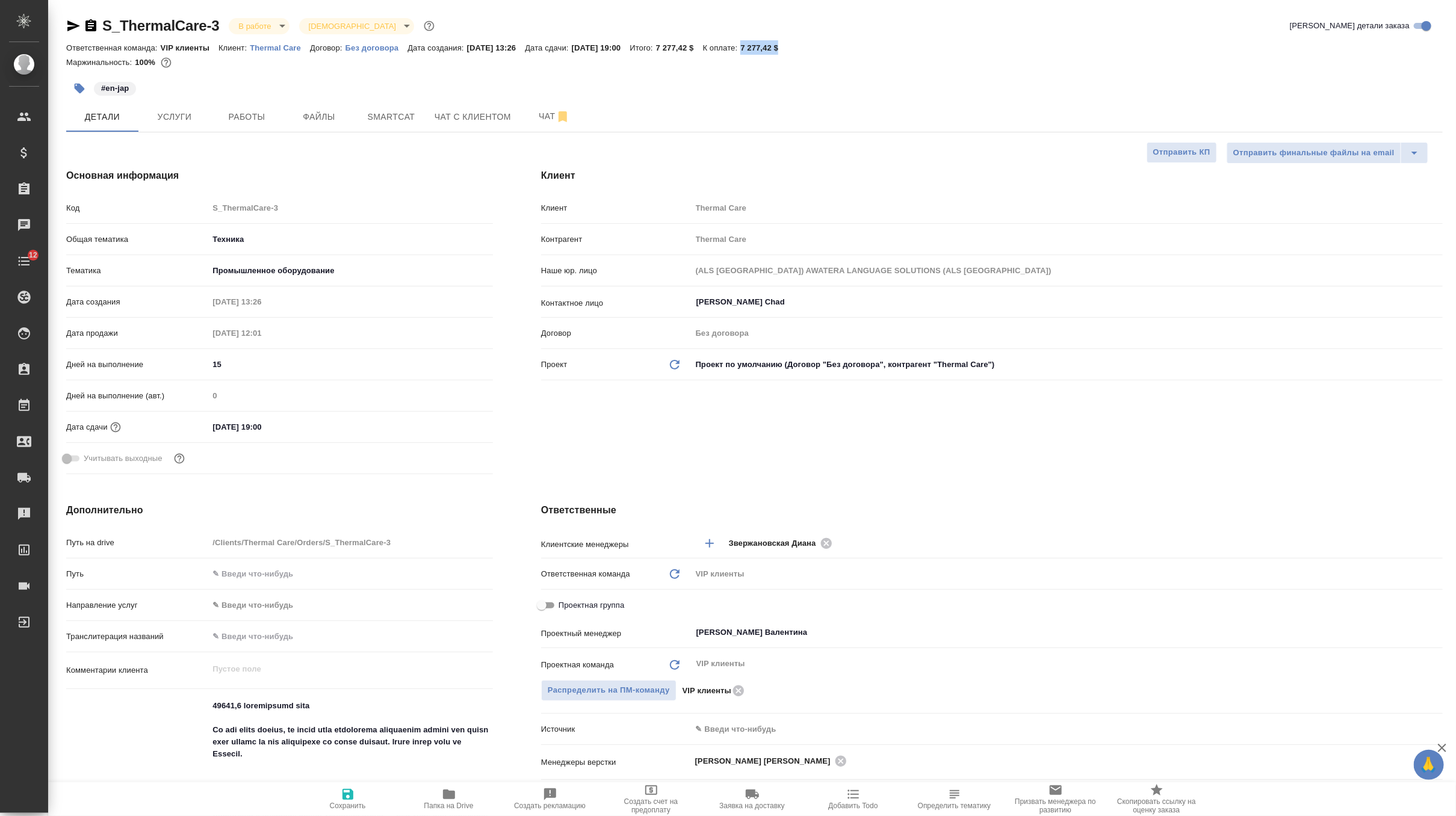
type textarea "x"
click at [528, 119] on span "Чат" at bounding box center [554, 117] width 57 height 15
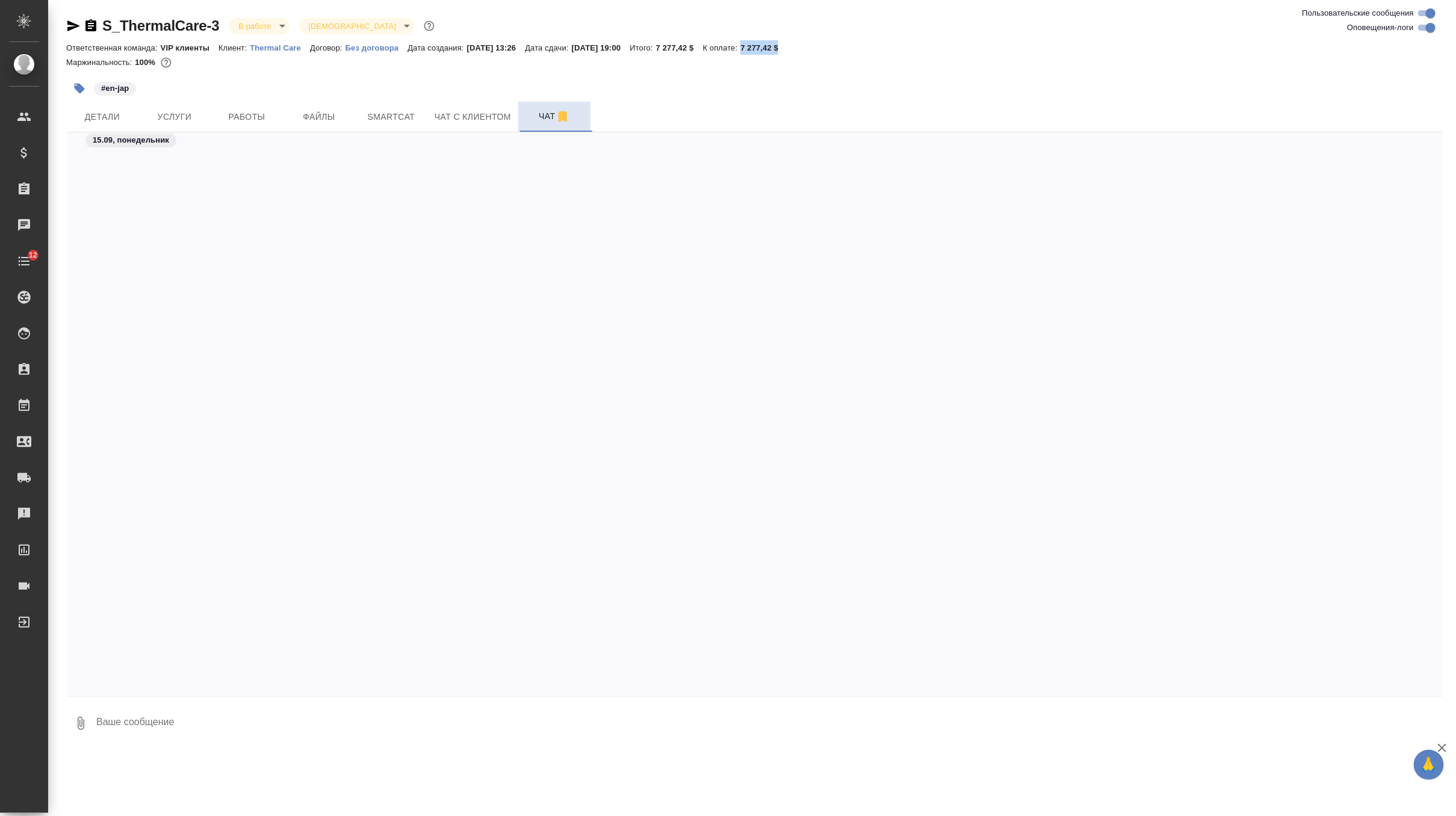
scroll to position [5738, 0]
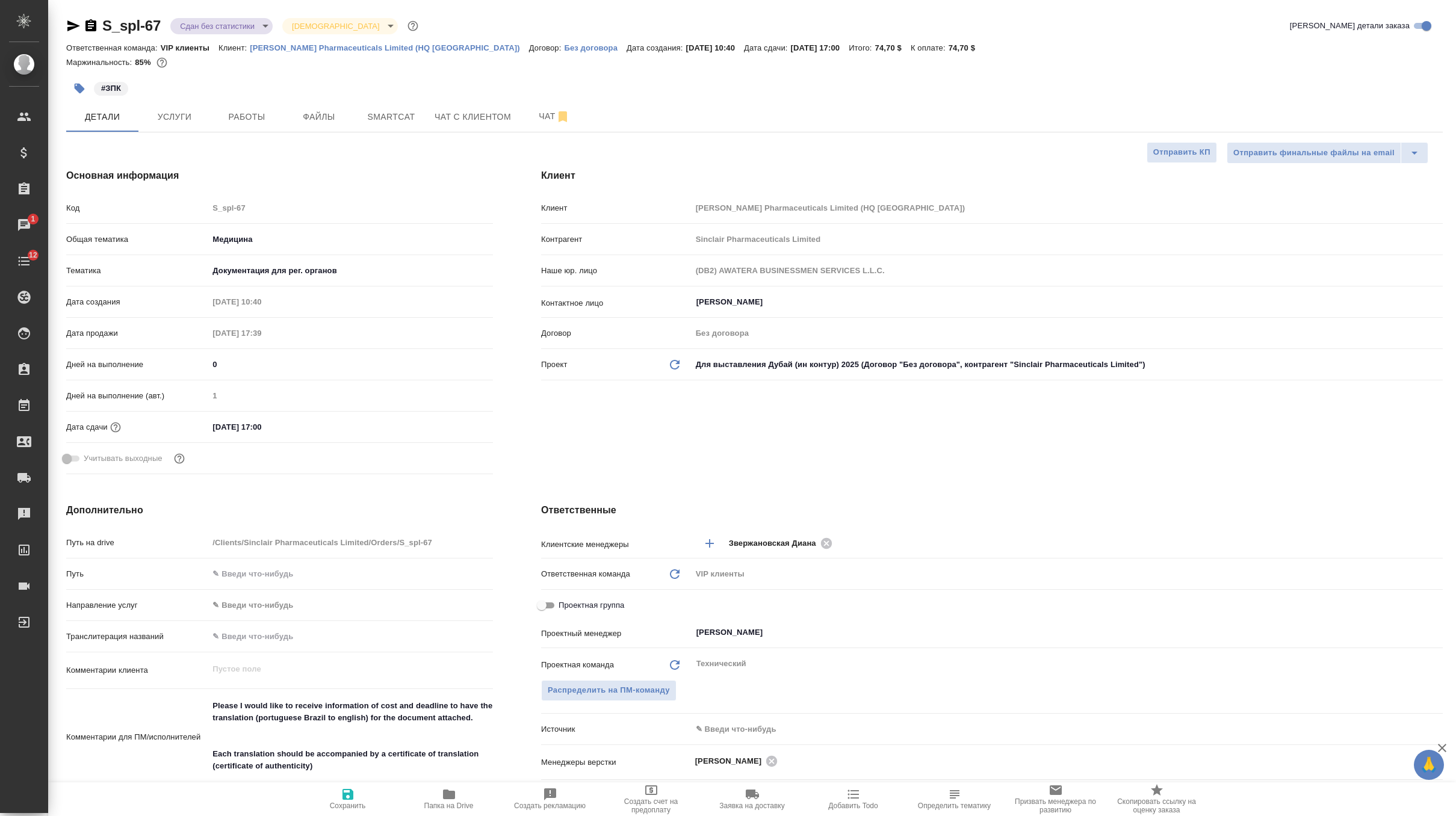
select select "RU"
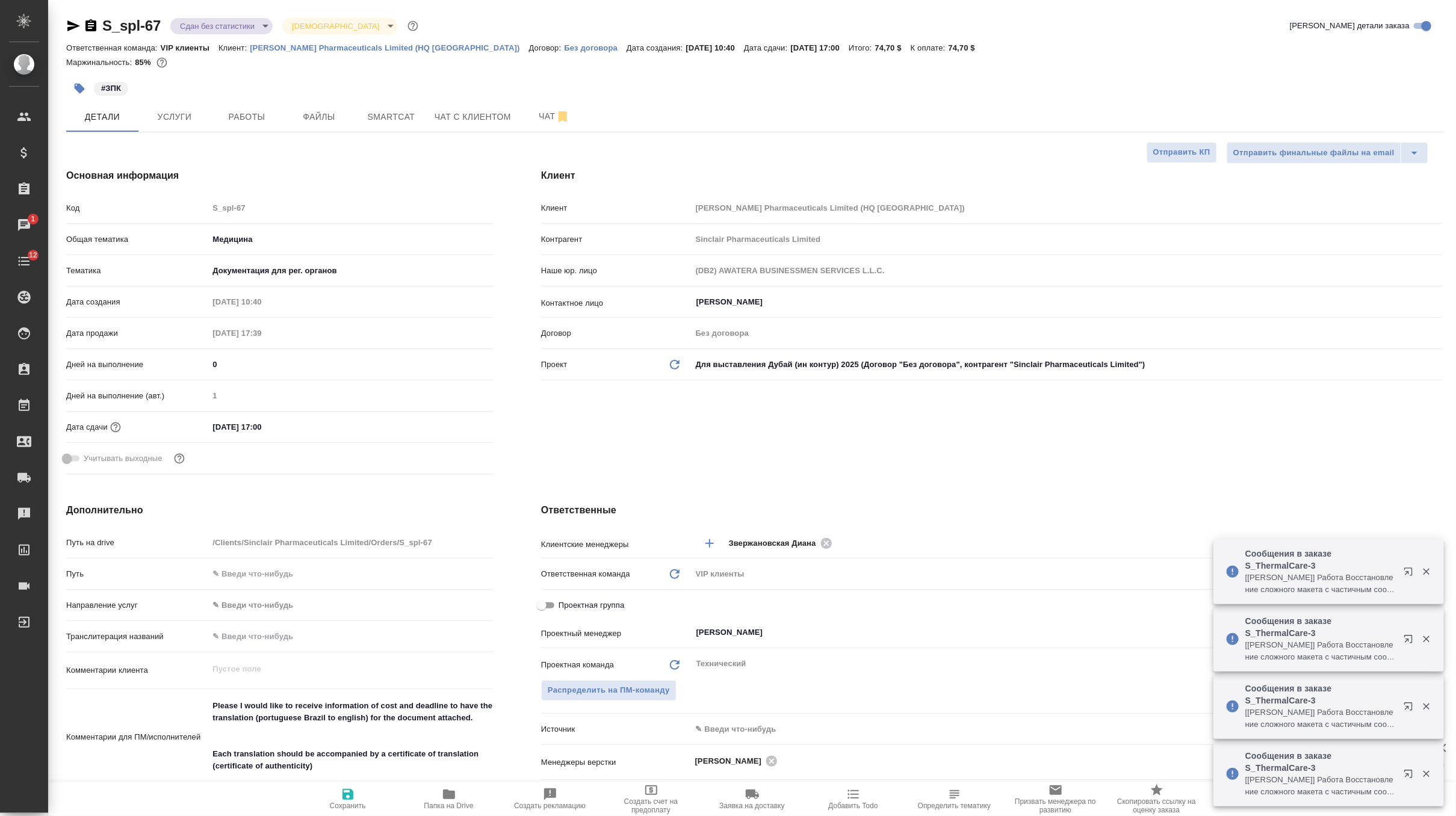
click at [72, 29] on icon "button" at bounding box center [74, 26] width 15 height 15
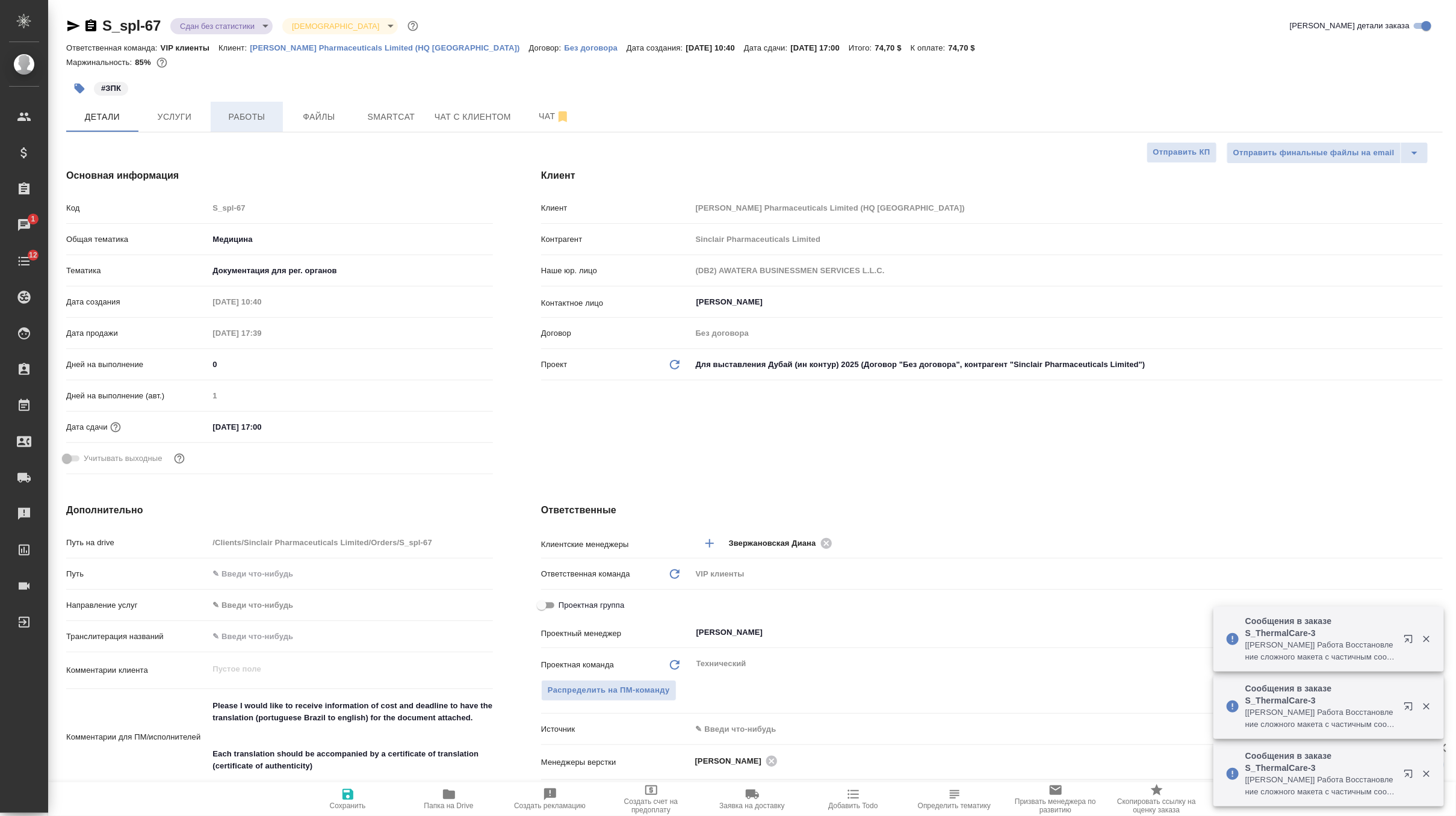
click at [250, 117] on span "Работы" at bounding box center [246, 117] width 57 height 15
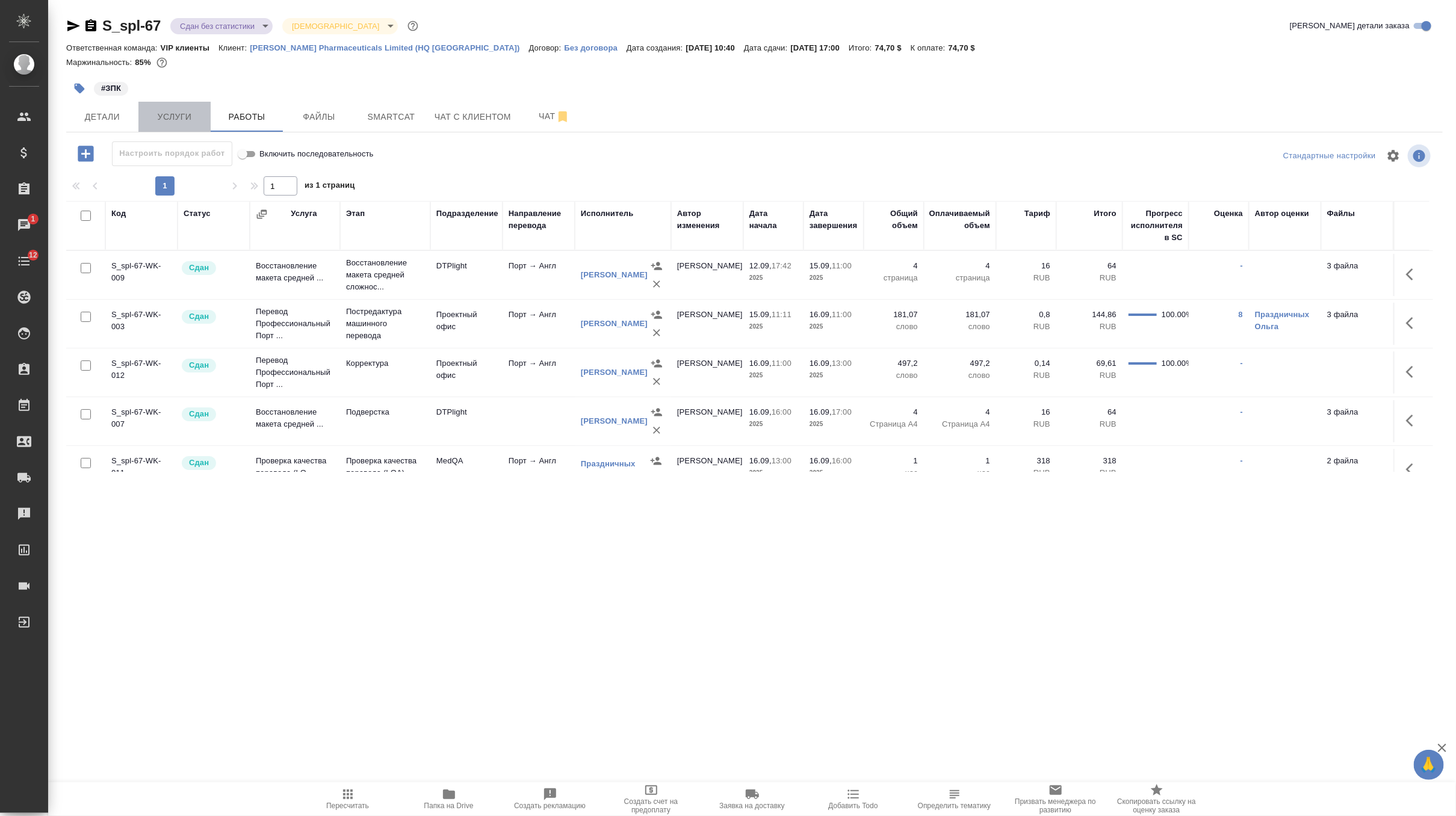
click at [179, 119] on span "Услуги" at bounding box center [174, 117] width 57 height 15
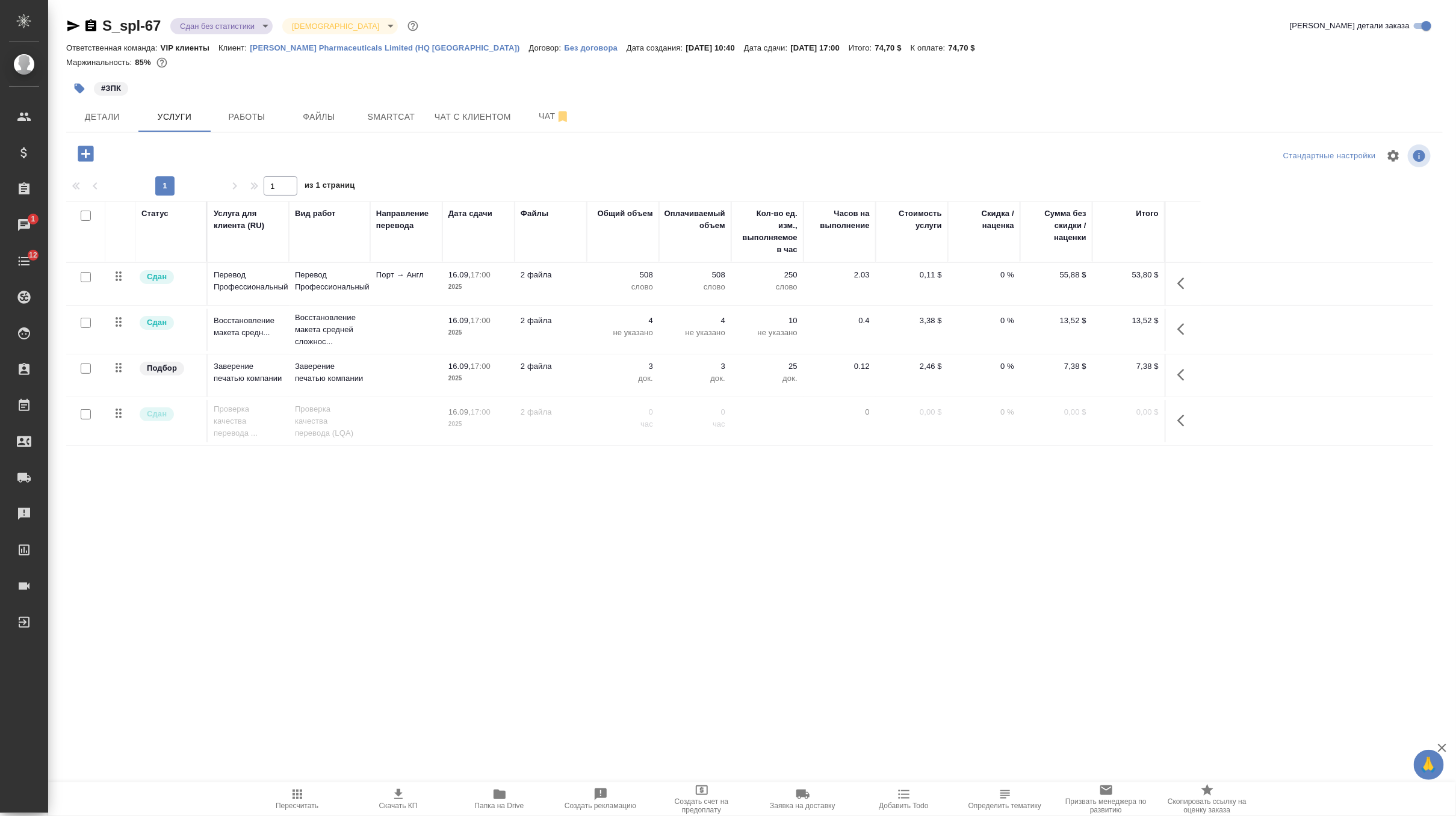
click at [88, 148] on icon "button" at bounding box center [85, 153] width 15 height 15
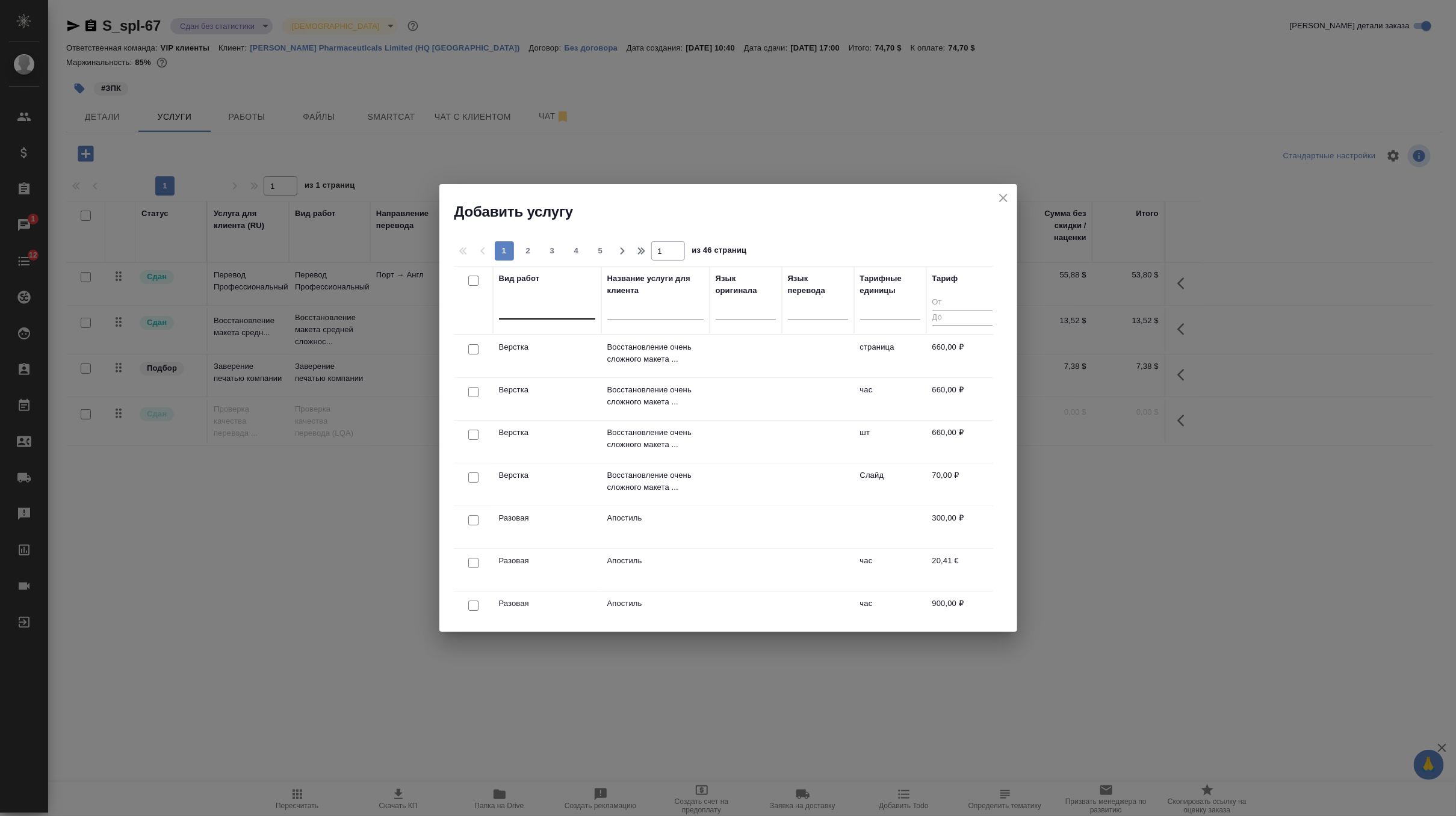
click at [549, 307] on div at bounding box center [548, 307] width 97 height 17
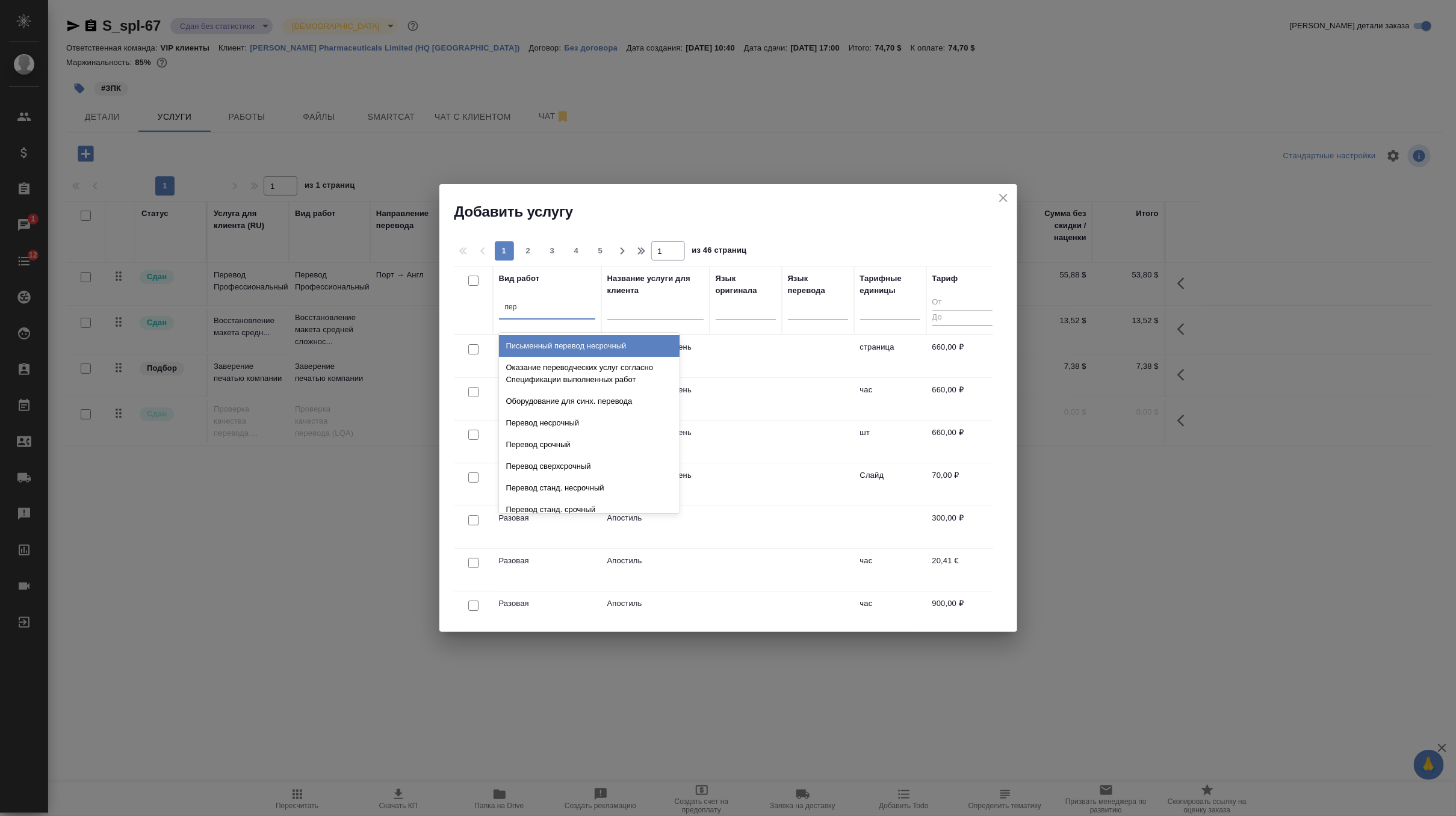
type input "пере"
click at [570, 347] on div "Письменный перевод несрочный" at bounding box center [590, 346] width 180 height 22
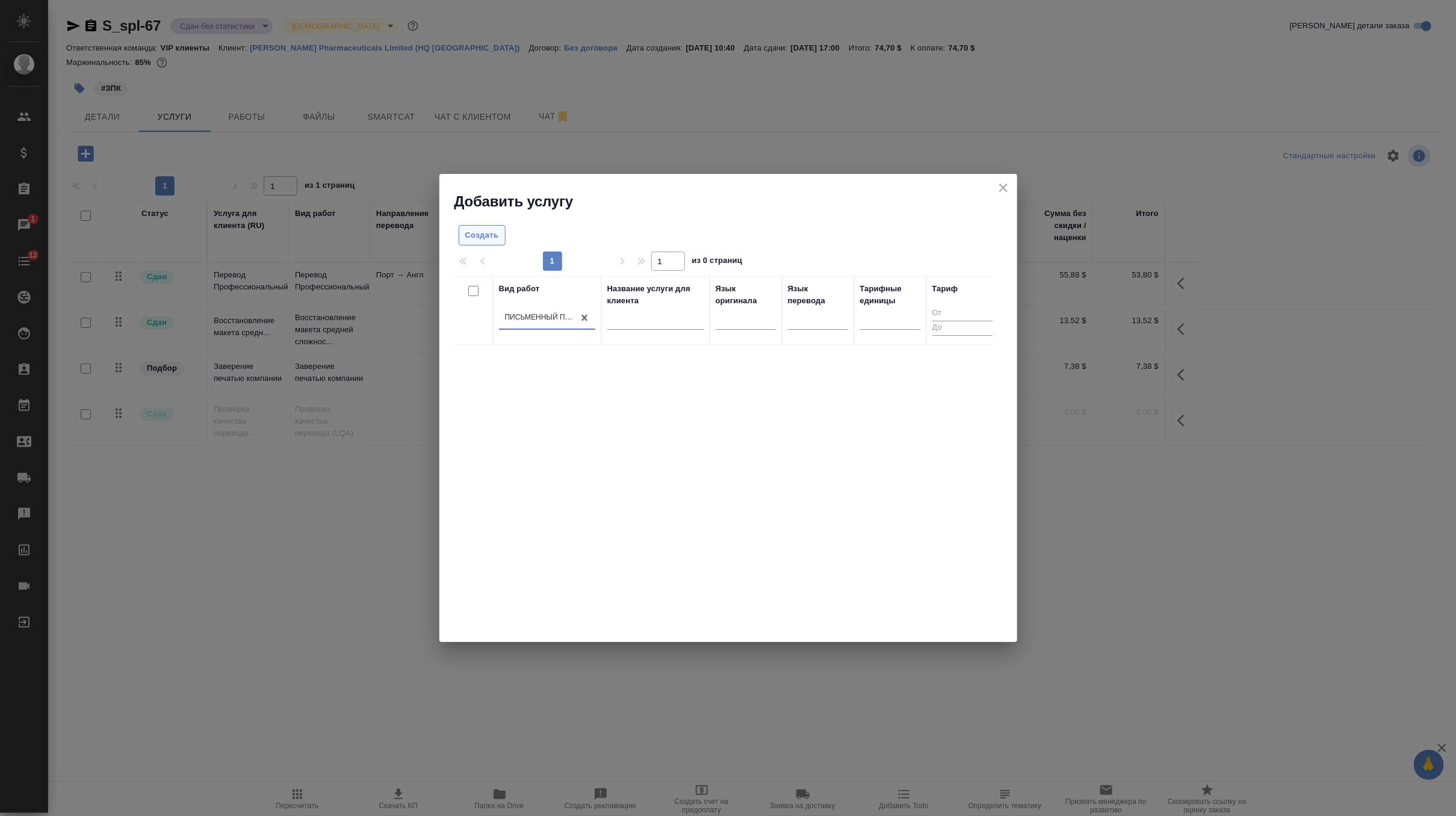
click at [494, 234] on span "Создать" at bounding box center [482, 235] width 34 height 14
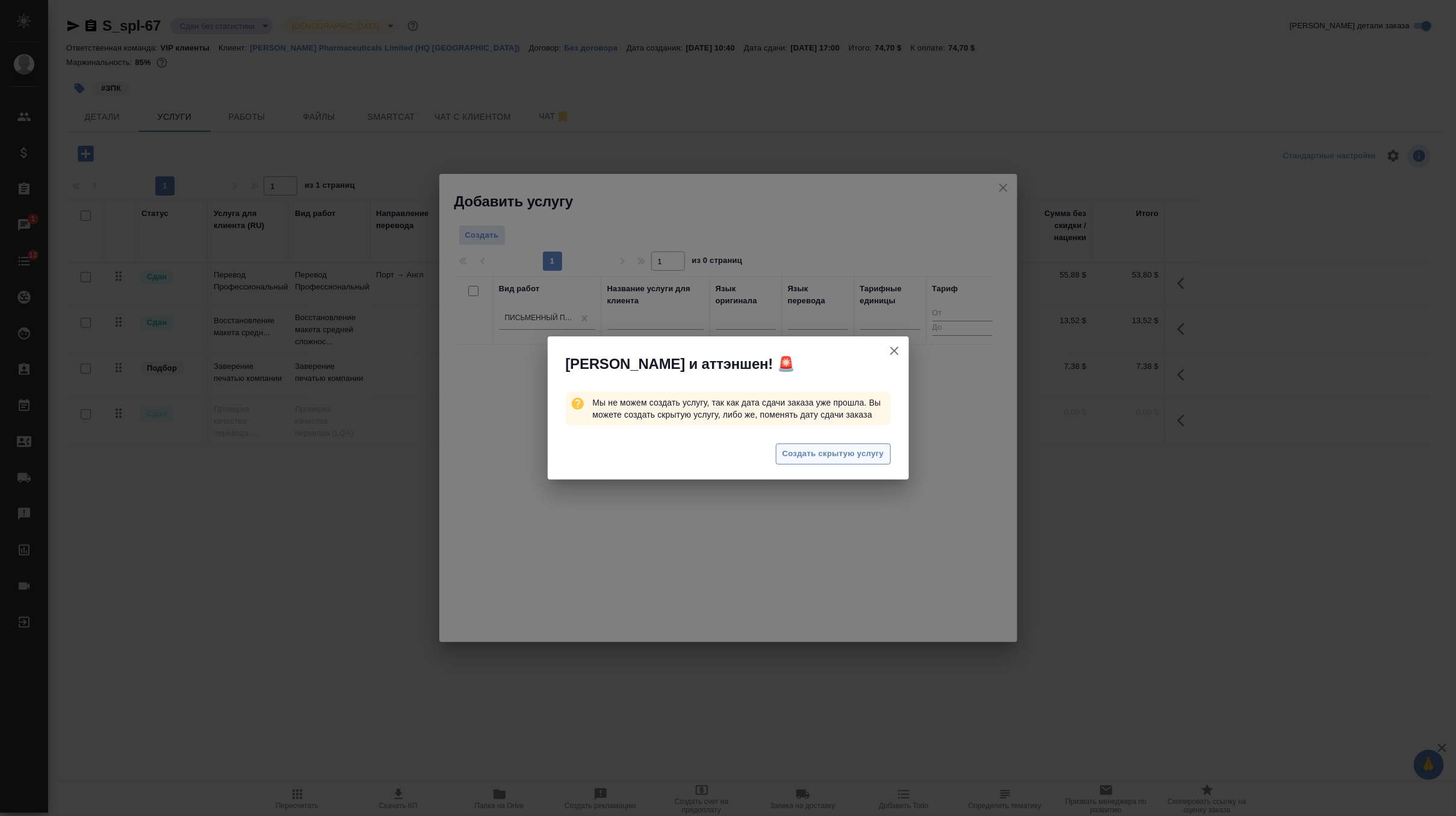
click at [834, 454] on span "Создать скрытую услугу" at bounding box center [834, 454] width 102 height 14
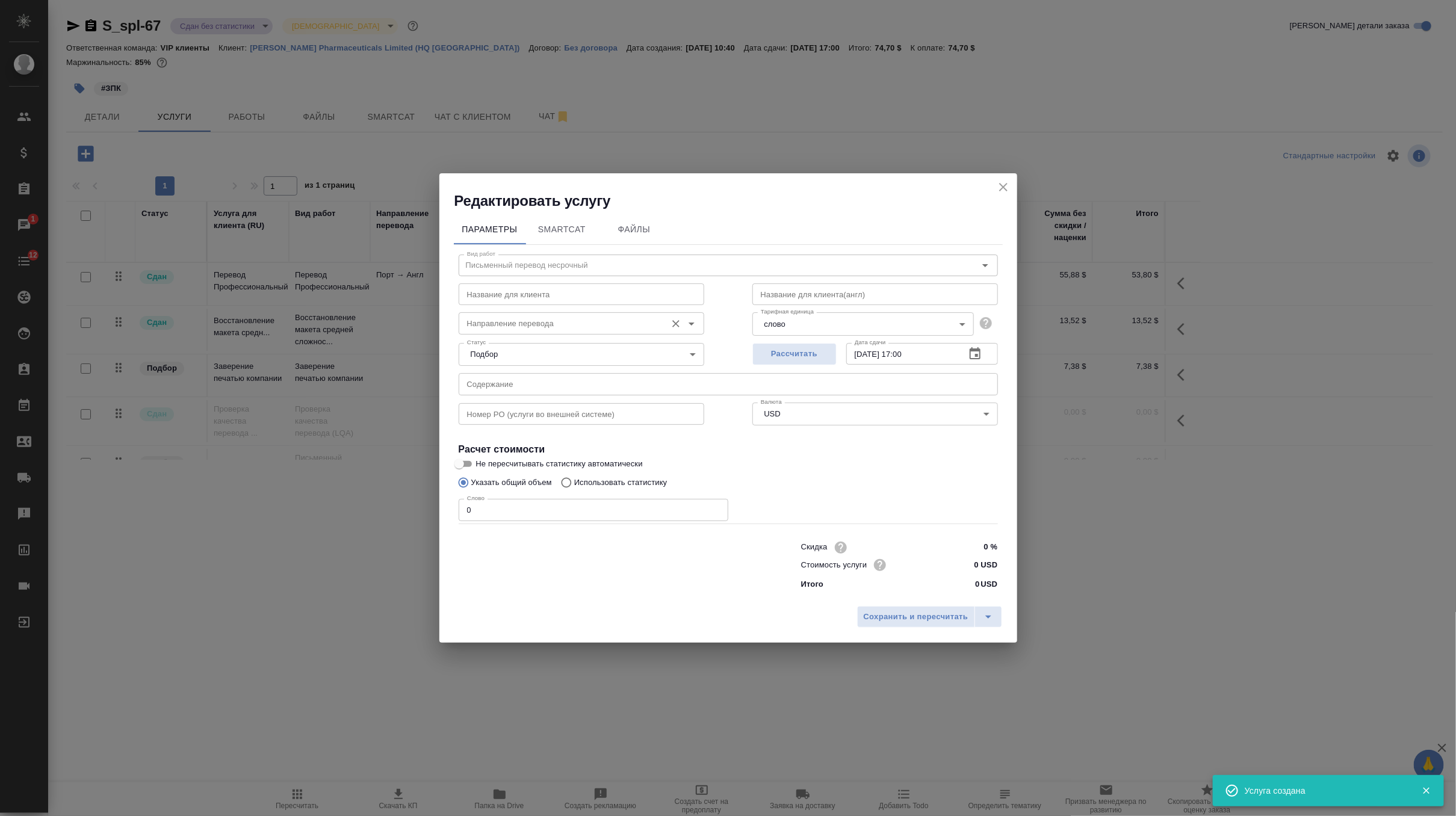
click at [543, 327] on input "Направление перевода" at bounding box center [560, 323] width 198 height 15
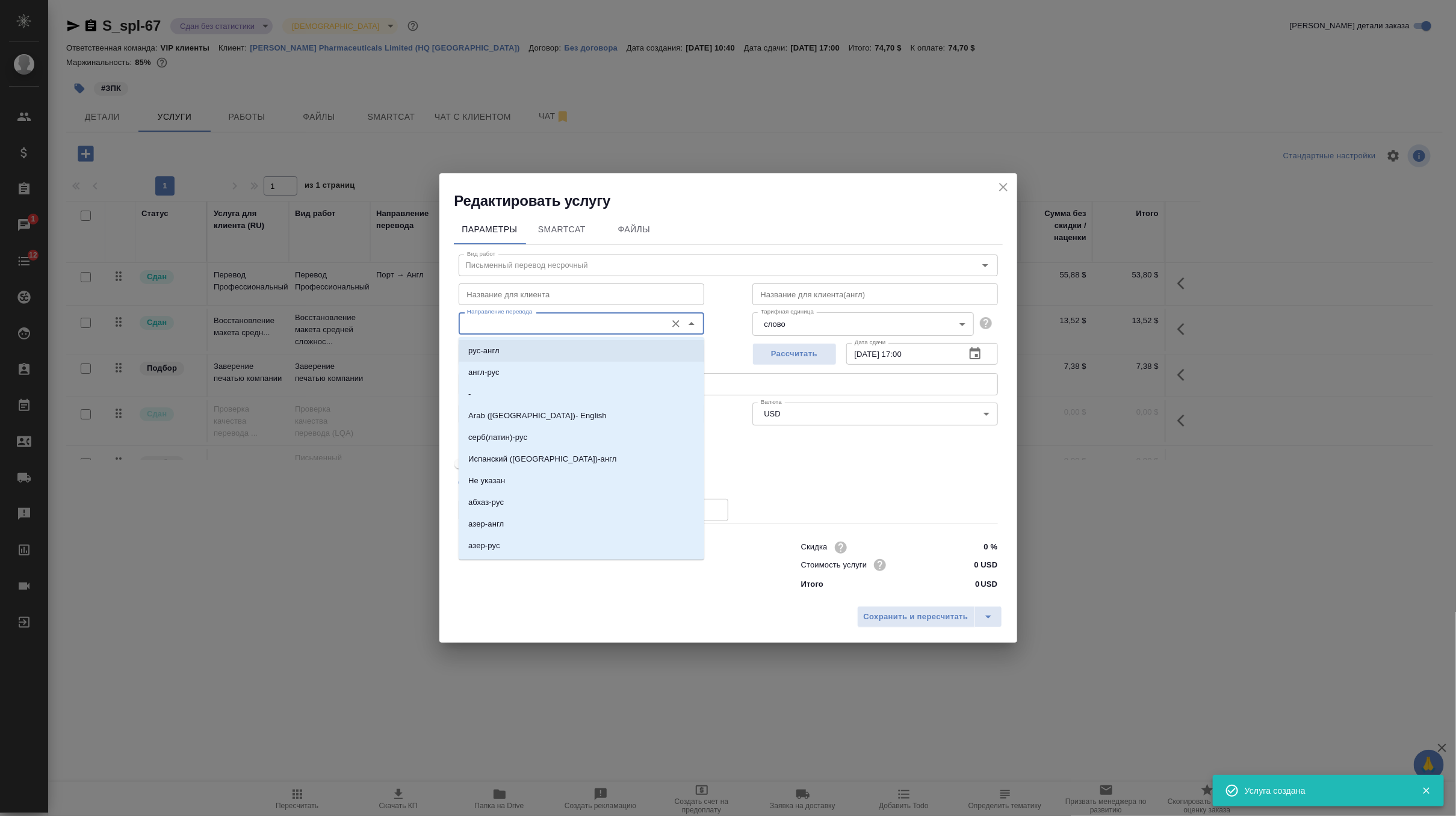
click at [503, 355] on li "рус-англ" at bounding box center [581, 351] width 246 height 22
type input "рус-англ"
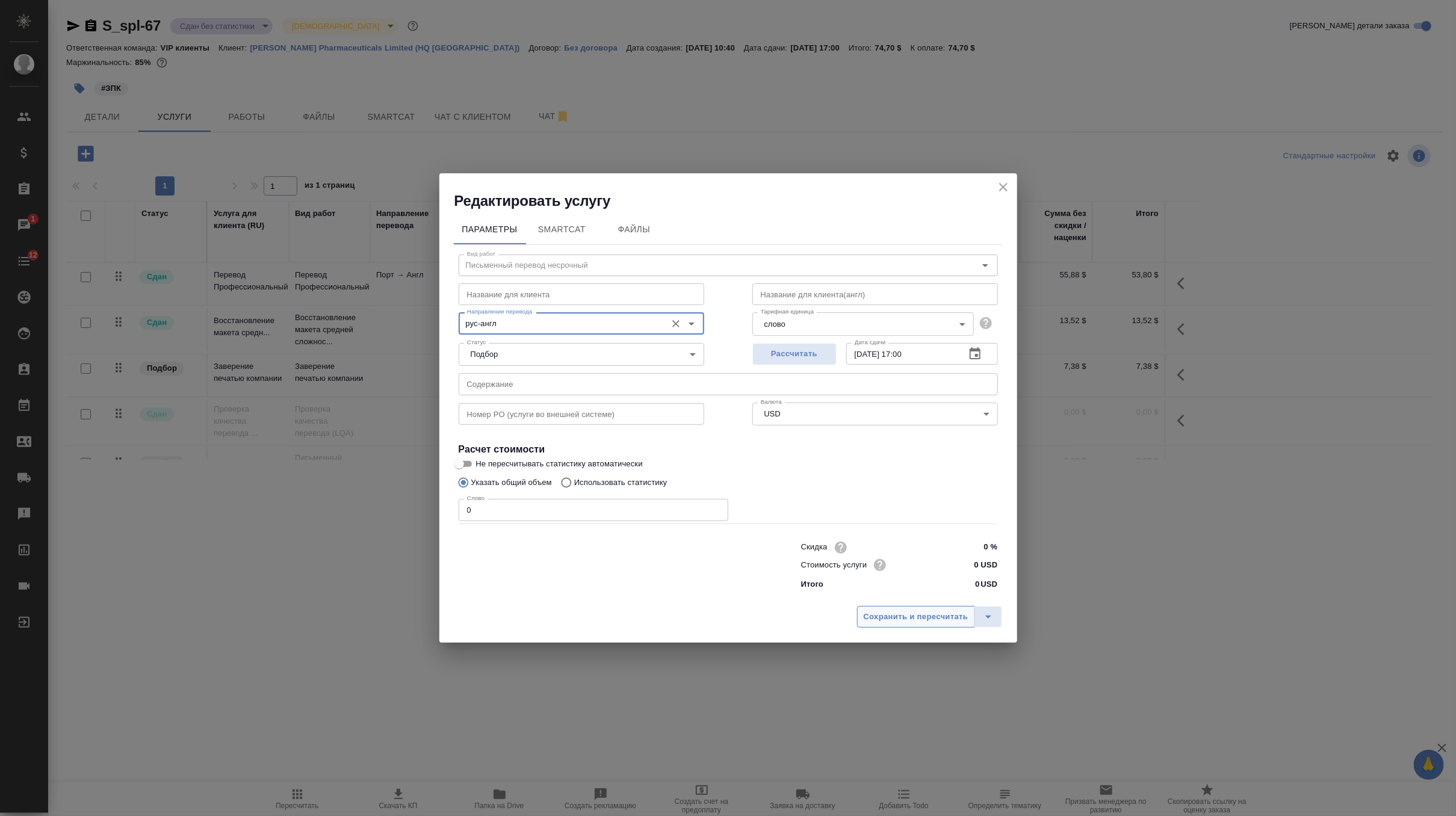
click at [888, 617] on span "Сохранить и пересчитать" at bounding box center [916, 617] width 105 height 14
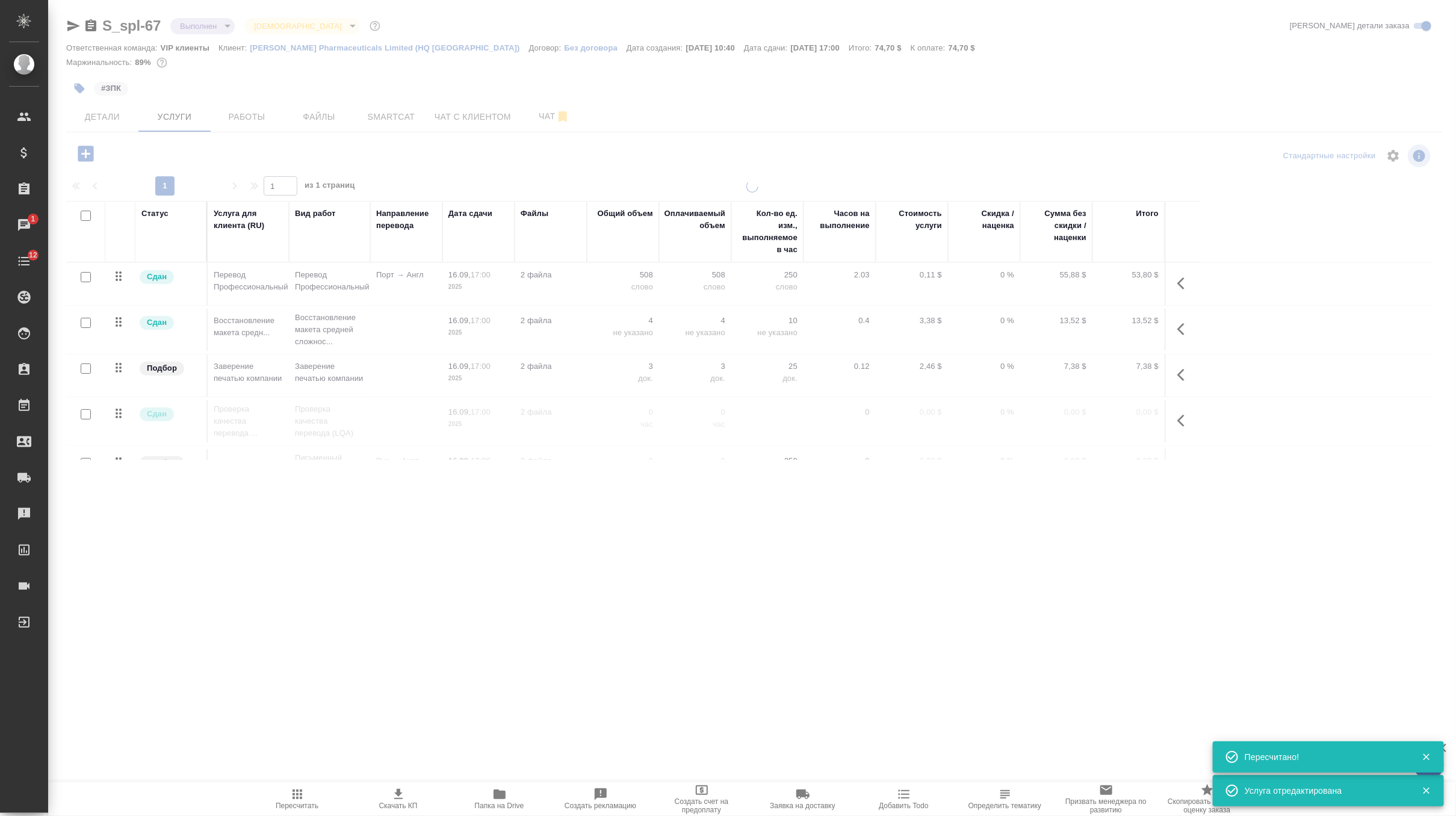
type input "completed"
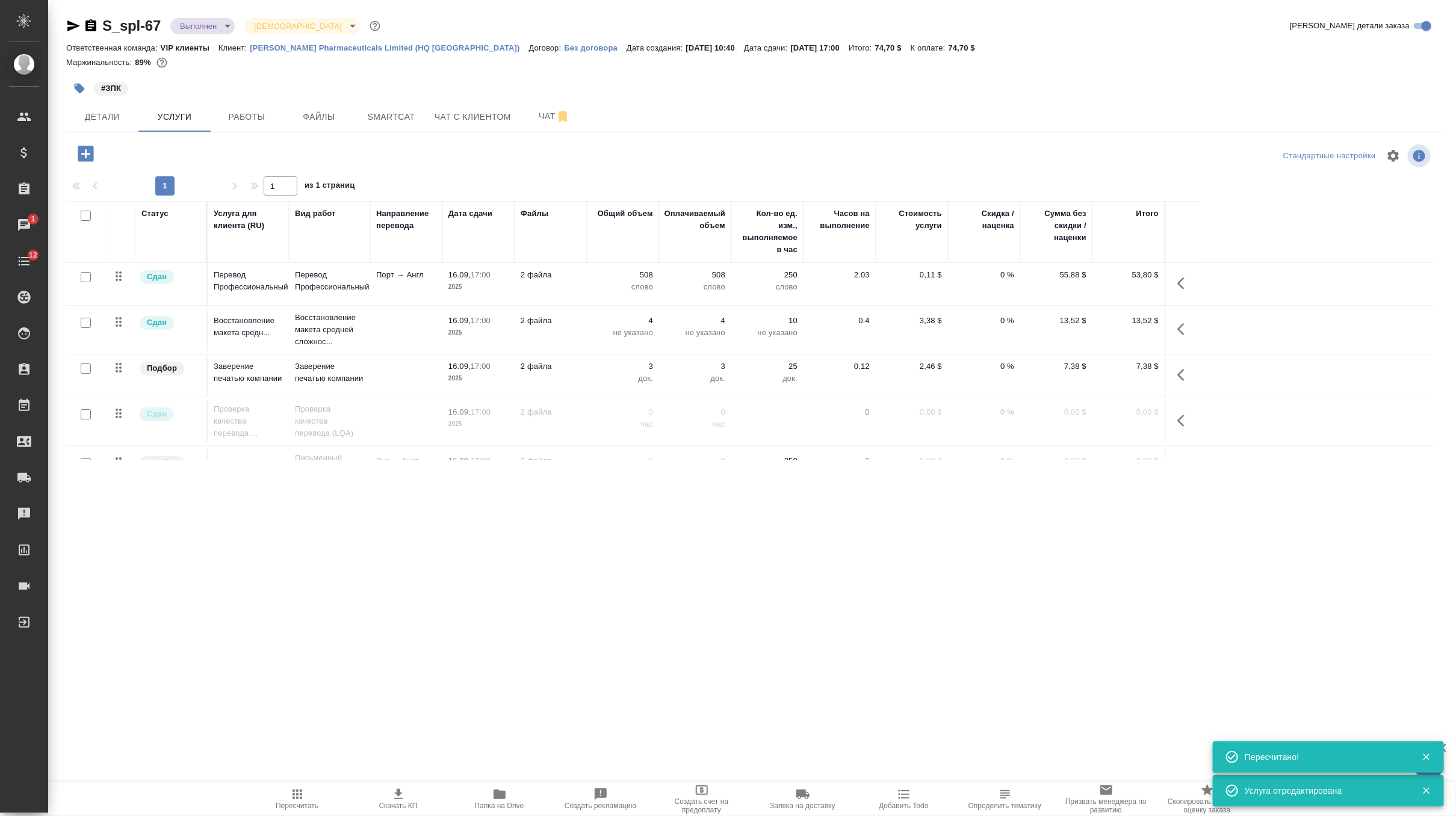
click at [403, 446] on tr "Сдан Проверка качества перевода ... Проверка качества перевода (LQA) 16.09, 17:…" at bounding box center [750, 422] width 1367 height 49
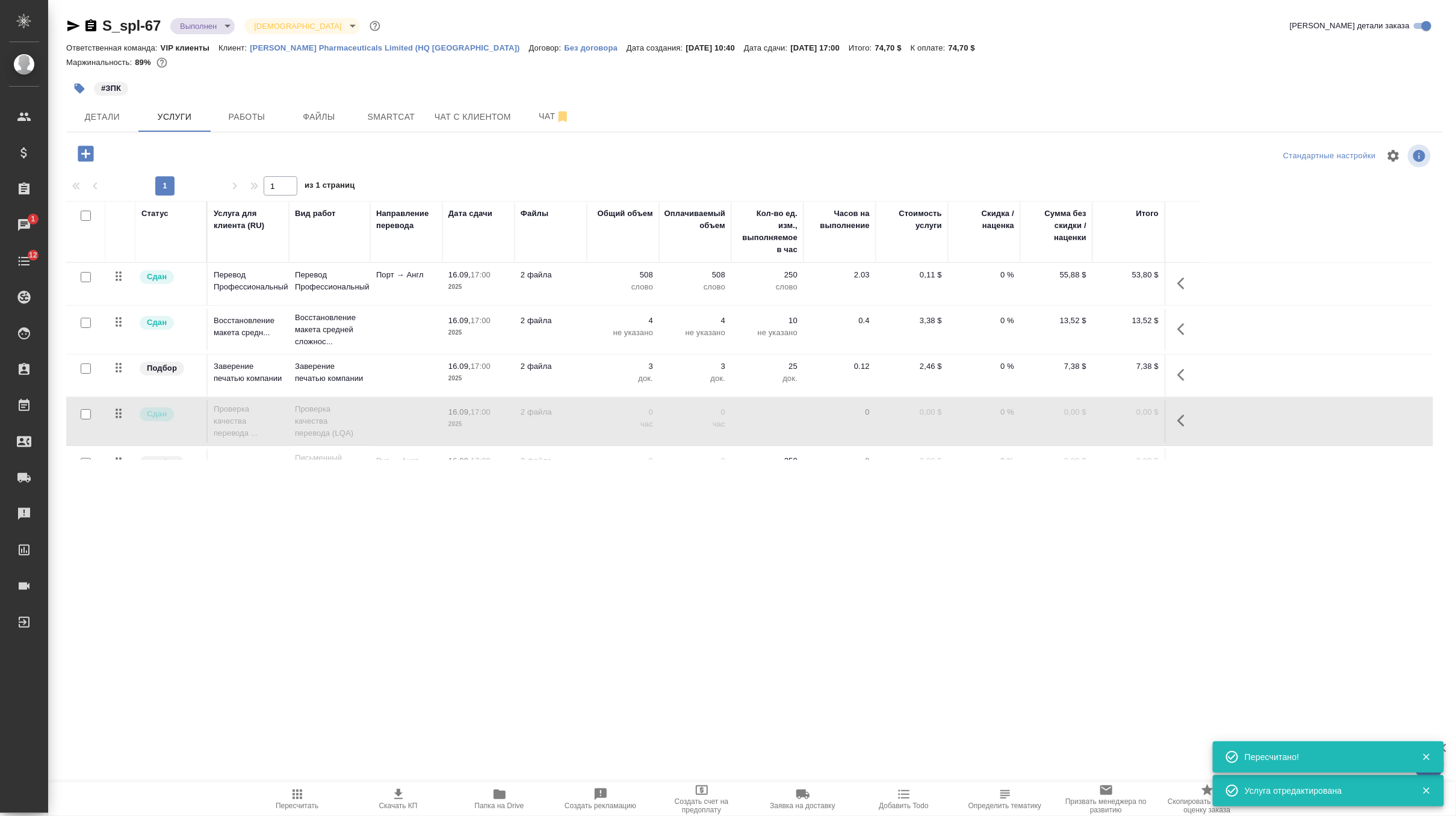
click at [403, 446] on tr "Сдан Проверка качества перевода ... Проверка качества перевода (LQA) 16.09, 17:…" at bounding box center [750, 422] width 1367 height 49
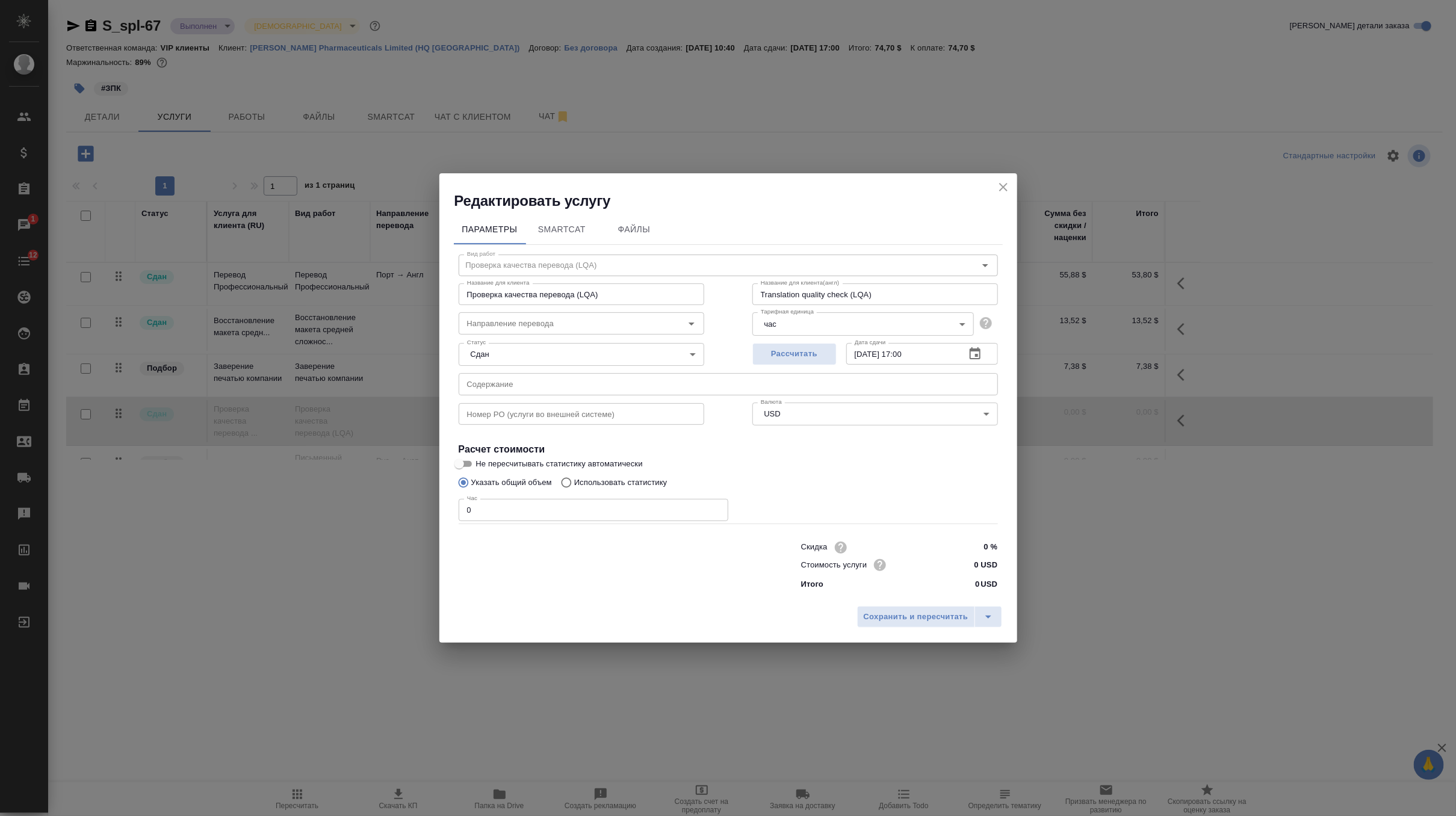
click at [1005, 189] on icon "close" at bounding box center [1003, 187] width 8 height 8
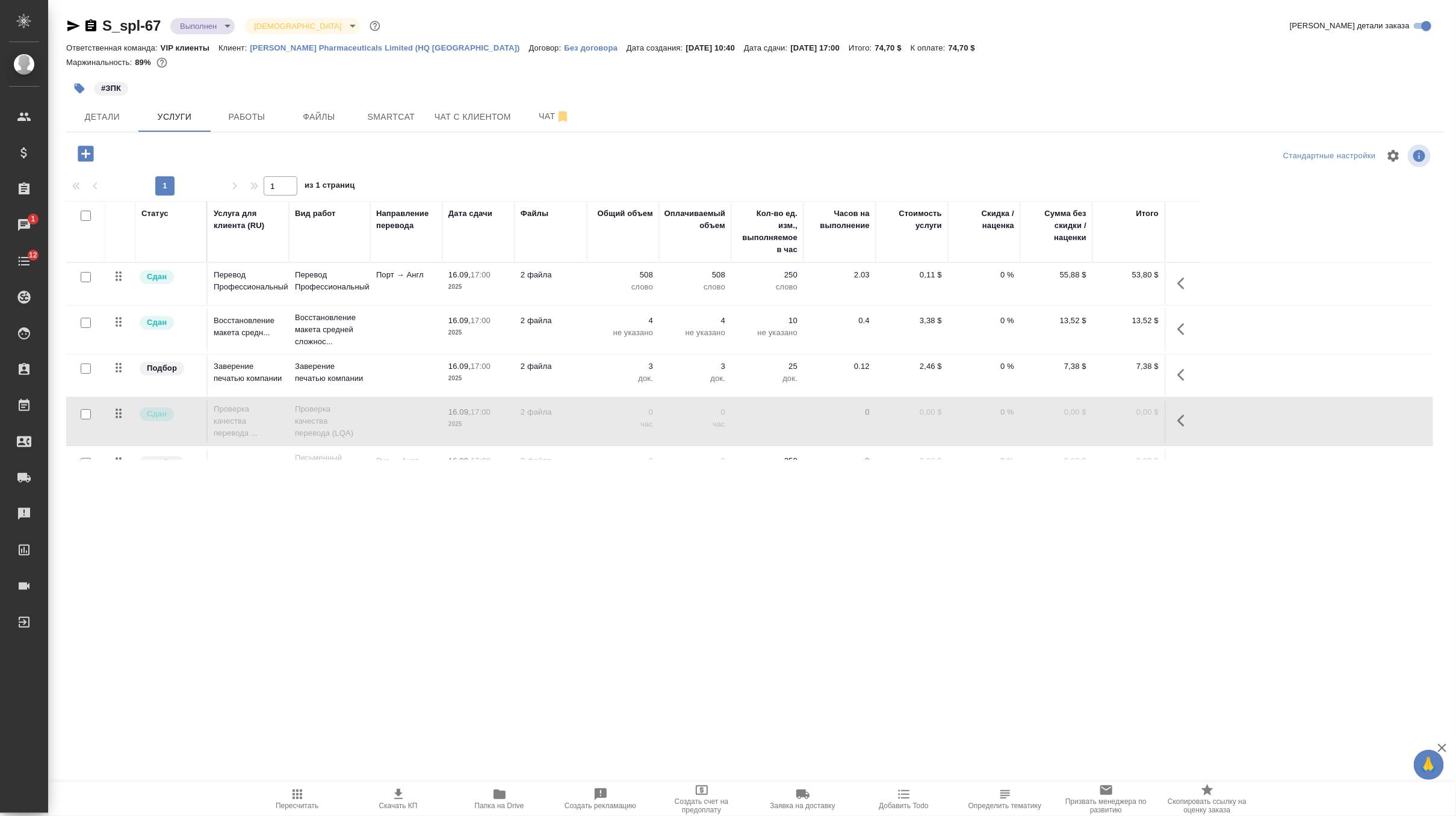
scroll to position [40, 0]
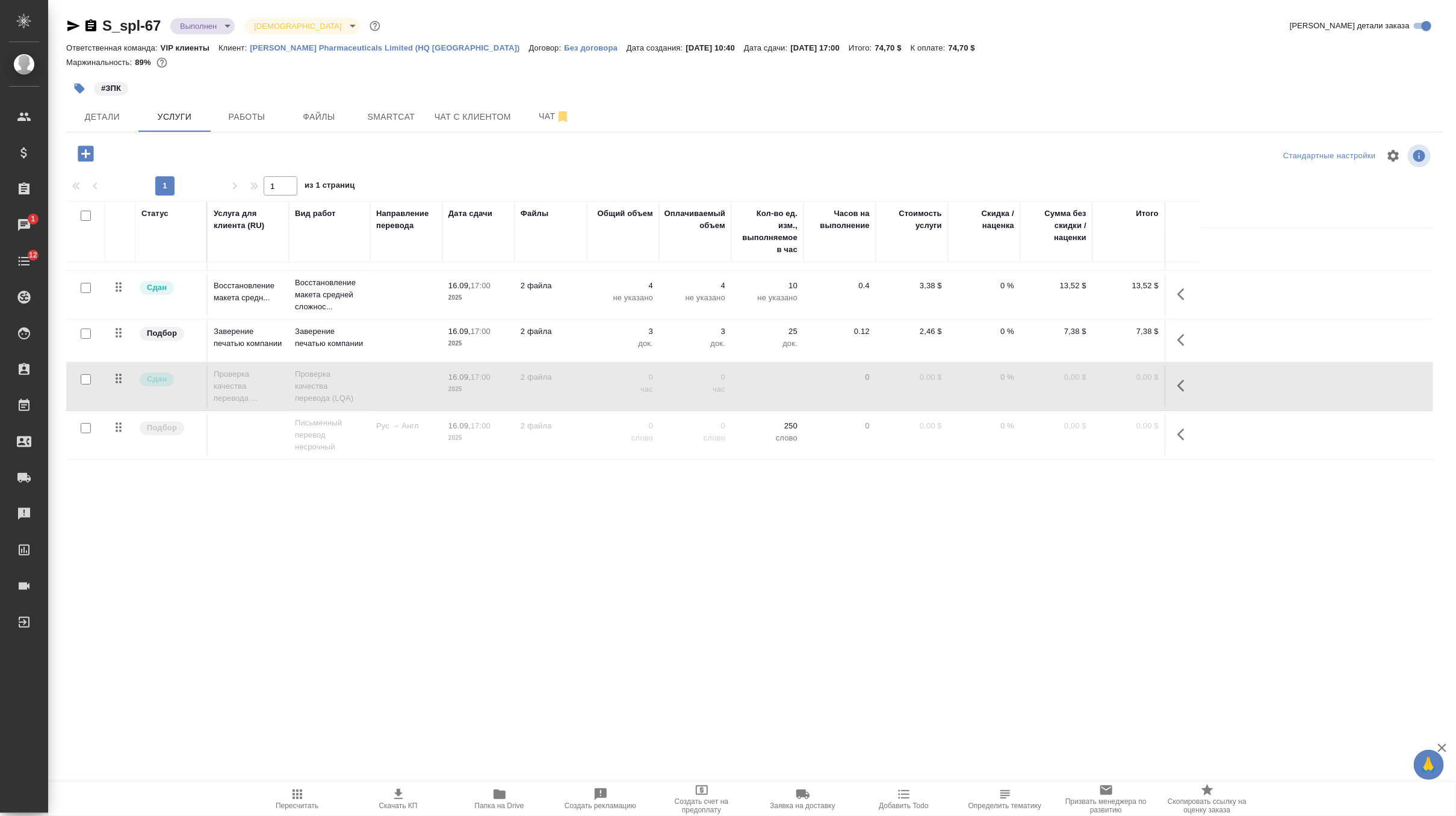
click at [435, 443] on td "Рус → Англ" at bounding box center [405, 435] width 72 height 42
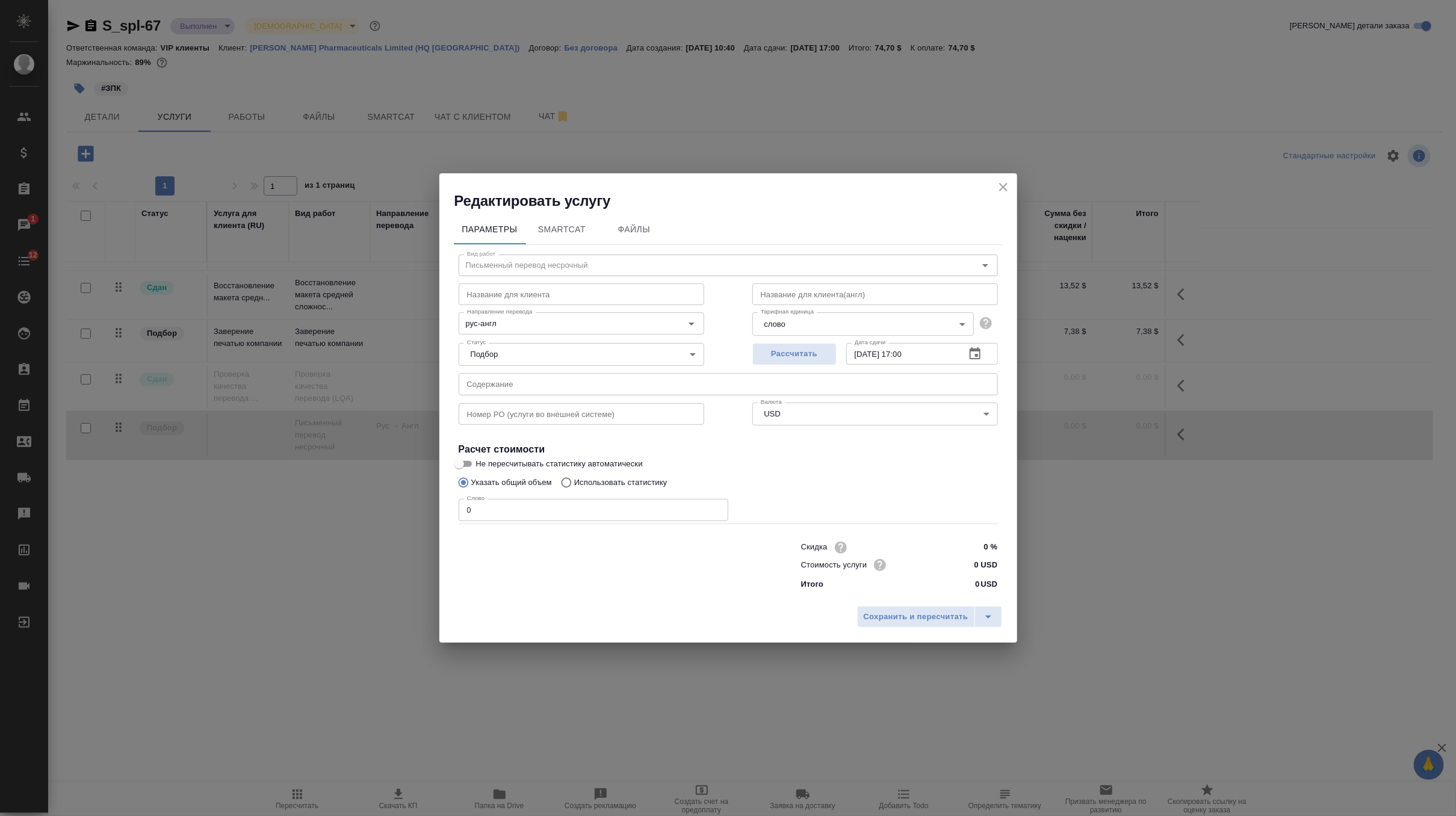
click at [494, 516] on input "0" at bounding box center [593, 510] width 270 height 22
type input "58"
click at [907, 607] on button "Сохранить и пересчитать" at bounding box center [916, 617] width 118 height 22
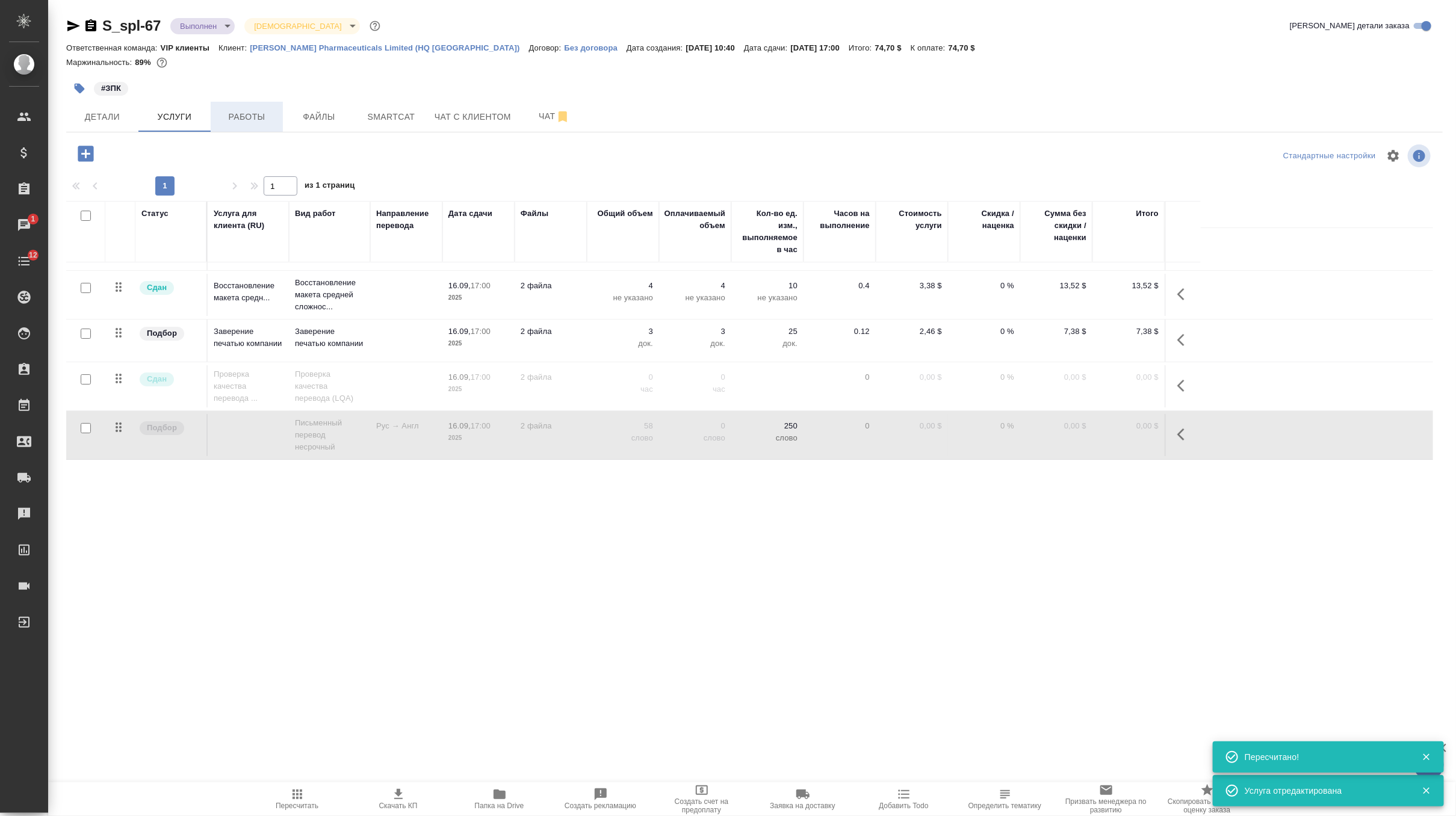
click at [246, 115] on span "Работы" at bounding box center [246, 117] width 57 height 15
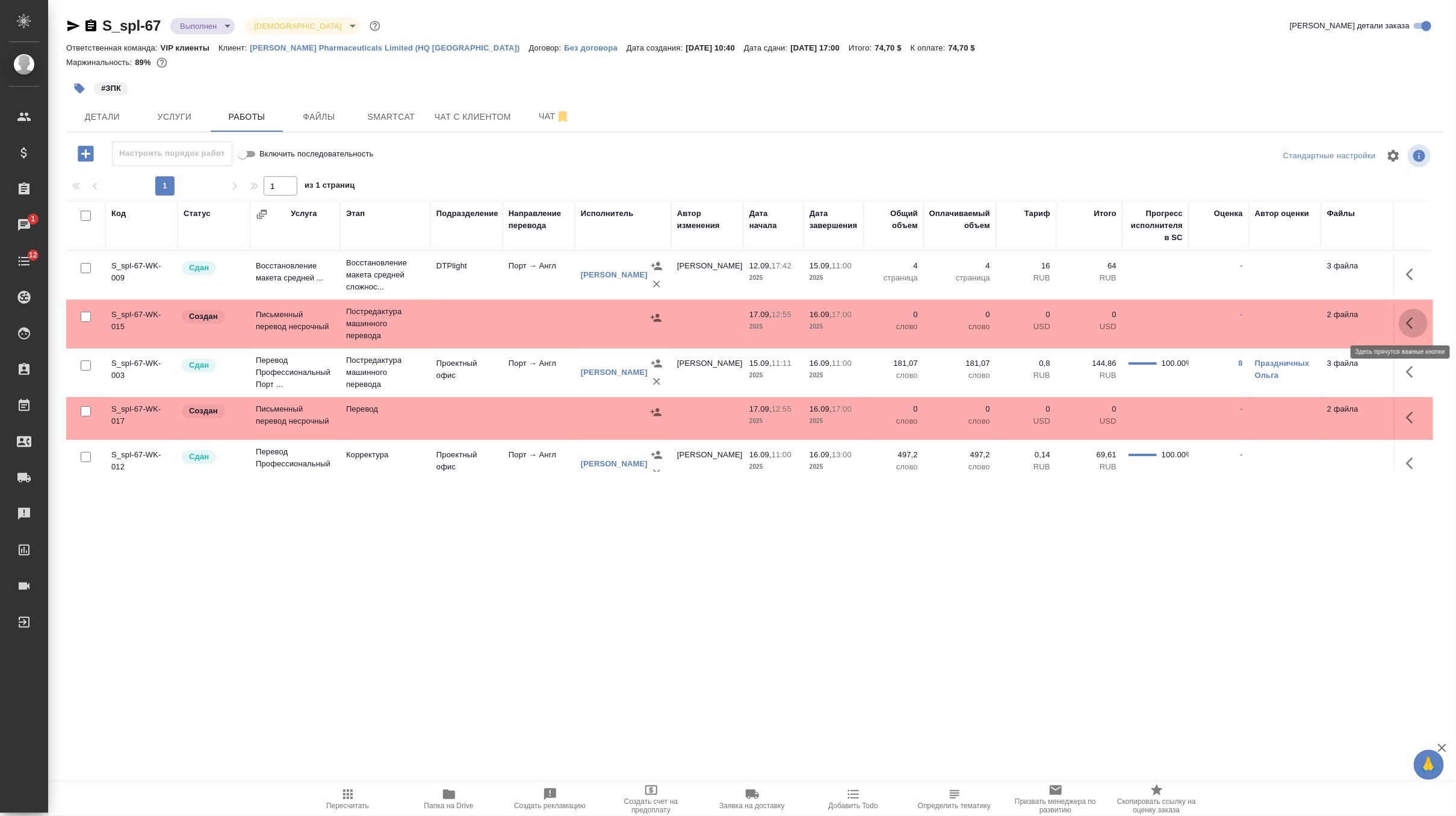
click at [1408, 316] on icon "button" at bounding box center [1413, 323] width 15 height 15
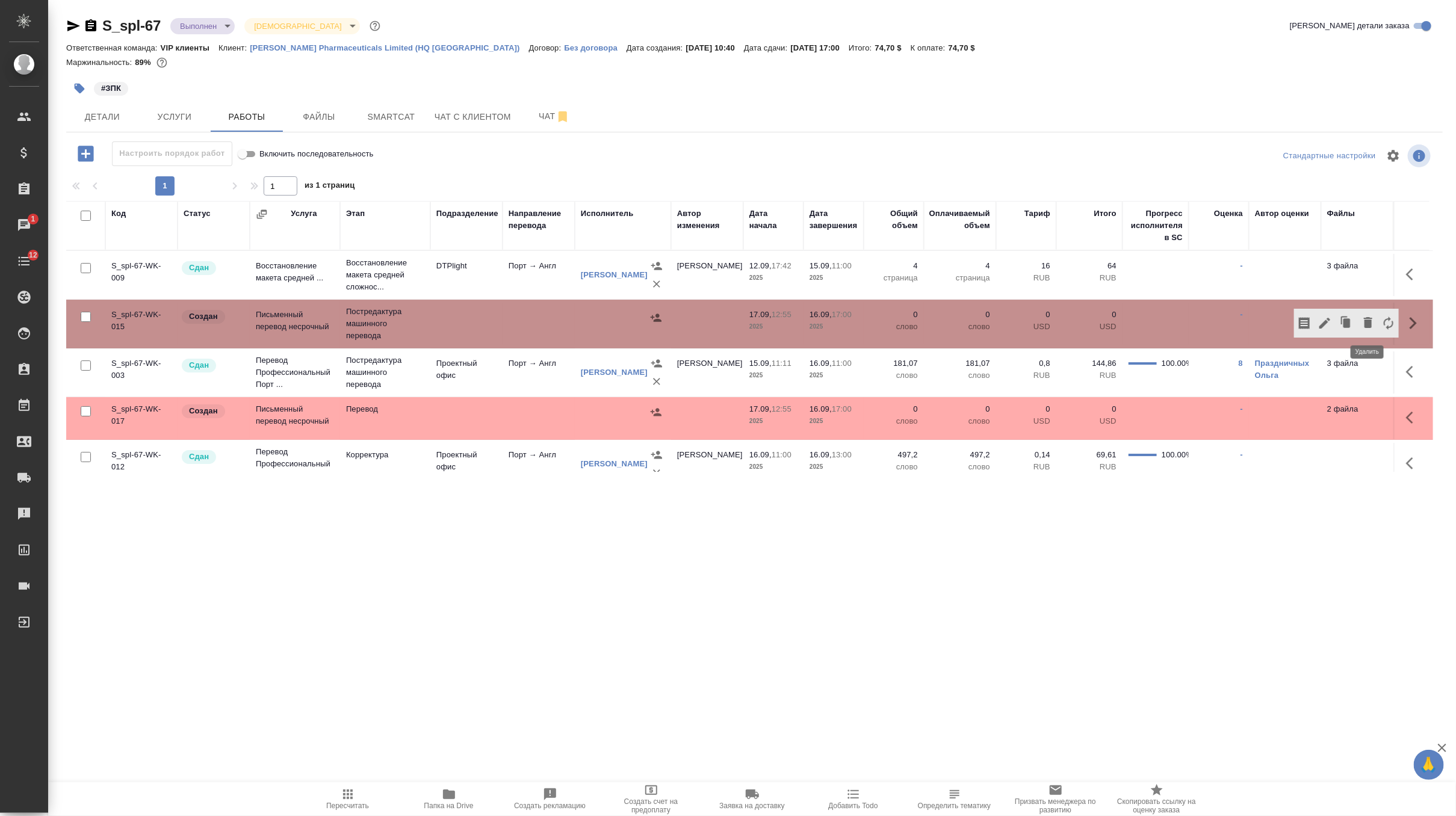
click at [1369, 323] on icon "button" at bounding box center [1368, 322] width 8 height 11
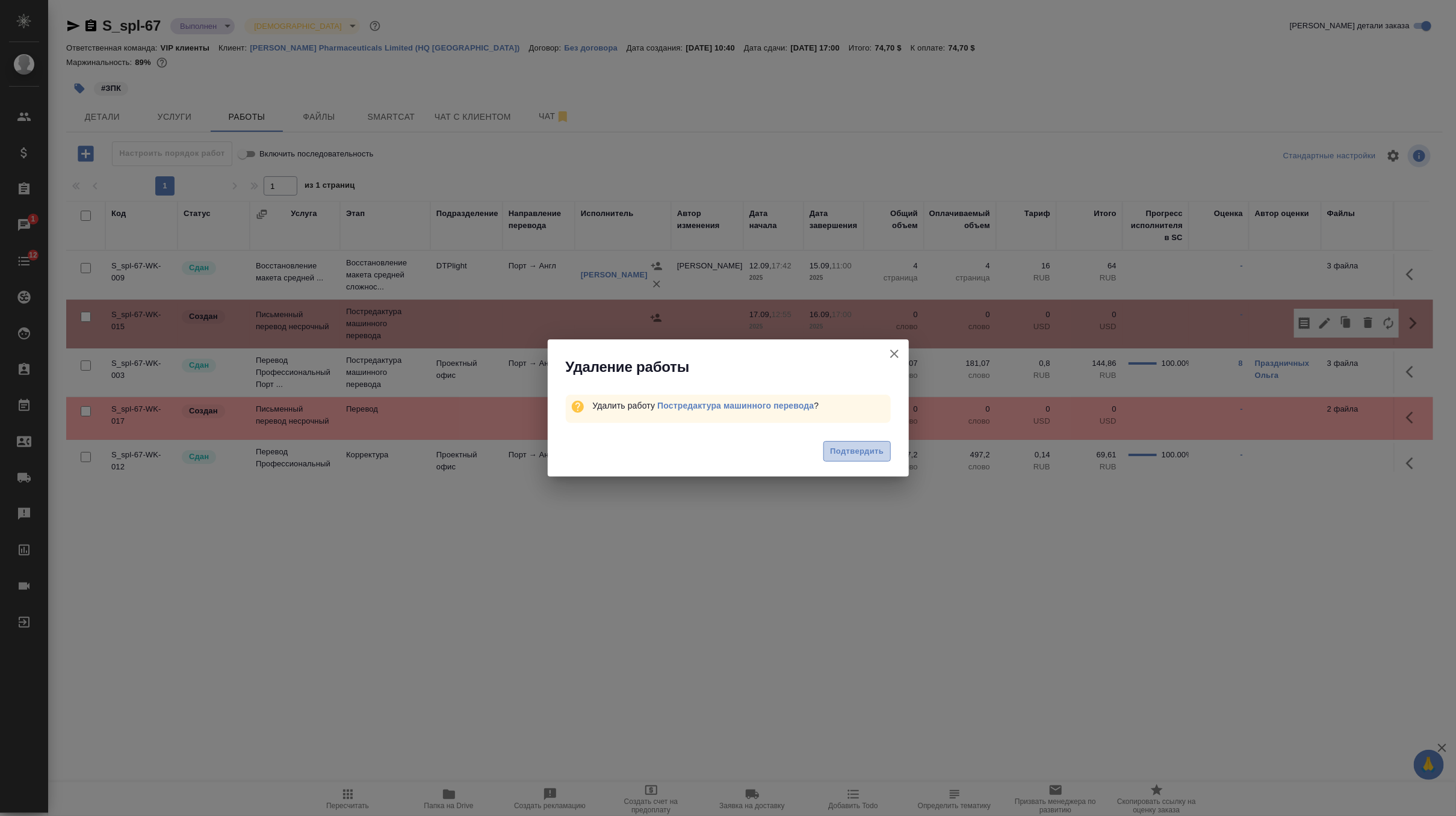
click at [870, 448] on span "Подтвердить" at bounding box center [856, 451] width 54 height 14
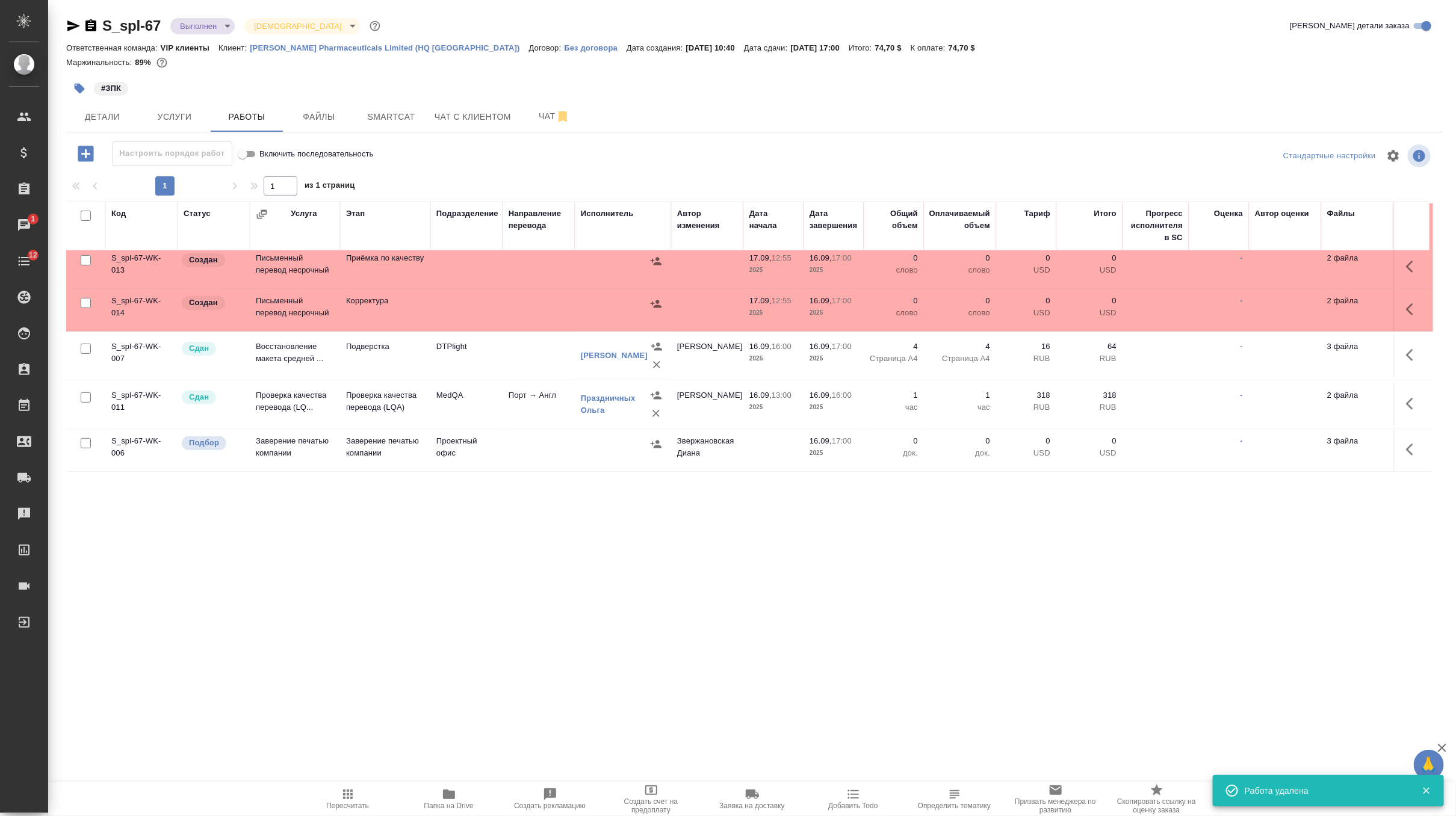
scroll to position [235, 0]
click at [1410, 311] on icon "button" at bounding box center [1413, 311] width 15 height 15
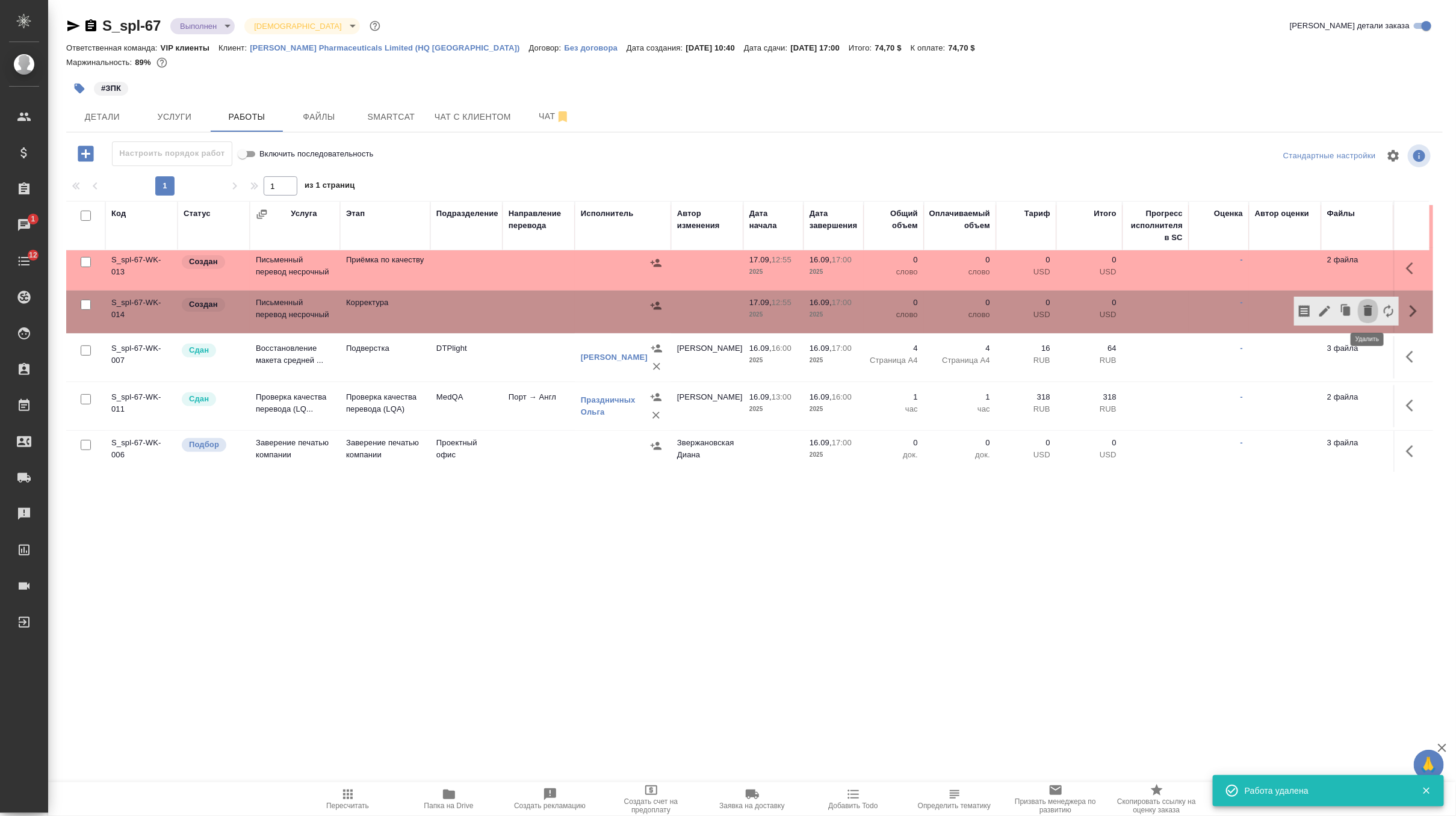
click at [1369, 310] on icon "button" at bounding box center [1368, 311] width 8 height 11
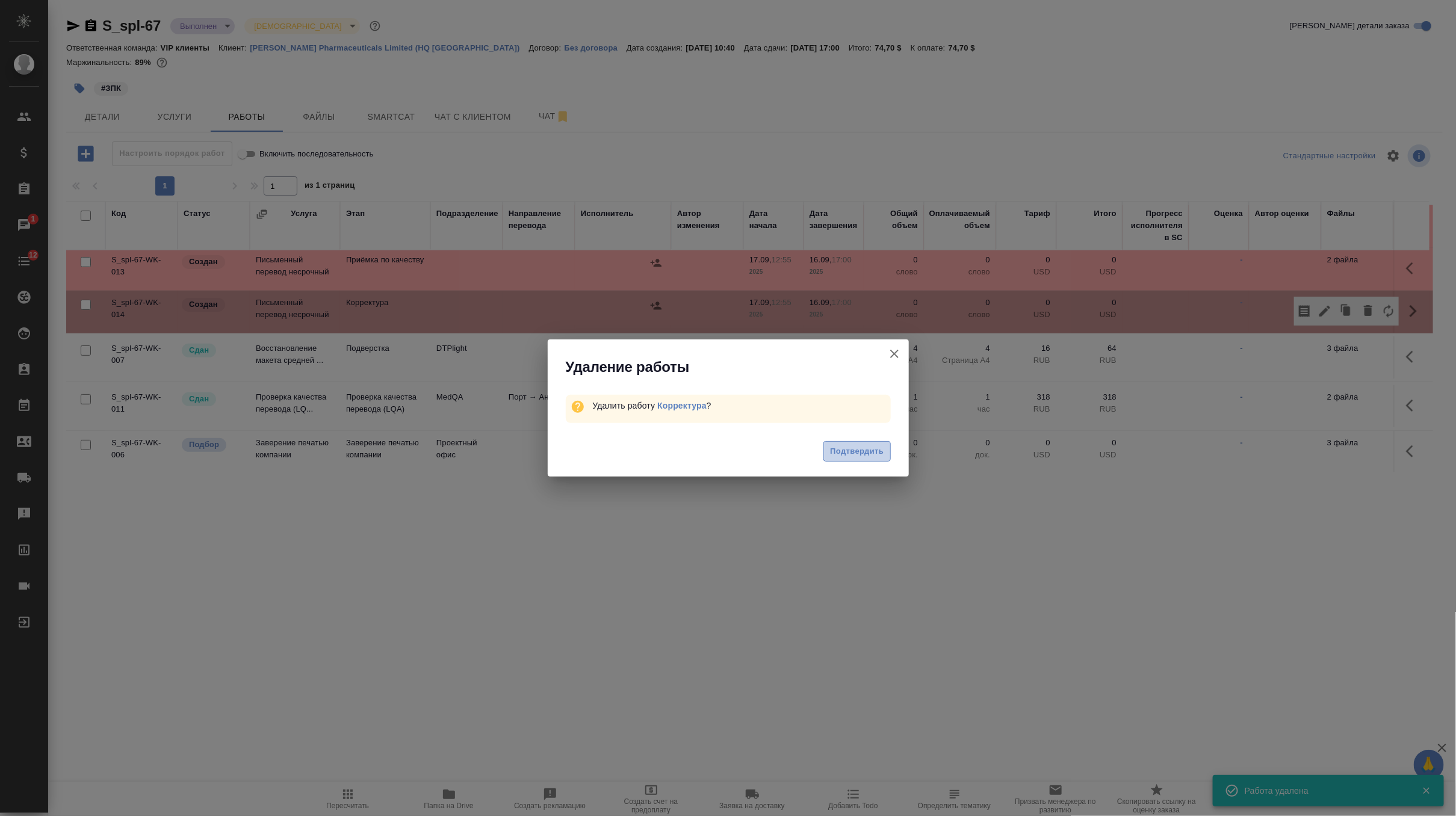
click at [840, 448] on span "Подтвердить" at bounding box center [856, 451] width 54 height 14
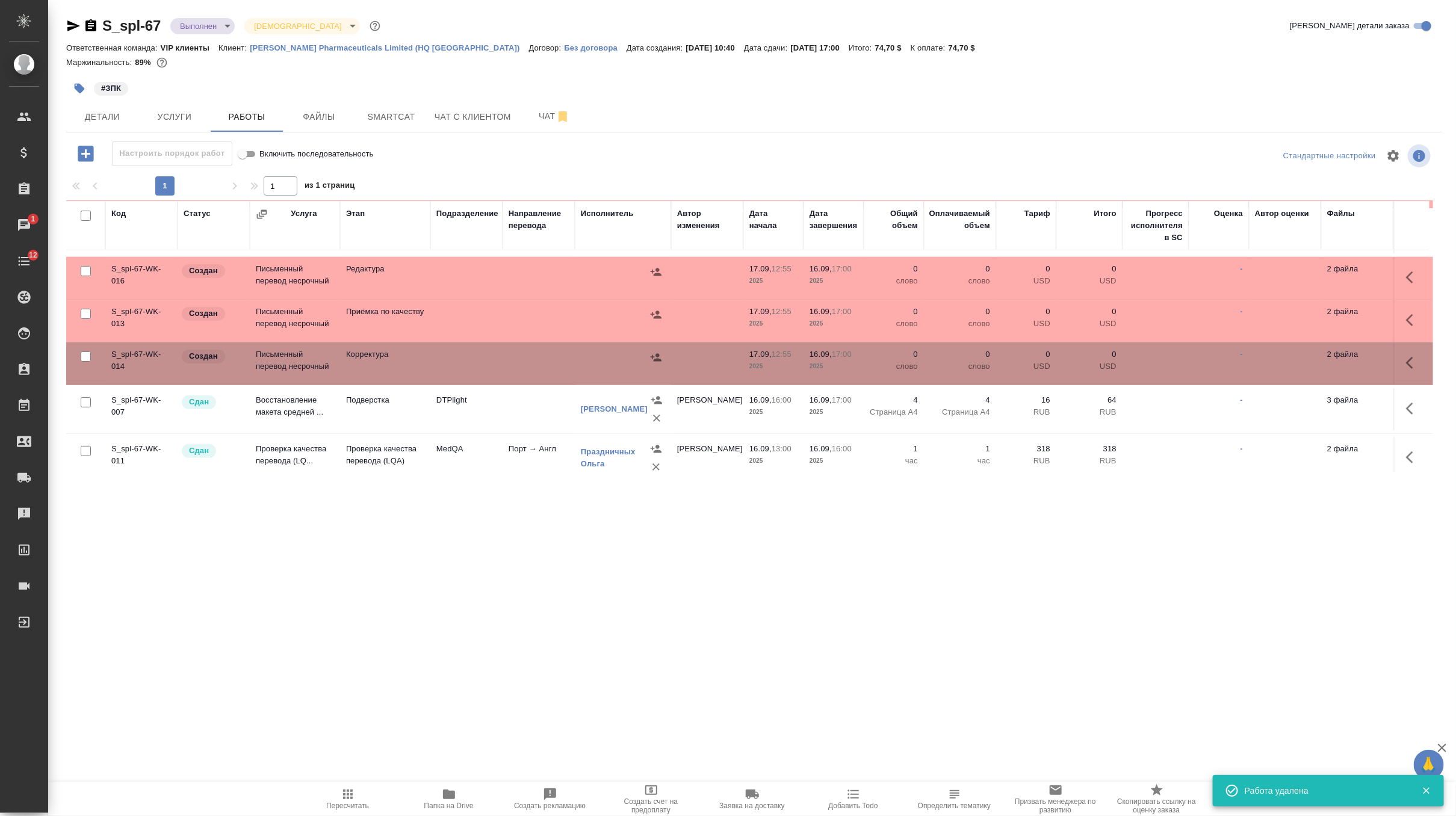
scroll to position [157, 0]
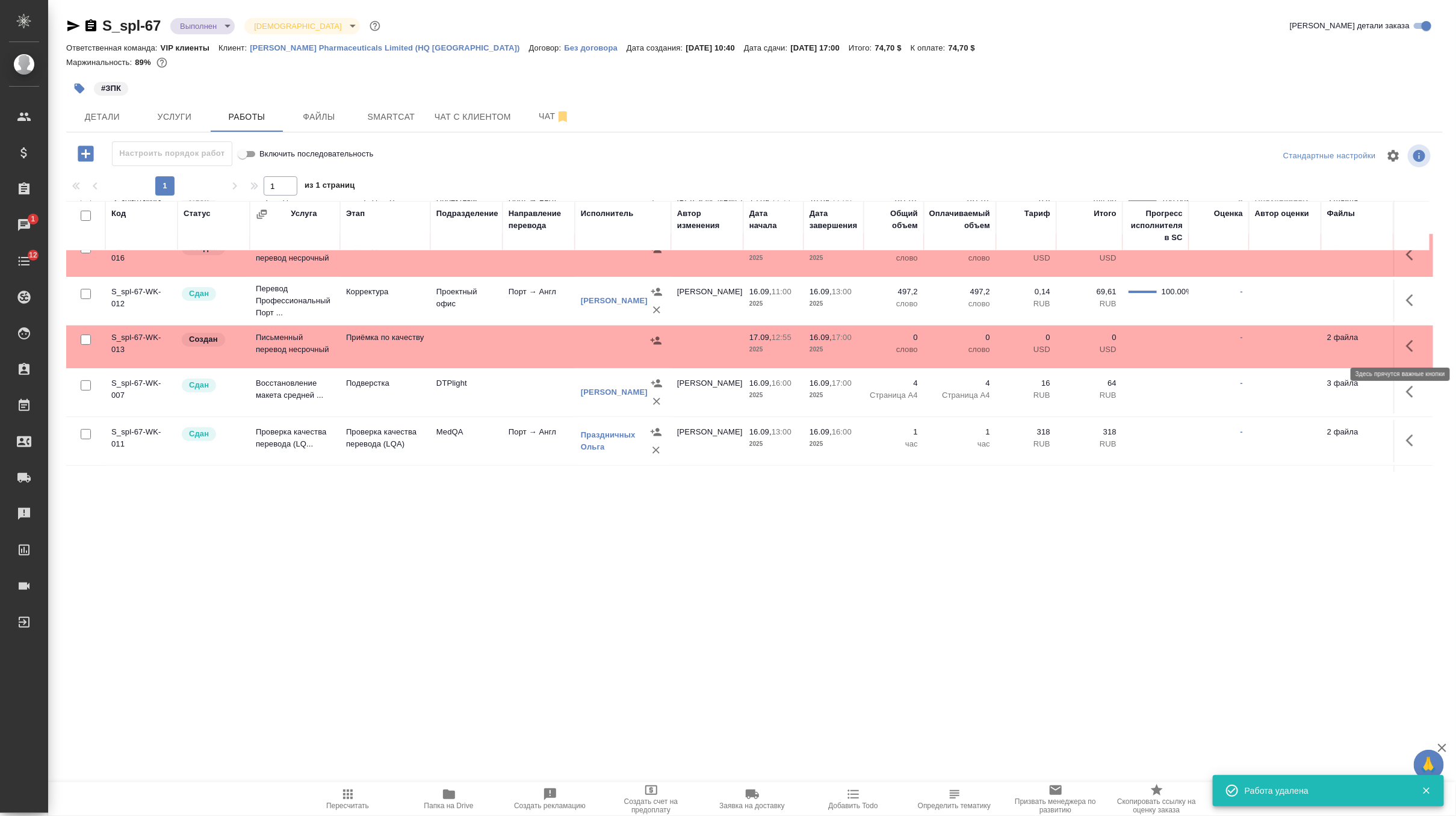
click at [1406, 353] on button "button" at bounding box center [1413, 346] width 29 height 29
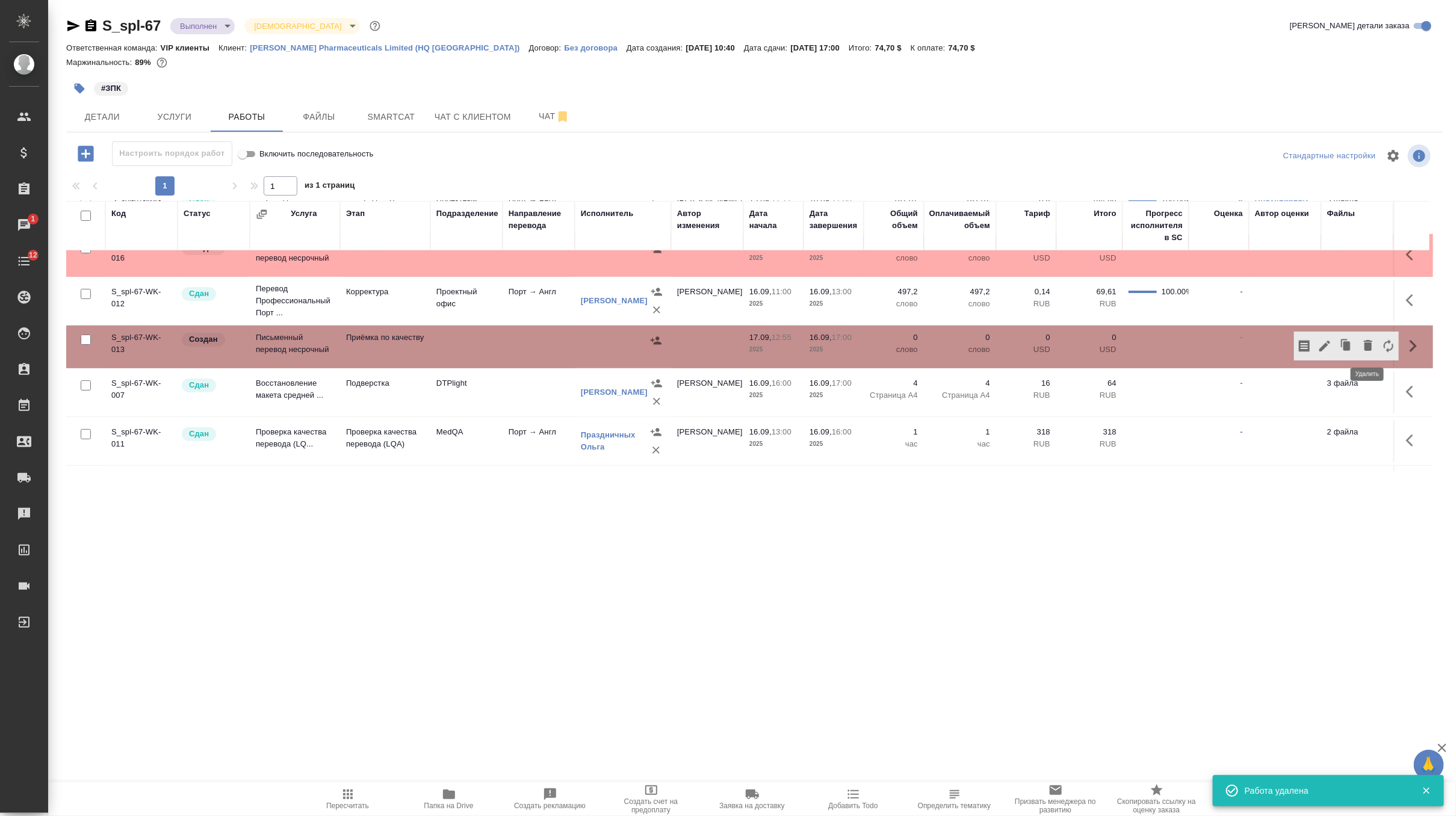
click at [1362, 342] on icon "button" at bounding box center [1369, 345] width 15 height 15
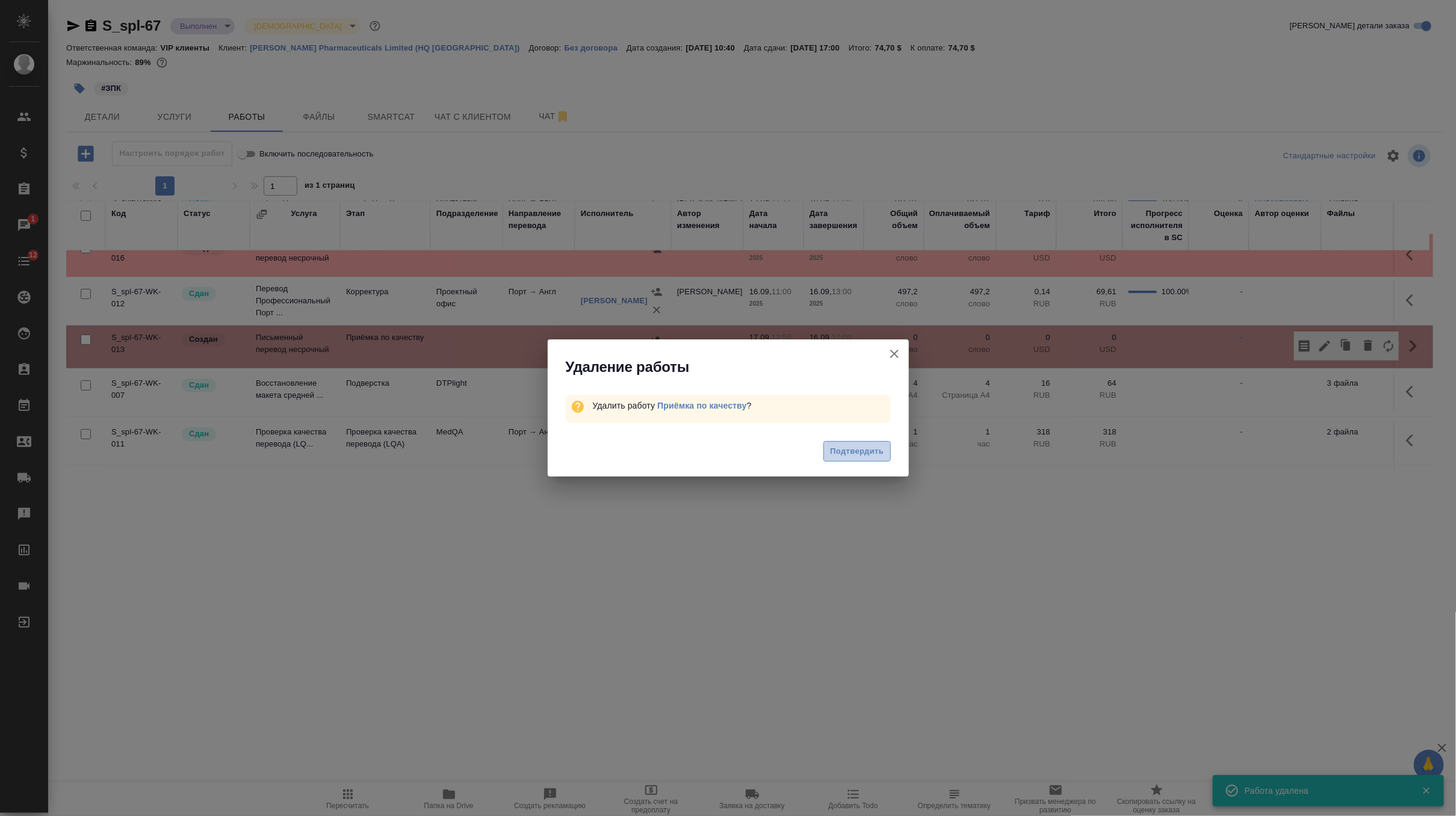
click at [853, 455] on span "Подтвердить" at bounding box center [856, 451] width 54 height 14
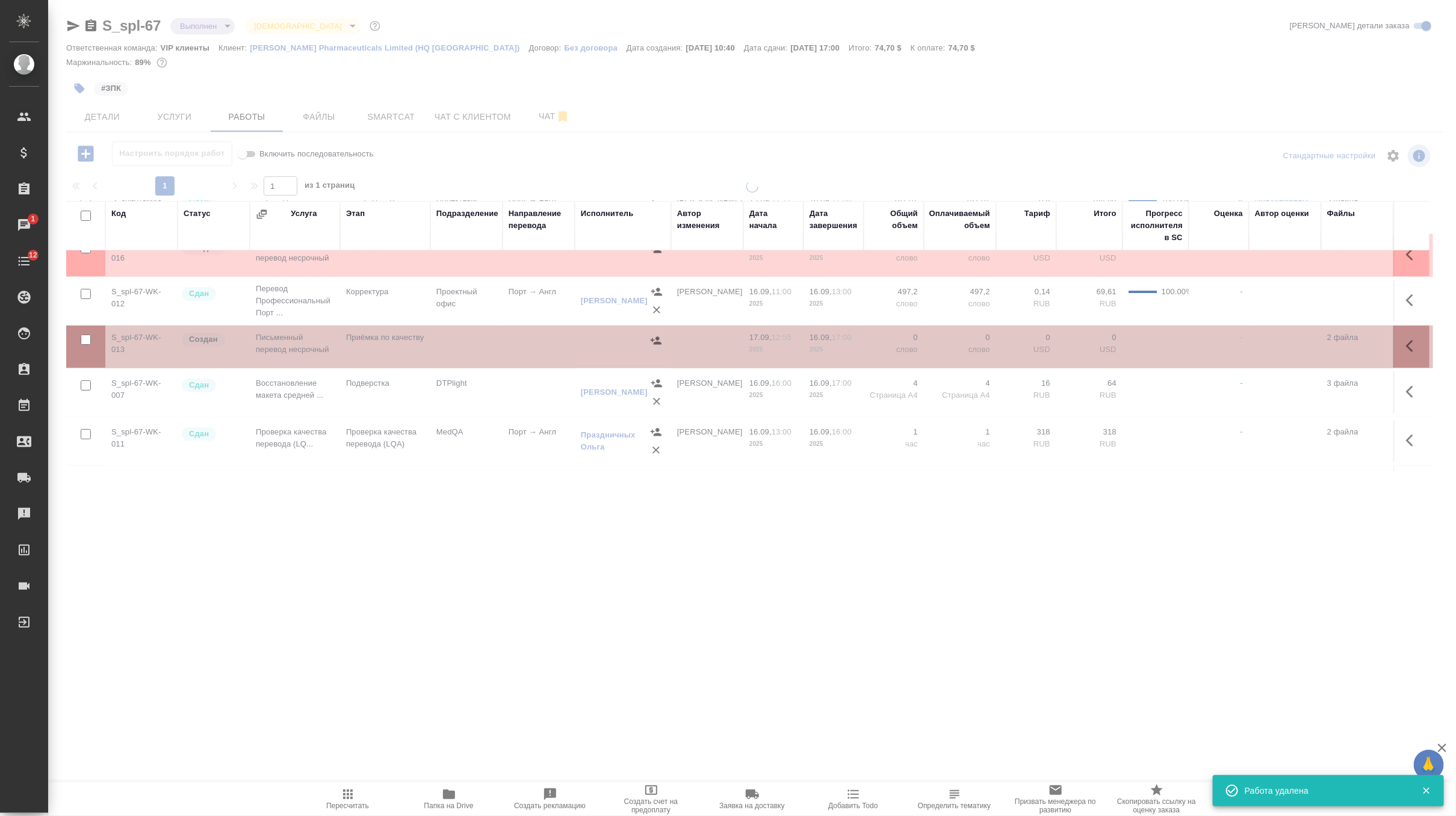
scroll to position [0, 0]
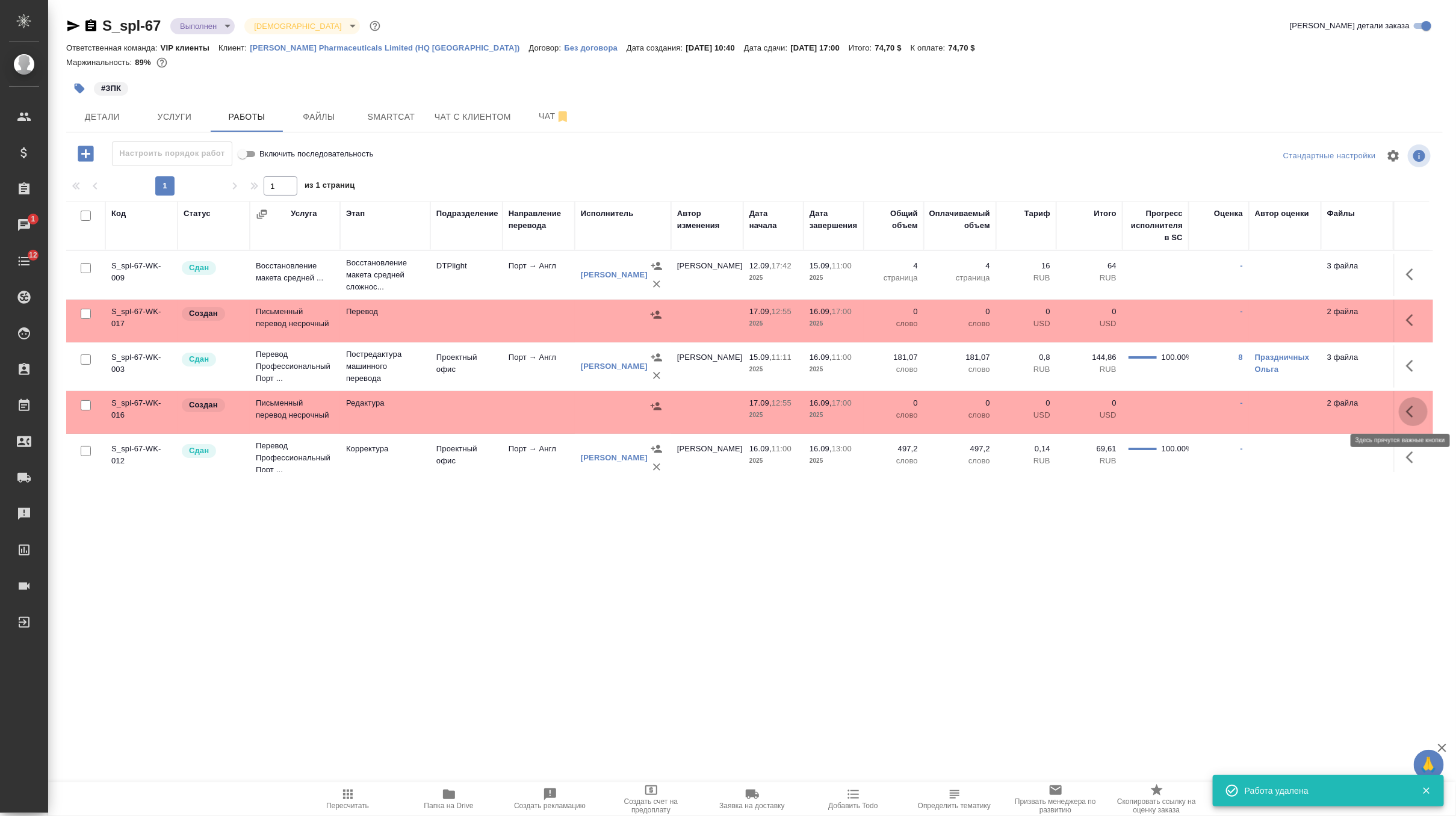
click at [1421, 403] on button "button" at bounding box center [1413, 412] width 29 height 29
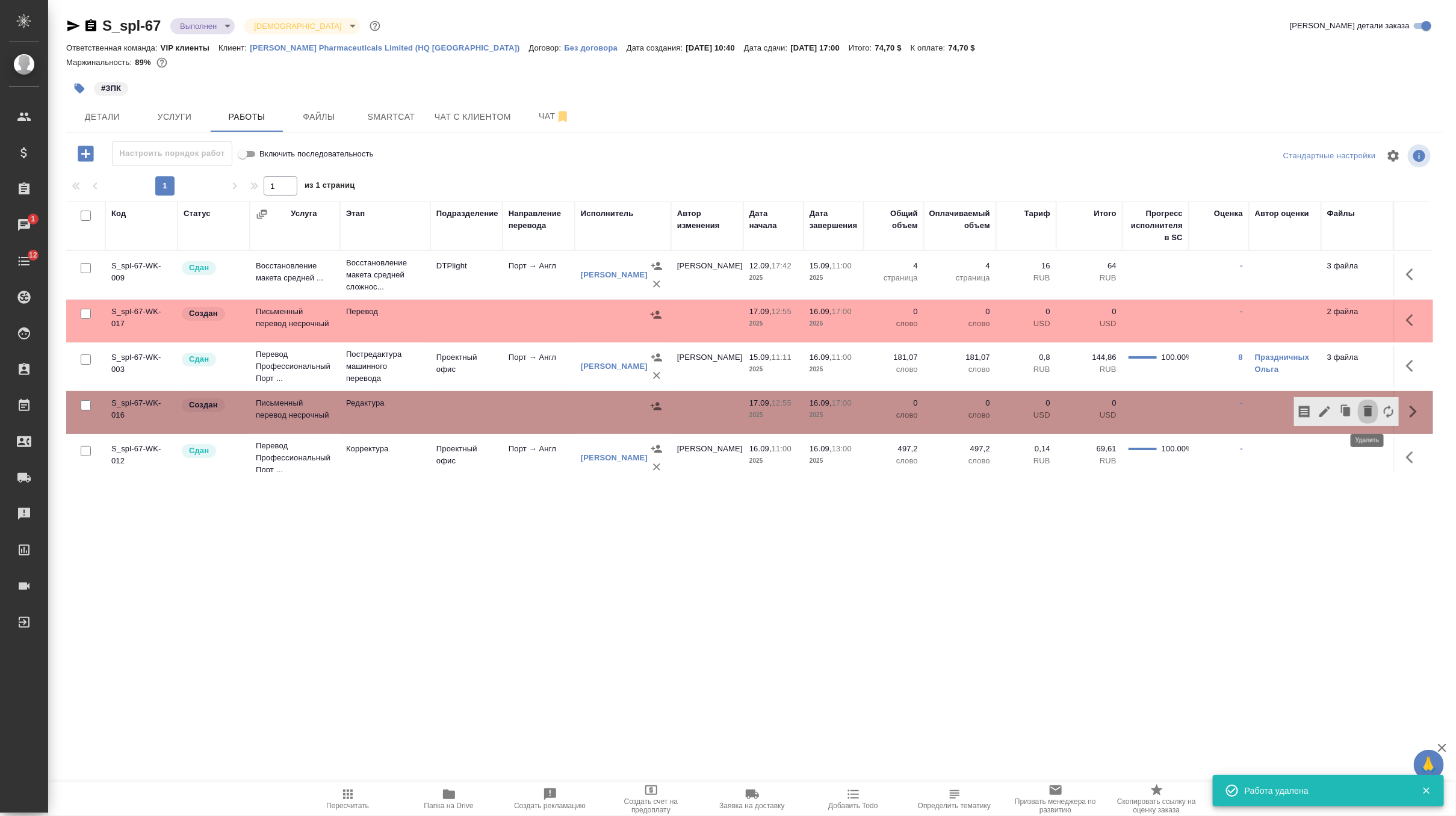
click at [1359, 413] on button "button" at bounding box center [1368, 412] width 20 height 29
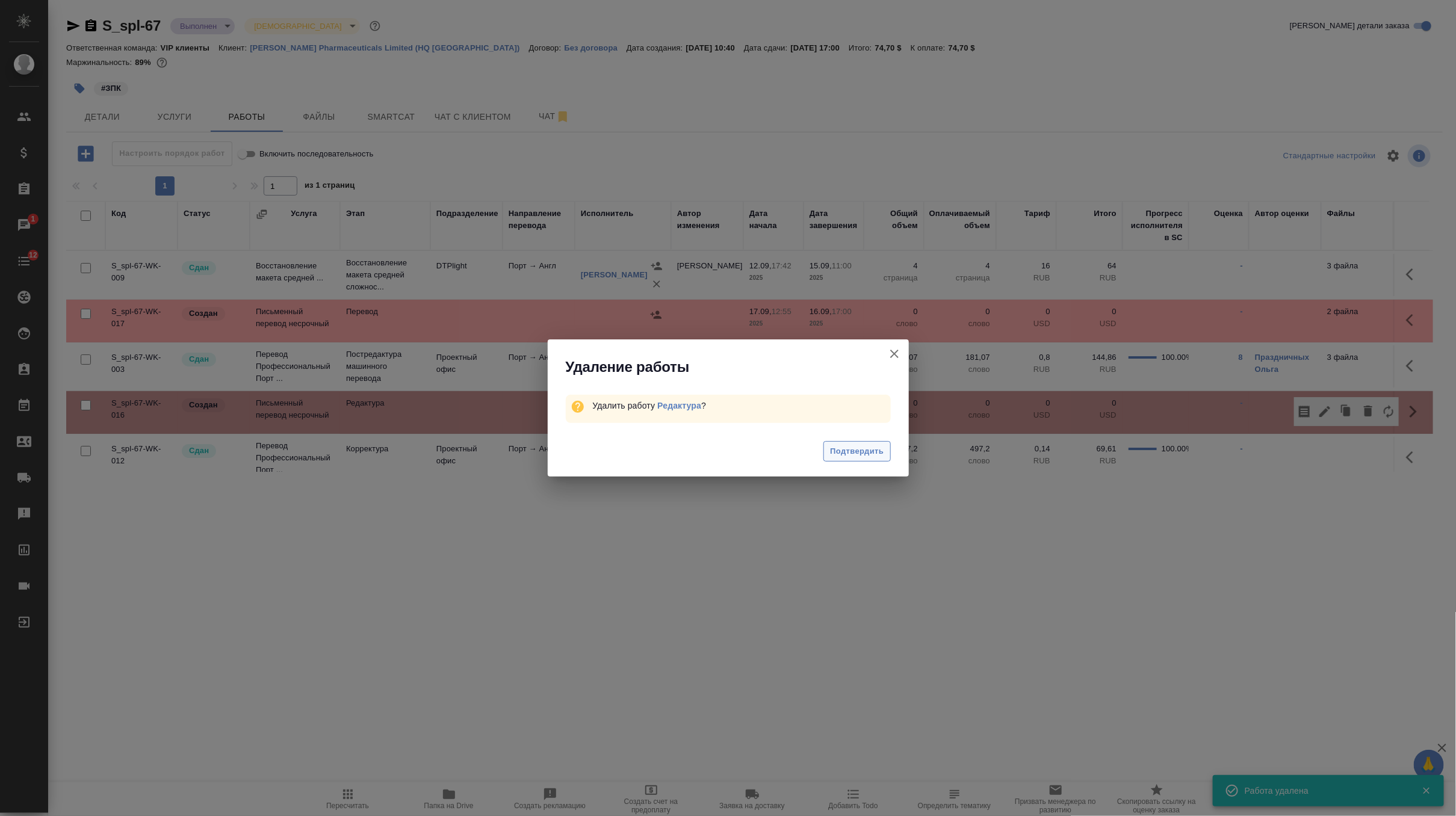
click at [867, 456] on span "Подтвердить" at bounding box center [856, 451] width 54 height 14
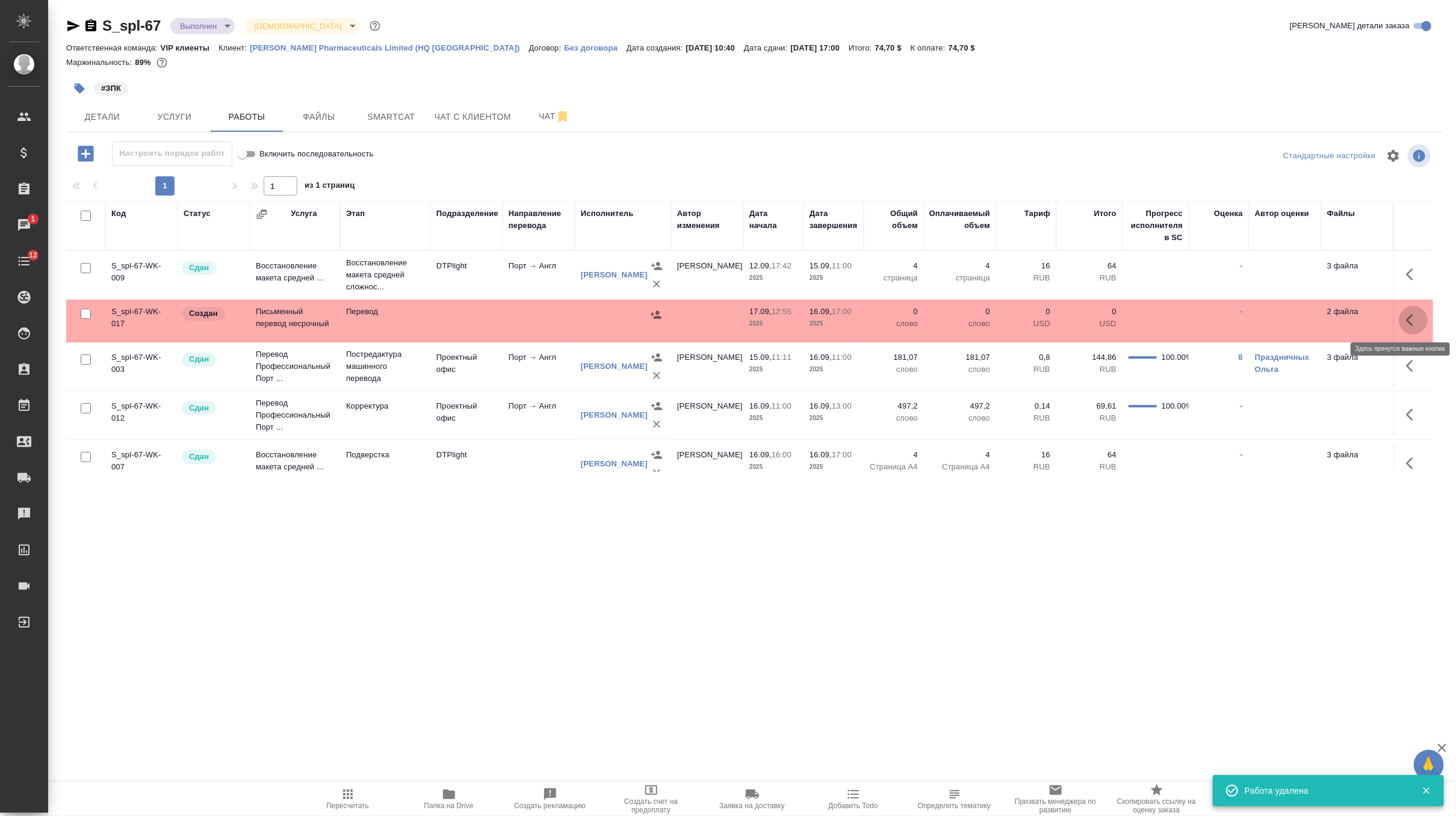
click at [1415, 320] on icon "button" at bounding box center [1413, 321] width 15 height 15
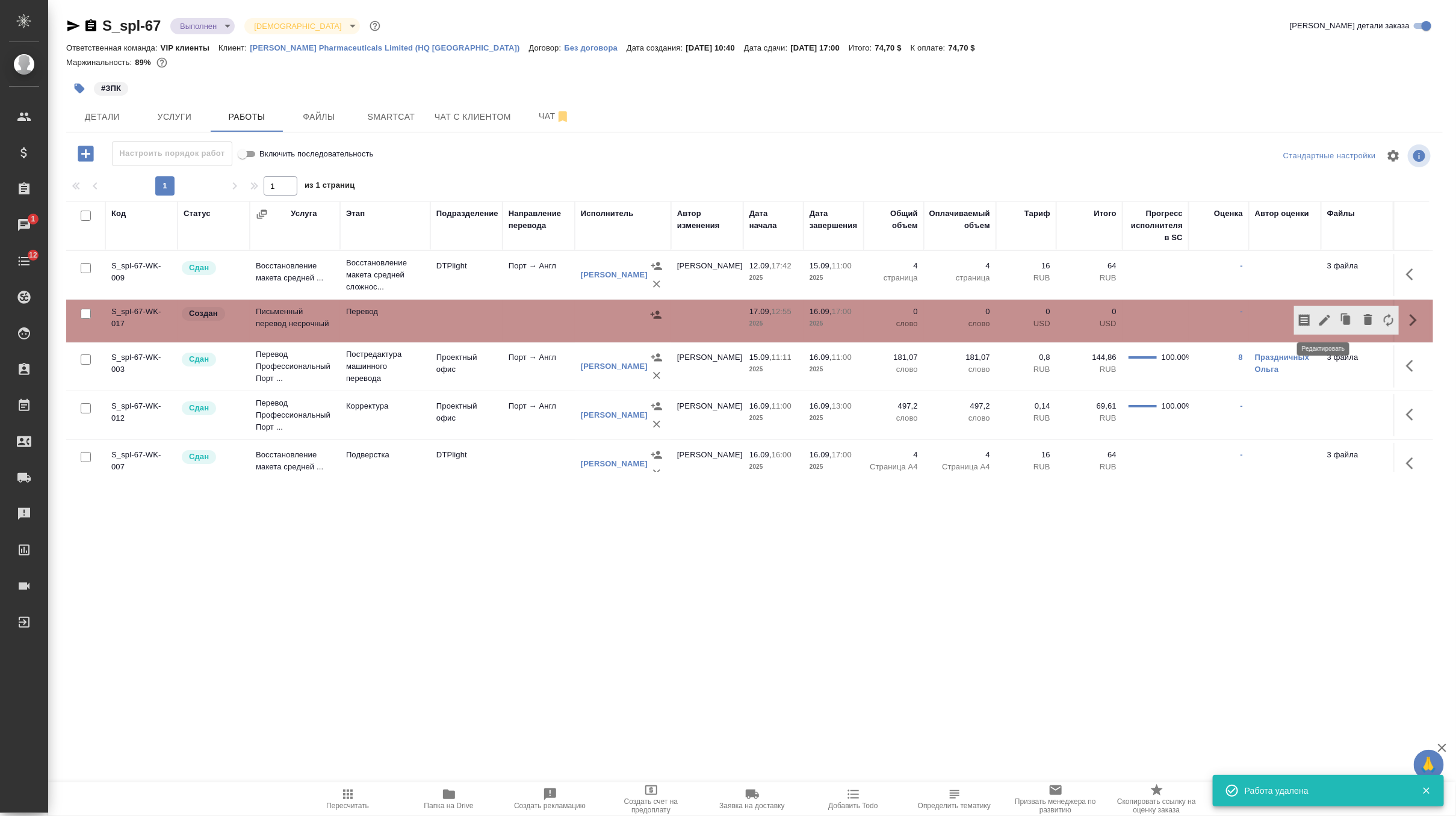
click at [1322, 313] on icon "button" at bounding box center [1325, 321] width 15 height 15
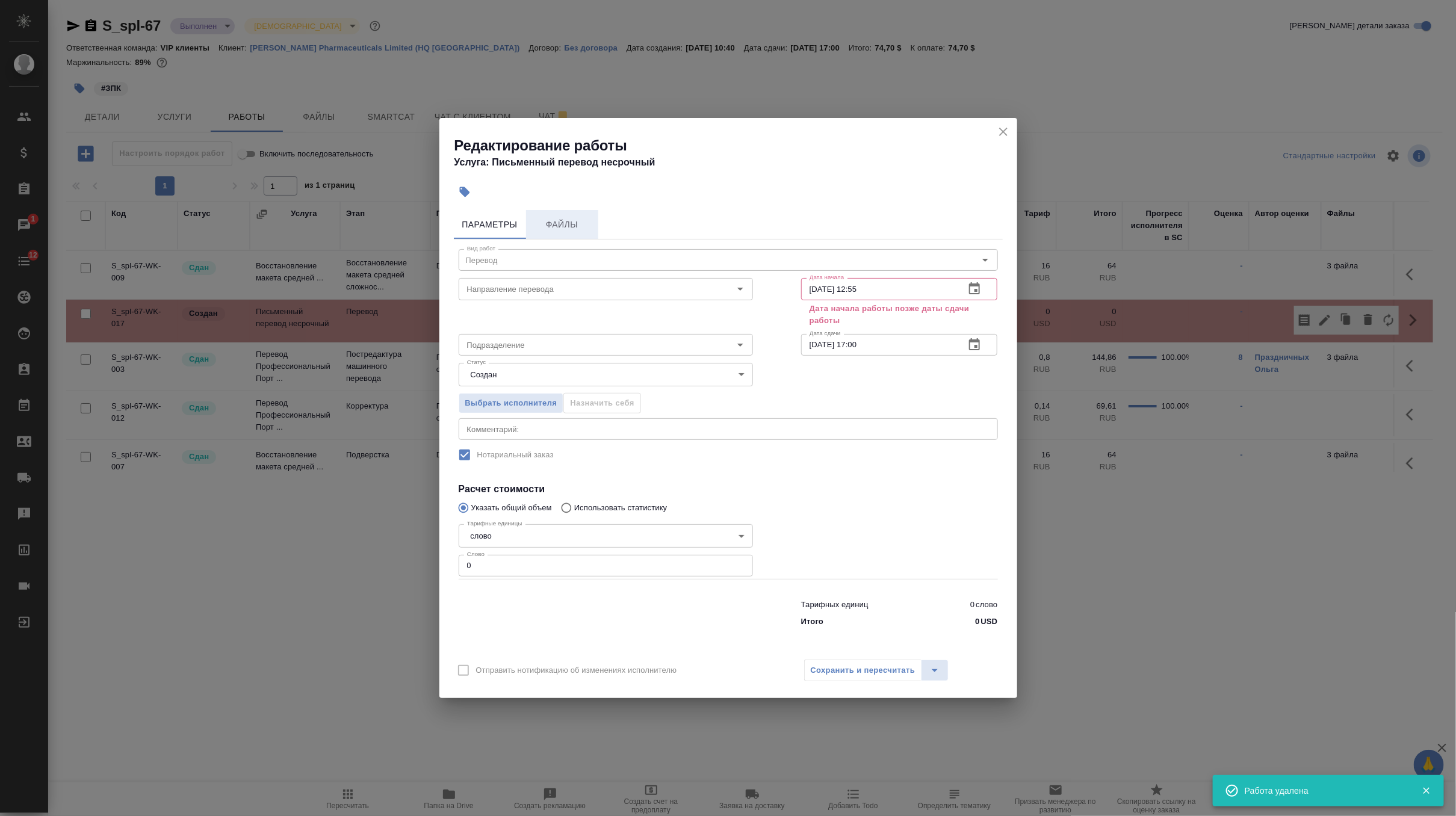
click at [572, 215] on button "Файлы" at bounding box center [561, 225] width 72 height 29
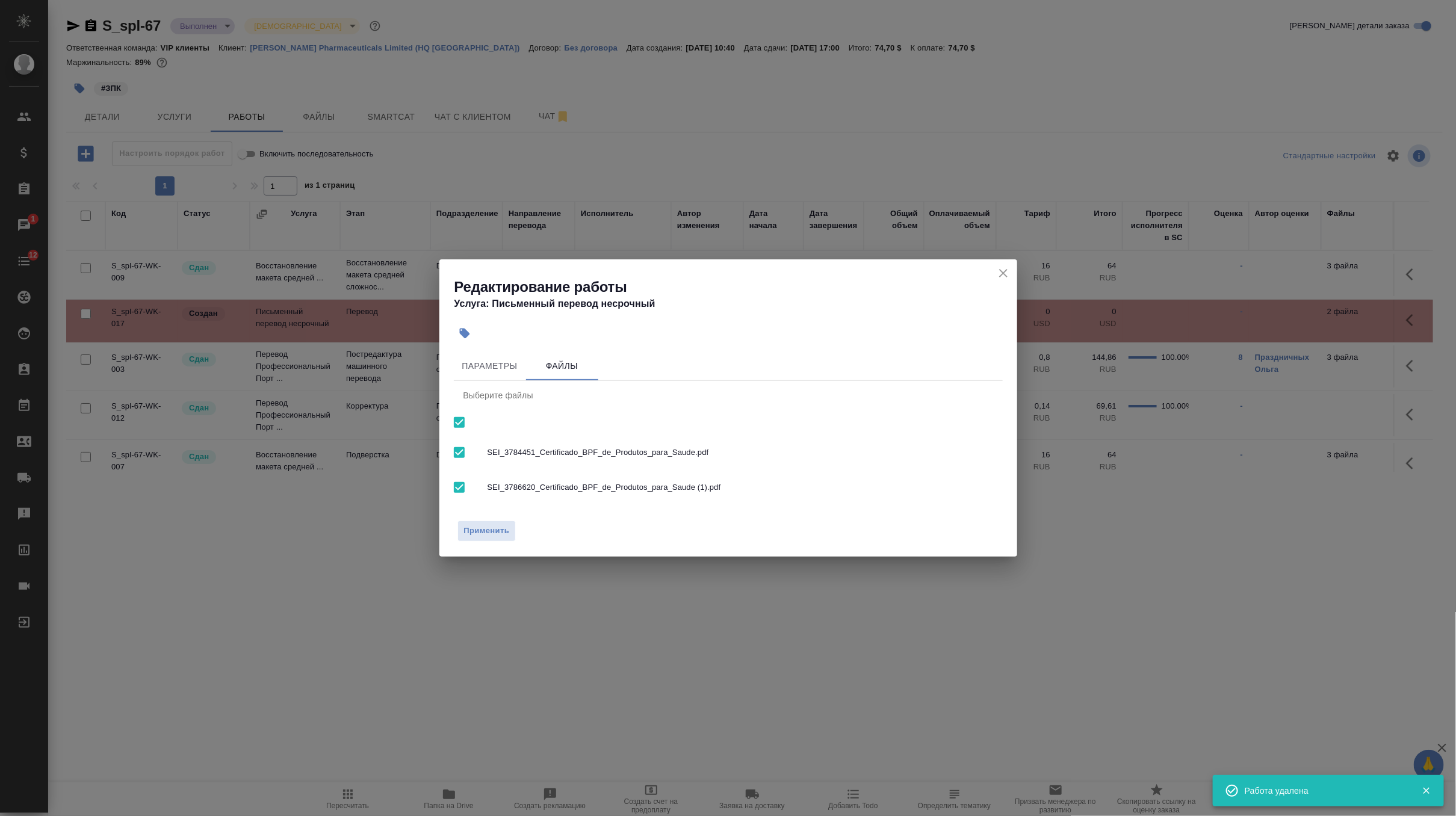
click at [456, 423] on input "checkbox" at bounding box center [459, 423] width 26 height 26
checkbox input "false"
click at [487, 361] on span "Параметры" at bounding box center [489, 366] width 57 height 15
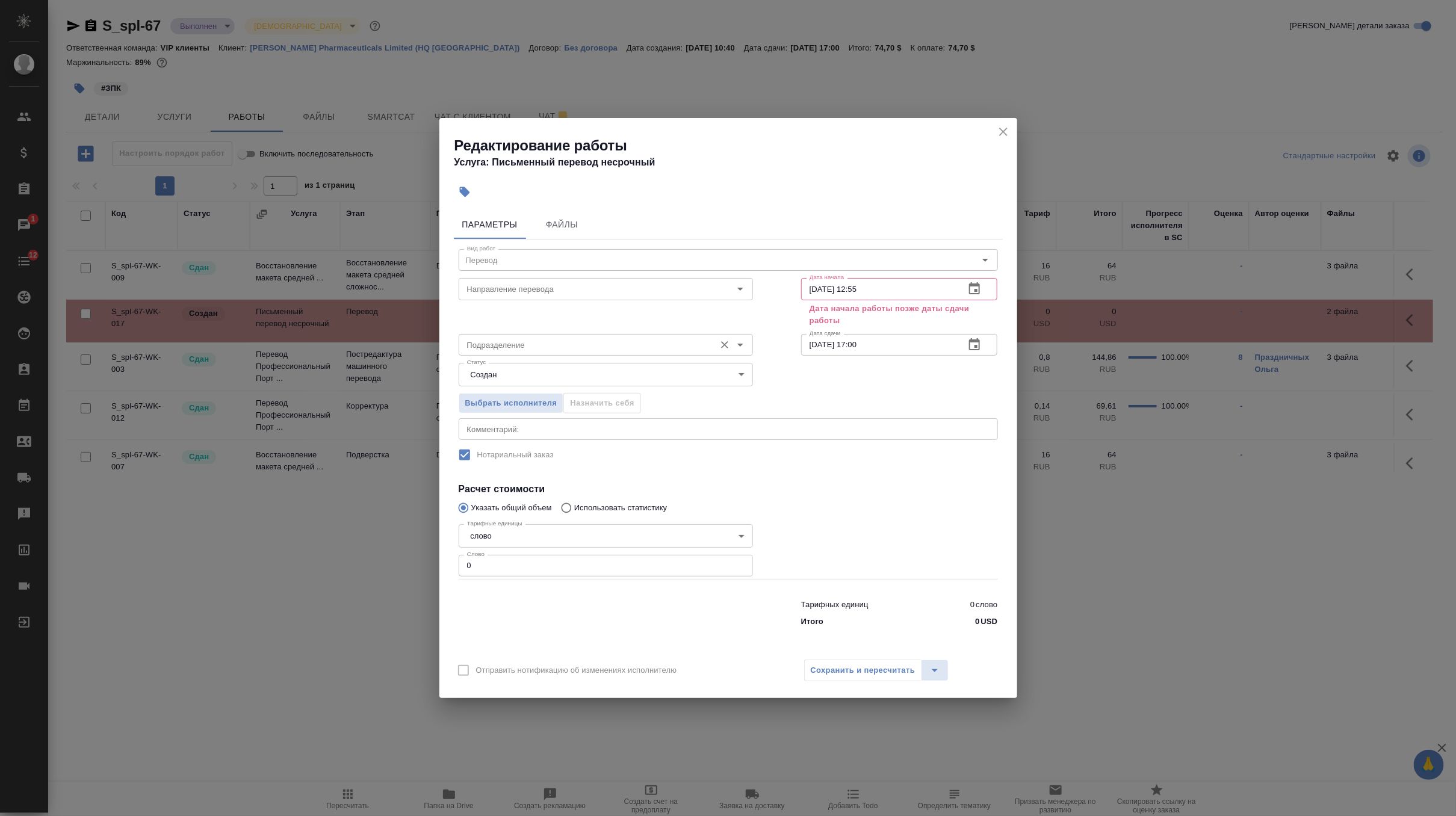
click at [689, 353] on div "Подразделение" at bounding box center [605, 345] width 294 height 22
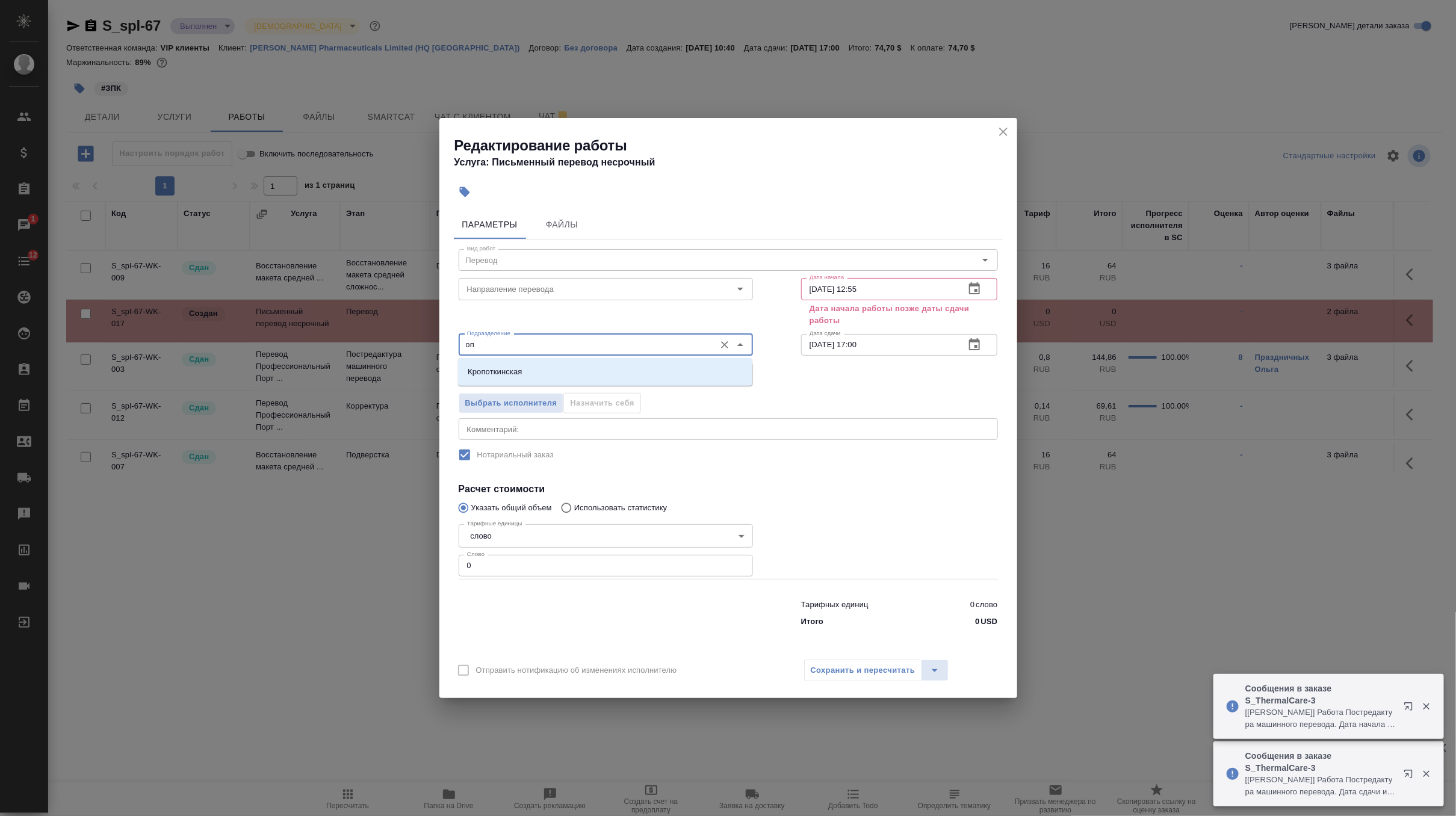
type input "о"
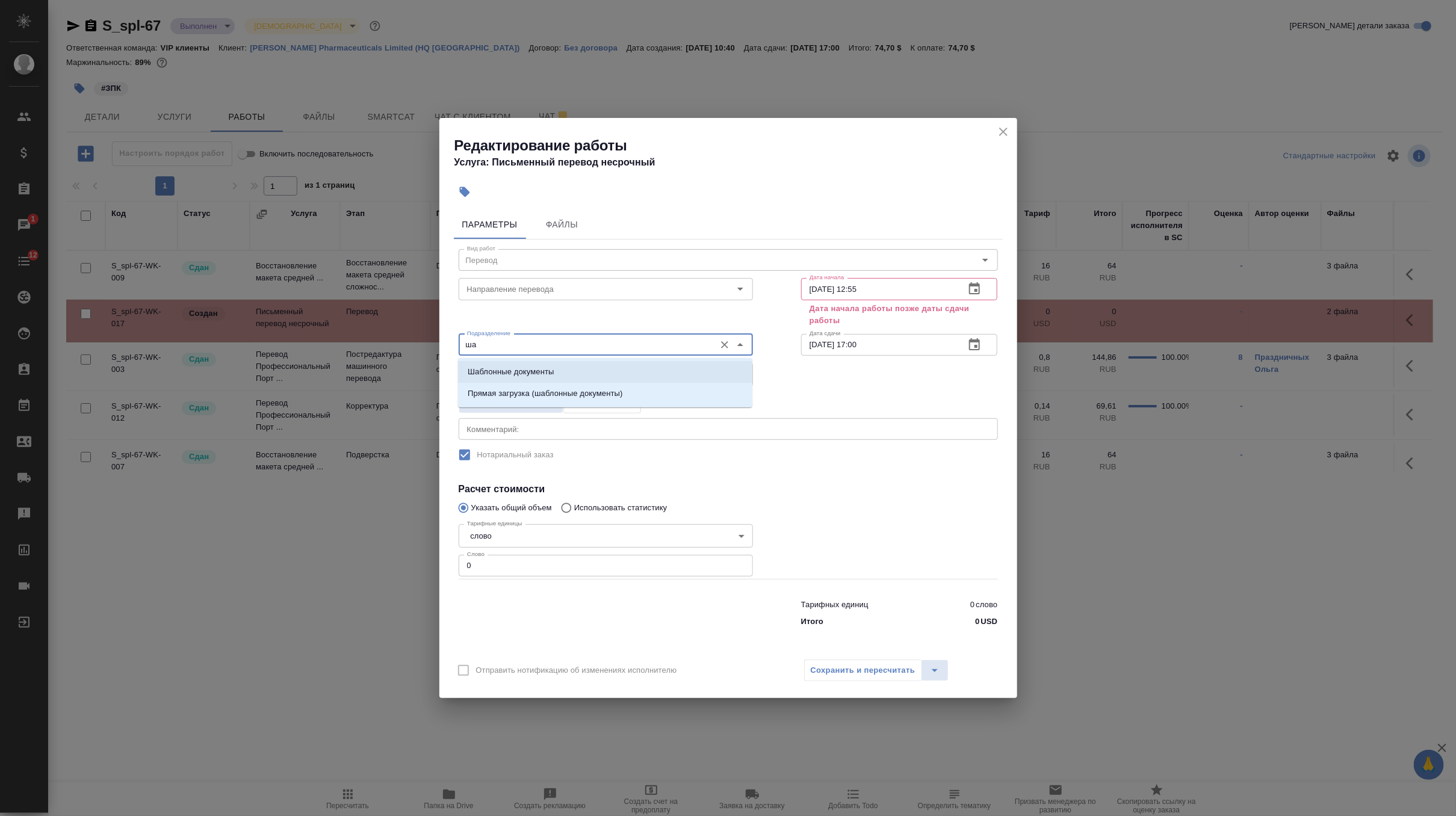
click at [684, 368] on li "Шаблонные документы" at bounding box center [605, 372] width 294 height 22
type input "Шаблонные документы"
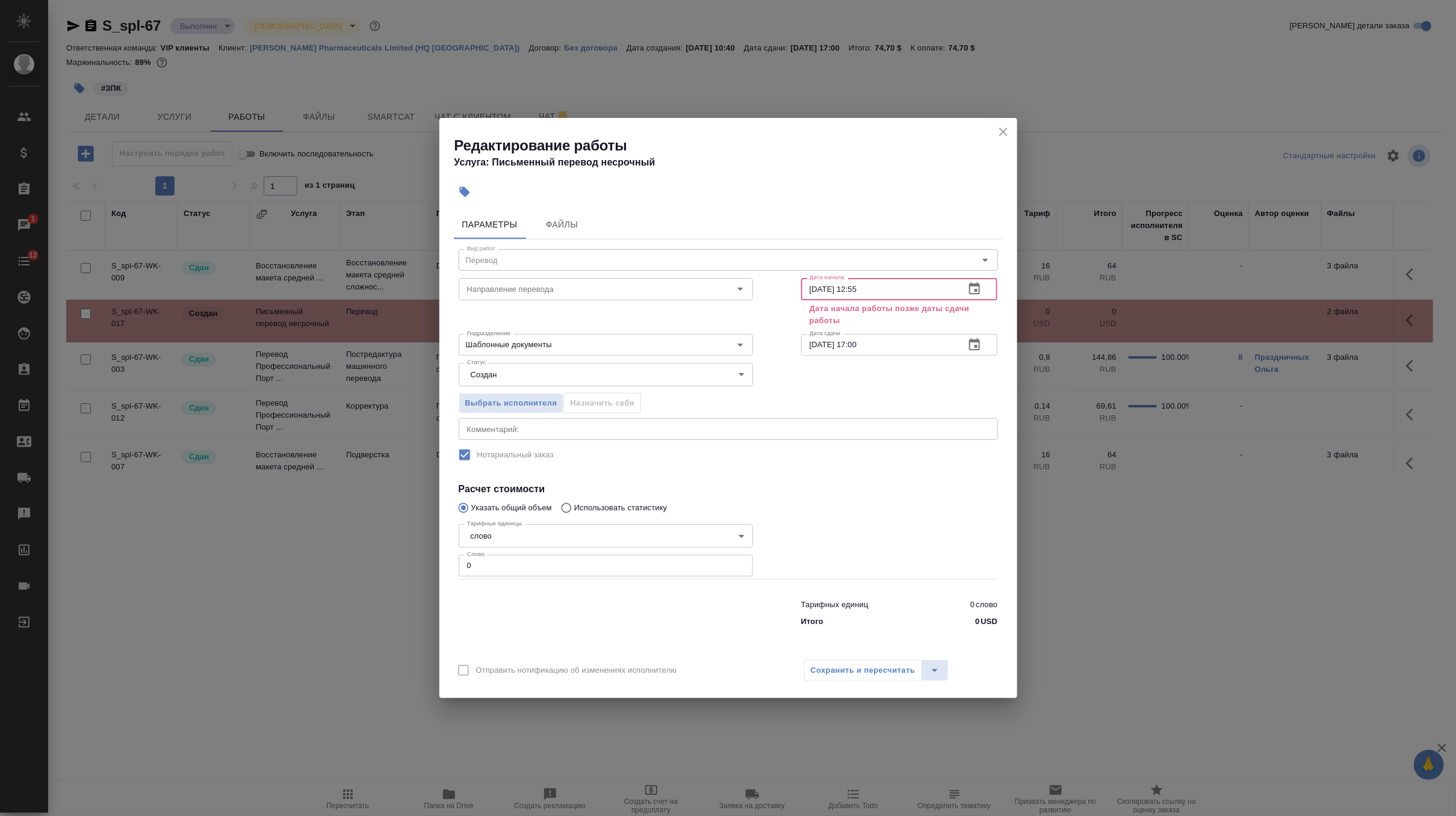
click at [926, 290] on input "17.09.2025 12:55" at bounding box center [878, 289] width 155 height 22
click at [971, 287] on icon "button" at bounding box center [975, 289] width 15 height 15
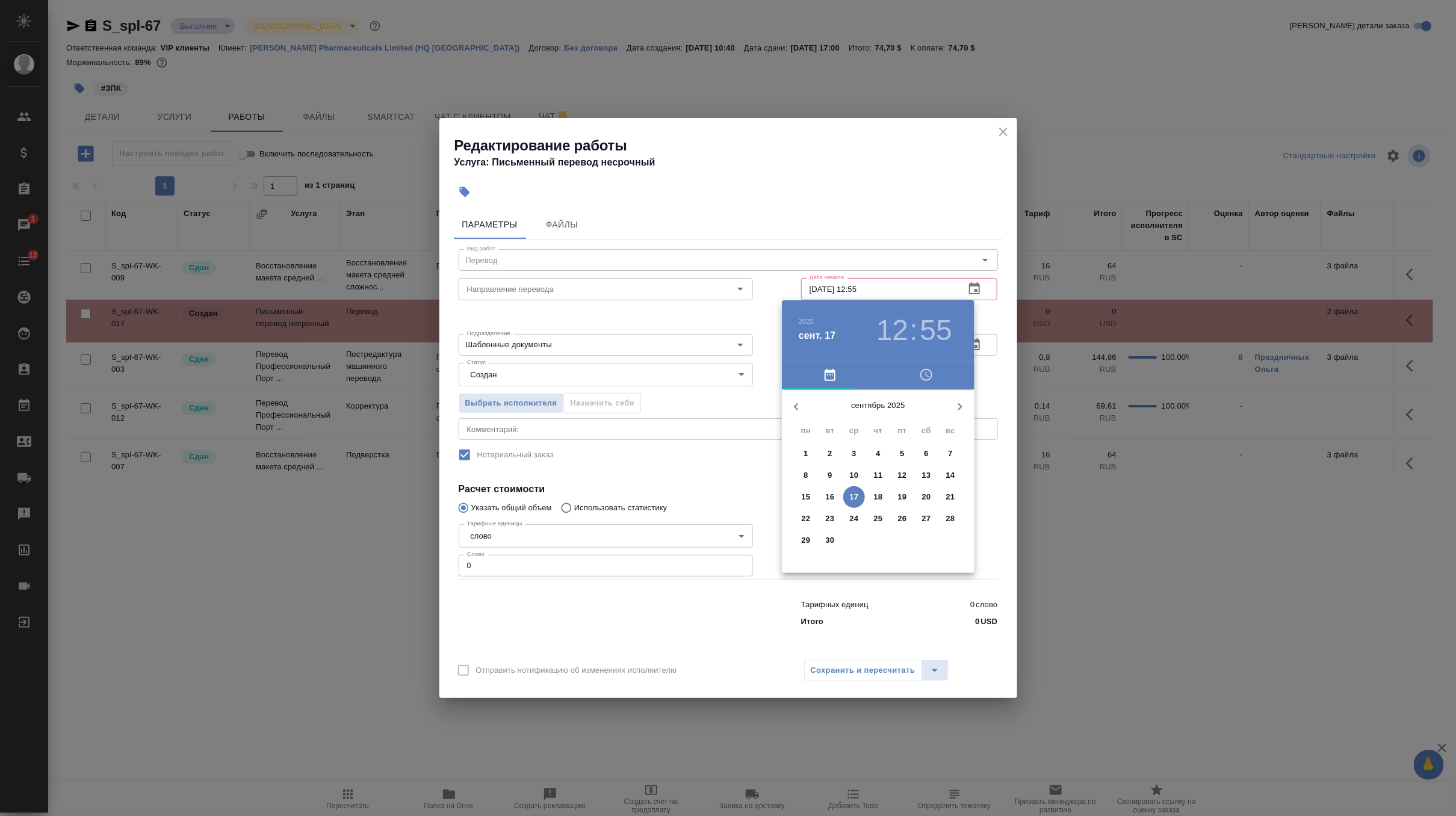
click at [825, 498] on span "16" at bounding box center [830, 496] width 22 height 12
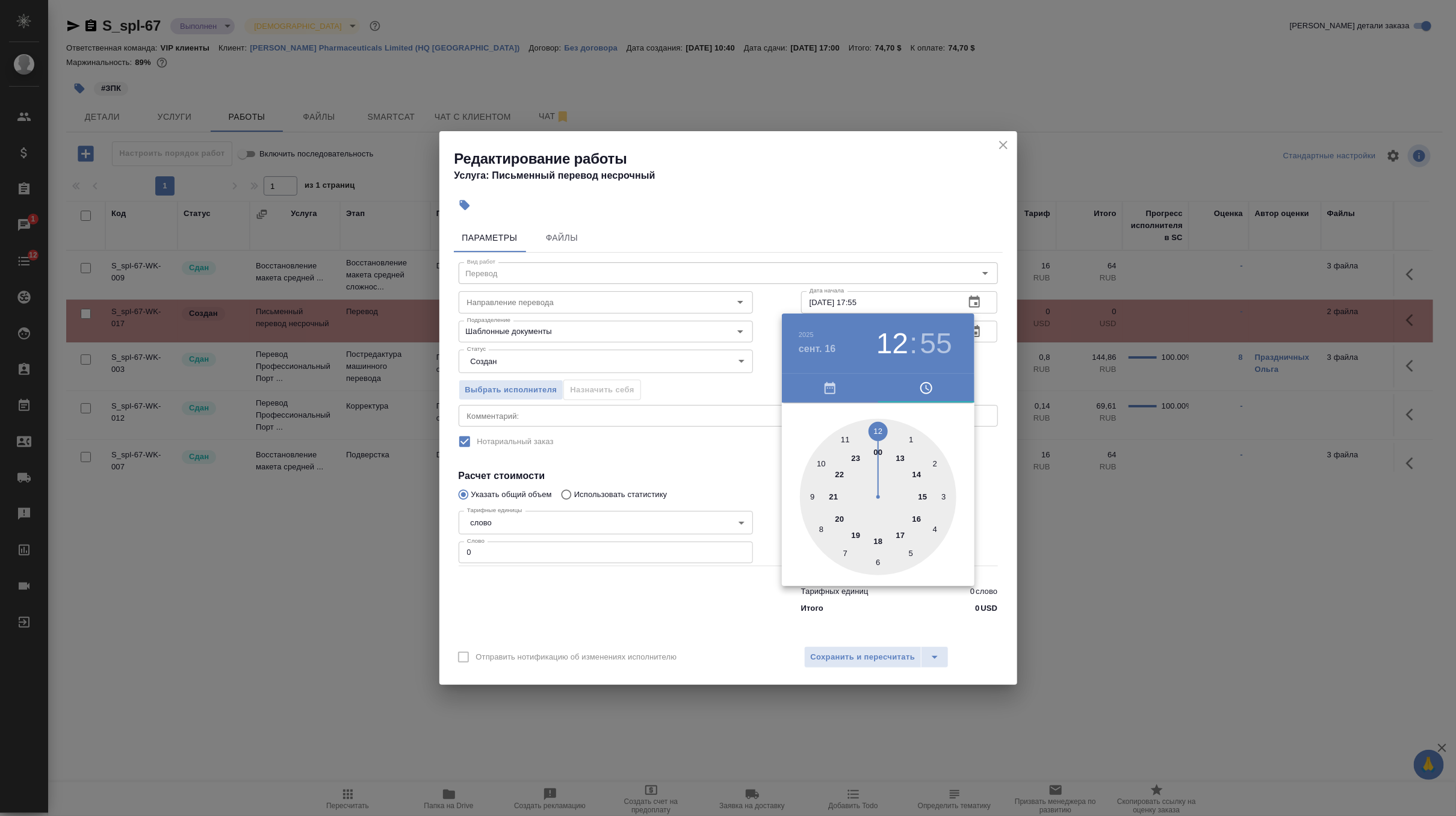
click at [902, 535] on div at bounding box center [878, 497] width 157 height 157
click at [874, 429] on div at bounding box center [878, 497] width 157 height 157
click at [896, 357] on h3 "05" at bounding box center [892, 343] width 32 height 34
click at [899, 526] on div at bounding box center [878, 497] width 157 height 157
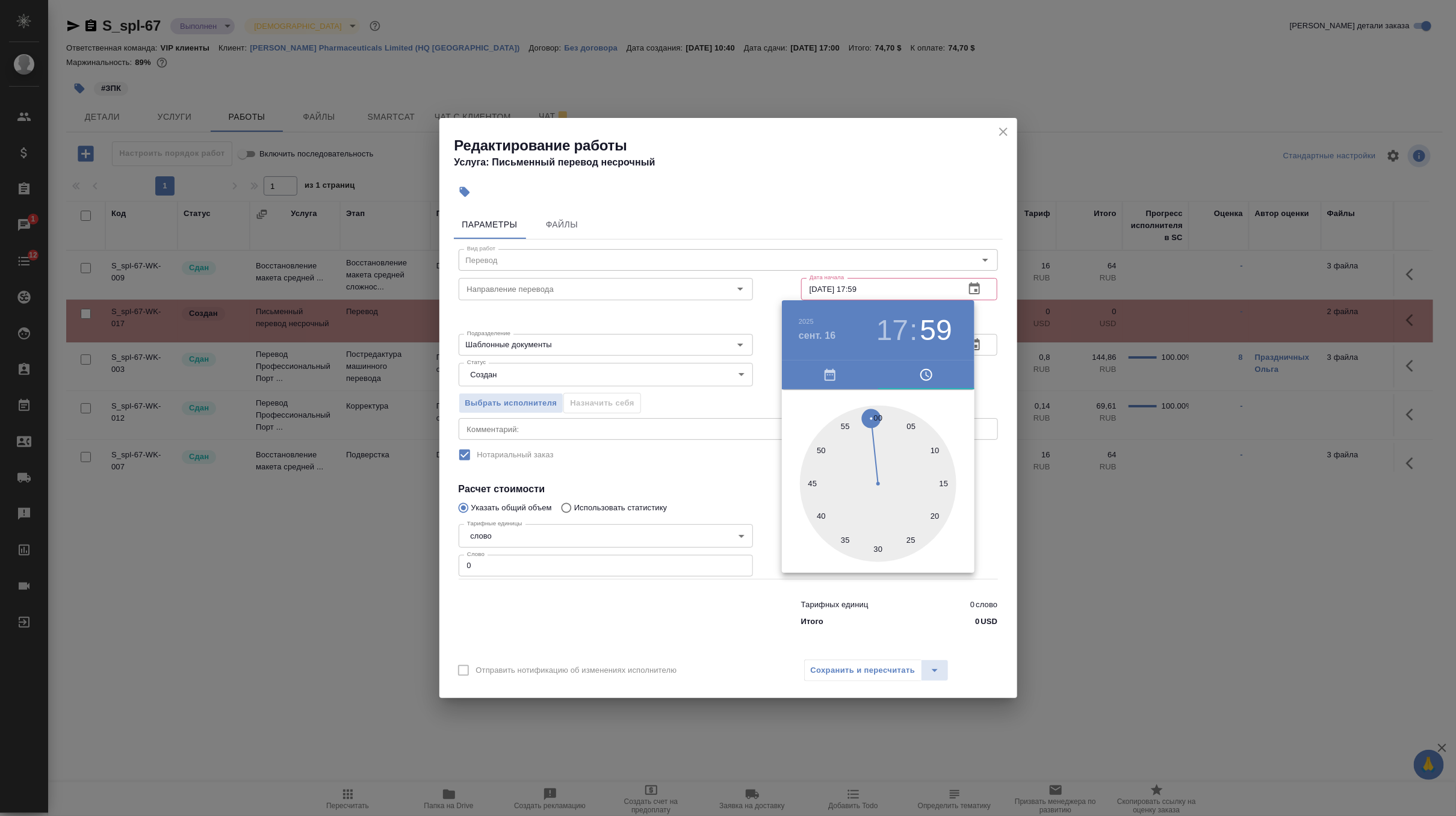
click at [918, 332] on div "17 : 59" at bounding box center [914, 330] width 87 height 34
type input "16.09.2025 17:00"
click at [877, 417] on div "00 05 10 15 20 25 30 35 40 45 50 55" at bounding box center [877, 480] width 192 height 183
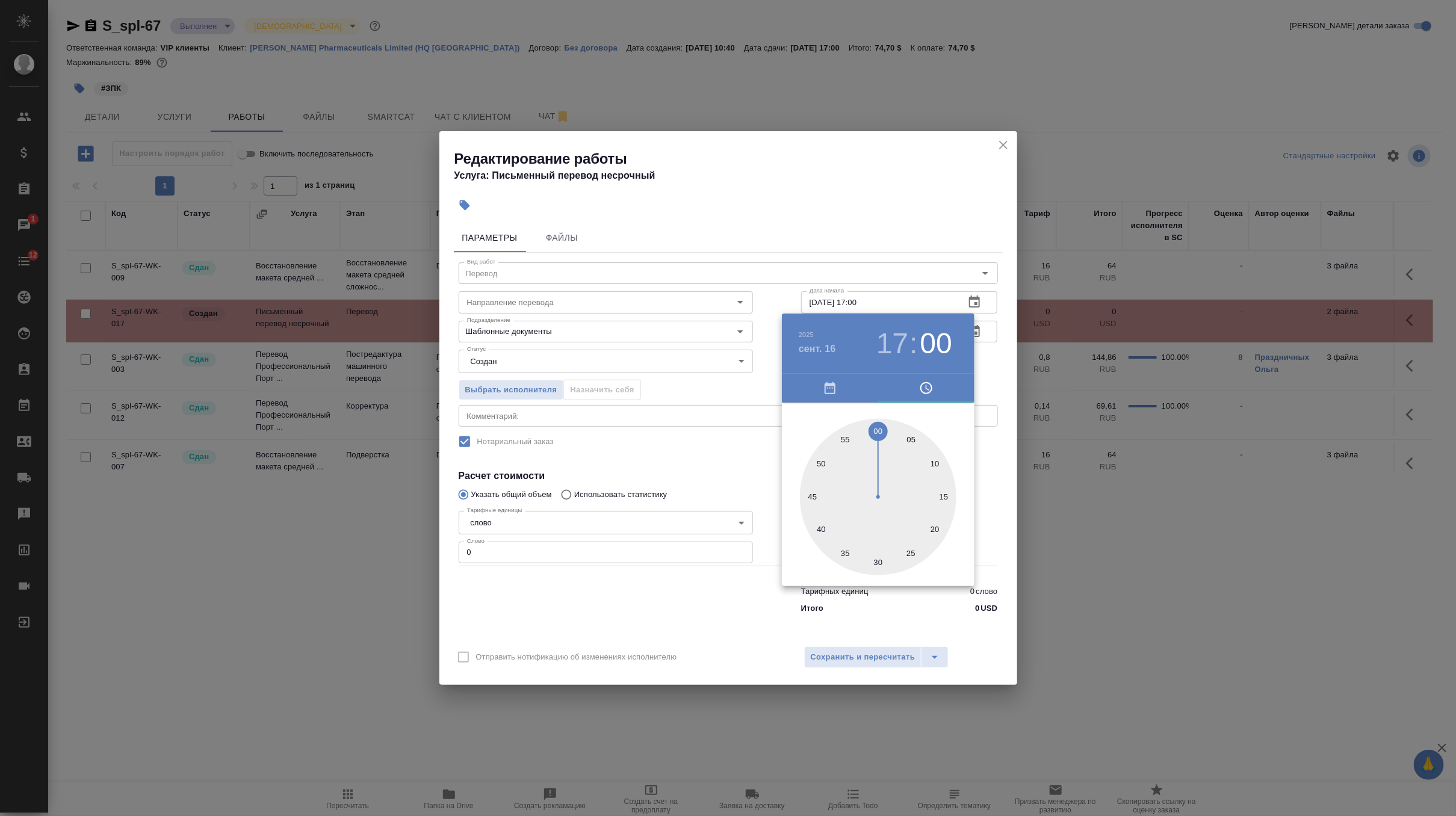
click at [988, 352] on div at bounding box center [728, 408] width 1456 height 816
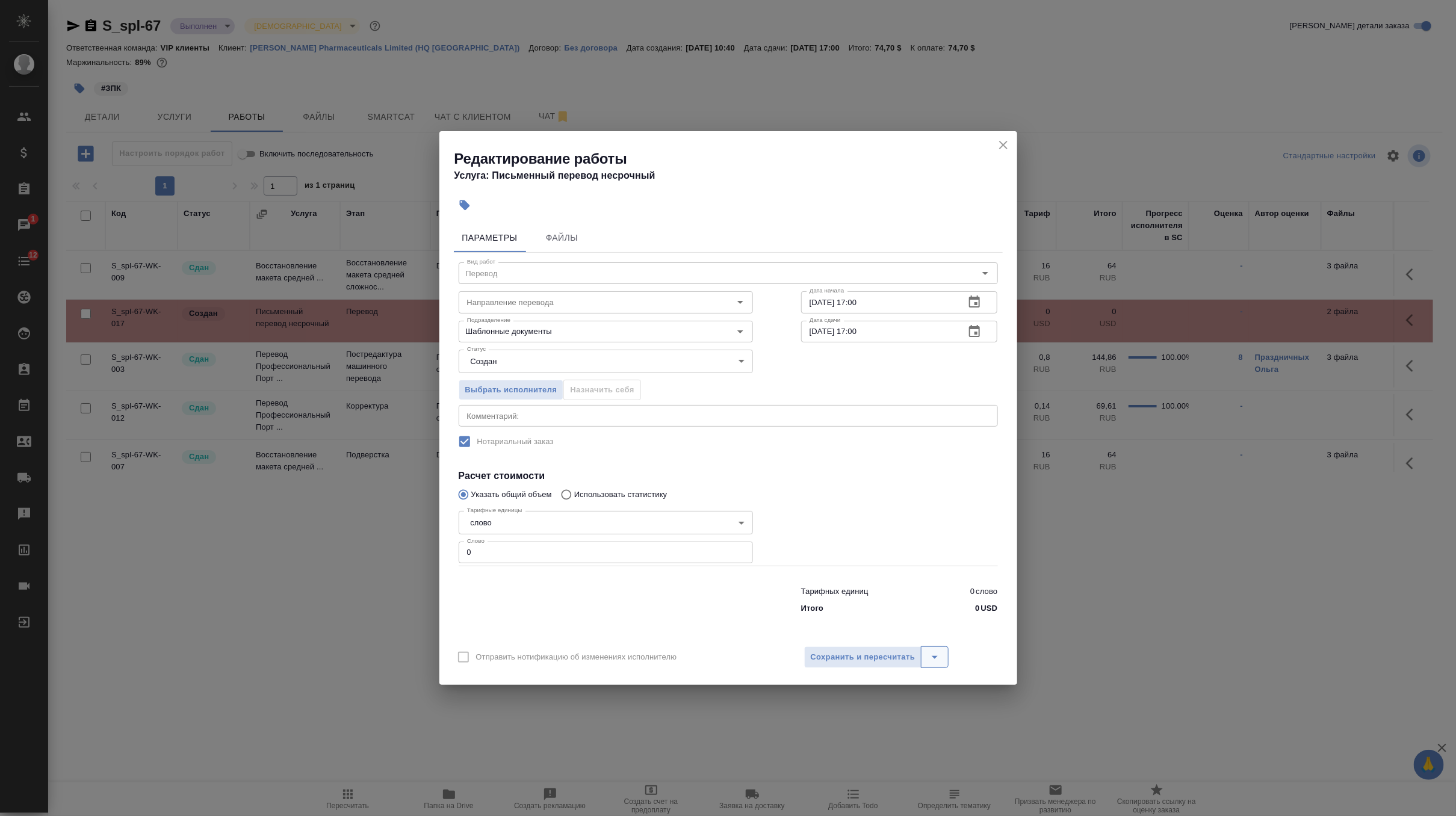
click at [930, 664] on button "split button" at bounding box center [935, 658] width 27 height 22
click at [859, 614] on li "Сохранить" at bounding box center [877, 612] width 145 height 19
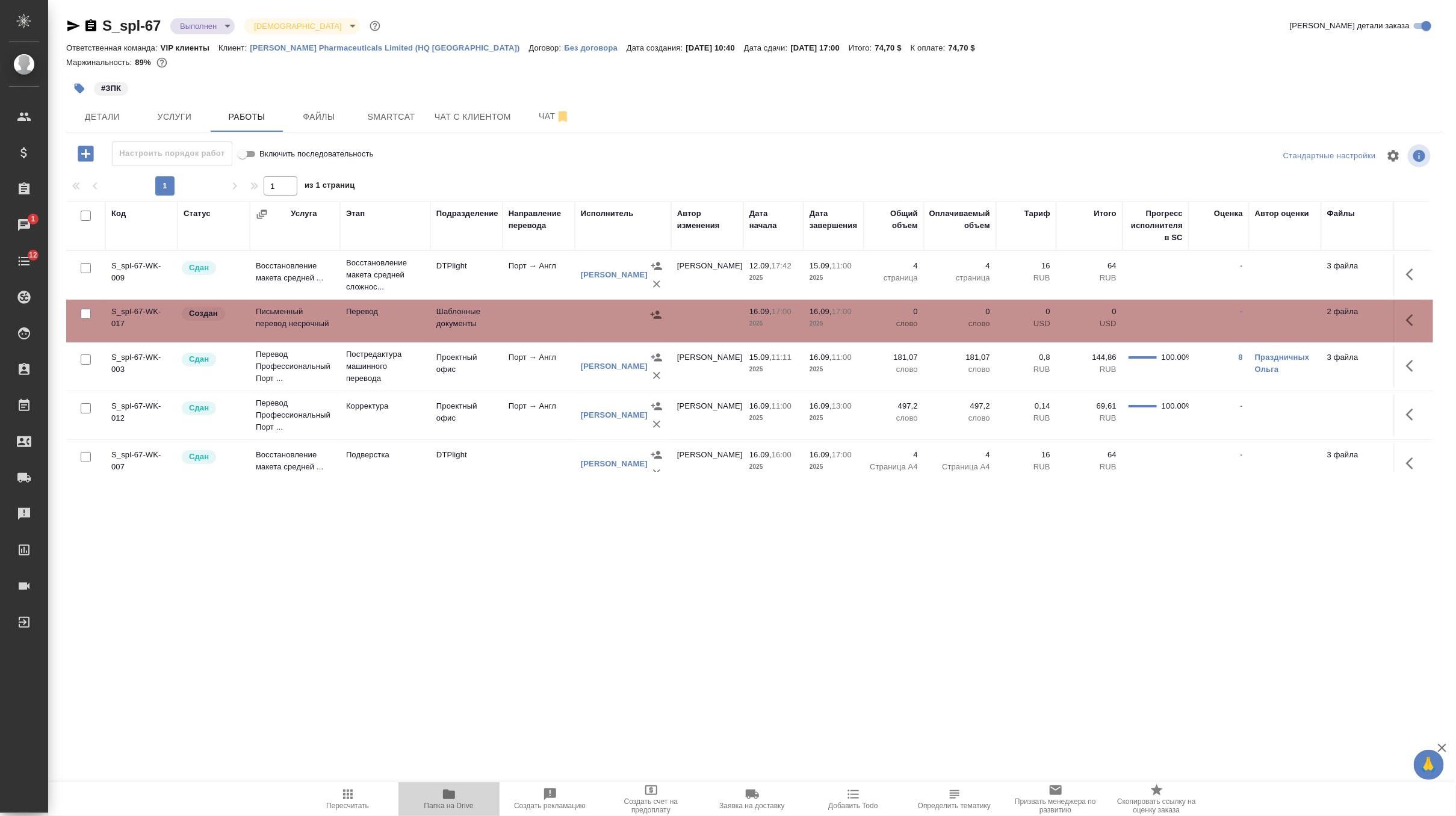
click at [446, 801] on icon "button" at bounding box center [449, 794] width 15 height 15
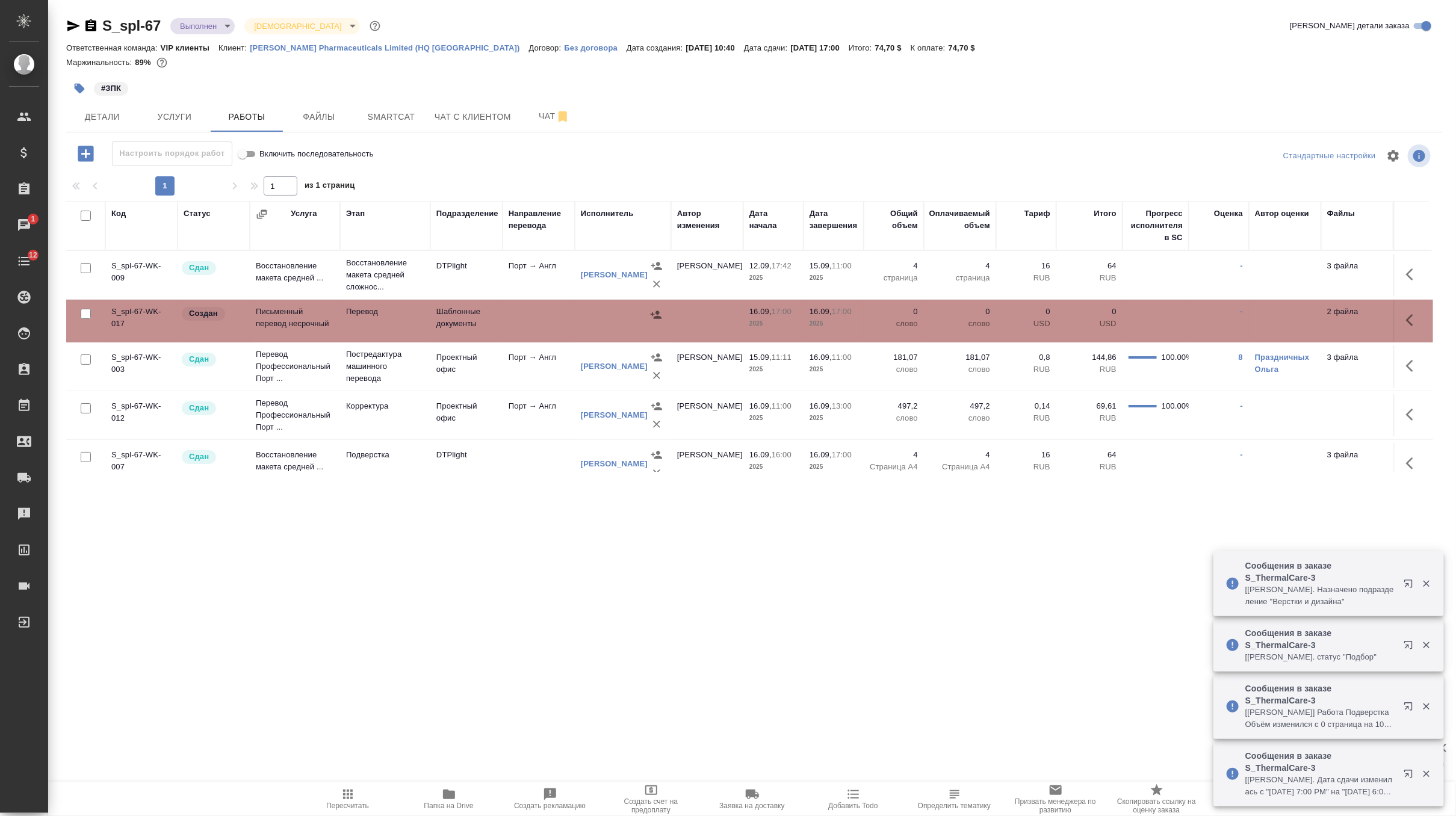
click at [1413, 321] on icon "button" at bounding box center [1413, 321] width 15 height 15
click at [1325, 320] on icon "button" at bounding box center [1325, 321] width 11 height 11
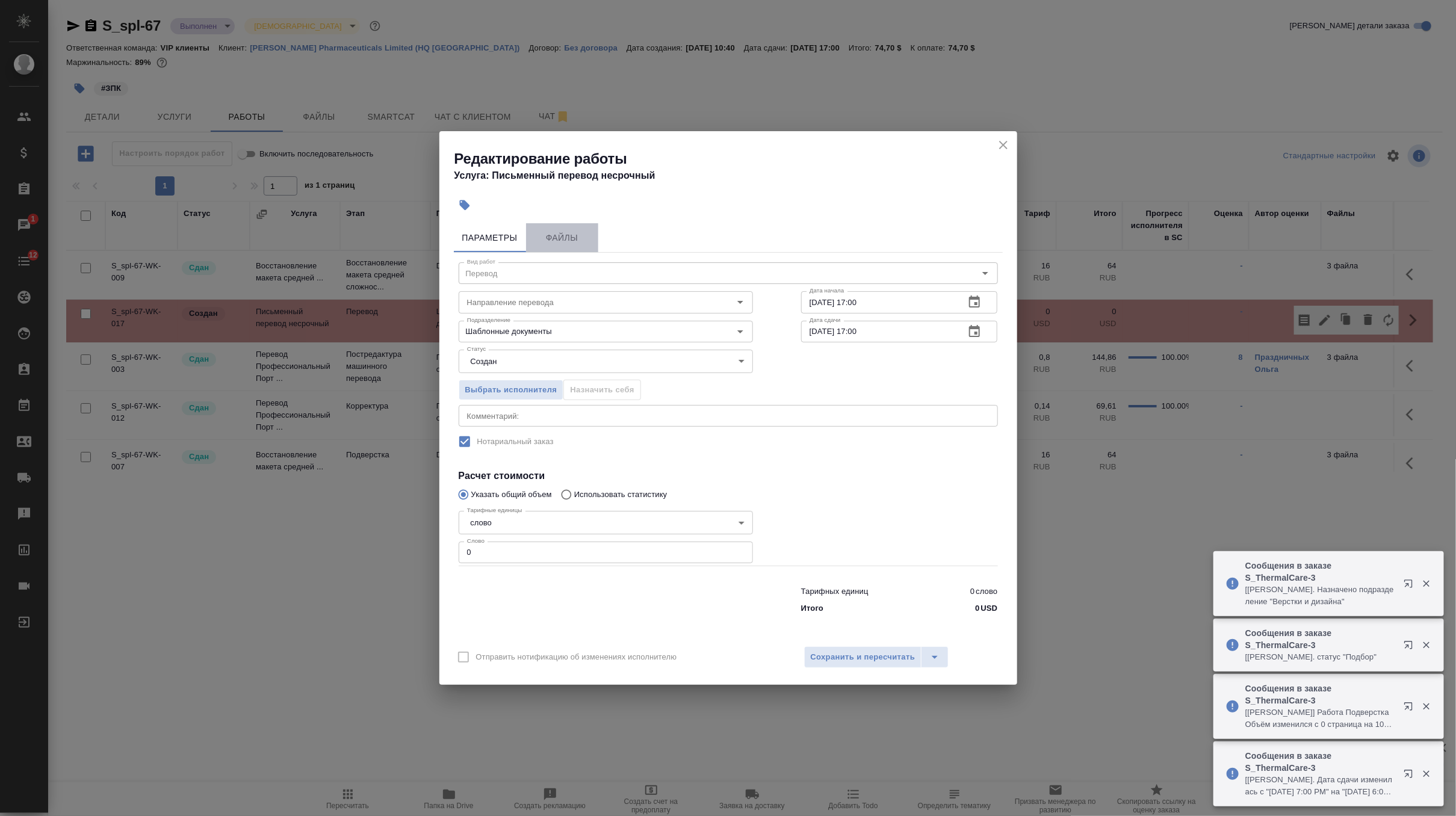
click at [559, 231] on span "Файлы" at bounding box center [561, 238] width 57 height 15
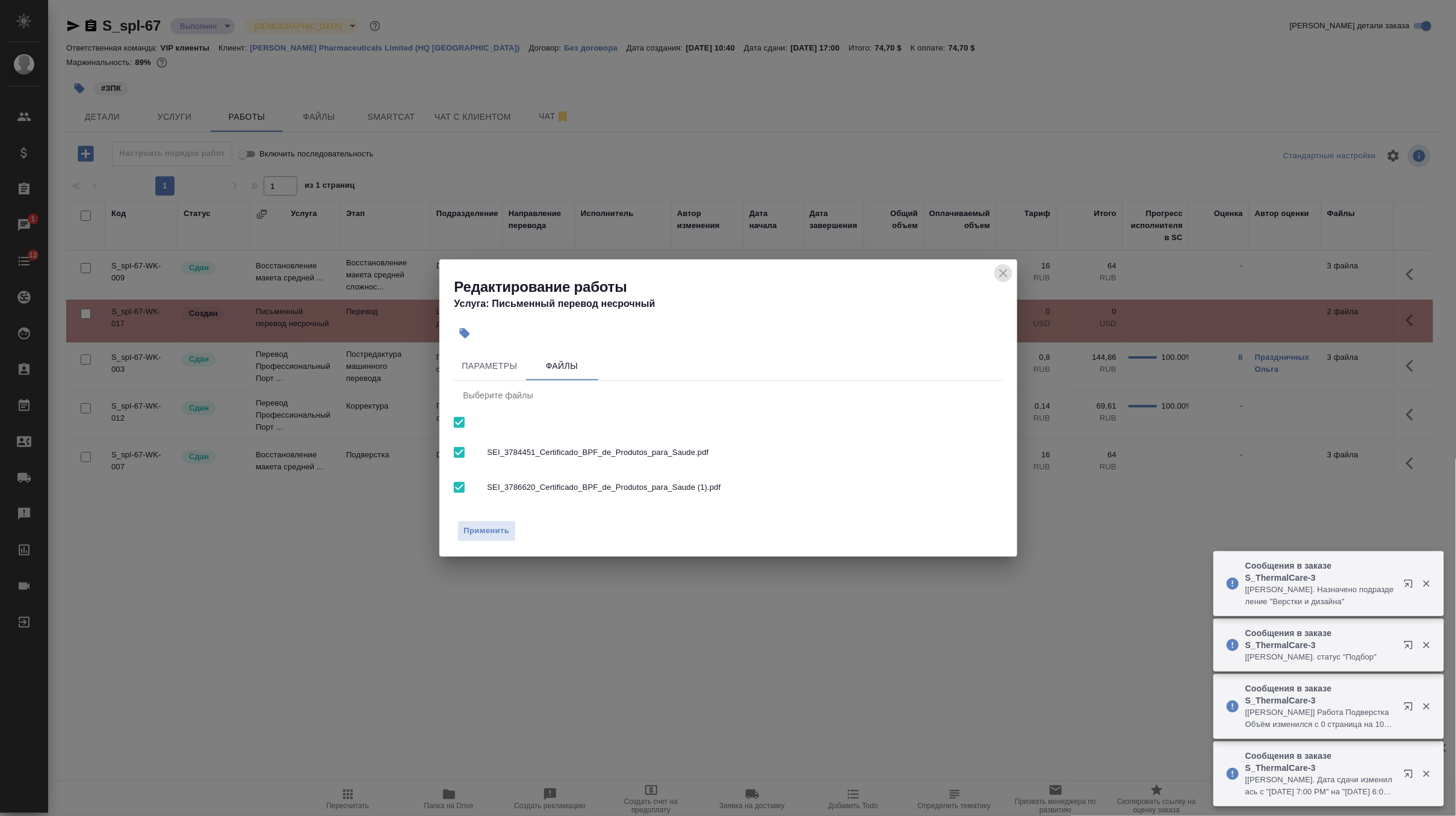
click at [1000, 270] on icon "close" at bounding box center [1003, 273] width 15 height 15
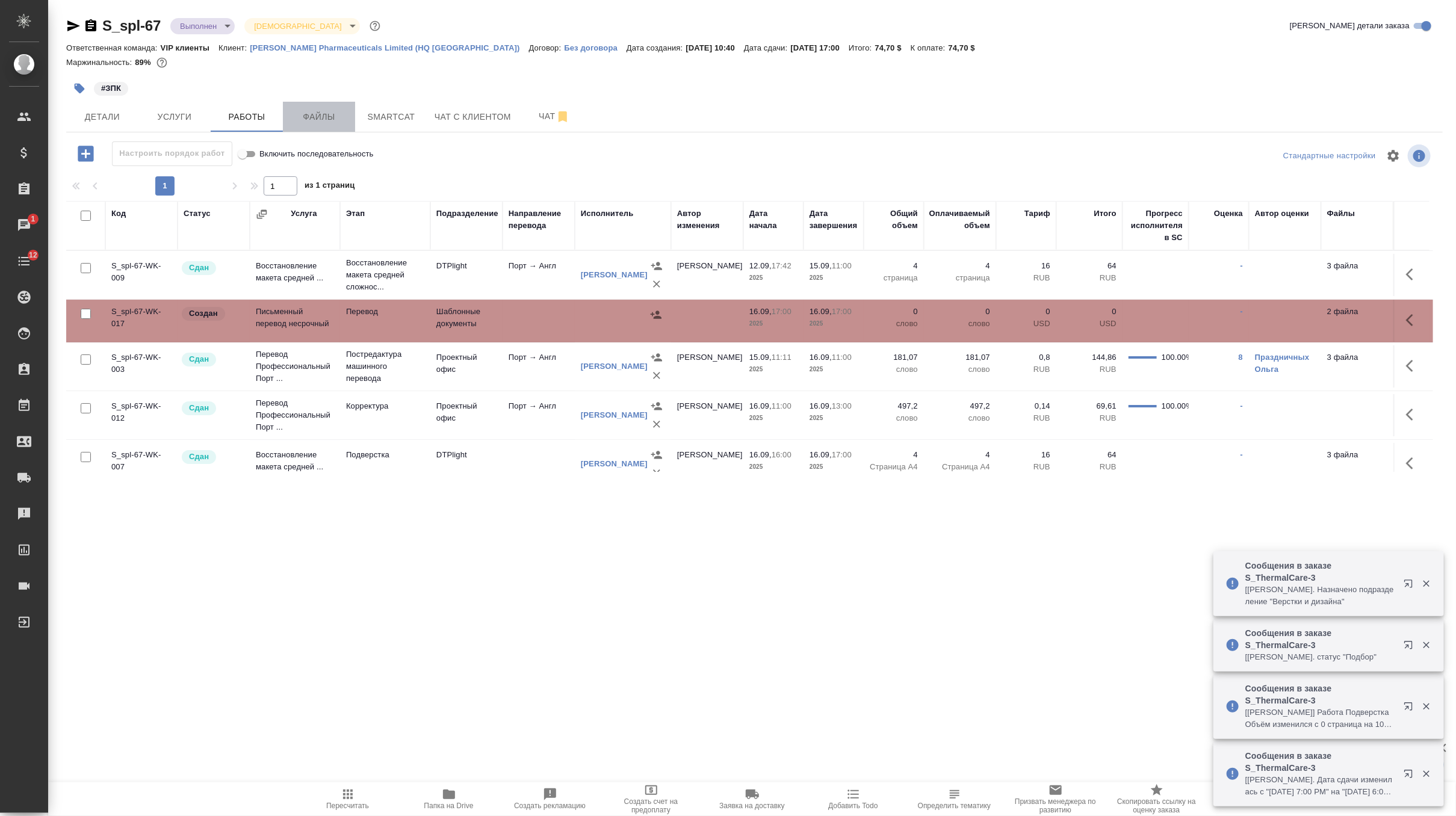
click at [324, 110] on span "Файлы" at bounding box center [318, 117] width 57 height 15
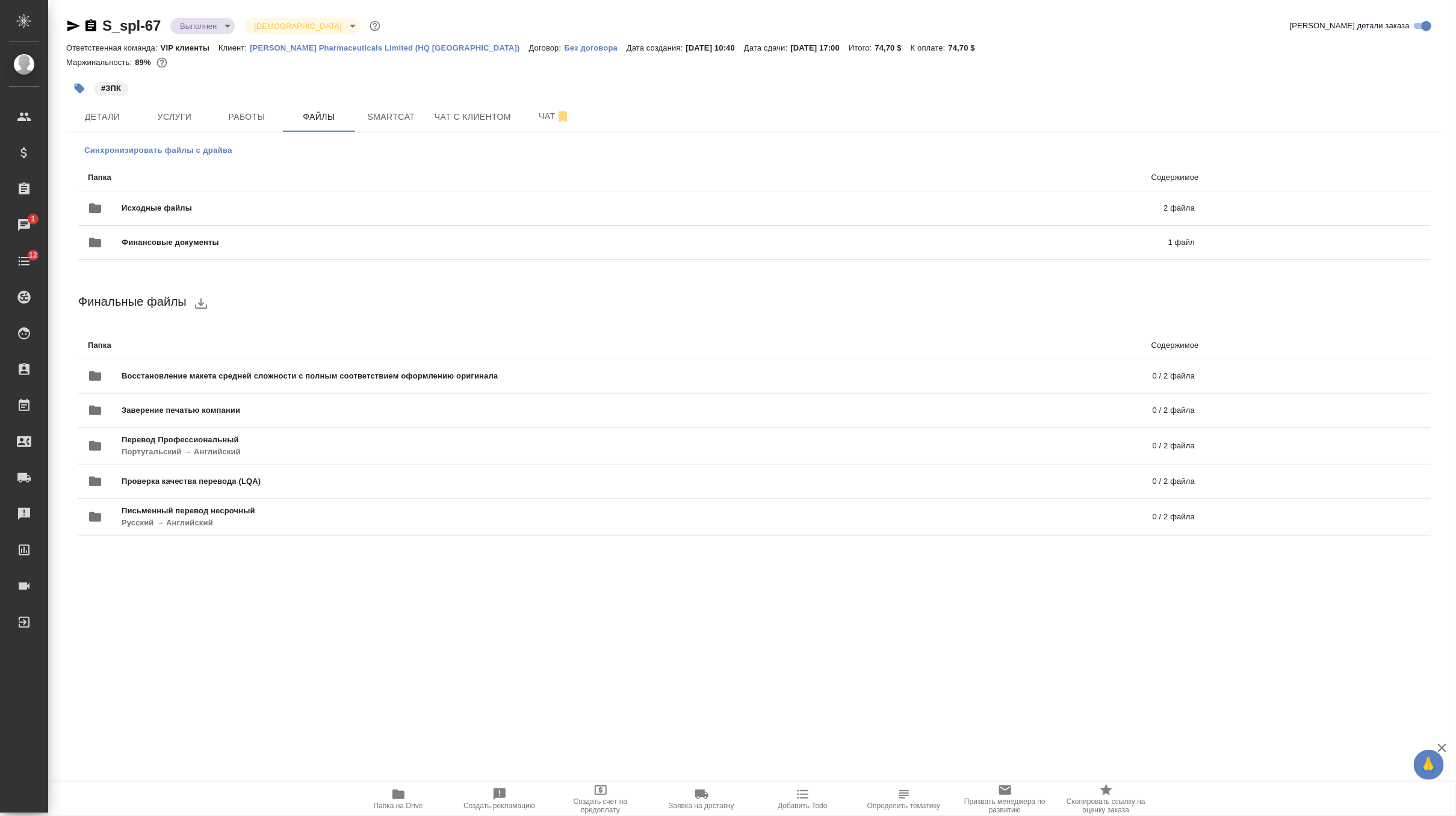
click at [187, 149] on span "Синхронизировать файлы с драйва" at bounding box center [158, 150] width 149 height 12
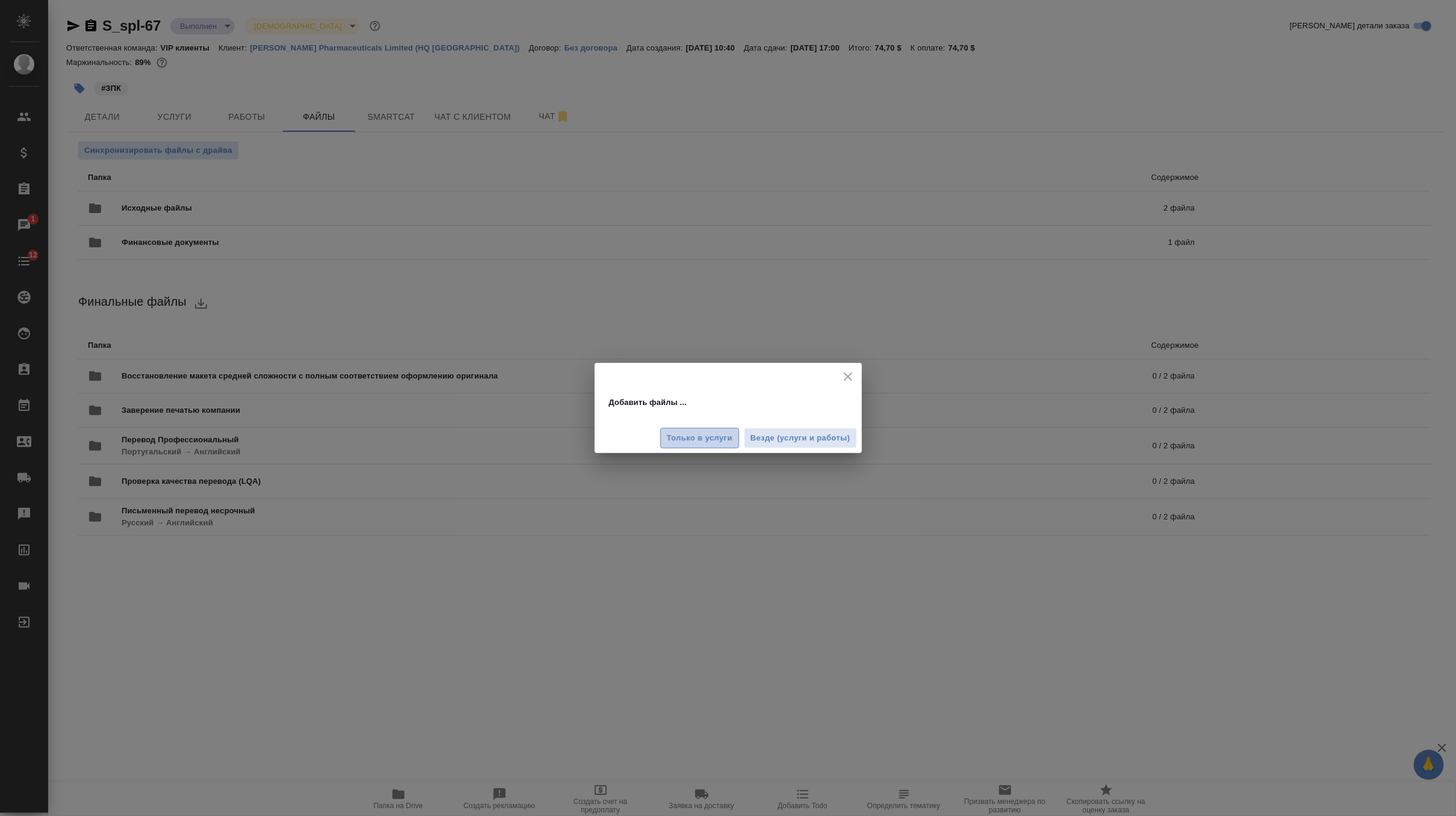
click at [721, 439] on span "Только в услуги" at bounding box center [700, 438] width 66 height 14
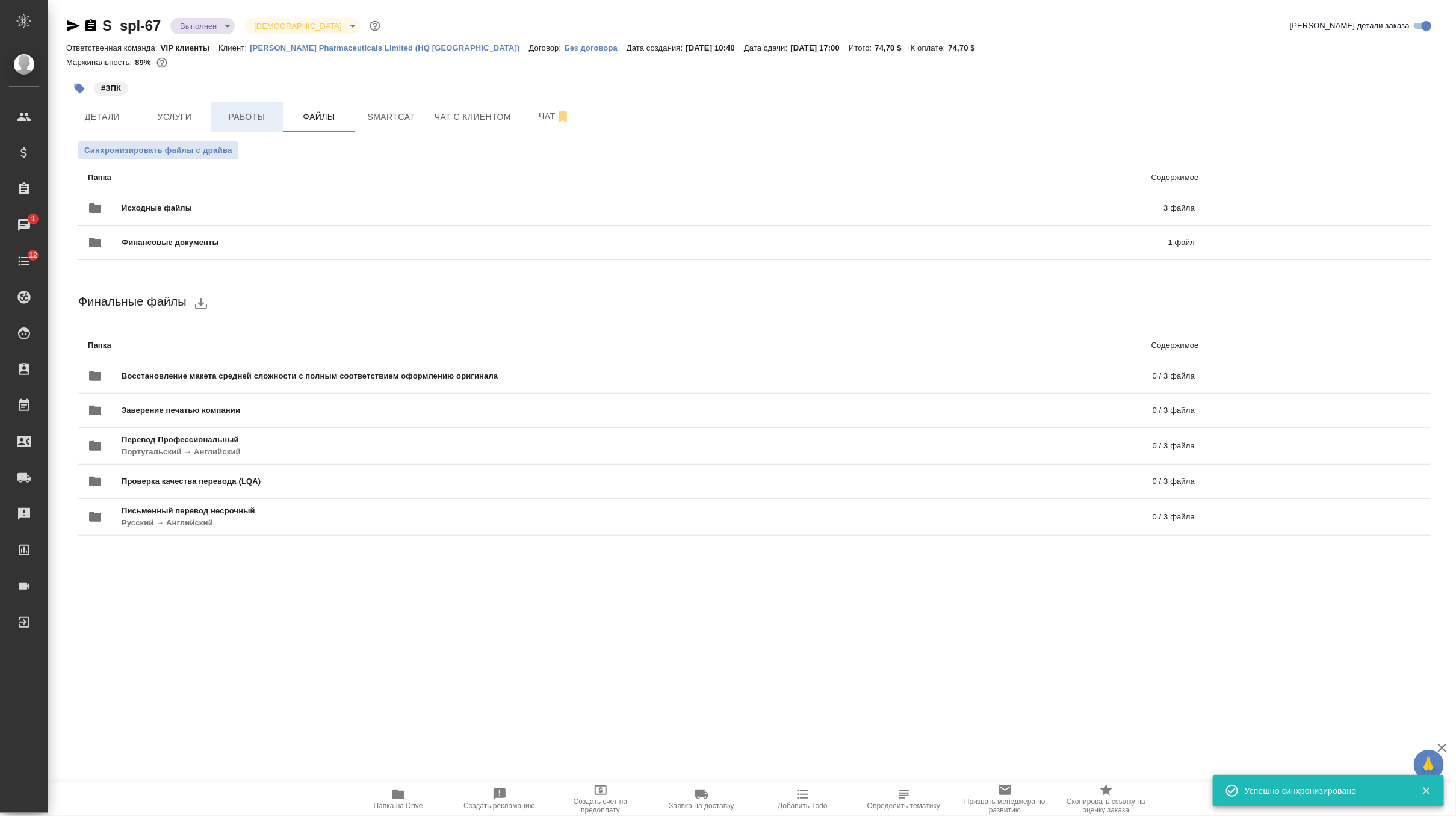
click at [239, 125] on button "Работы" at bounding box center [246, 117] width 72 height 30
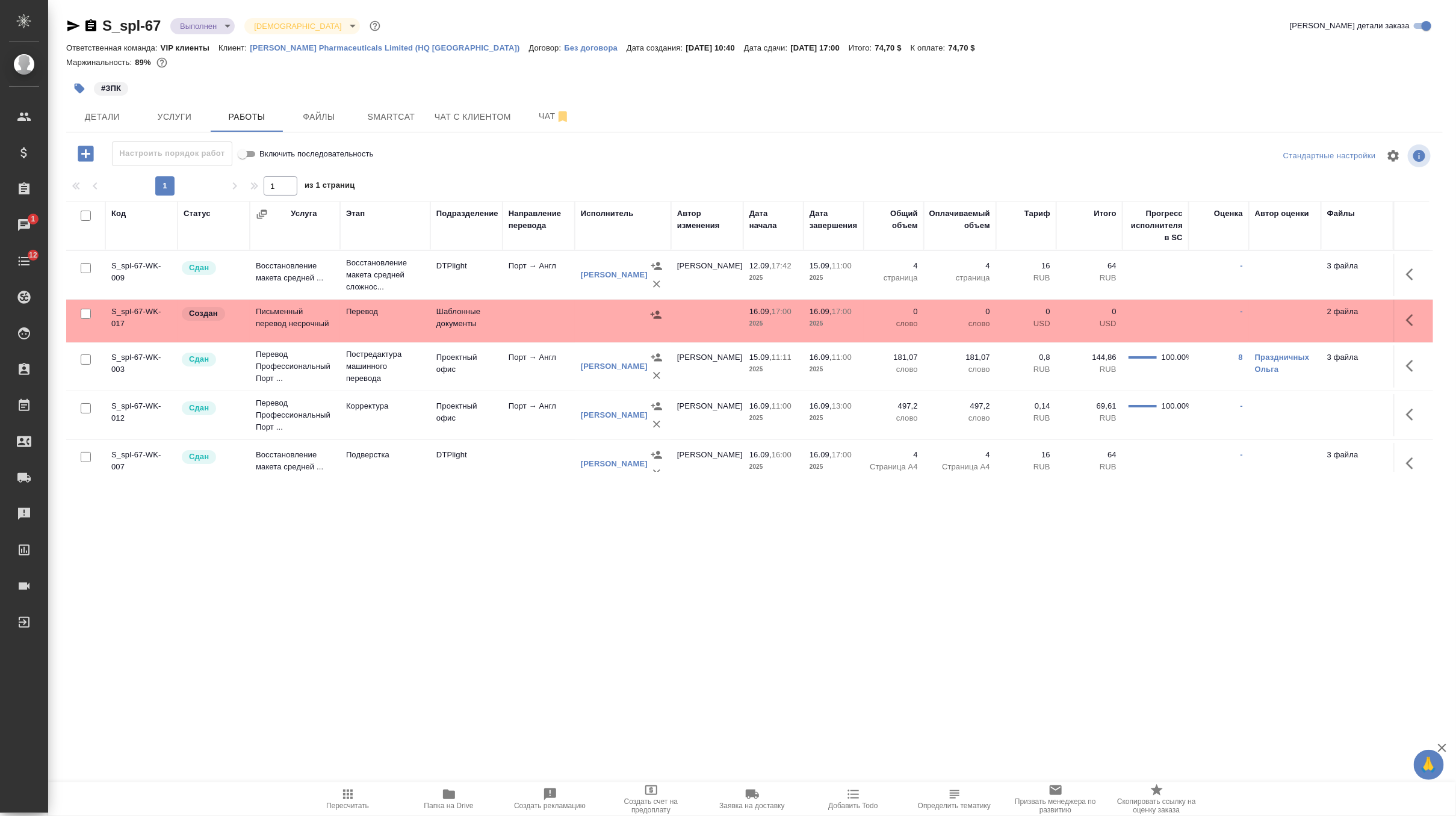
click at [1414, 316] on icon "button" at bounding box center [1413, 321] width 15 height 15
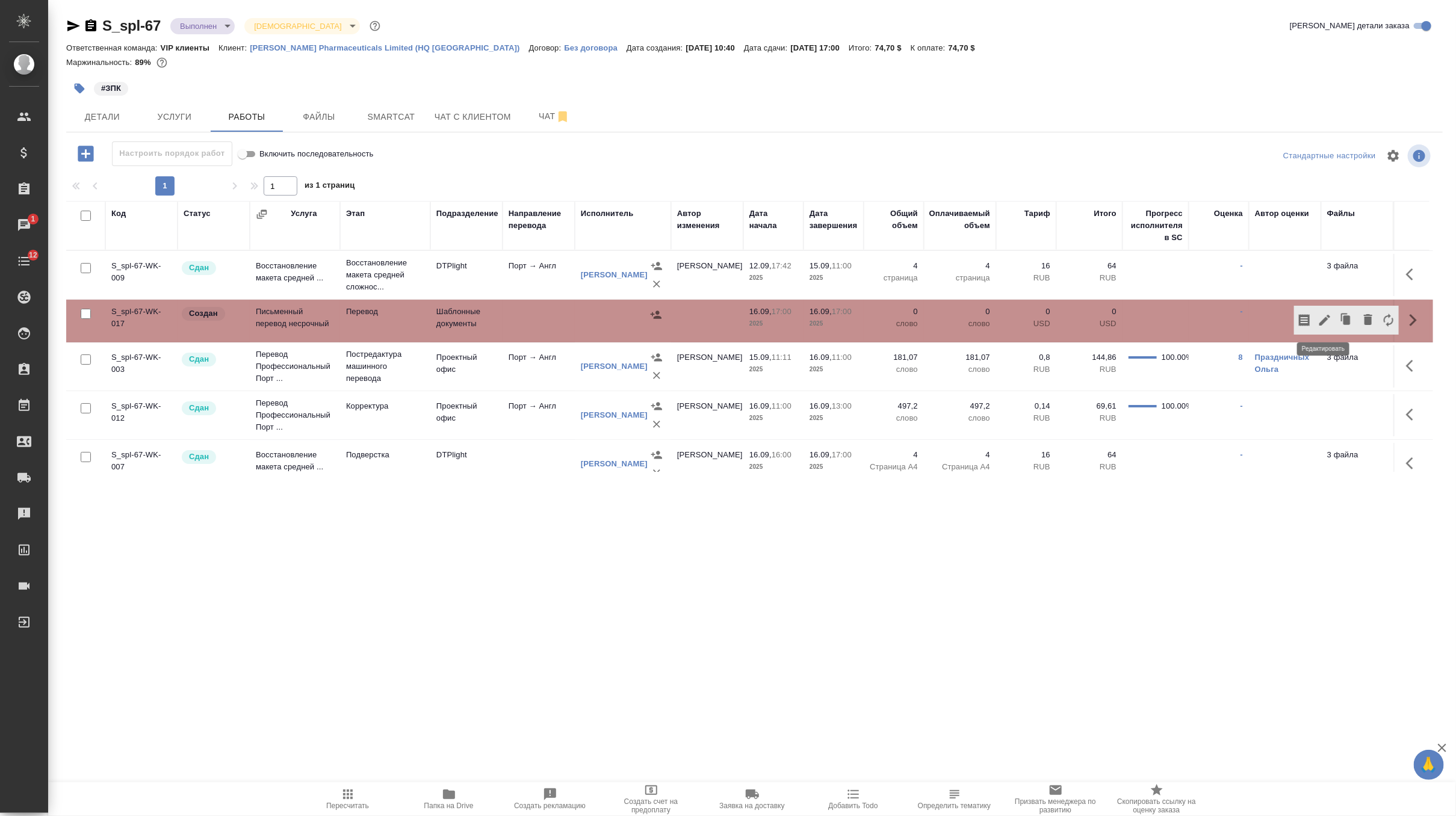
click at [1329, 314] on icon "button" at bounding box center [1325, 321] width 15 height 15
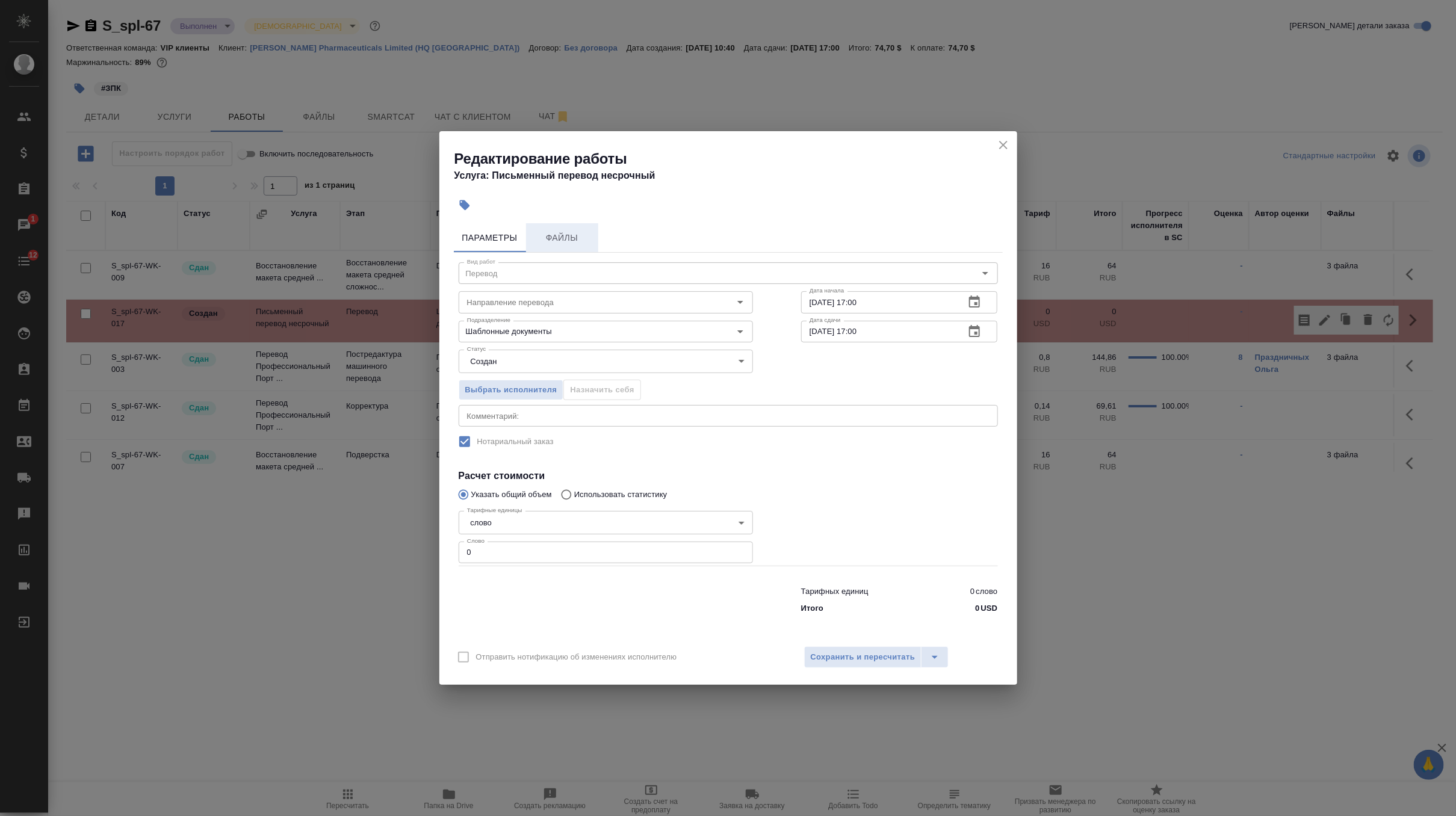
click at [558, 231] on span "Файлы" at bounding box center [561, 238] width 57 height 15
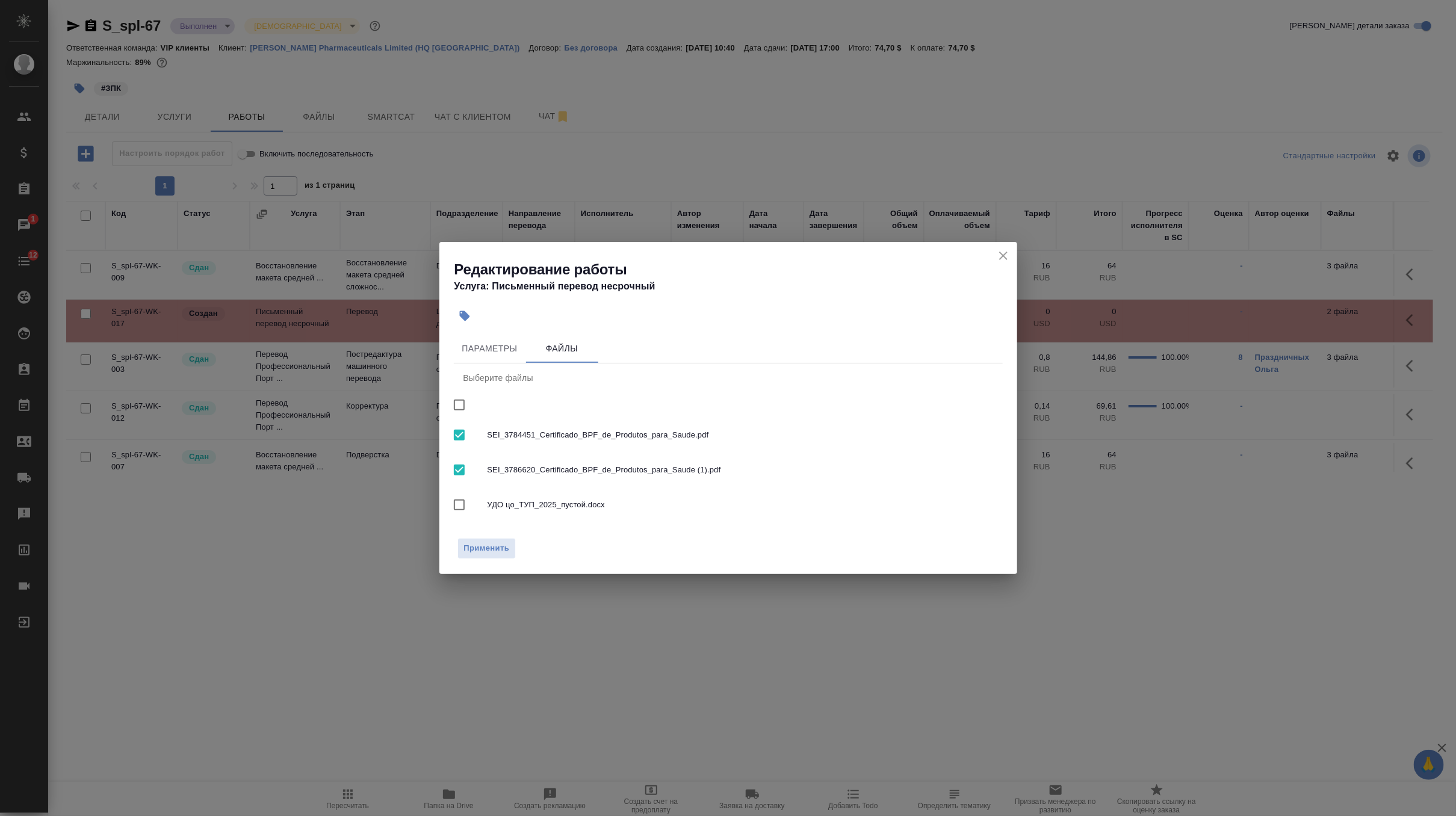
click at [462, 405] on input "checkbox" at bounding box center [459, 405] width 26 height 26
checkbox input "true"
click at [463, 413] on input "checkbox" at bounding box center [459, 405] width 26 height 26
checkbox input "false"
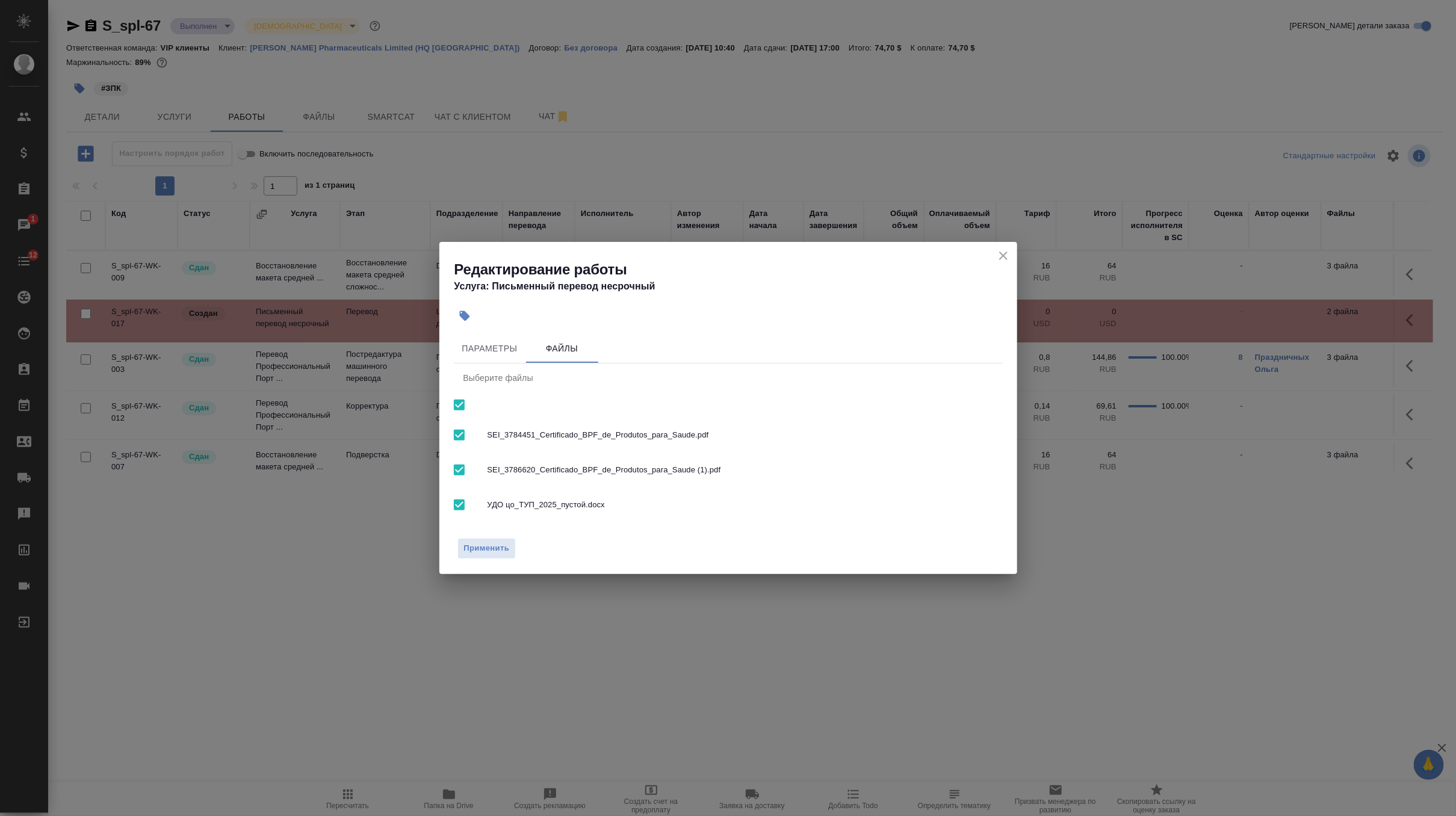
checkbox input "false"
click at [460, 499] on input "checkbox" at bounding box center [459, 505] width 26 height 26
checkbox input "true"
click at [477, 556] on button "Применить" at bounding box center [487, 548] width 59 height 21
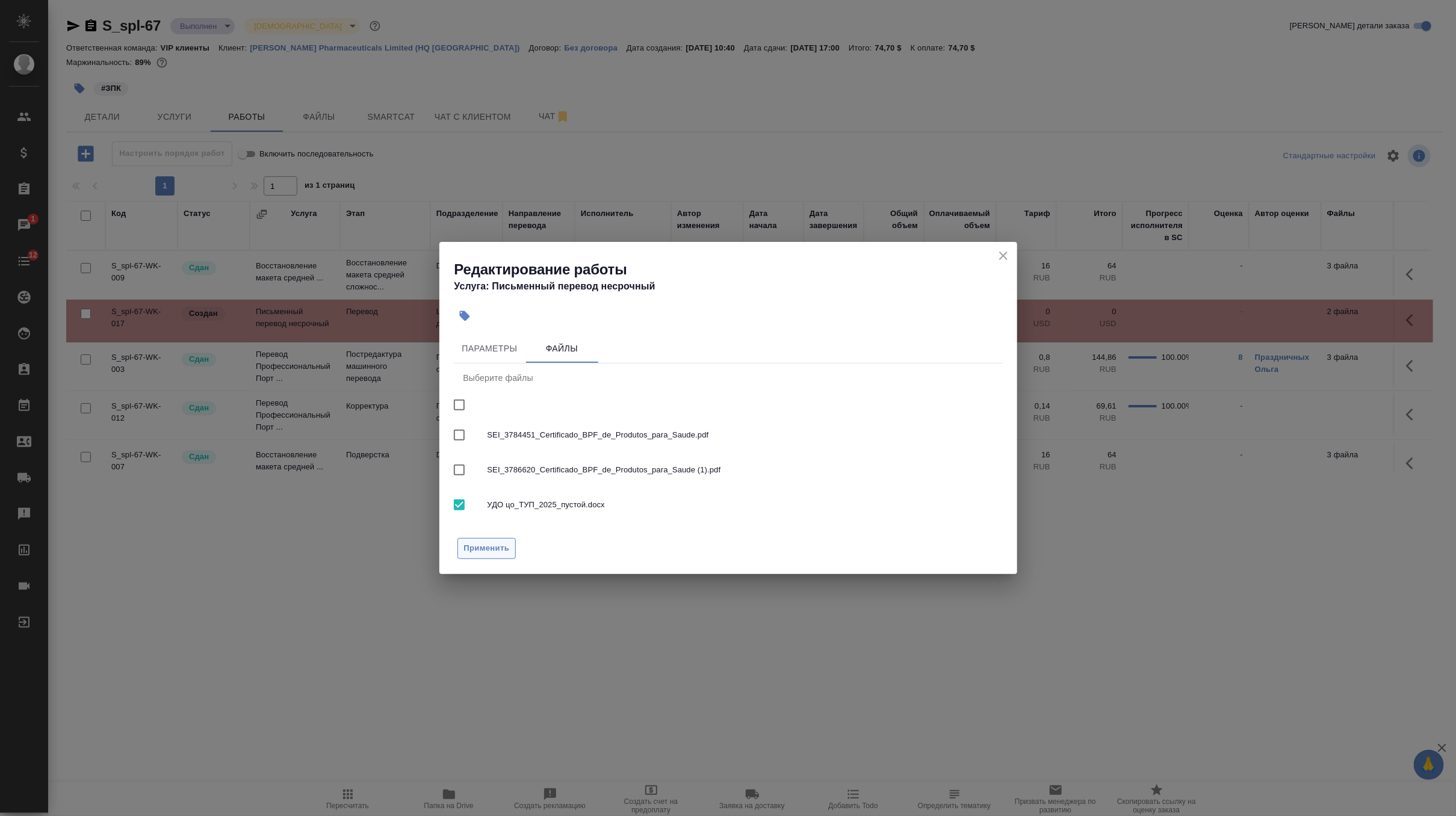
click at [477, 550] on span "Применить" at bounding box center [487, 548] width 46 height 14
click at [496, 366] on div "Выберите файлы" at bounding box center [728, 378] width 549 height 29
click at [499, 349] on span "Параметры" at bounding box center [489, 349] width 57 height 15
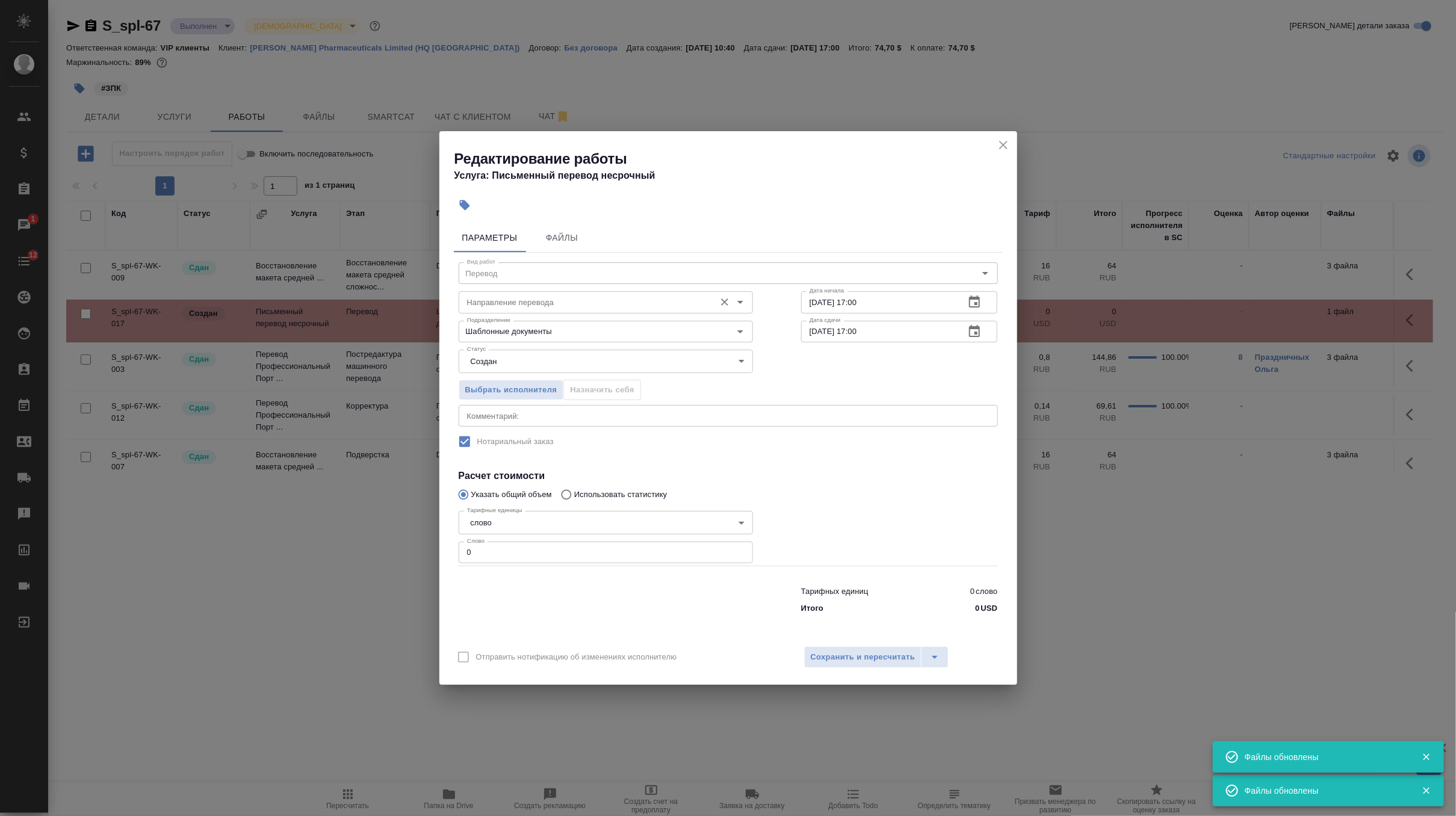
click at [569, 305] on input "Направление перевода" at bounding box center [585, 302] width 247 height 15
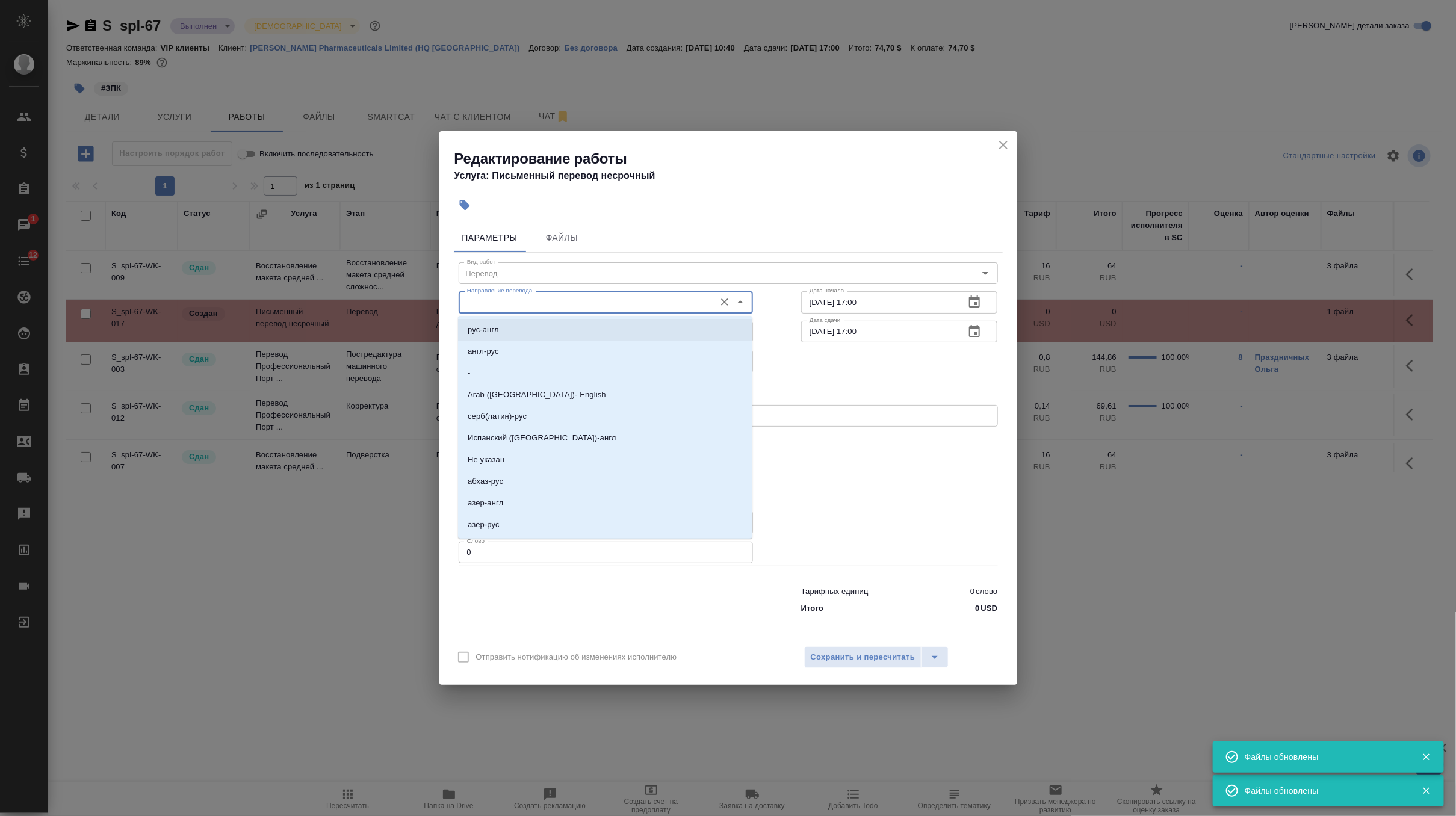
click at [538, 329] on li "рус-англ" at bounding box center [605, 330] width 294 height 22
type input "рус-англ"
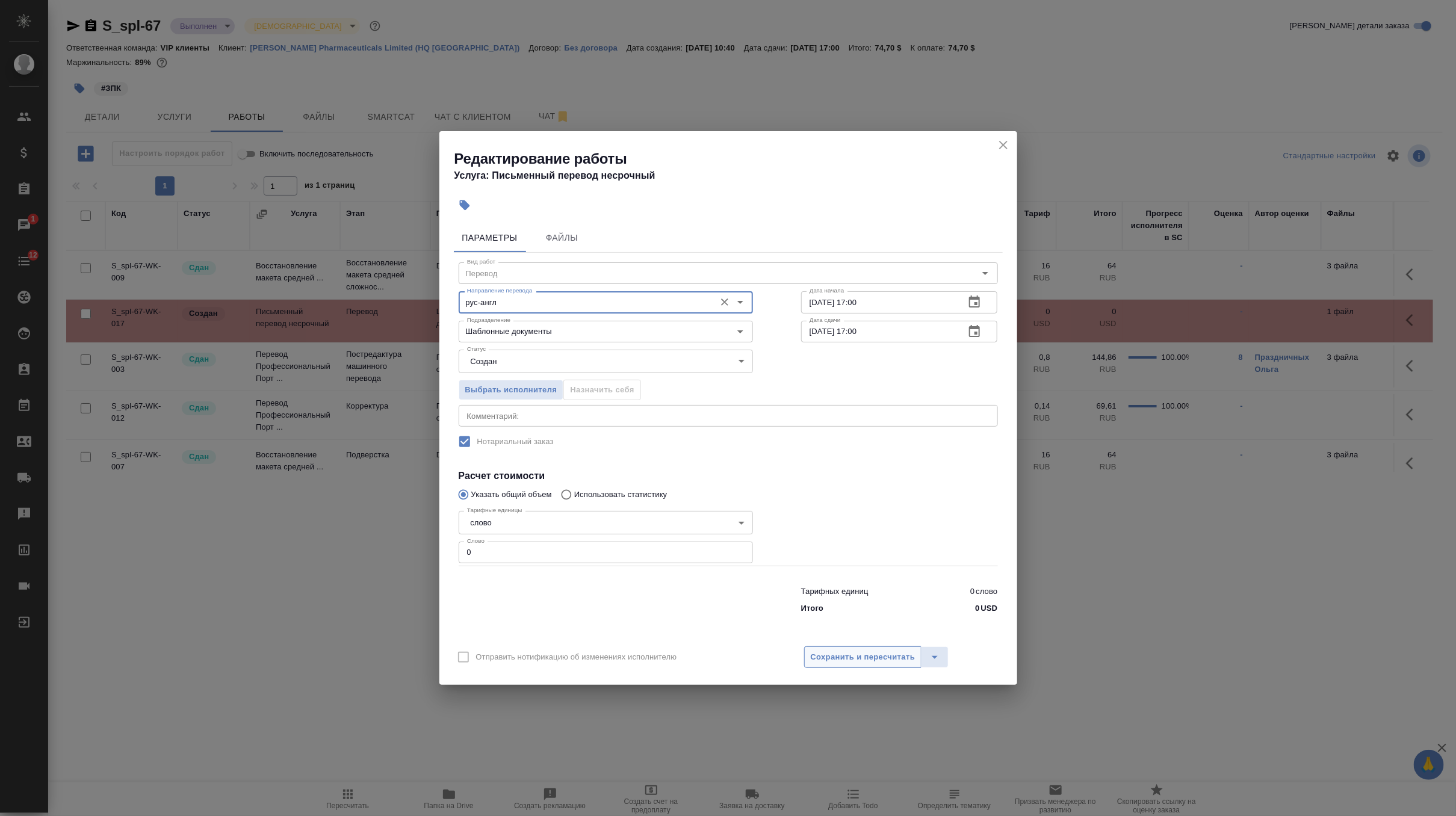
click at [846, 654] on span "Сохранить и пересчитать" at bounding box center [863, 657] width 105 height 14
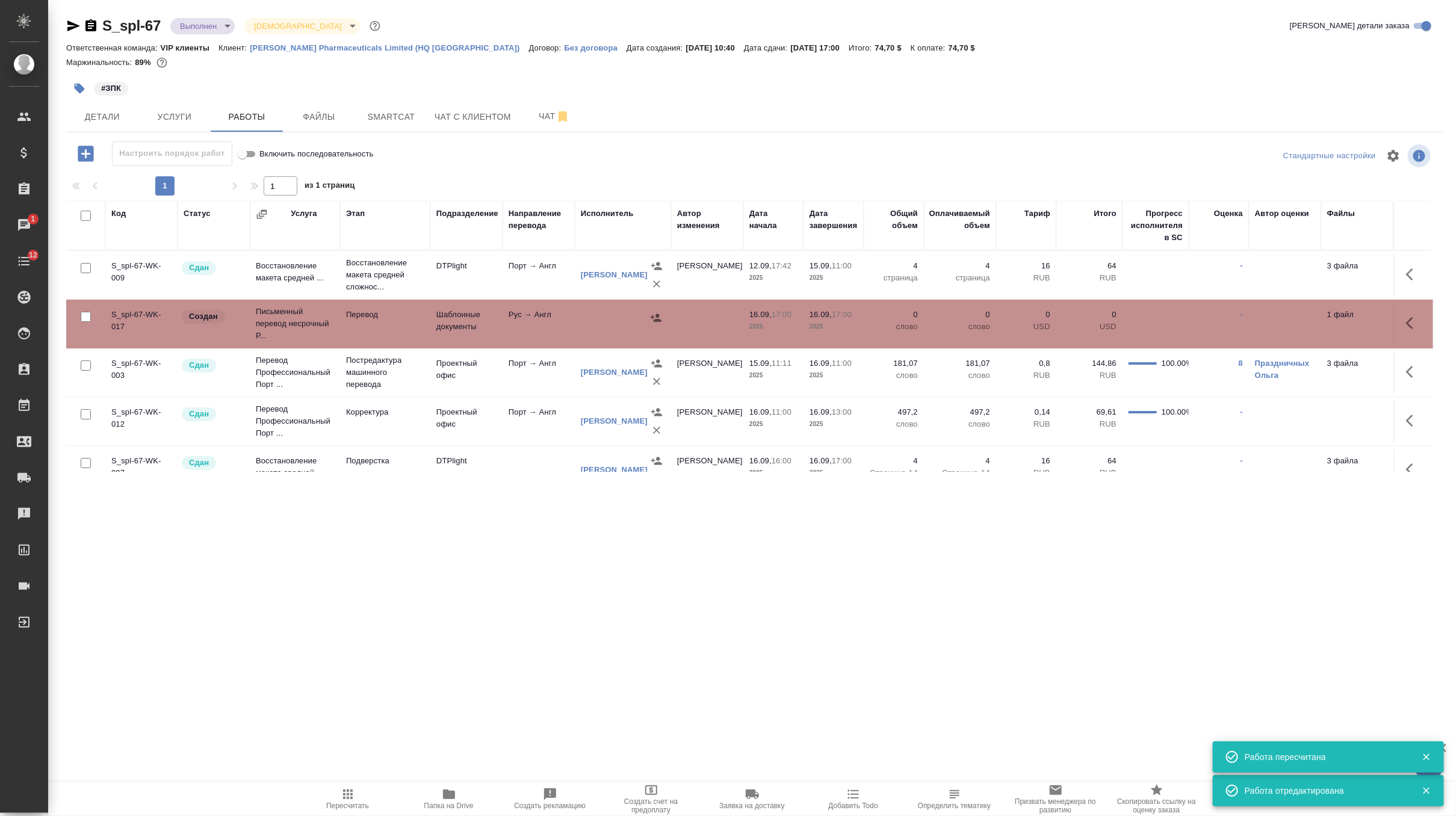
click at [76, 28] on icon "button" at bounding box center [74, 26] width 15 height 15
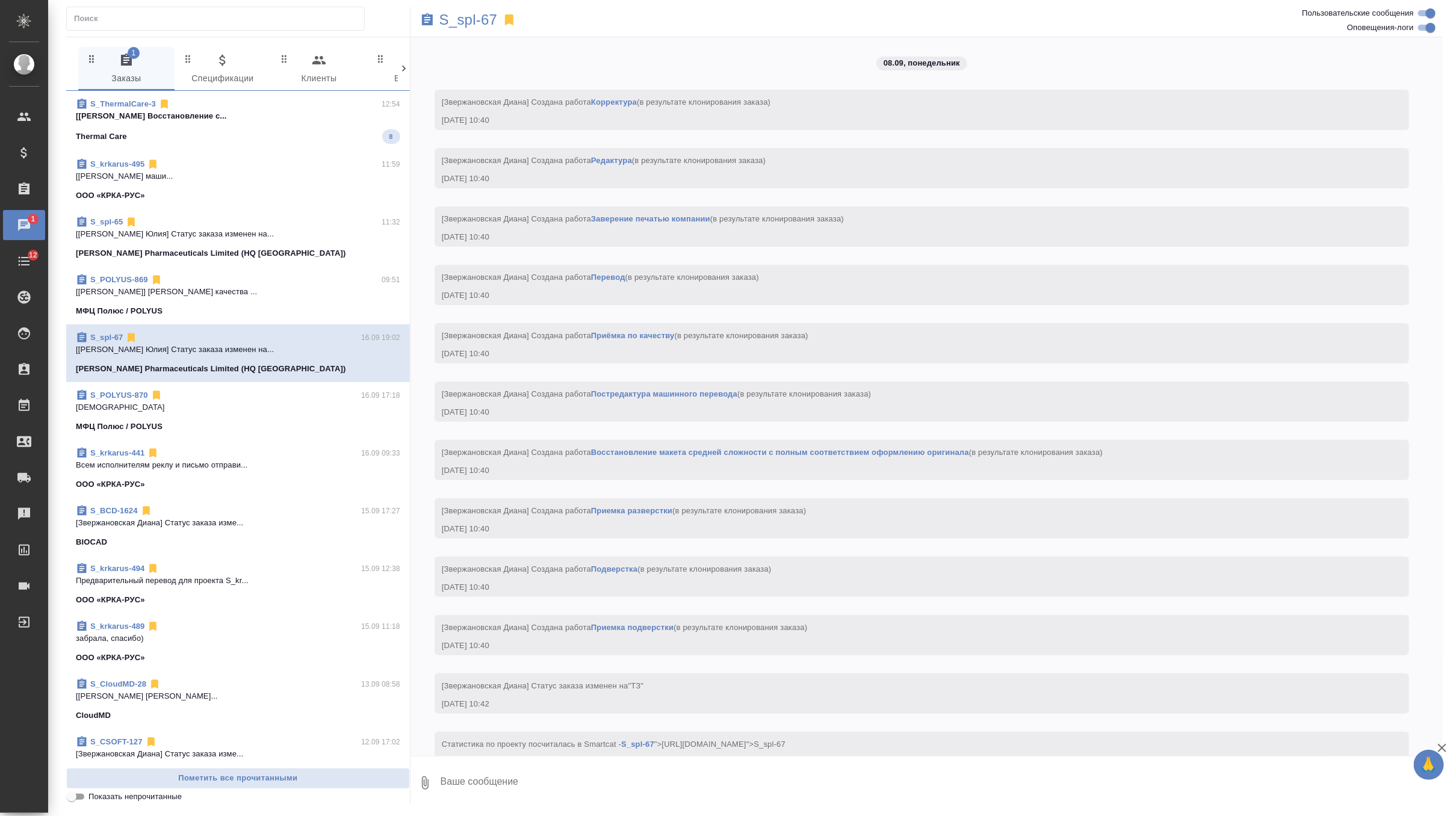
scroll to position [5926, 0]
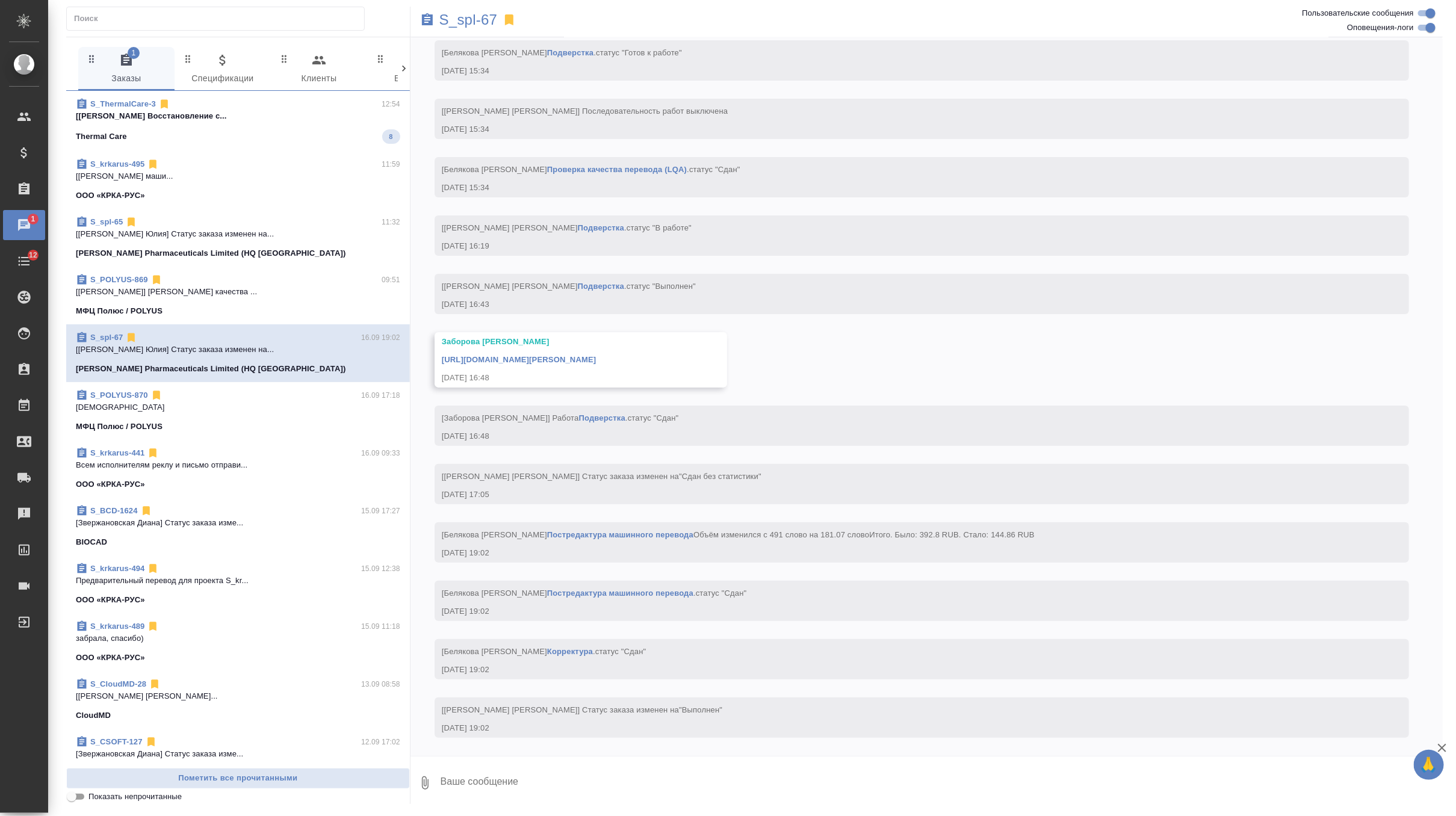
click at [249, 240] on span "S_spl-65 11:32 [[PERSON_NAME] [PERSON_NAME]] Статус заказа изменен на... [PERSO…" at bounding box center [238, 238] width 324 height 44
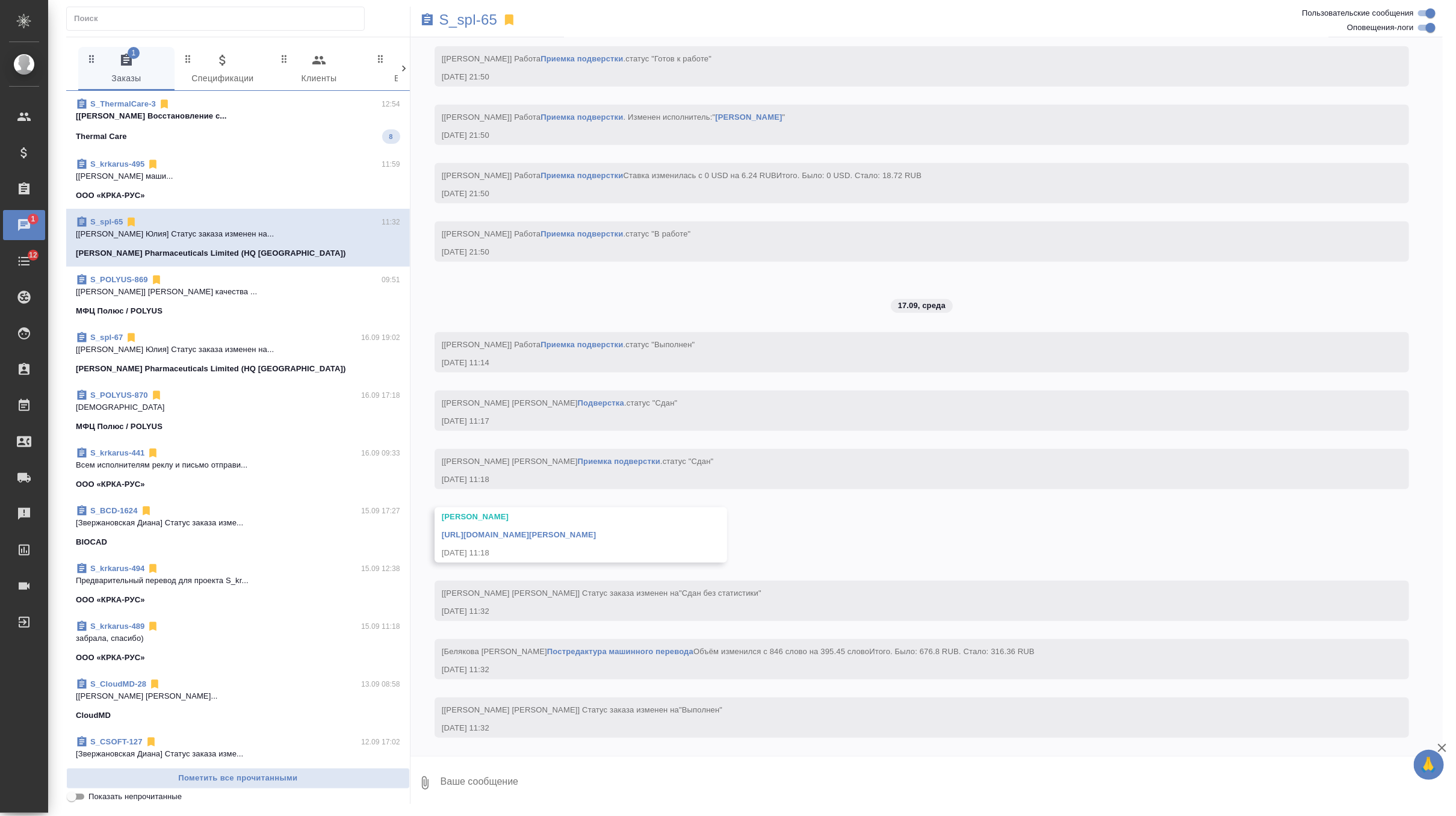
scroll to position [6325, 0]
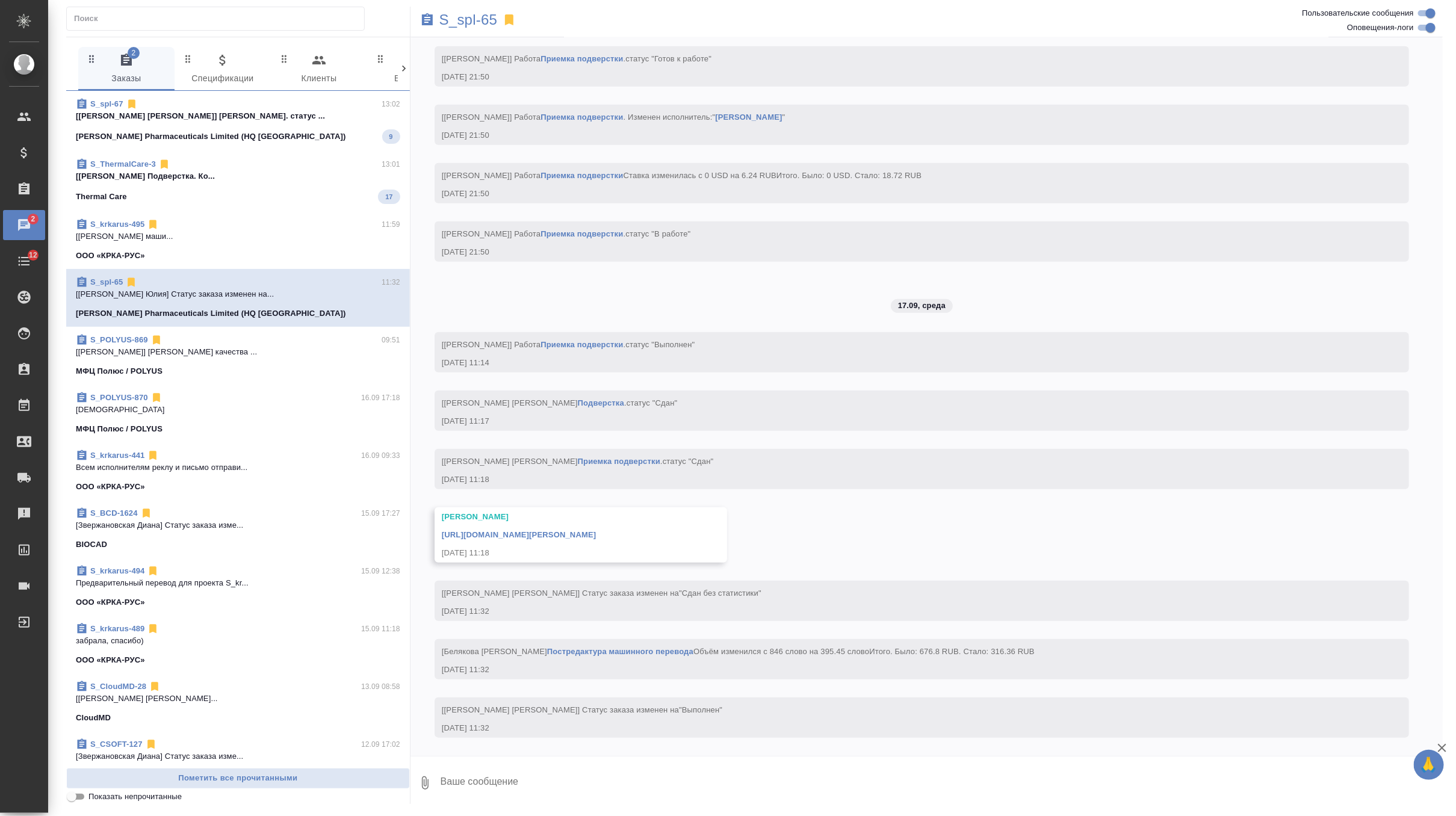
click at [310, 133] on div "[PERSON_NAME] Pharmaceuticals Limited (HQ [GEOGRAPHIC_DATA]) 9" at bounding box center [238, 137] width 324 height 15
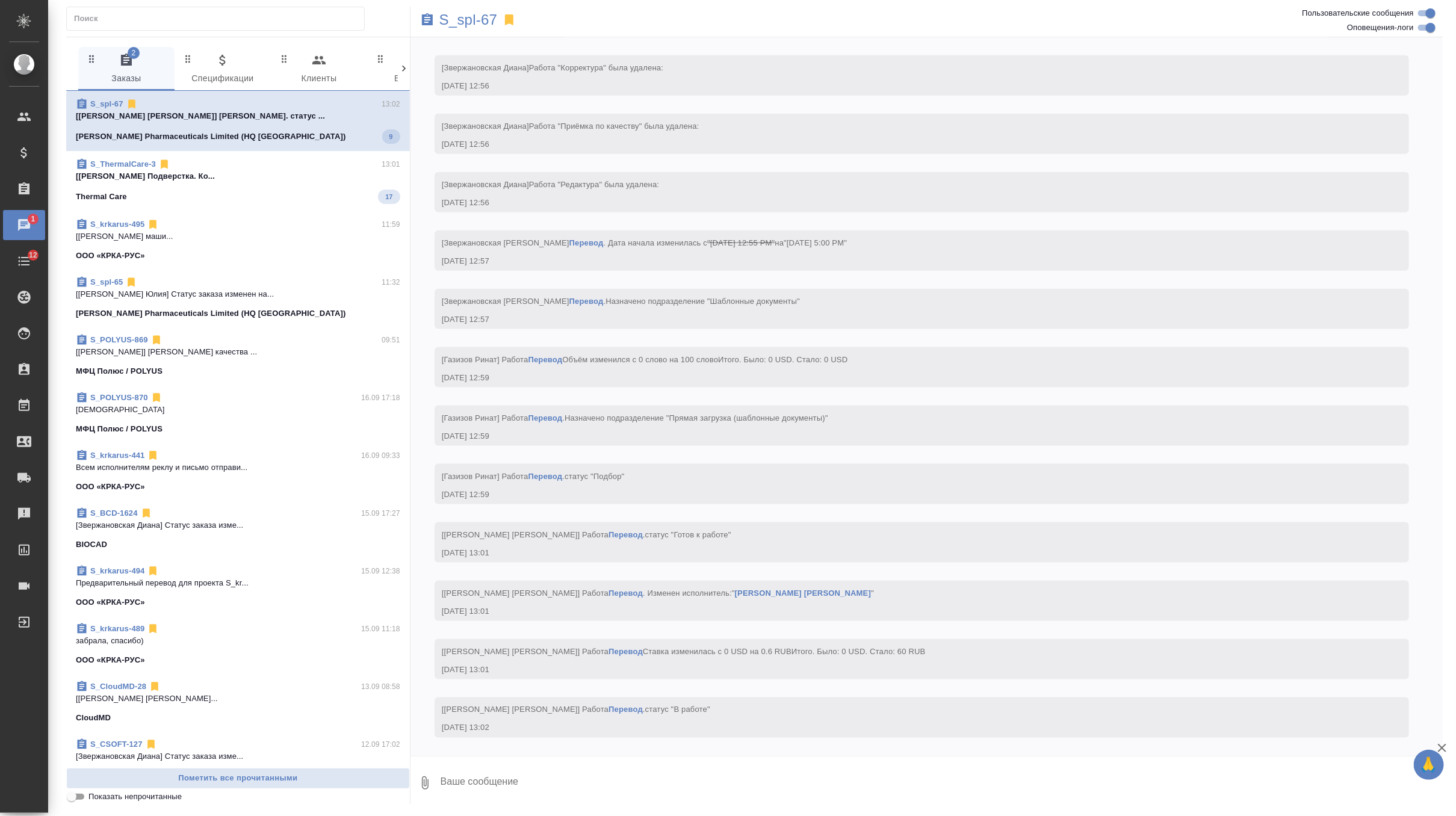
scroll to position [6761, 0]
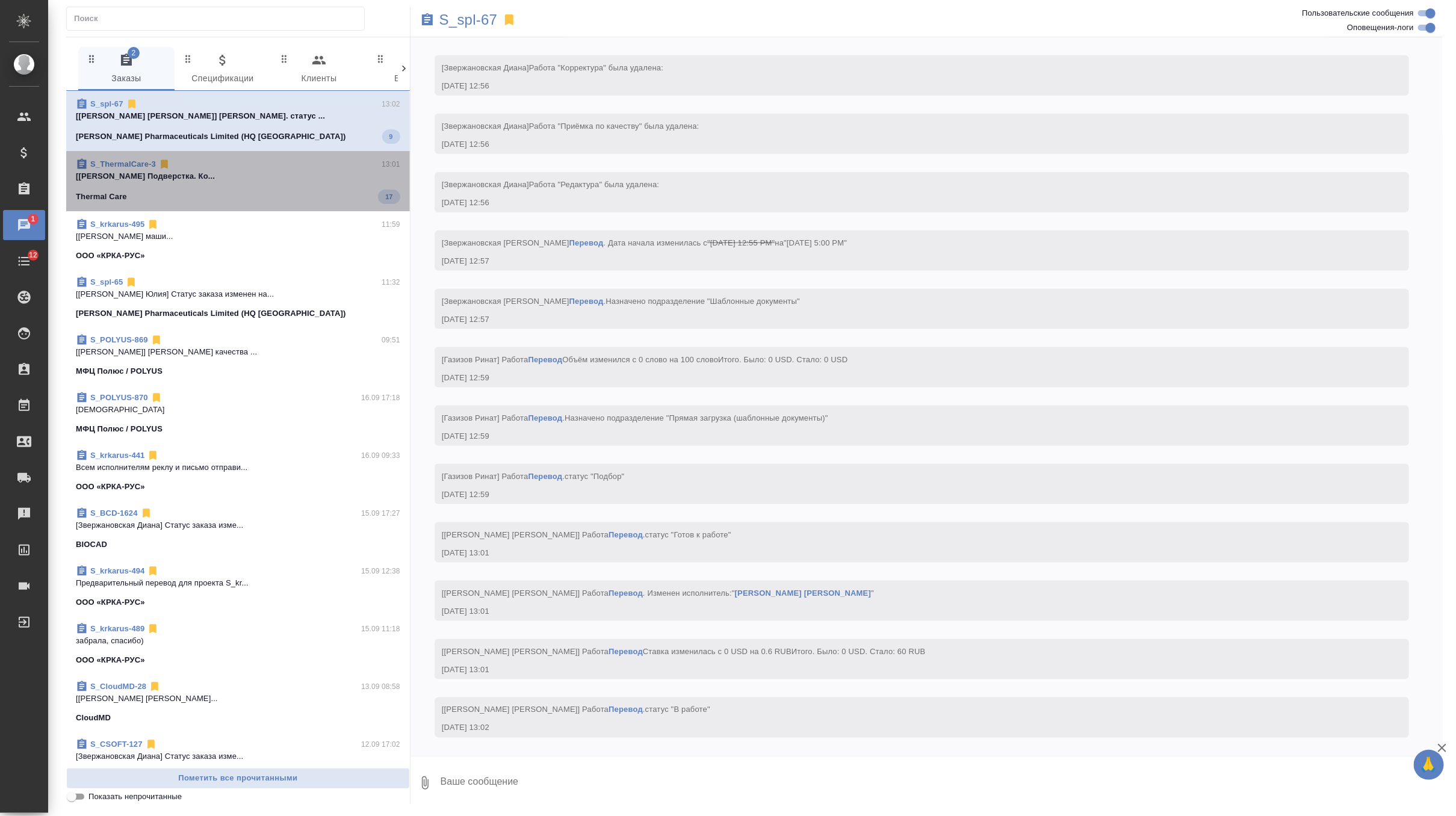
click at [305, 170] on p "[[PERSON_NAME] Подверстка. Ко..." at bounding box center [238, 176] width 324 height 12
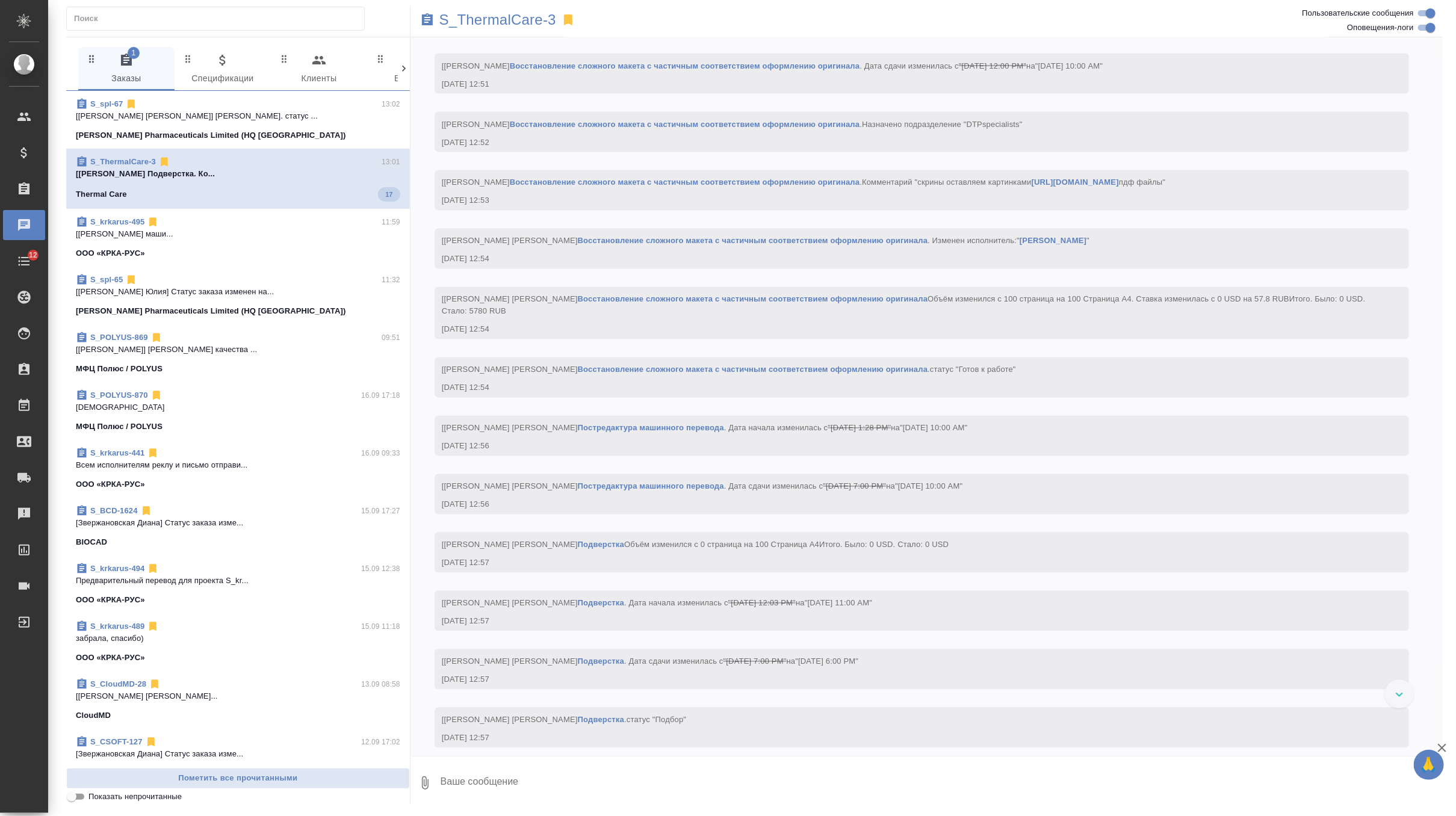
scroll to position [10022, 0]
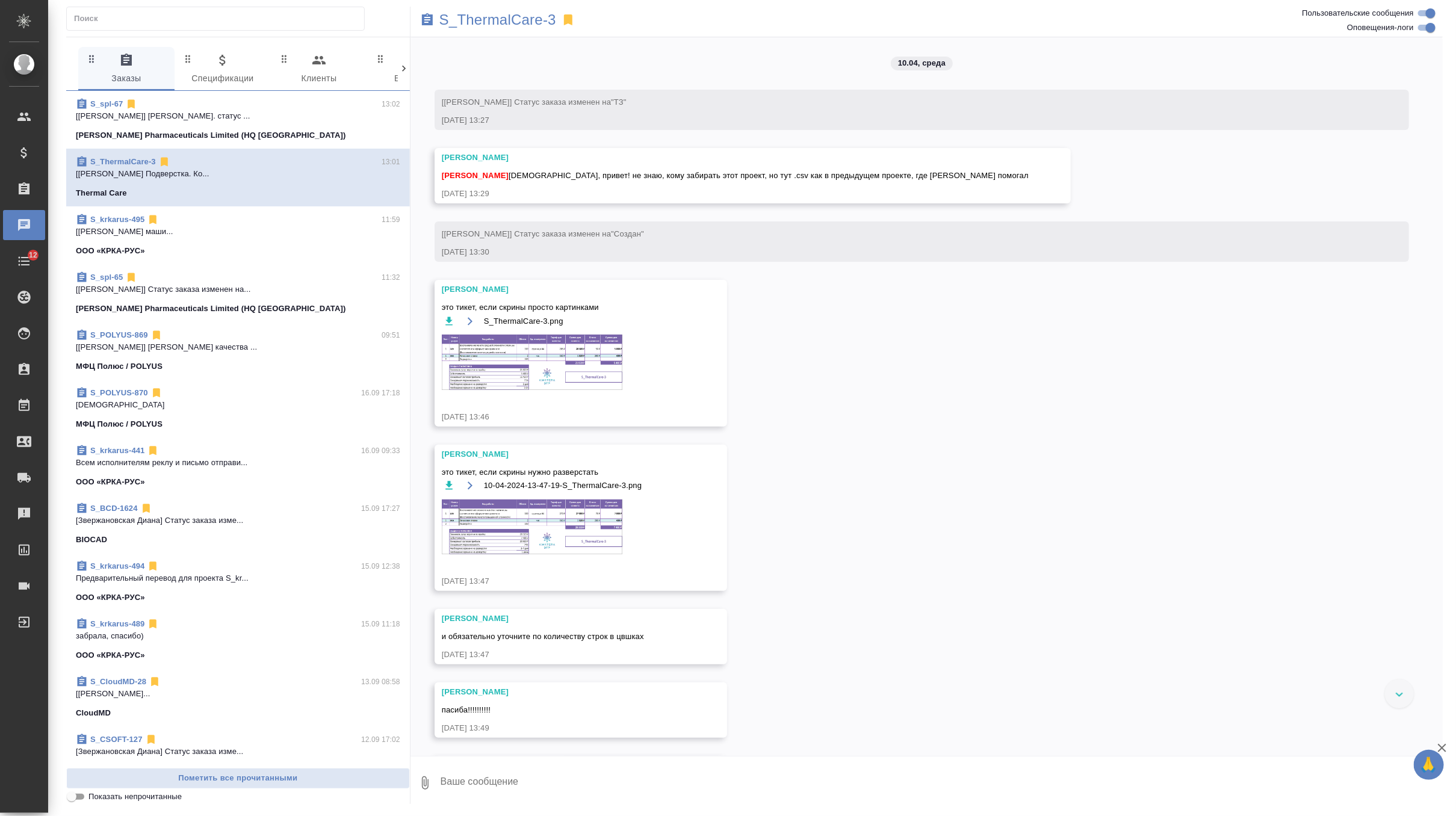
scroll to position [10022, 0]
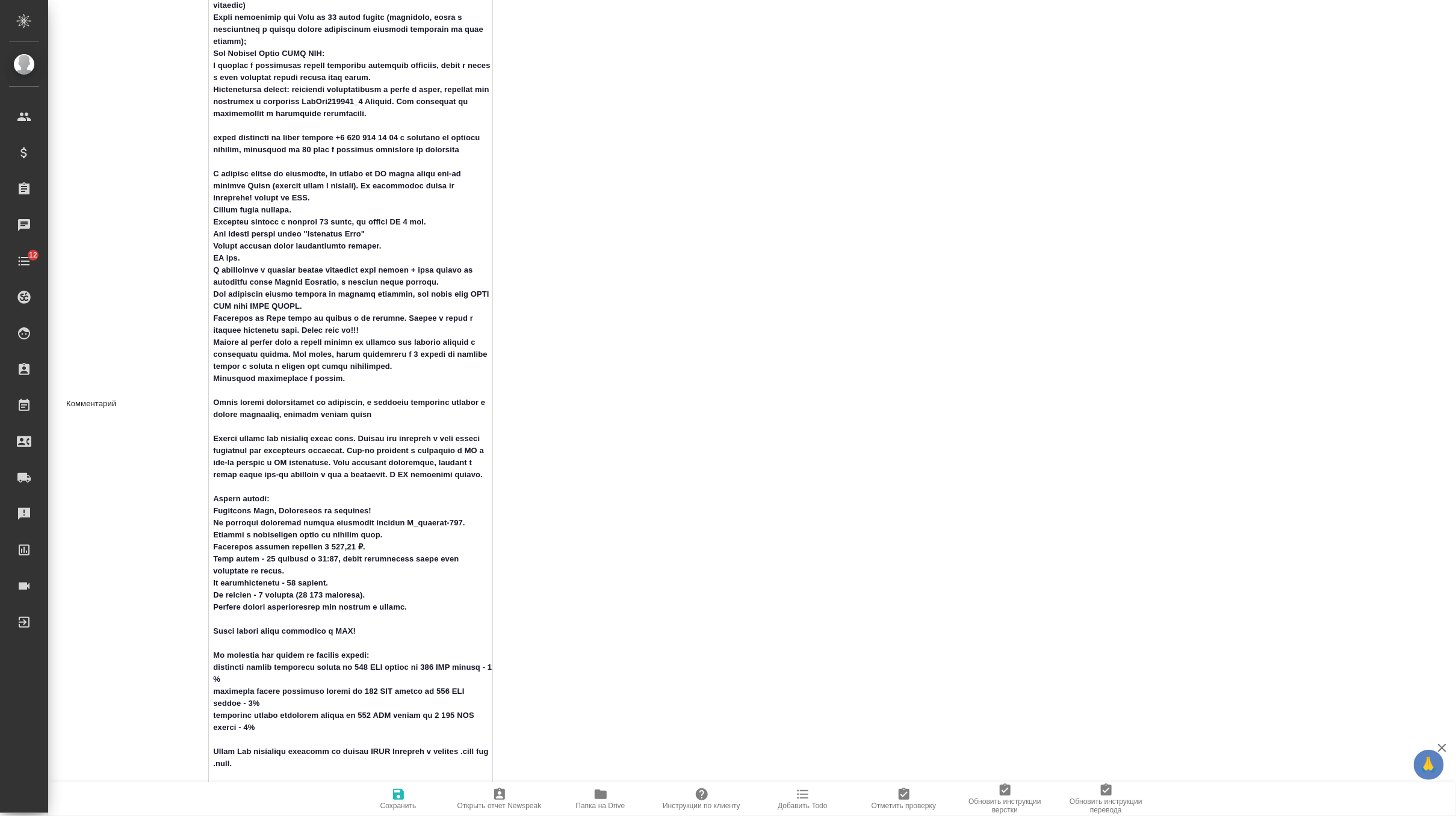
scroll to position [1230, 0]
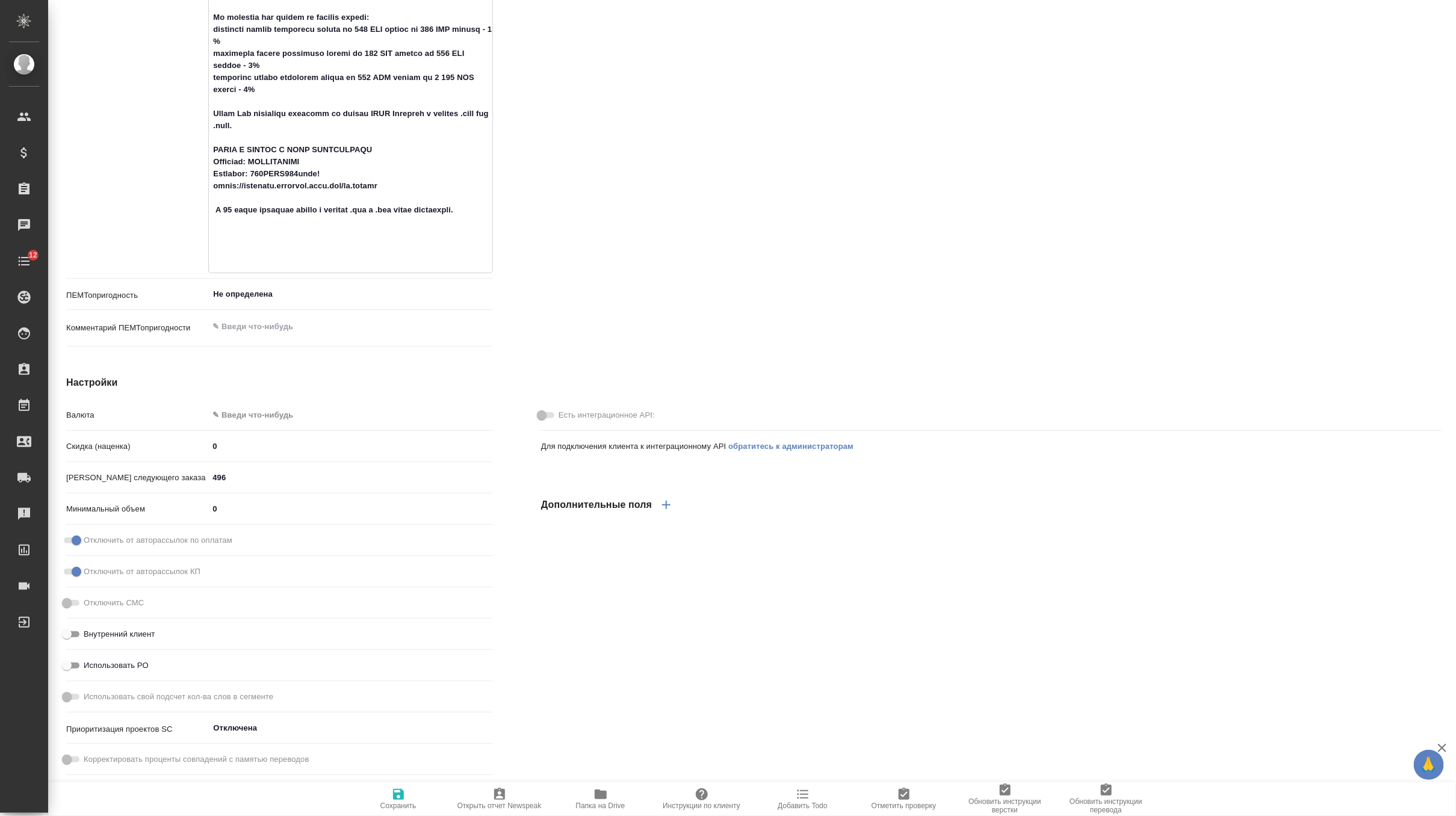
drag, startPoint x: 210, startPoint y: 281, endPoint x: 501, endPoint y: 260, distance: 291.8
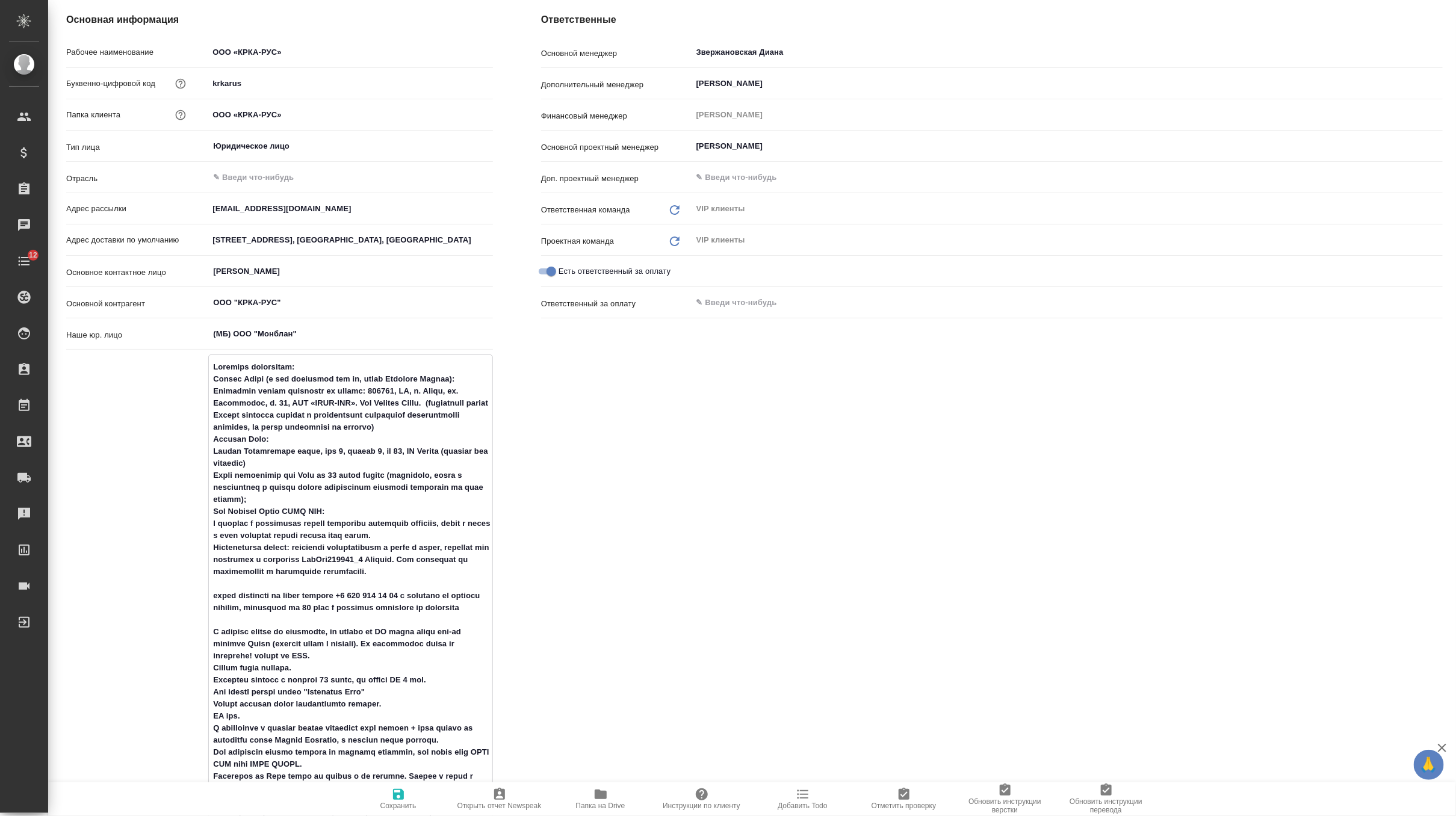
scroll to position [0, 0]
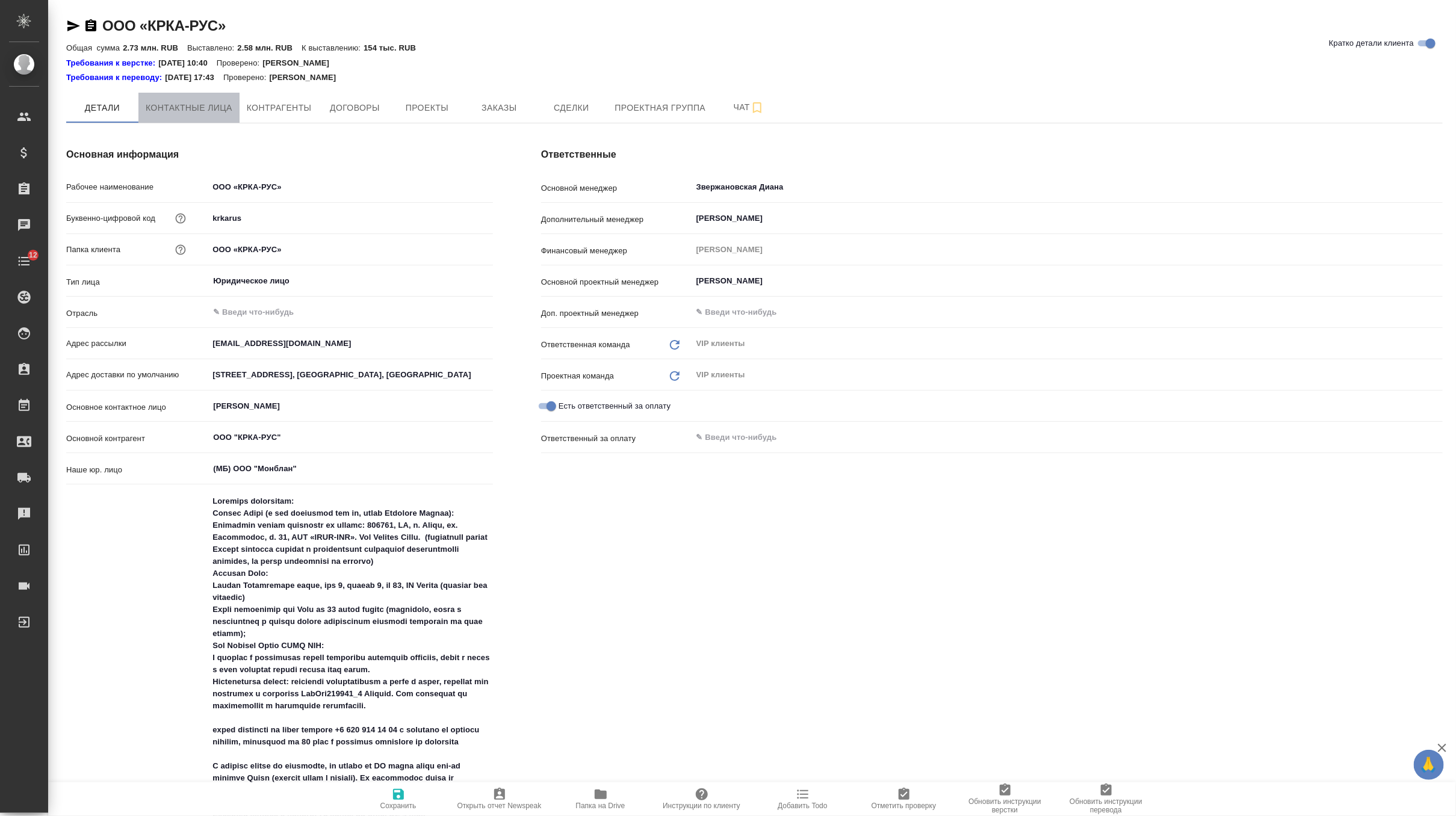
click at [192, 107] on span "Контактные лица" at bounding box center [189, 107] width 87 height 15
select select "RU"
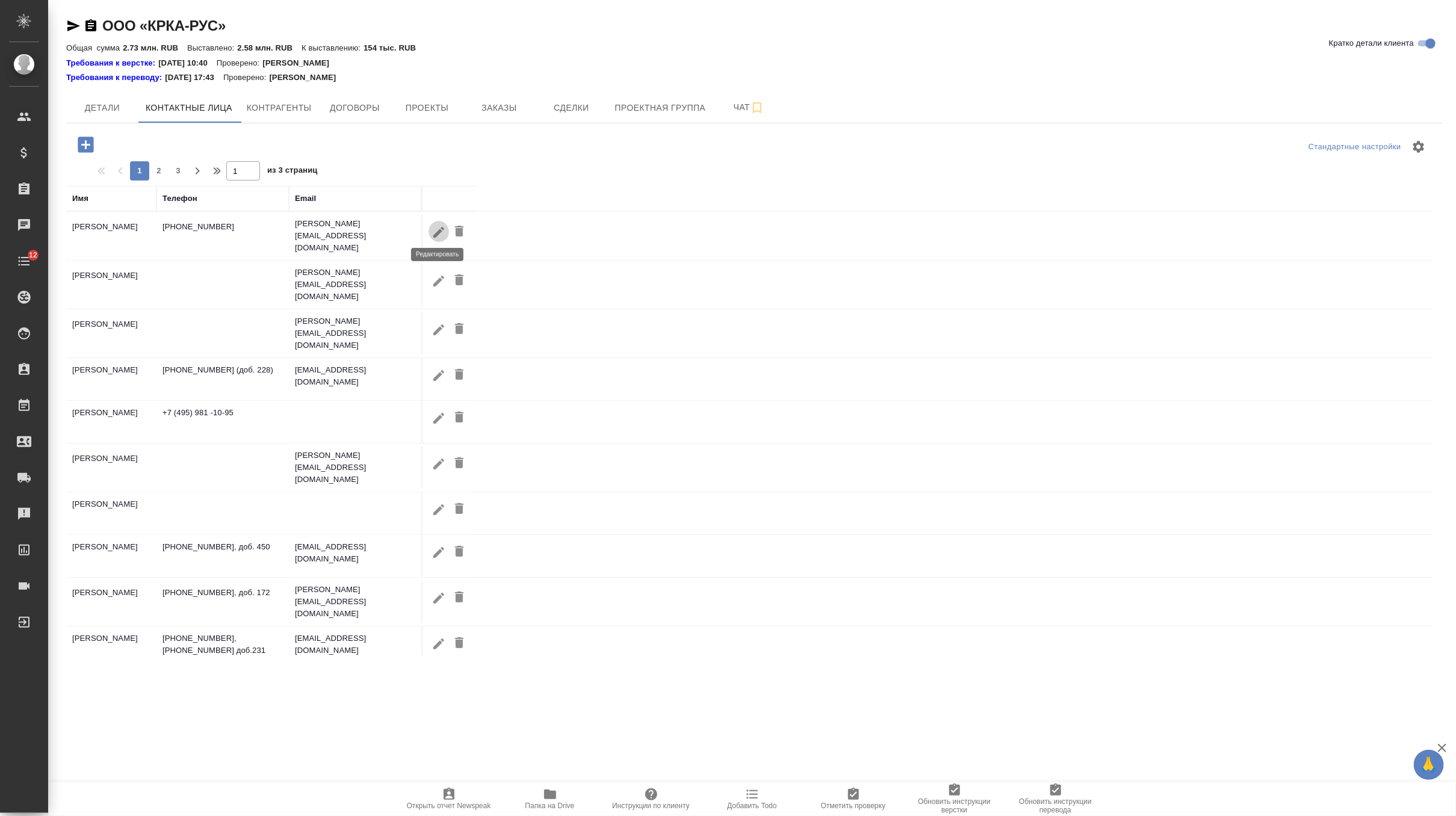
click at [430, 232] on button "button" at bounding box center [438, 231] width 20 height 22
type input "Анна"
type input "Валеева"
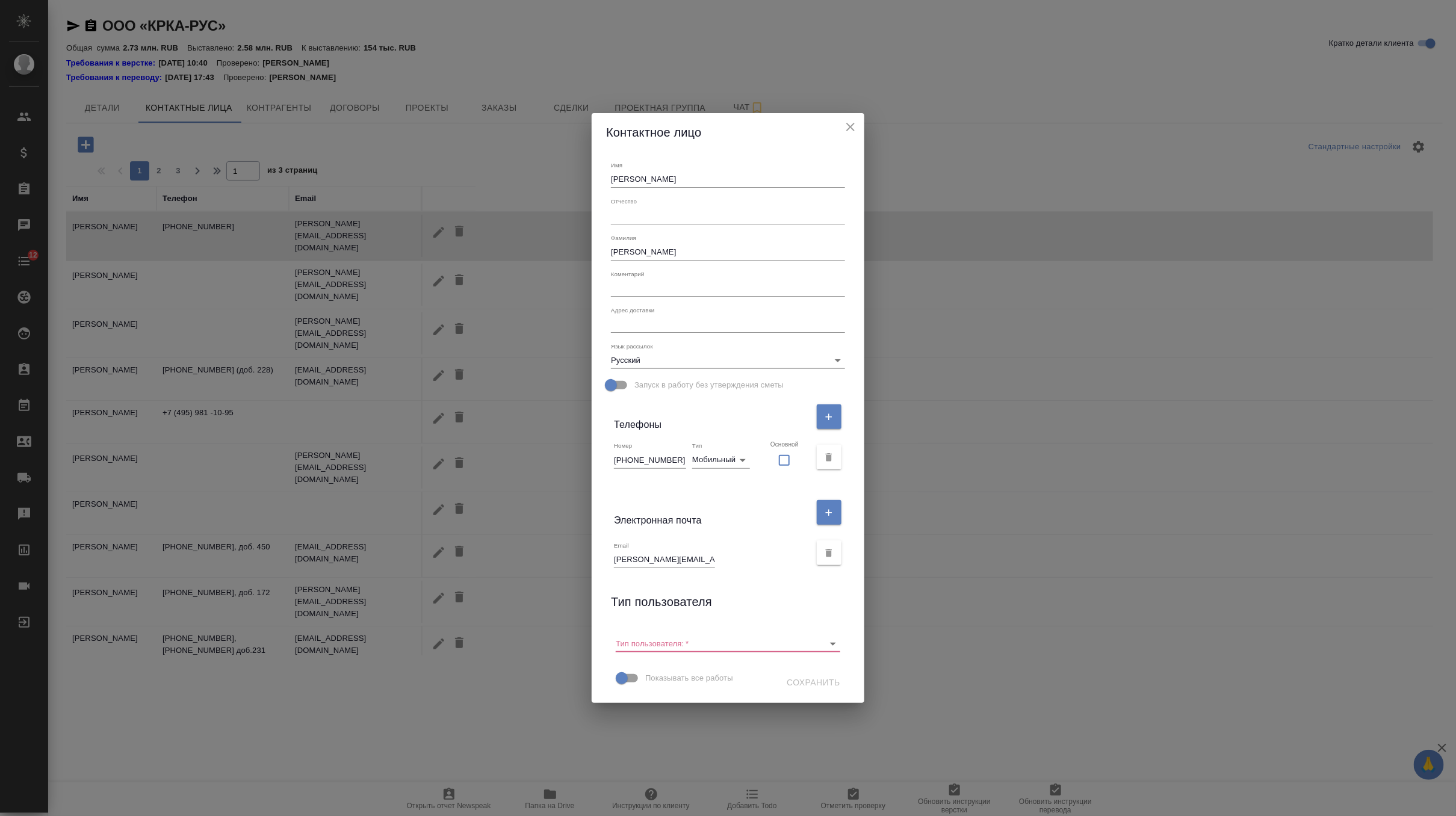
click at [664, 556] on input "anna.valeeva@krka.biz" at bounding box center [664, 559] width 101 height 16
click at [842, 117] on button "close" at bounding box center [851, 127] width 18 height 18
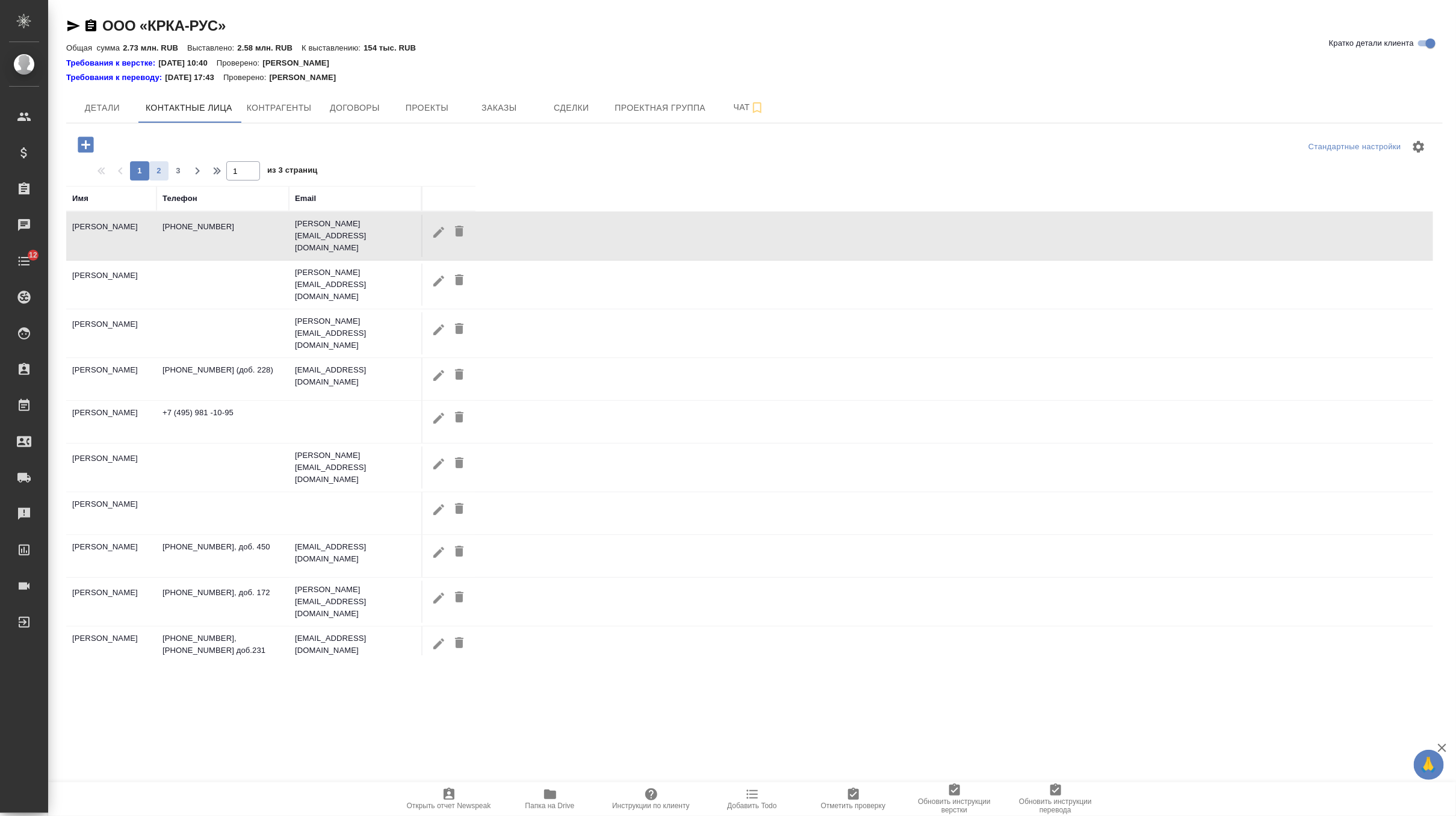
click at [164, 165] on span "2" at bounding box center [159, 170] width 19 height 12
type input "2"
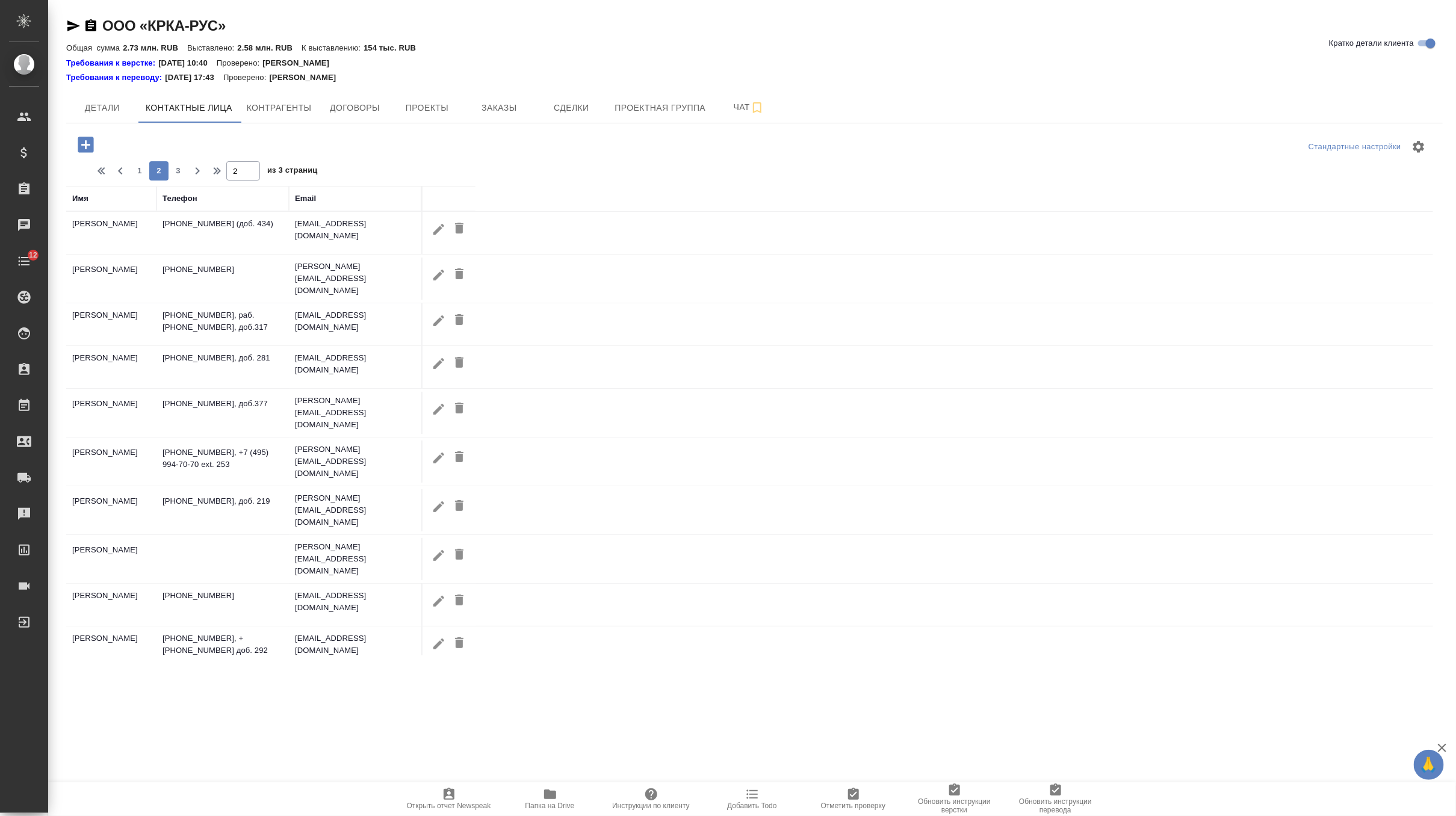
click at [428, 495] on button "button" at bounding box center [438, 506] width 20 height 22
type input "Елена"
type input "Белова"
type textarea "Москва Головинское шоссе, дом 5, корпус 1, эт 22, БЦ Водный (звонить при достав…"
type input "Пользователь"
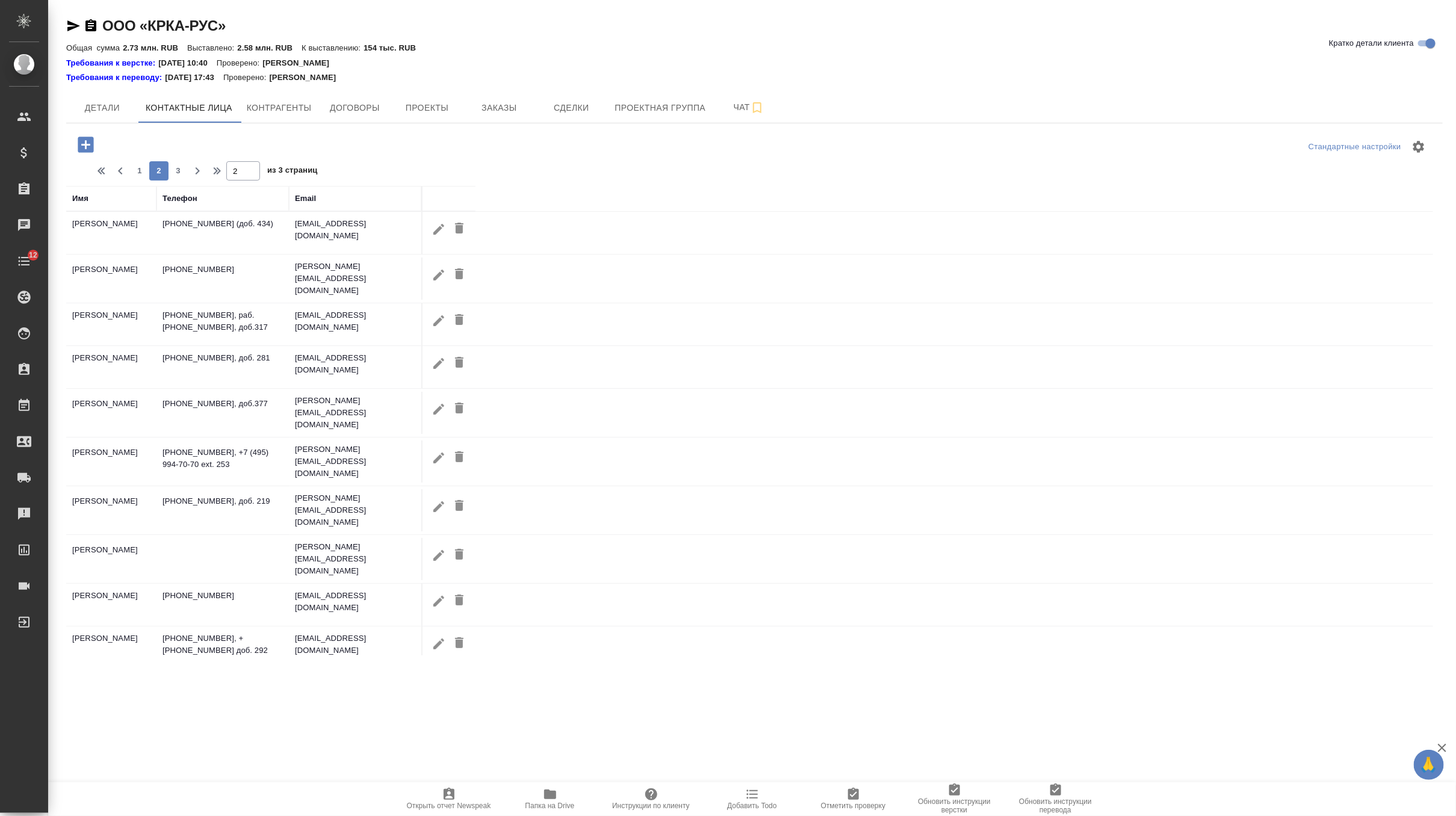
type input "+7 (495) 994-70-80, доб. 219"
type input "phone"
checkbox input "false"
type input "elena.belova@krka.biz"
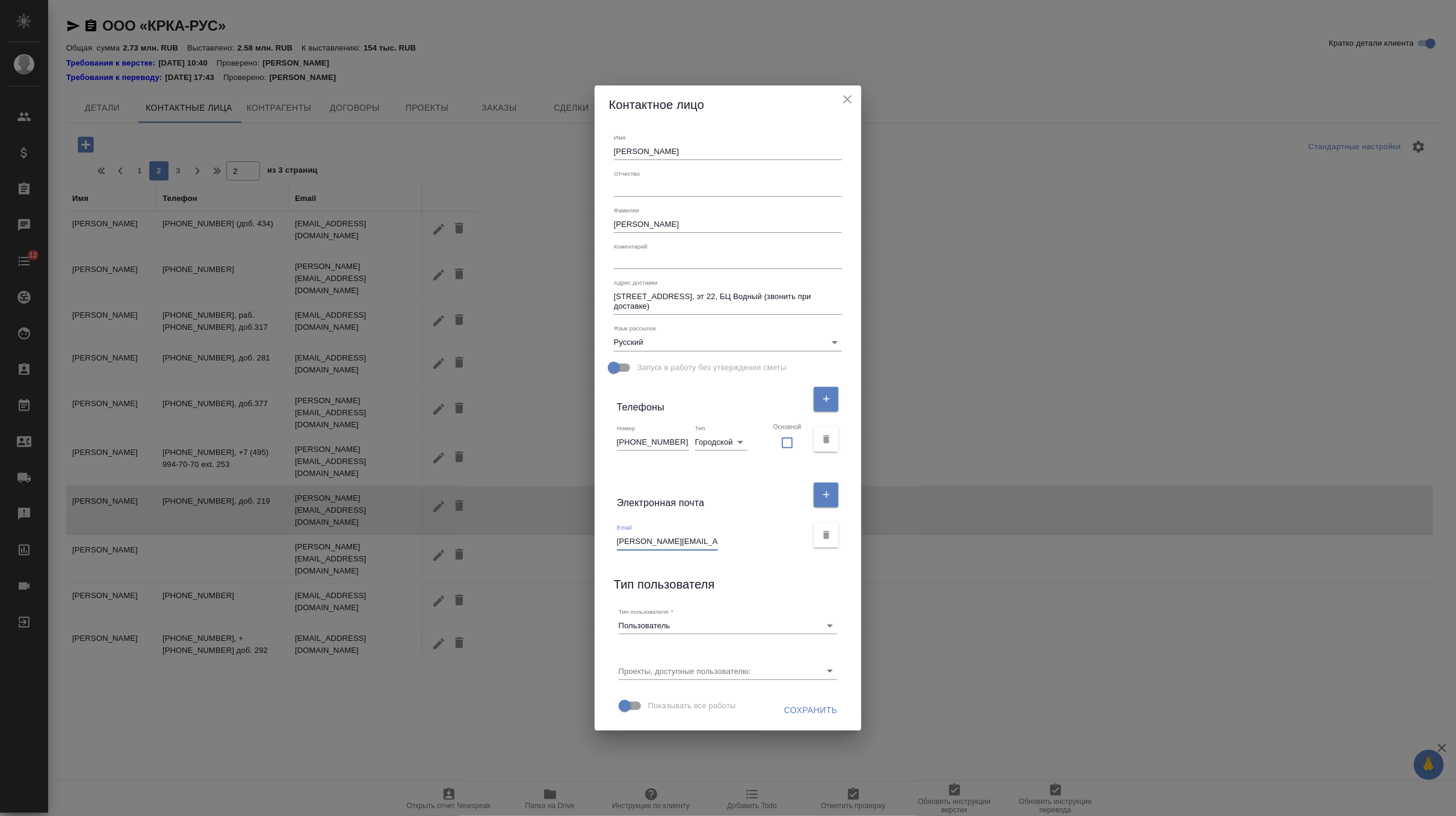
click at [658, 543] on input "elena.belova@krka.biz" at bounding box center [667, 541] width 101 height 16
click at [843, 97] on button "close" at bounding box center [847, 99] width 18 height 18
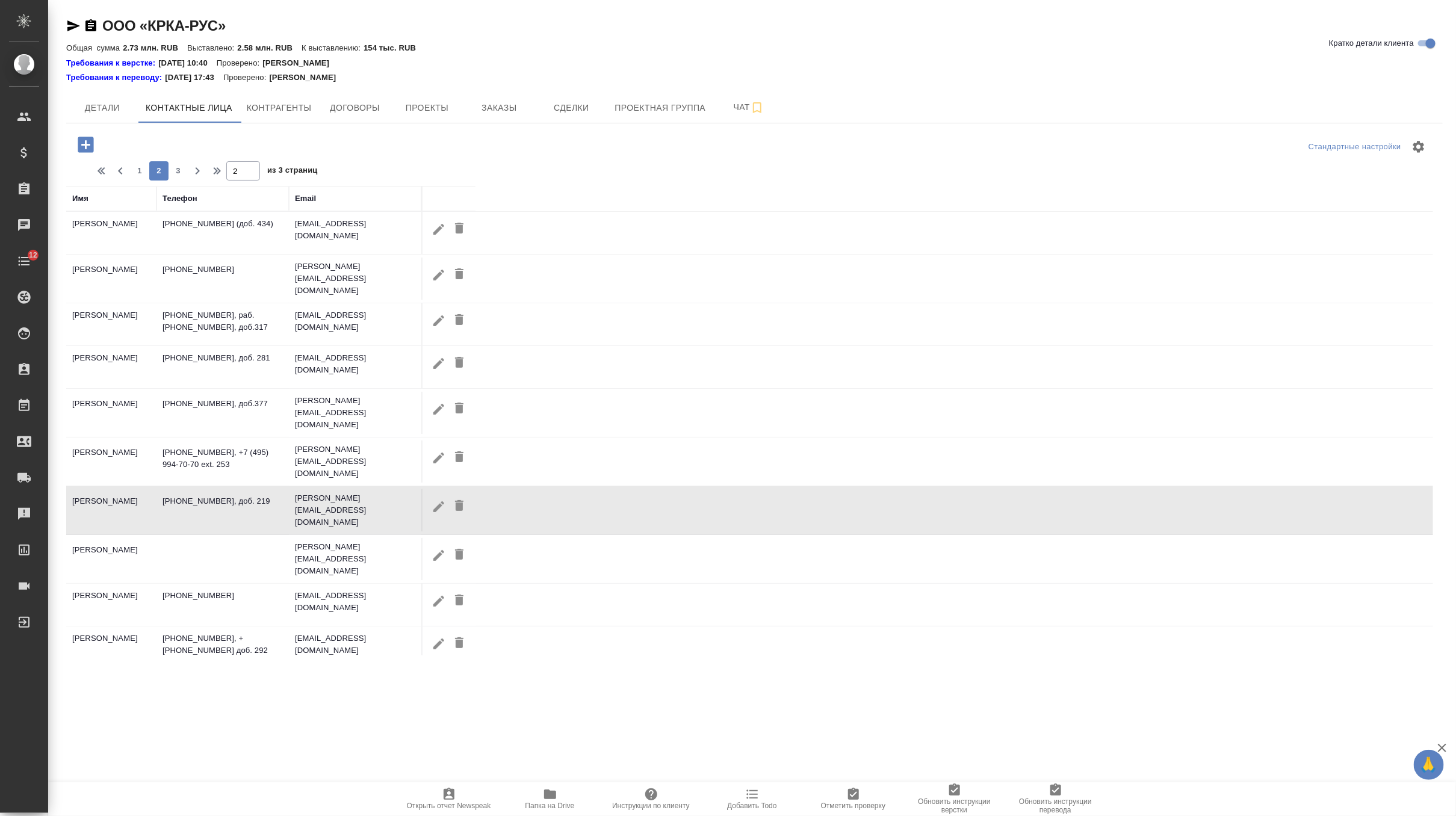
click at [534, 801] on span "Папка на Drive" at bounding box center [550, 805] width 49 height 8
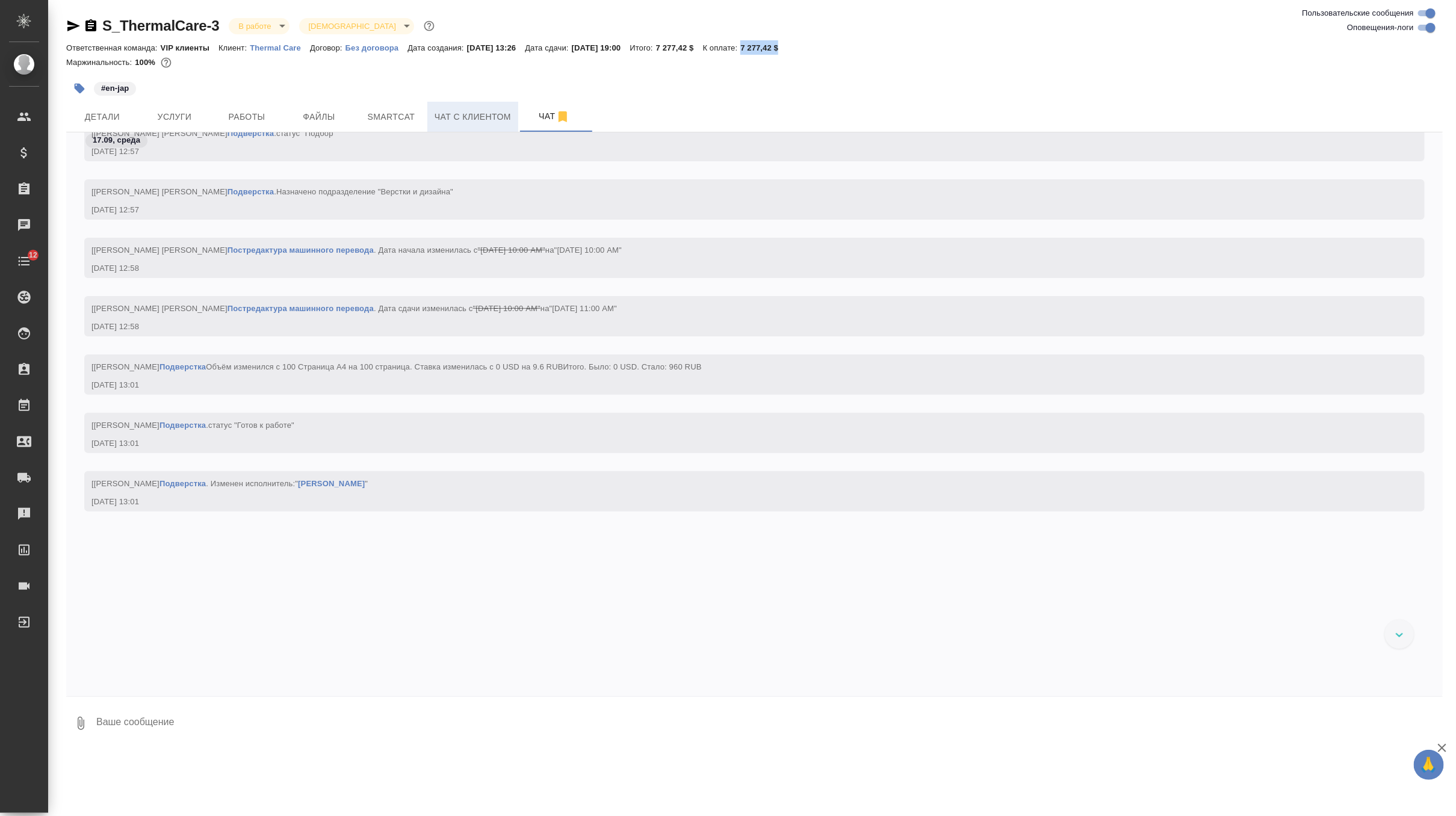
scroll to position [7563, 0]
